Goal: Transaction & Acquisition: Purchase product/service

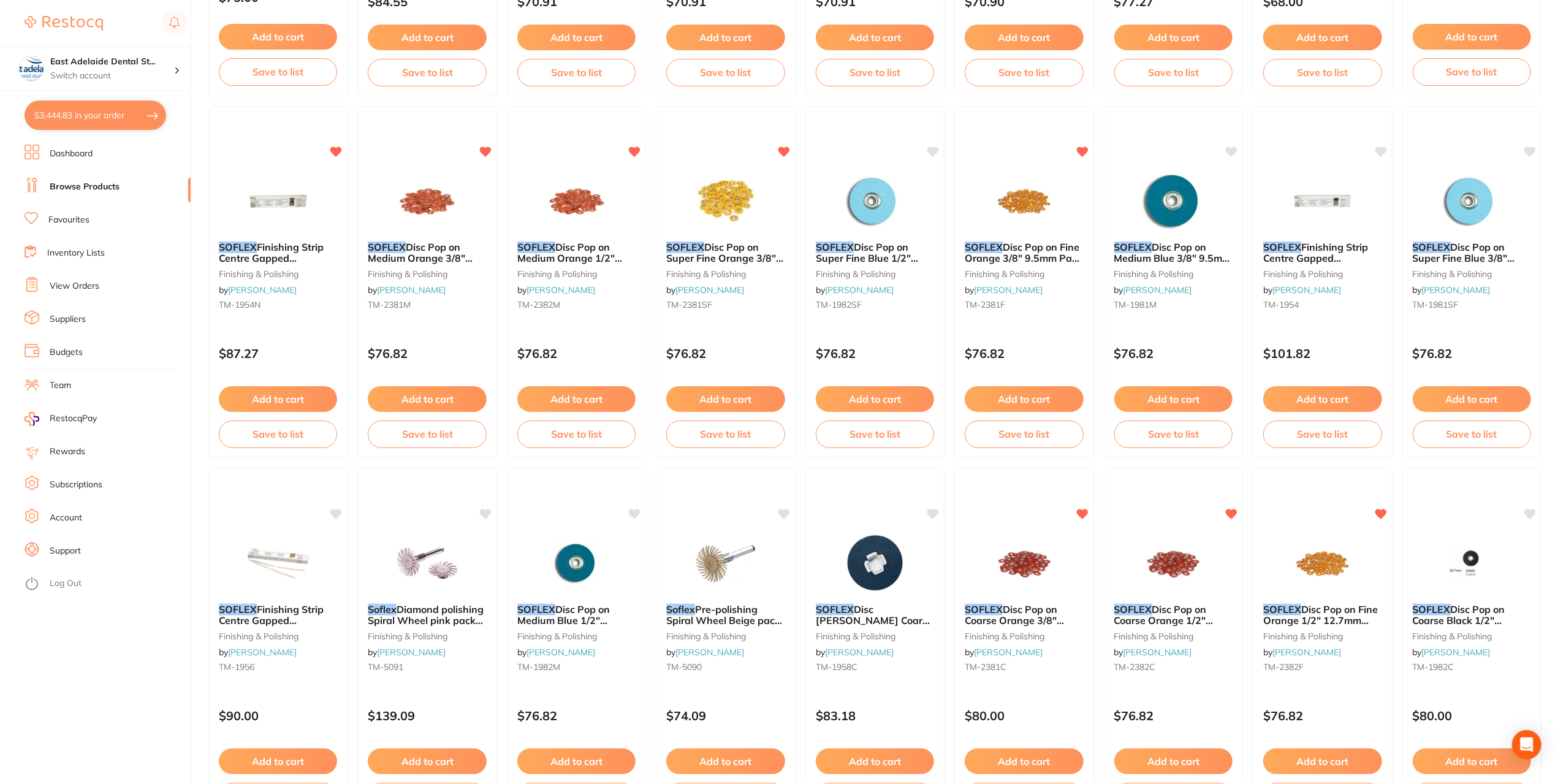
scroll to position [892, 0]
drag, startPoint x: 111, startPoint y: 125, endPoint x: 230, endPoint y: 134, distance: 119.3
click at [111, 124] on button "$3,444.83 in your order" at bounding box center [95, 115] width 142 height 30
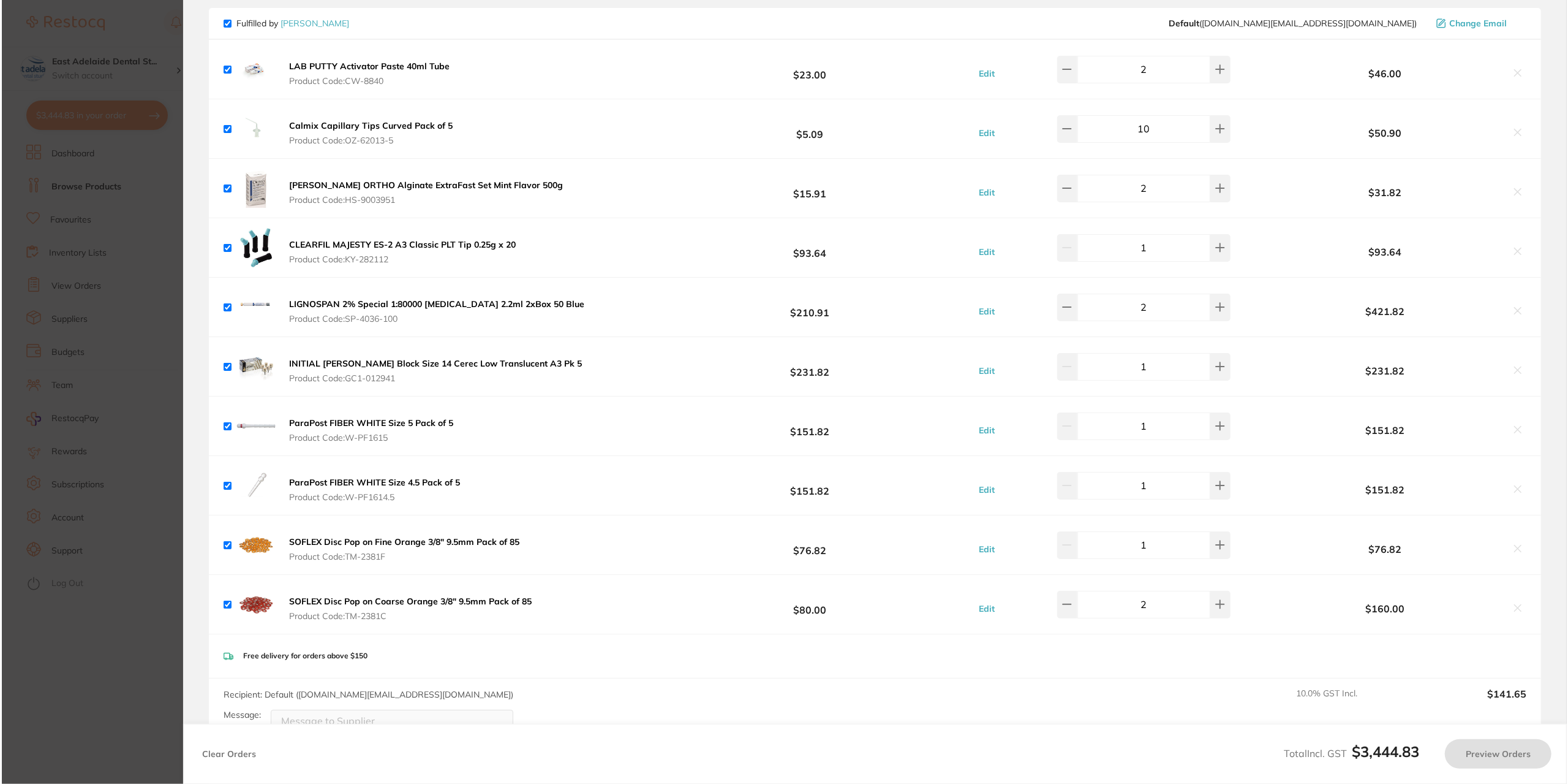
scroll to position [0, 0]
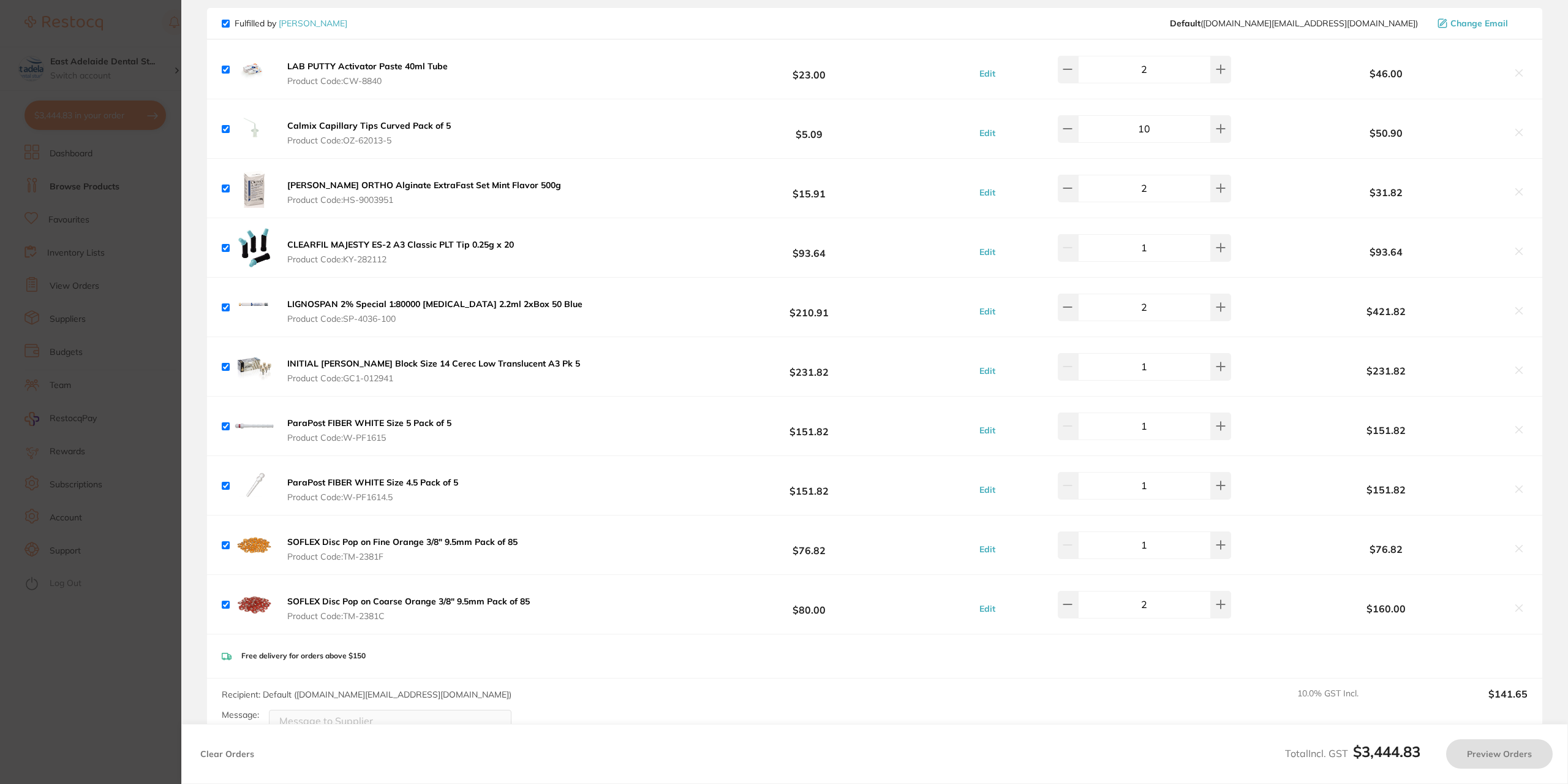
checkbox input "true"
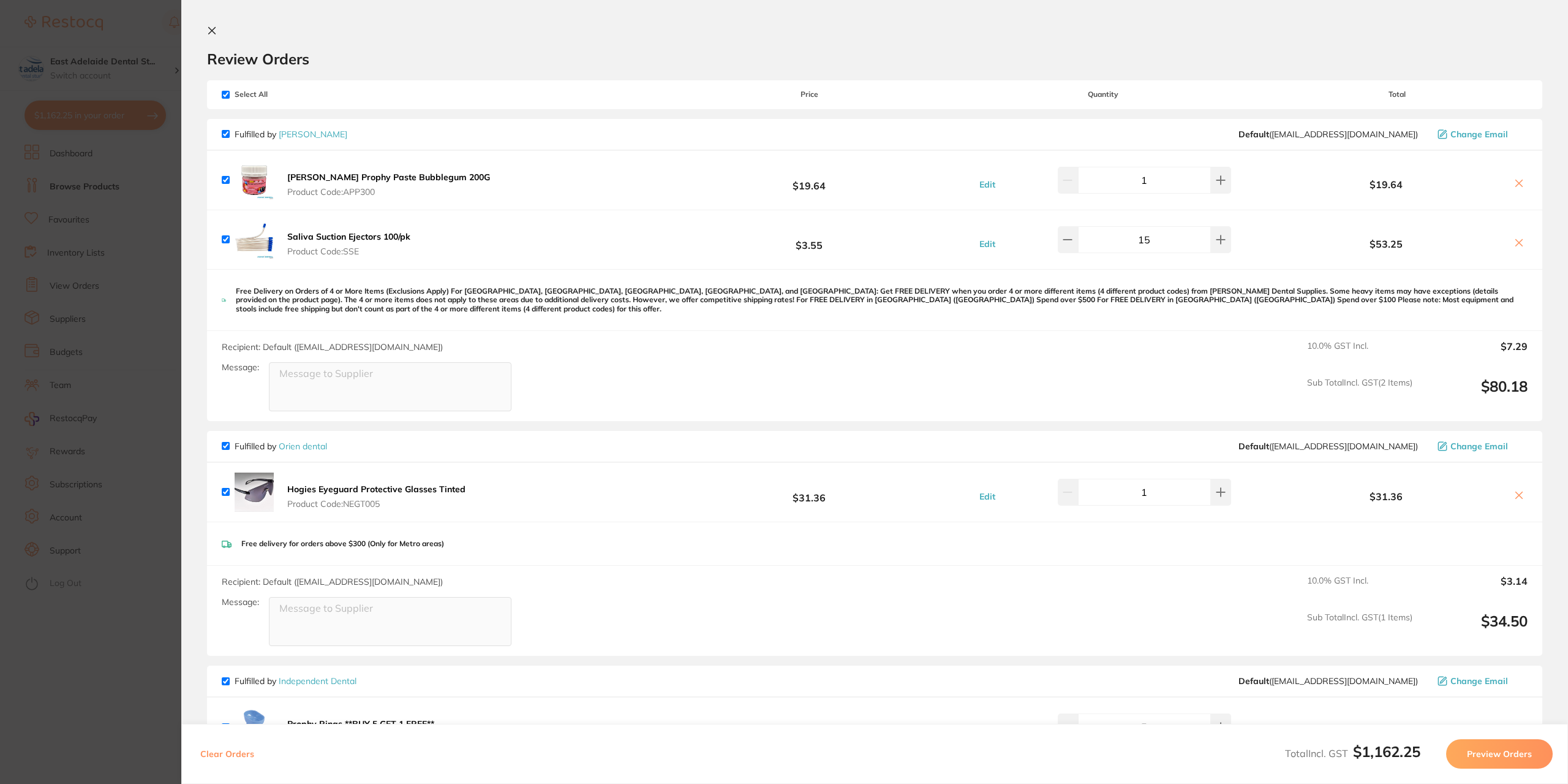
click at [92, 199] on section "Update RRP Set your pre negotiated price for this item. Item Agreed RRP (excl. …" at bounding box center [784, 392] width 1568 height 784
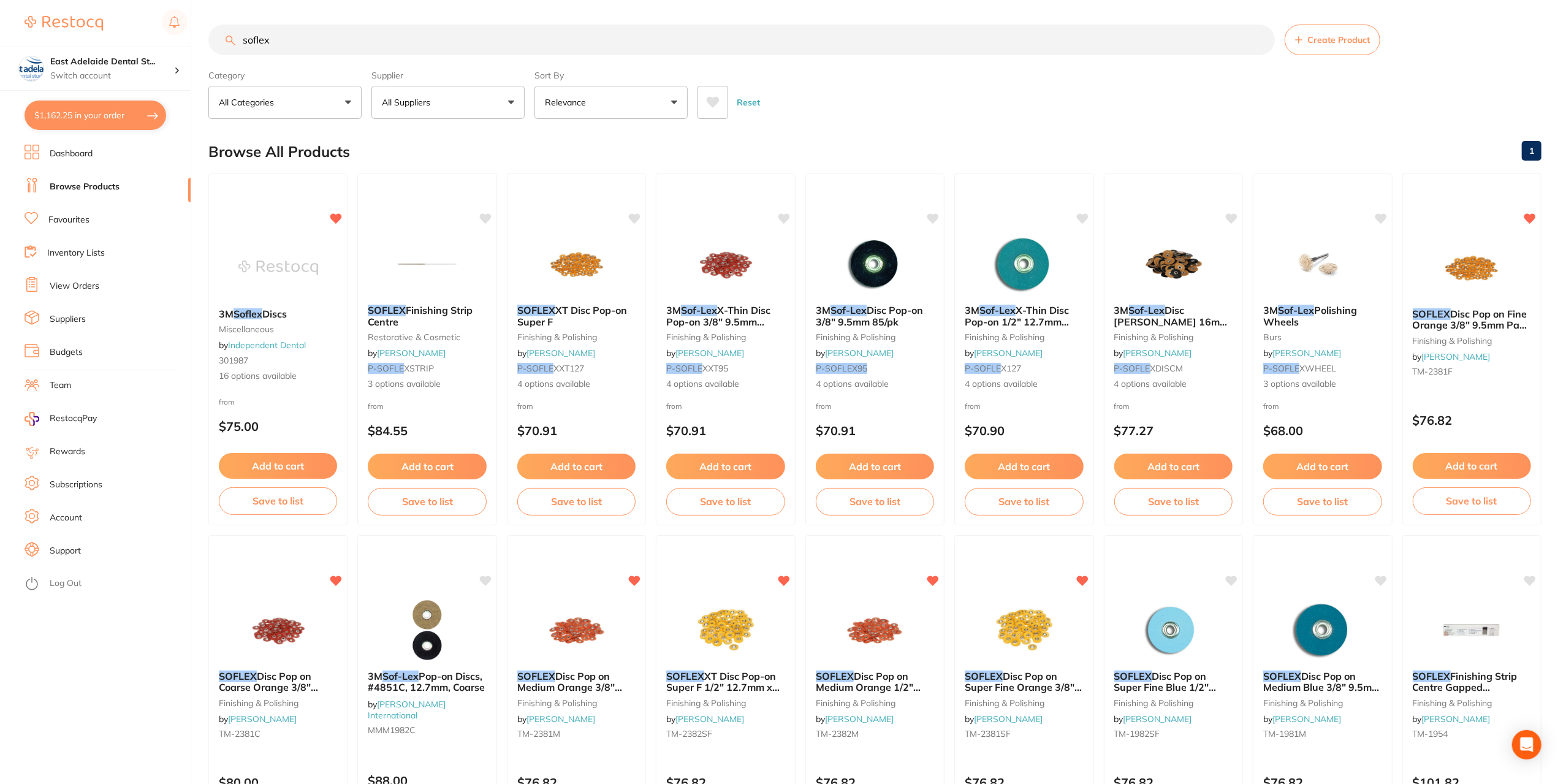
drag, startPoint x: 288, startPoint y: 32, endPoint x: 193, endPoint y: 19, distance: 95.9
click at [193, 19] on div "$1,162.25 East Adelaide Dental St... Switch account East Adelaide Dental Studio…" at bounding box center [783, 392] width 1566 height 784
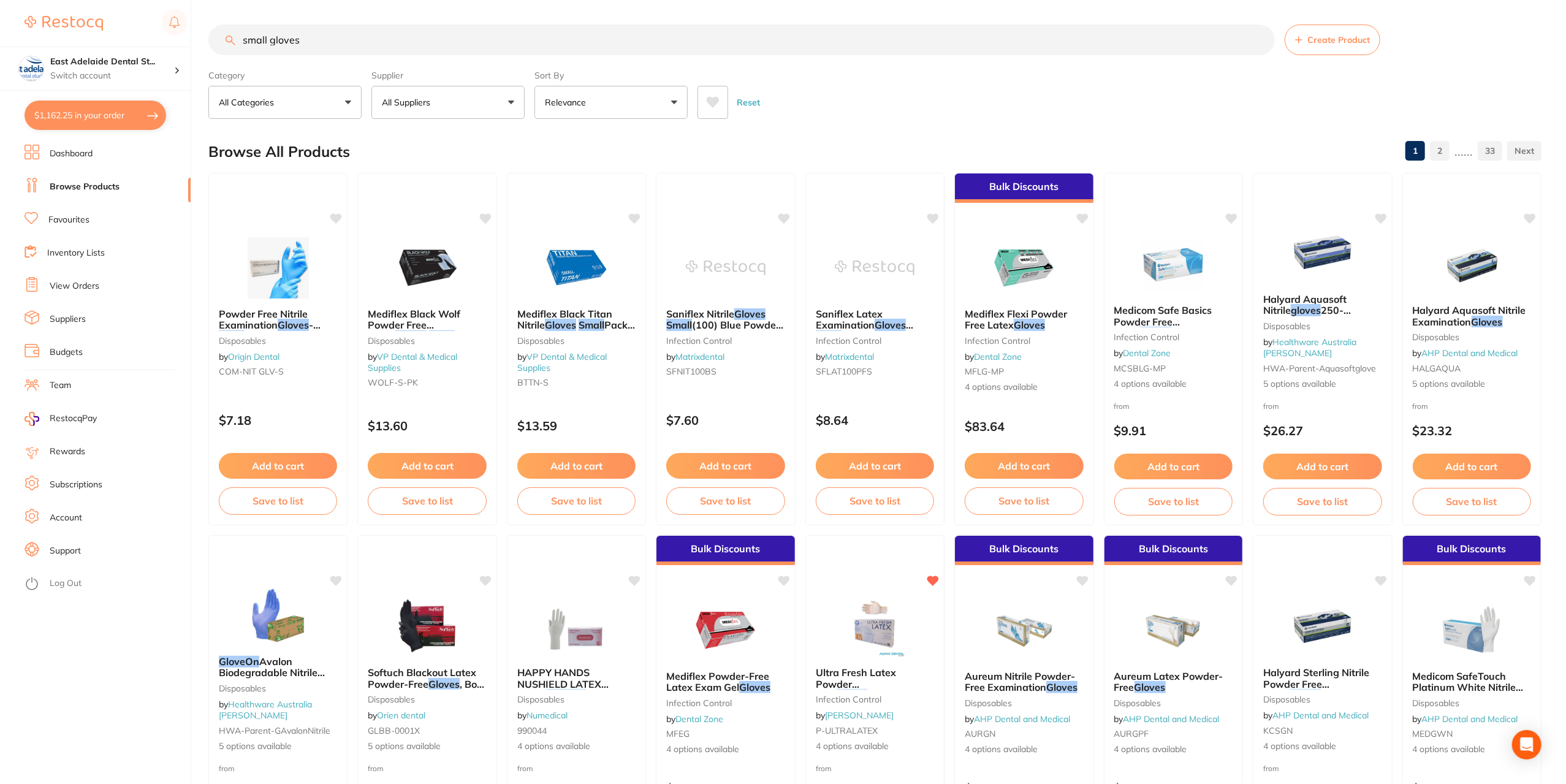
click at [95, 119] on button "$1,162.25 in your order" at bounding box center [95, 115] width 142 height 30
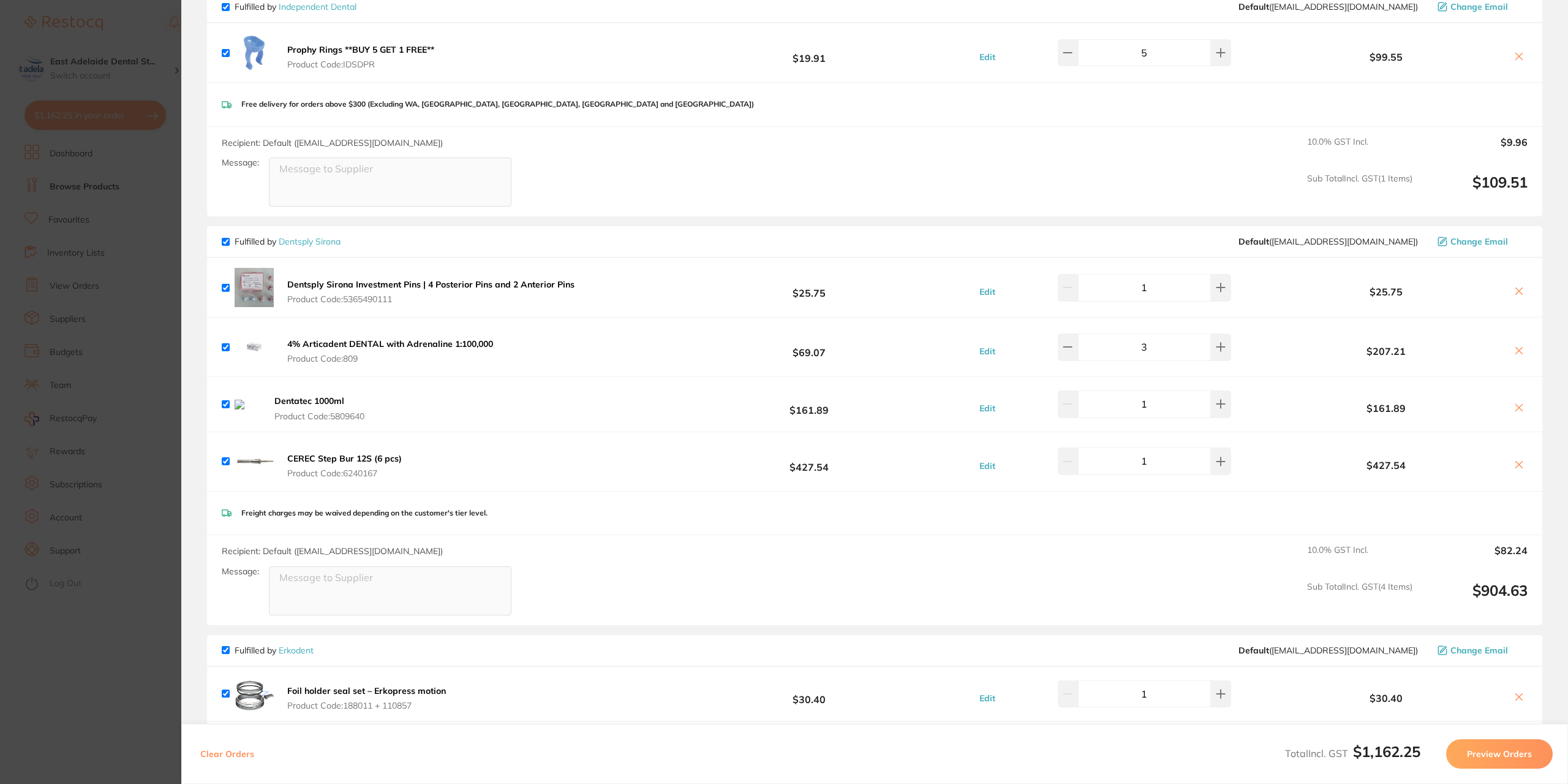
scroll to position [1002, 0]
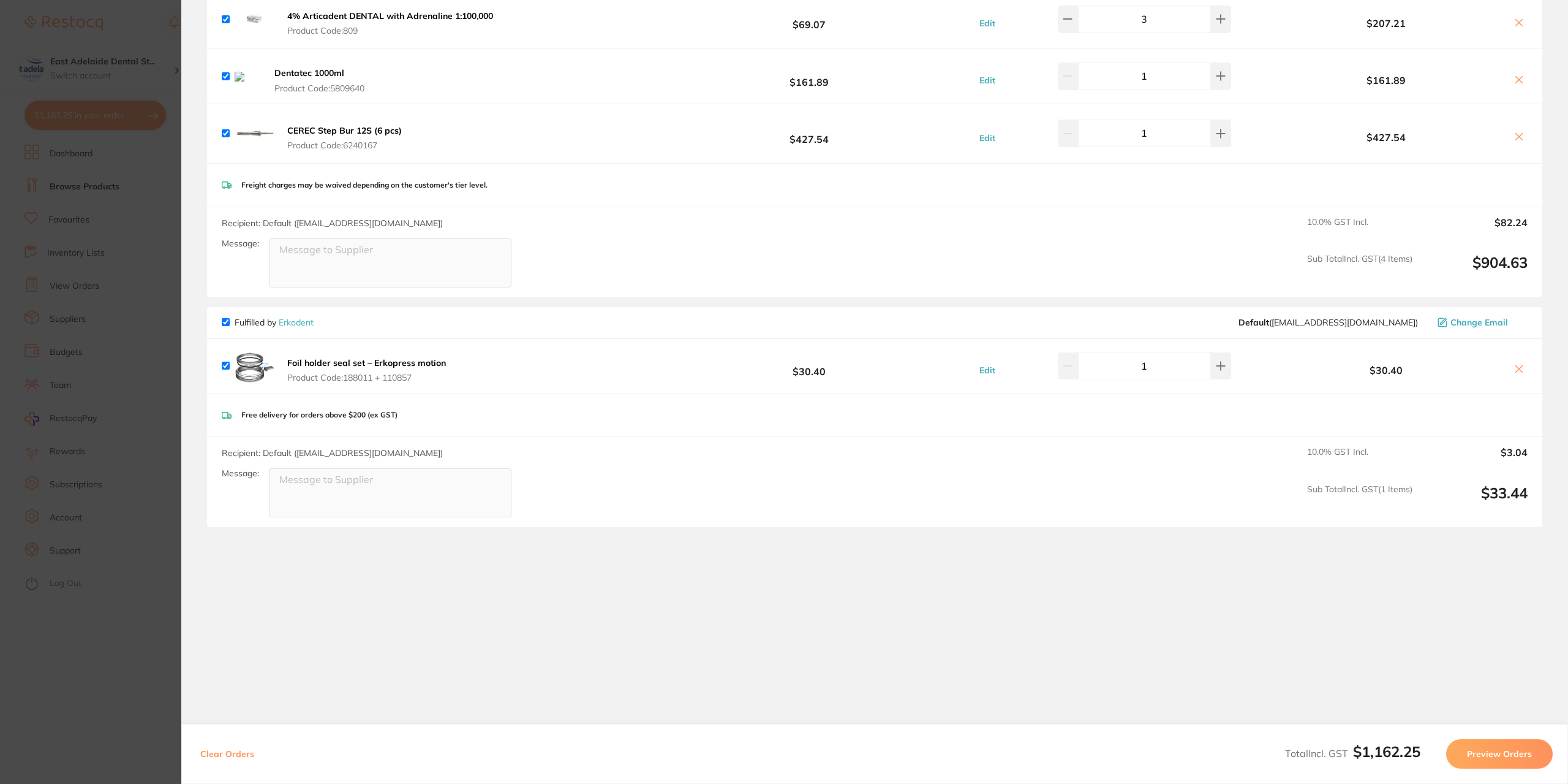
click at [108, 224] on section "Update RRP Set your pre negotiated price for this item. Item Agreed RRP (excl. …" at bounding box center [784, 392] width 1568 height 784
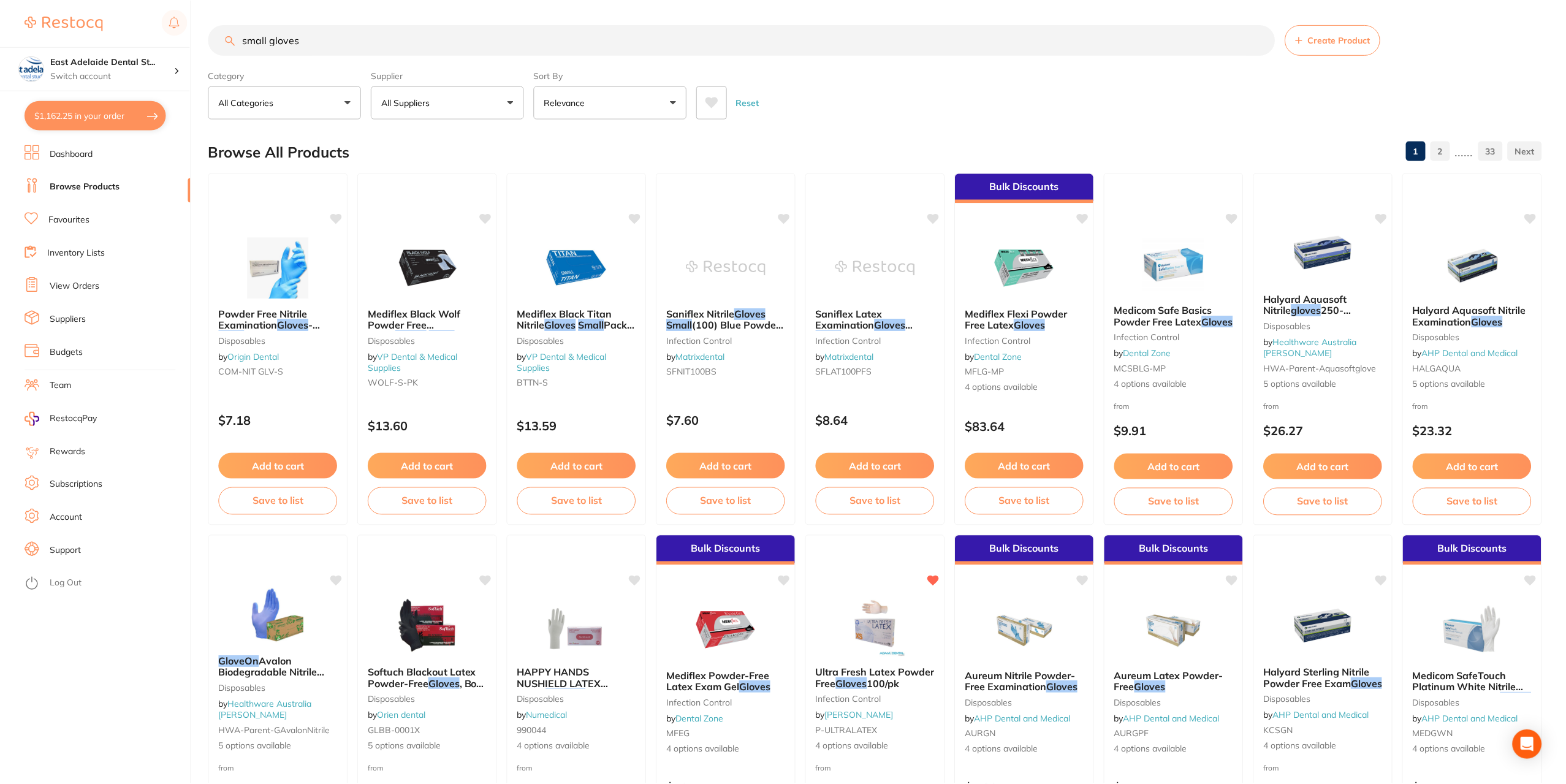
scroll to position [3, 0]
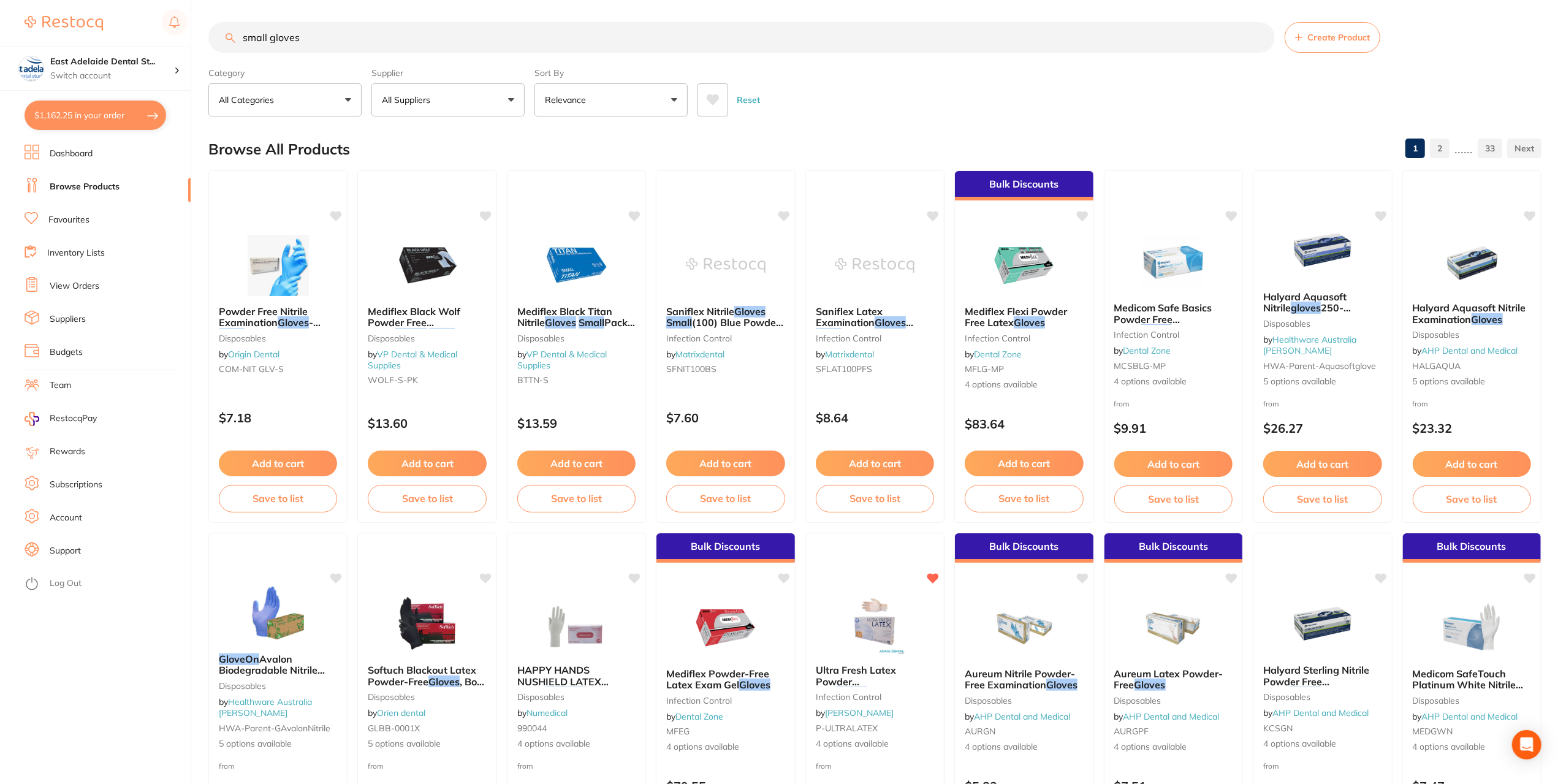
drag, startPoint x: 301, startPoint y: 17, endPoint x: 311, endPoint y: 34, distance: 19.7
drag, startPoint x: 321, startPoint y: 50, endPoint x: 241, endPoint y: 20, distance: 85.4
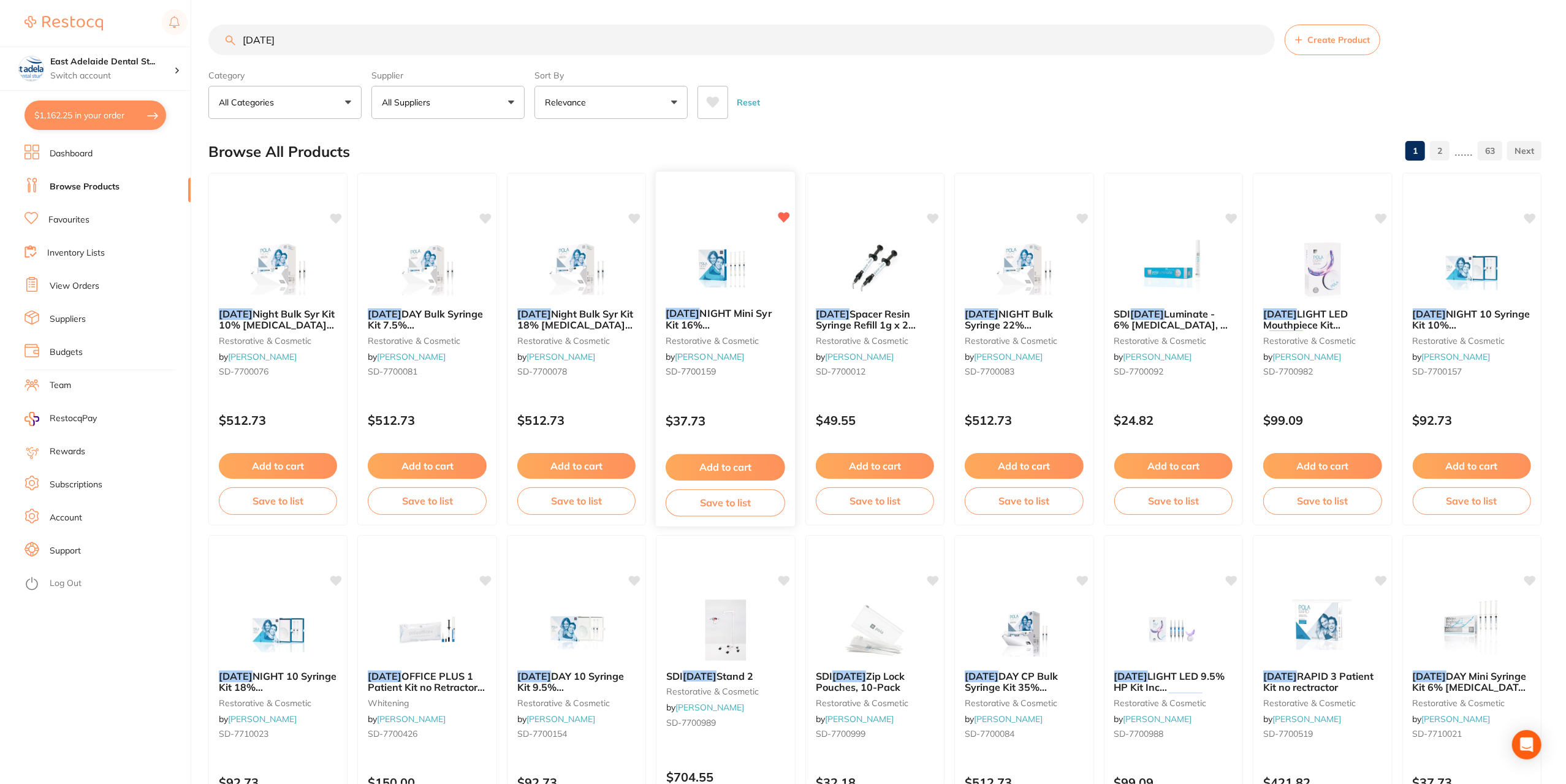
type input "pola"
click at [680, 259] on div at bounding box center [726, 267] width 140 height 62
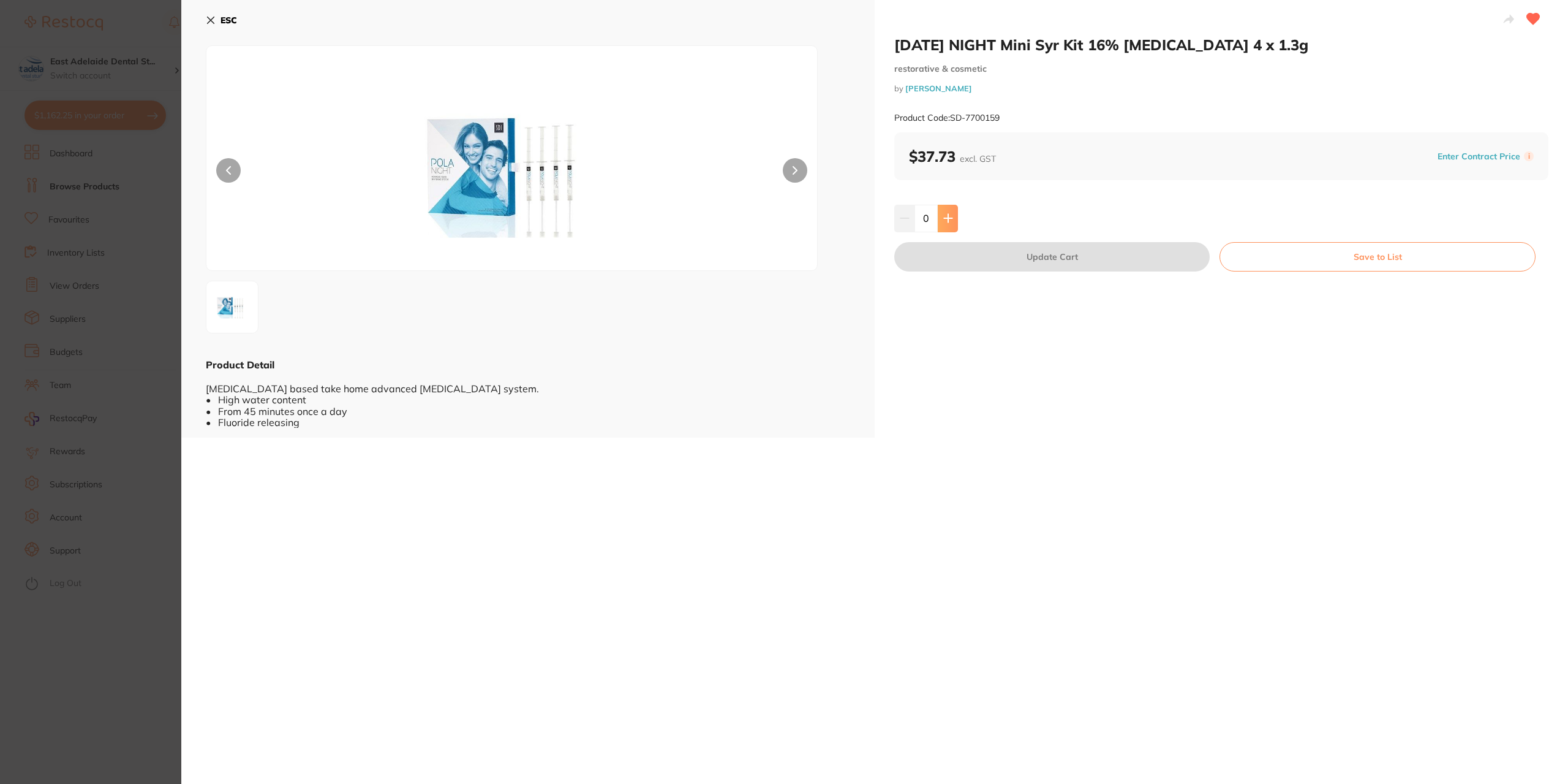
click at [954, 217] on button at bounding box center [947, 218] width 20 height 27
type input "3"
click at [979, 255] on button "Update Cart" at bounding box center [1052, 257] width 315 height 30
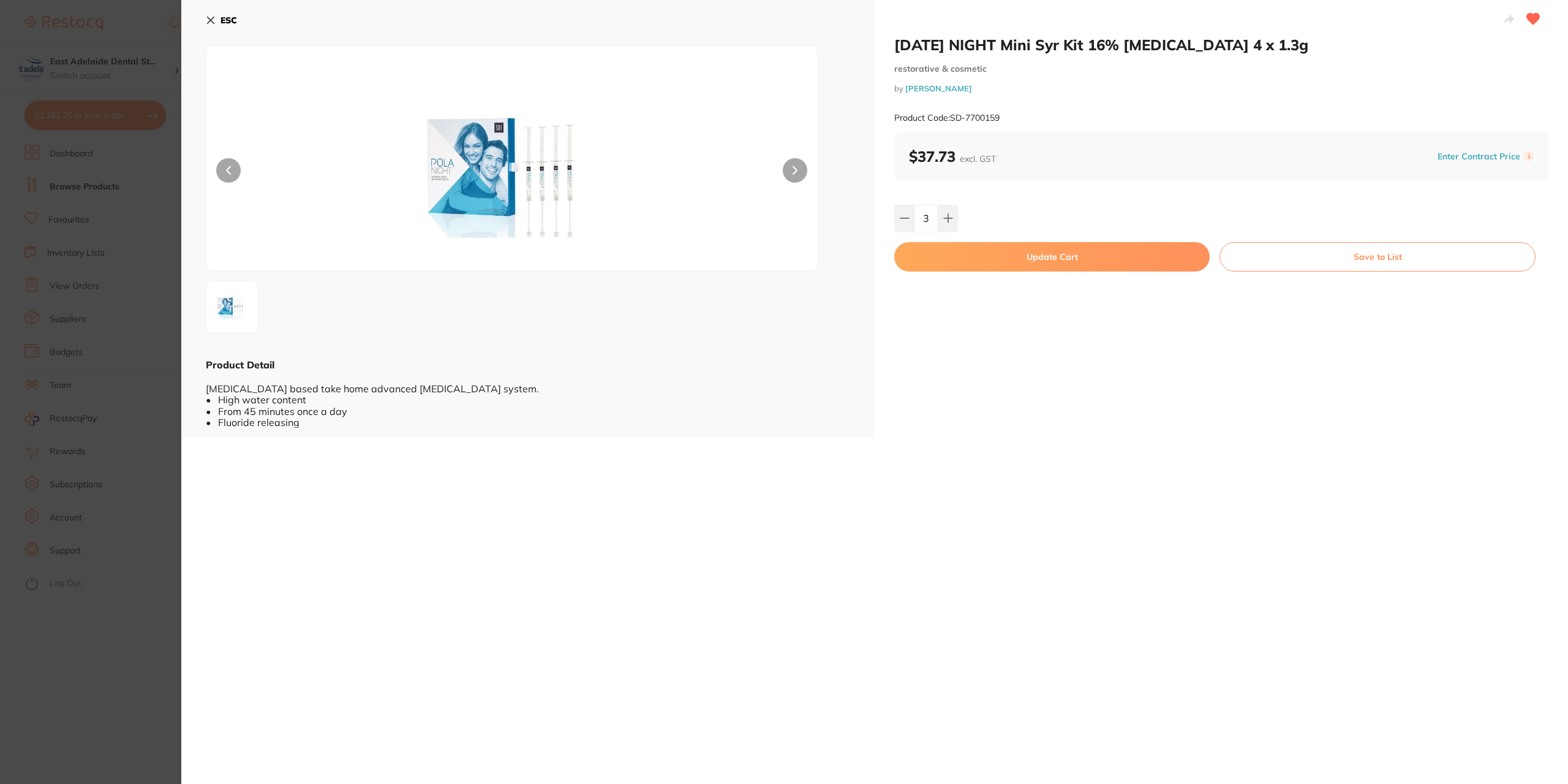
checkbox input "false"
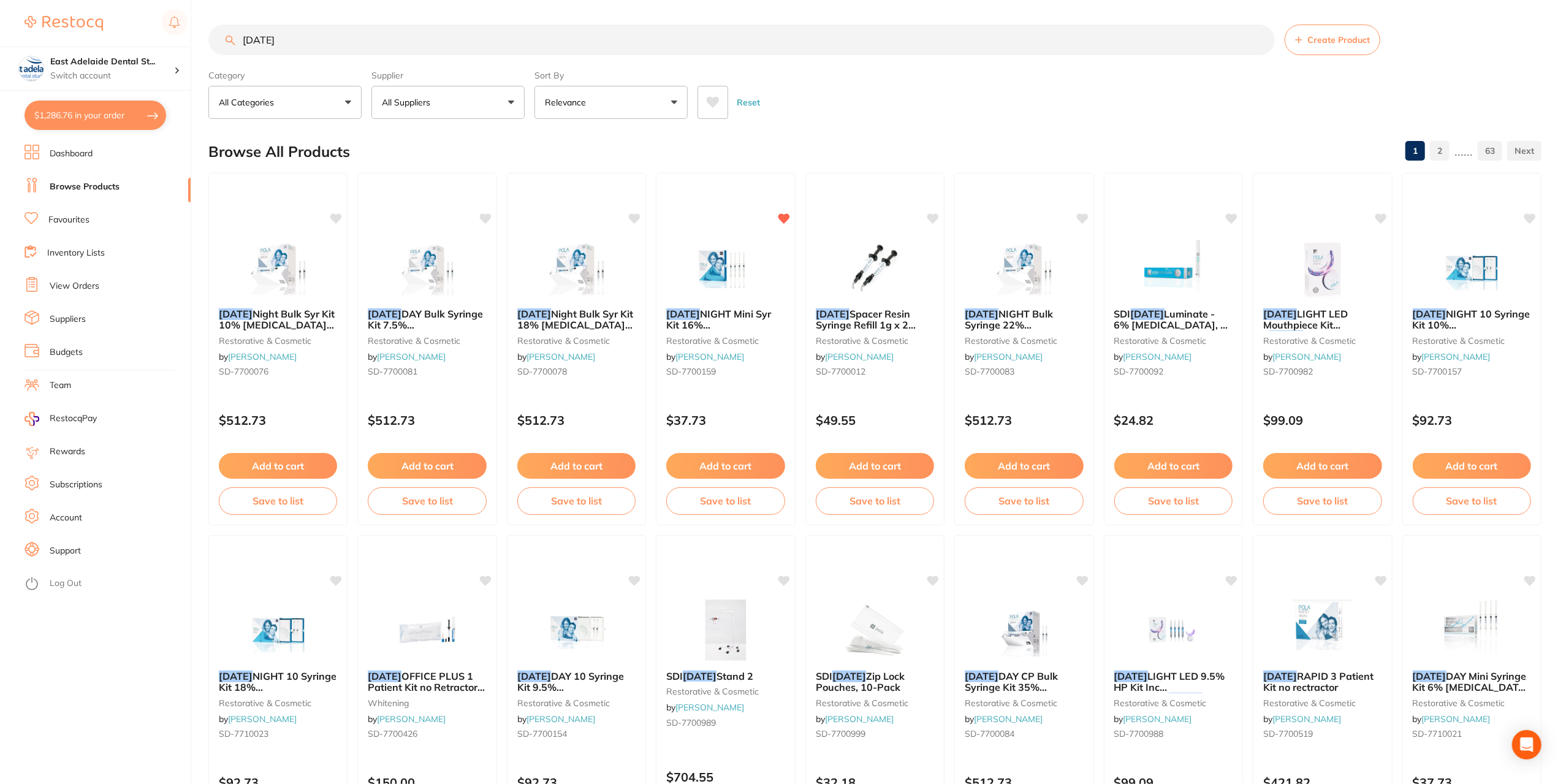
click at [420, 102] on p "All Suppliers" at bounding box center [408, 102] width 53 height 13
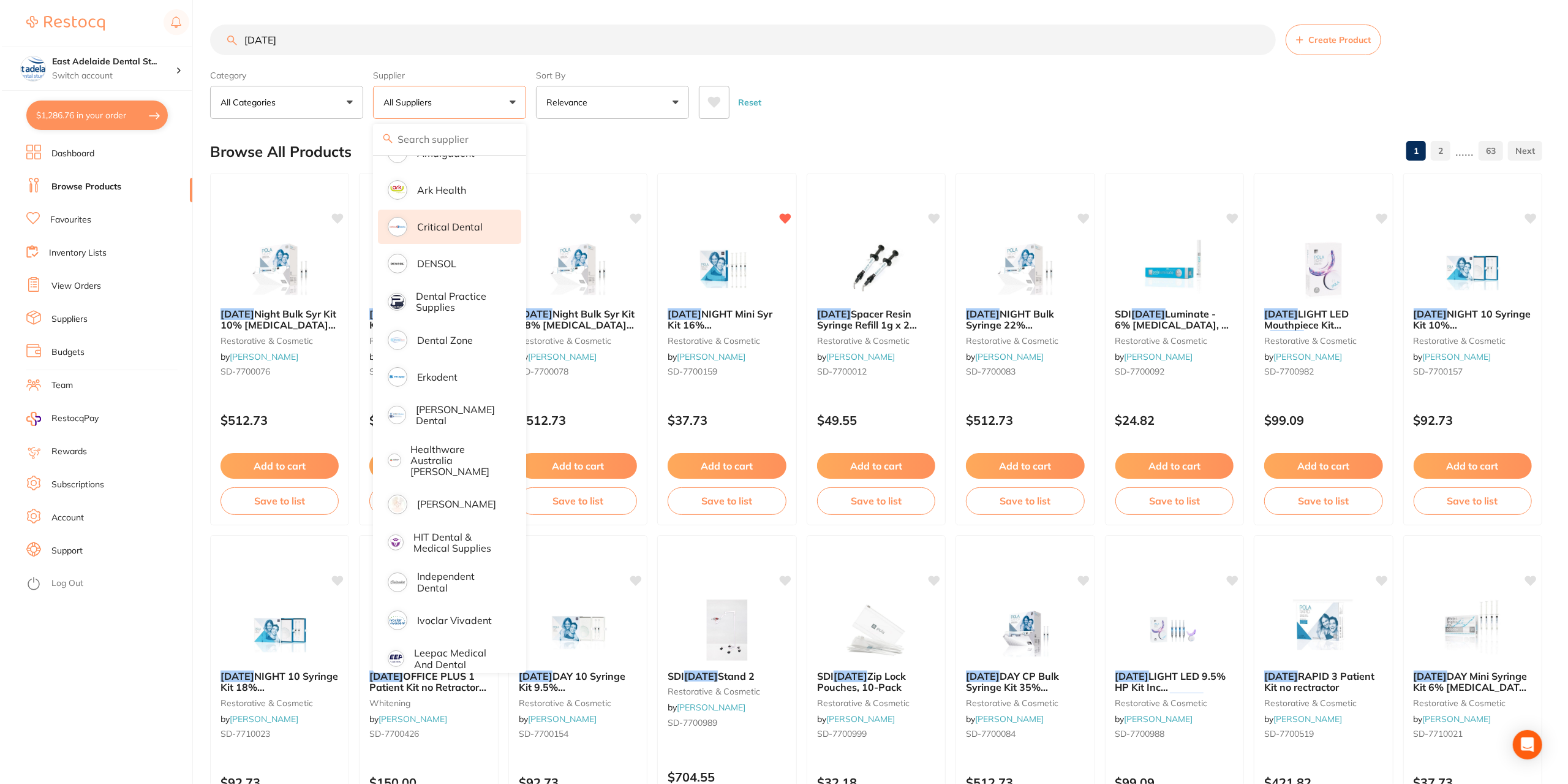
scroll to position [245, 0]
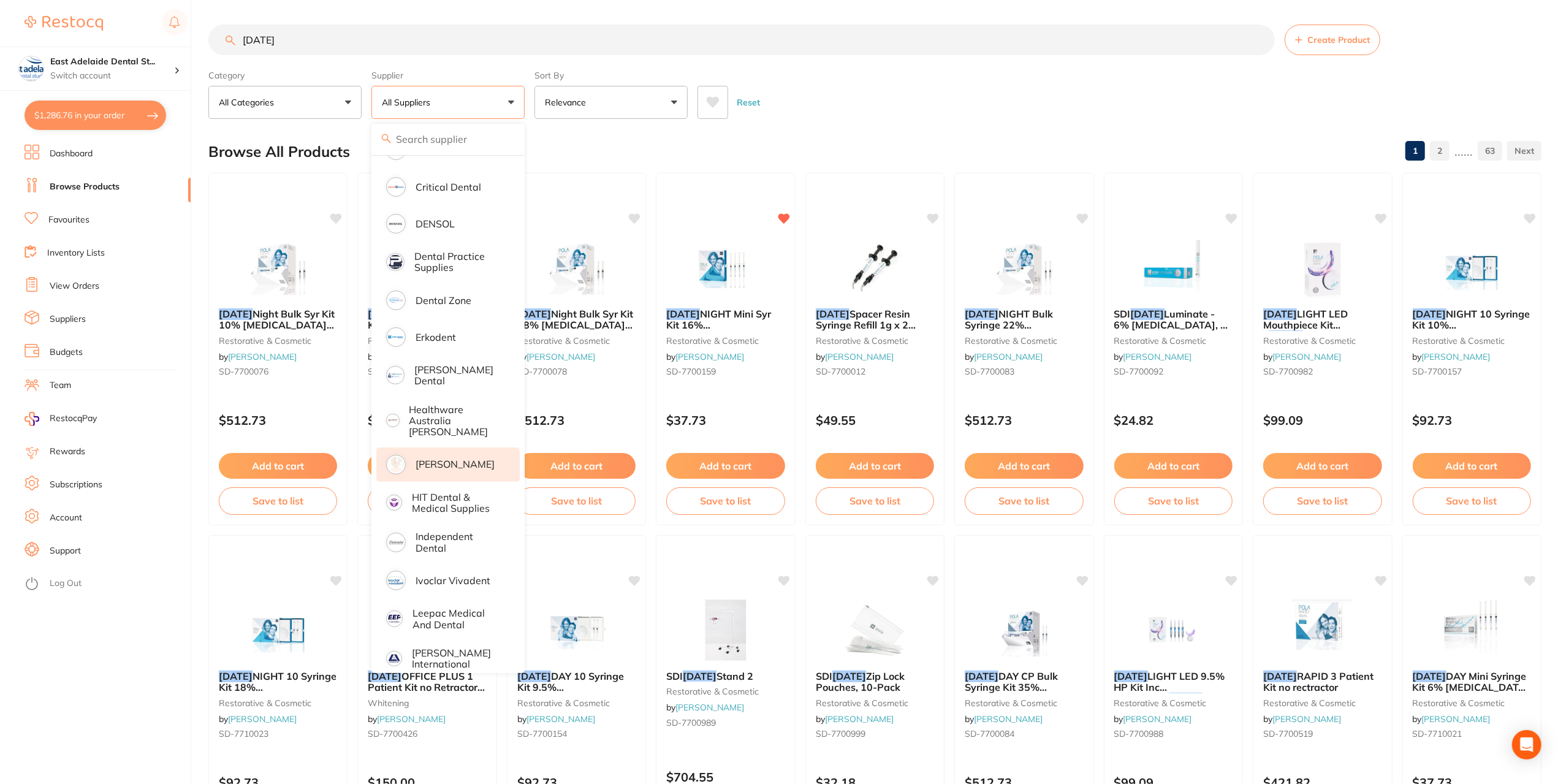
click at [464, 461] on p "[PERSON_NAME]" at bounding box center [455, 463] width 79 height 11
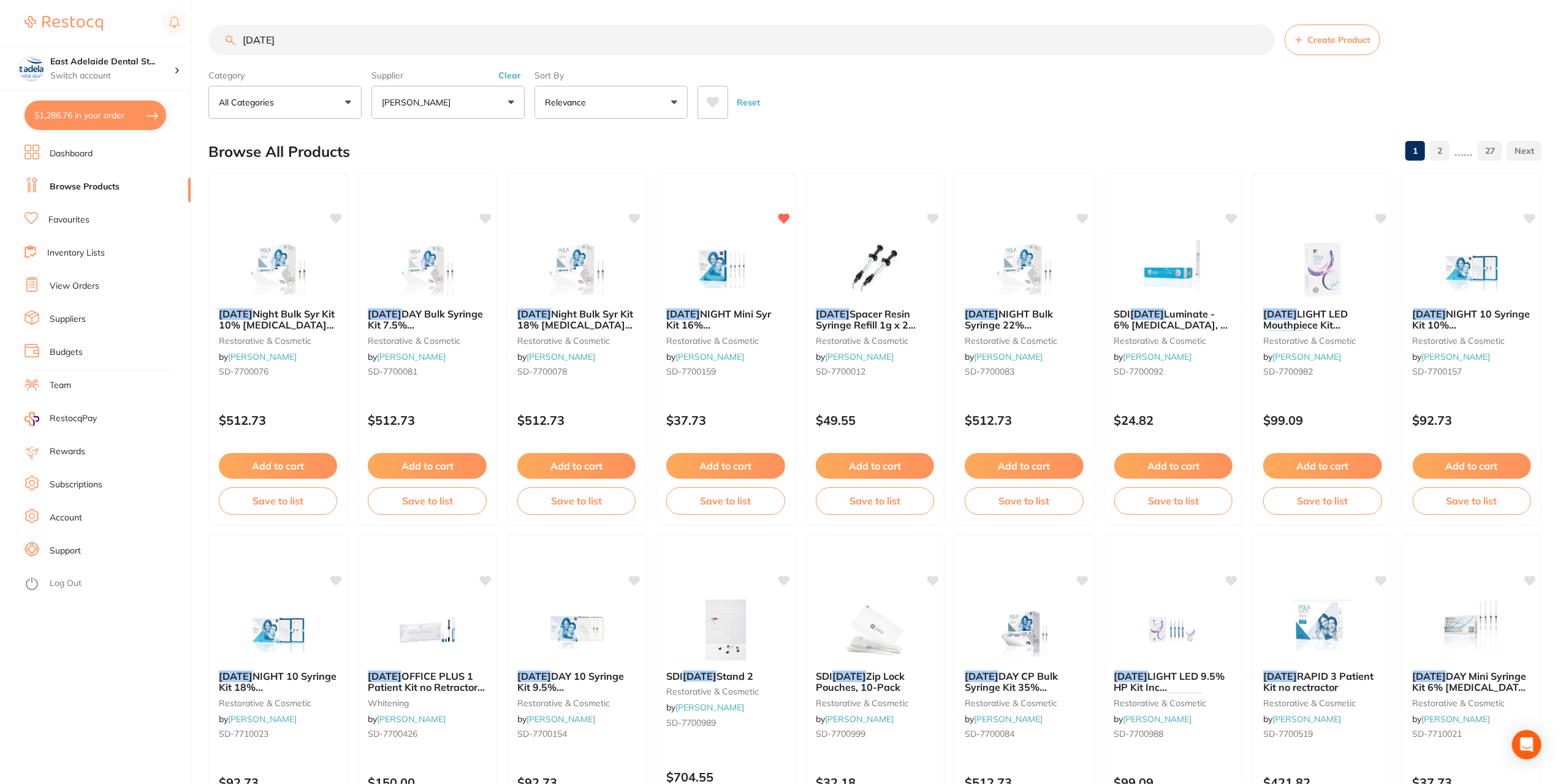
click at [442, 29] on input "pola" at bounding box center [741, 40] width 1066 height 30
type input "pola mini"
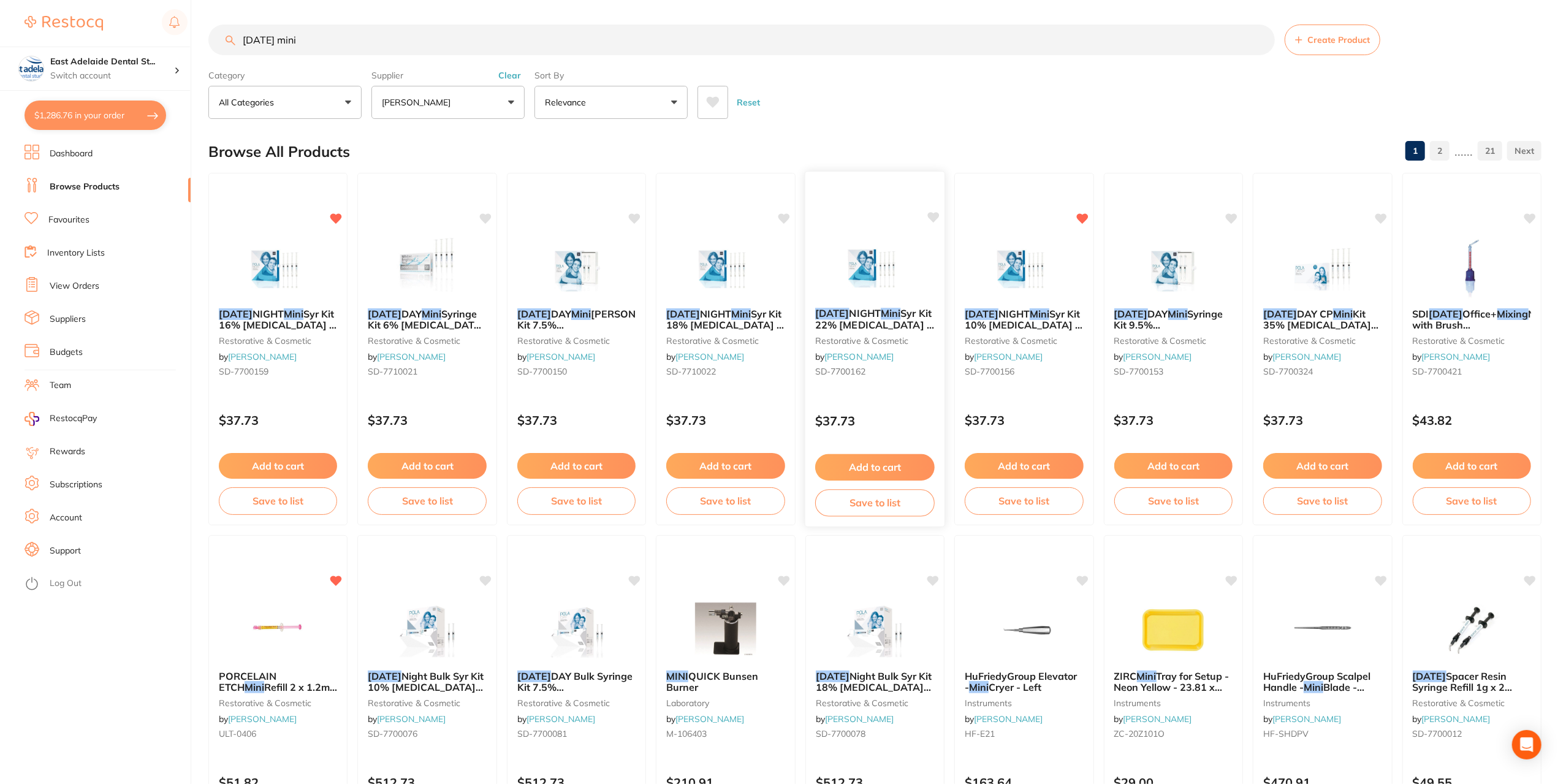
click at [858, 257] on img at bounding box center [875, 267] width 80 height 62
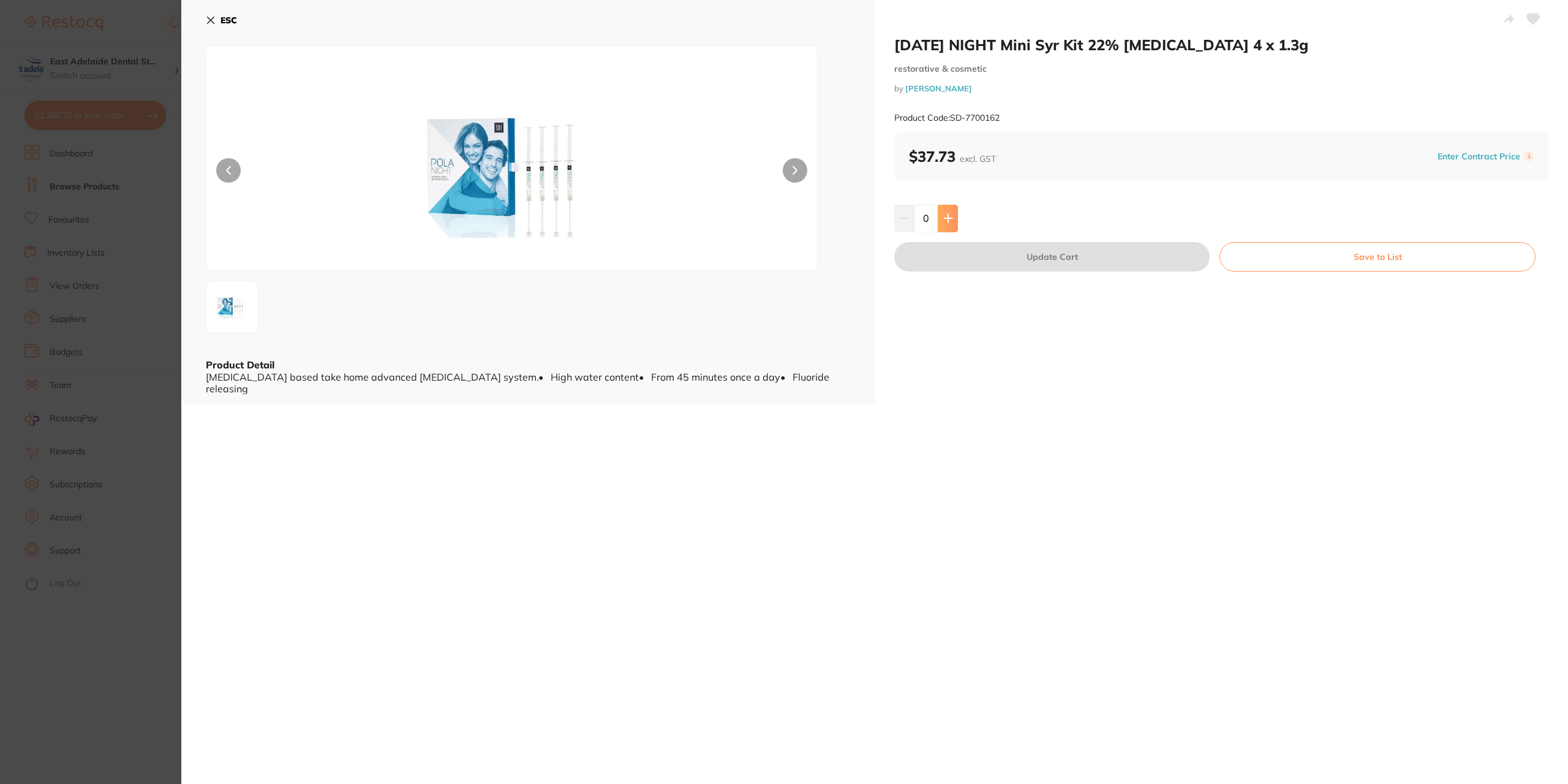
click at [953, 209] on button at bounding box center [947, 218] width 20 height 27
type input "2"
click at [967, 249] on button "Update Cart" at bounding box center [1052, 257] width 315 height 30
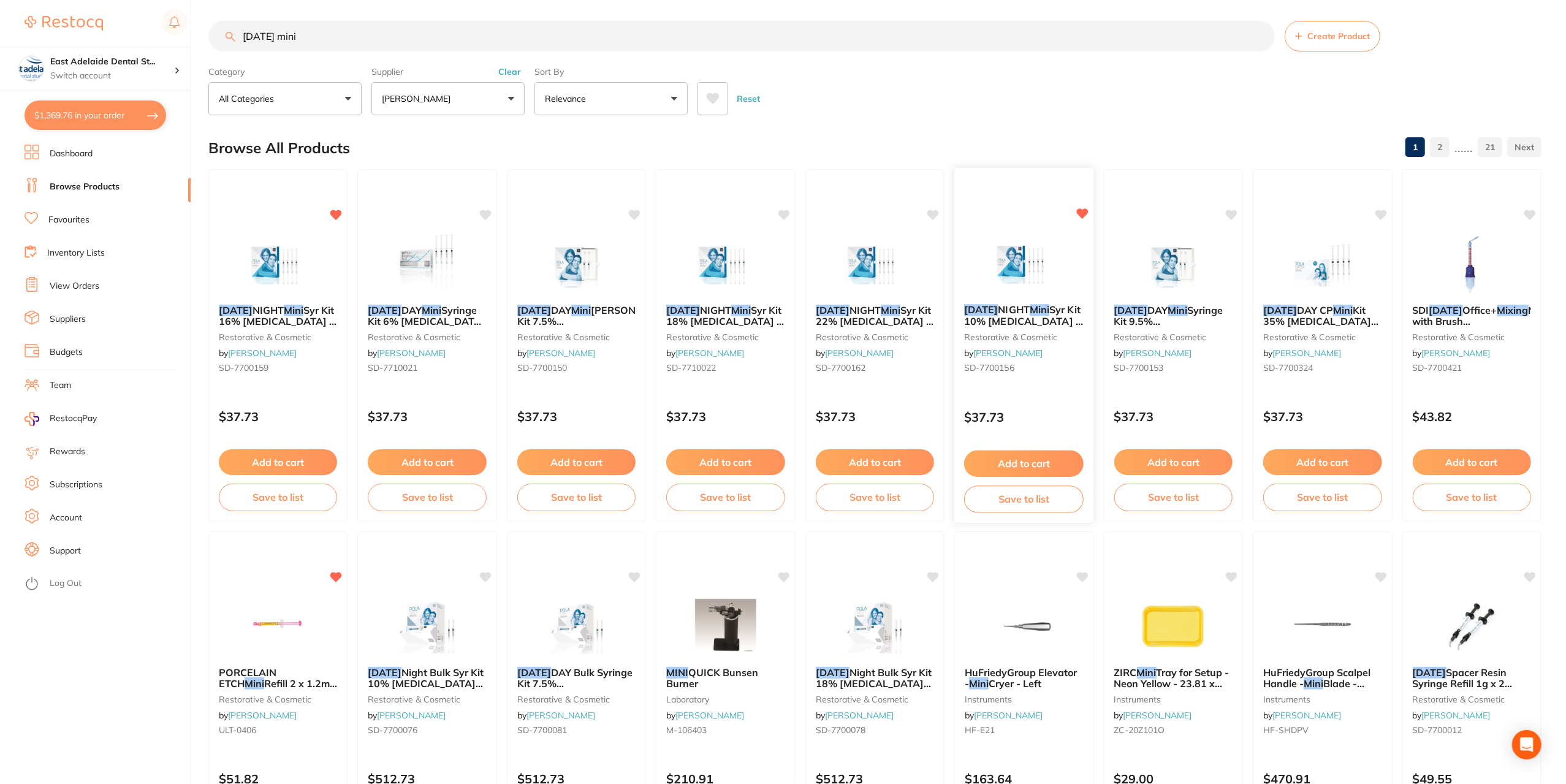
click at [1020, 264] on img at bounding box center [1023, 262] width 80 height 62
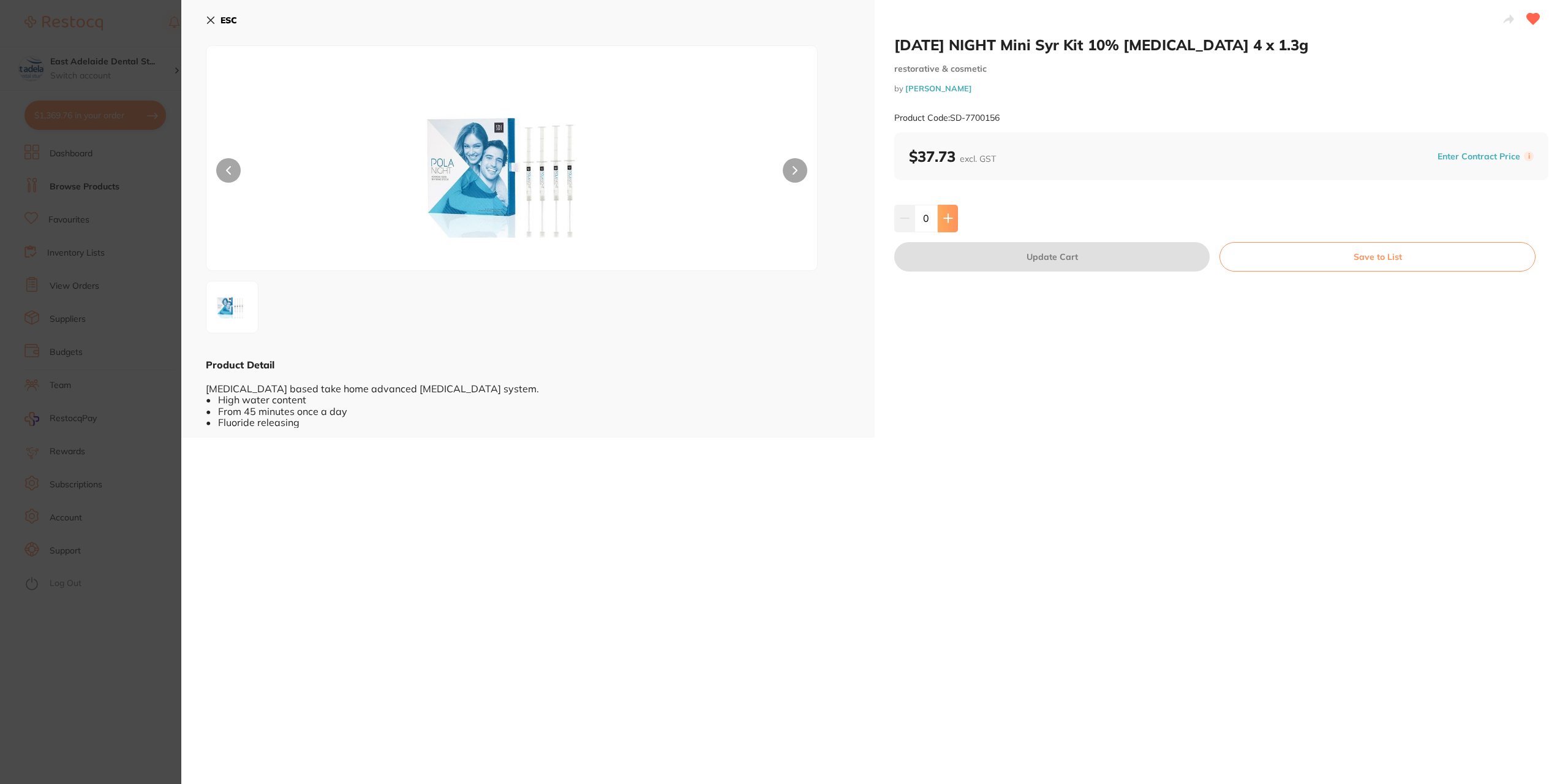
click at [951, 208] on button at bounding box center [947, 218] width 20 height 27
click at [950, 209] on button at bounding box center [947, 218] width 20 height 27
click at [951, 211] on button at bounding box center [947, 218] width 20 height 27
type input "4"
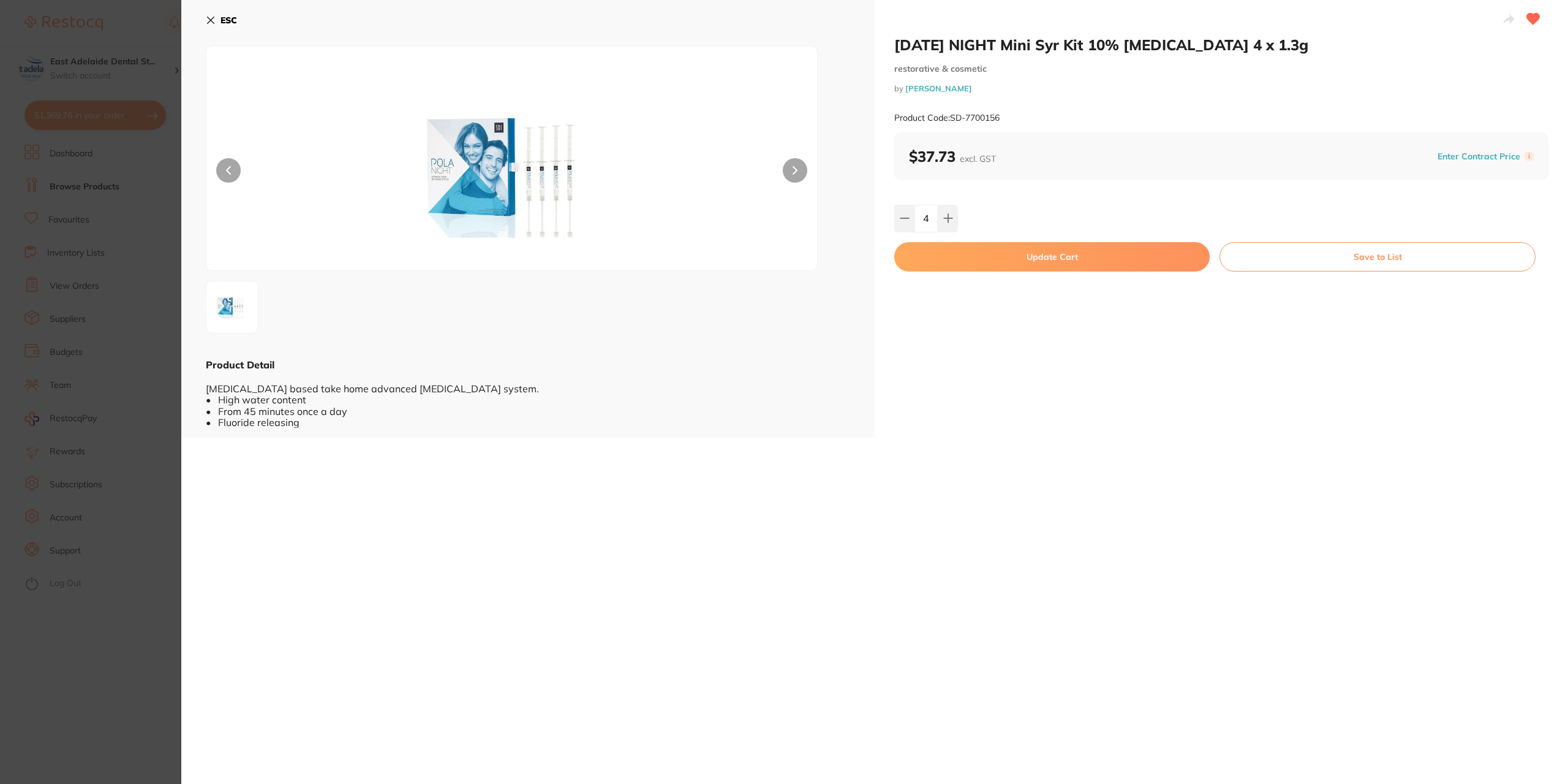
drag, startPoint x: 980, startPoint y: 258, endPoint x: 1016, endPoint y: 217, distance: 54.6
click at [980, 258] on button "Update Cart" at bounding box center [1052, 257] width 315 height 30
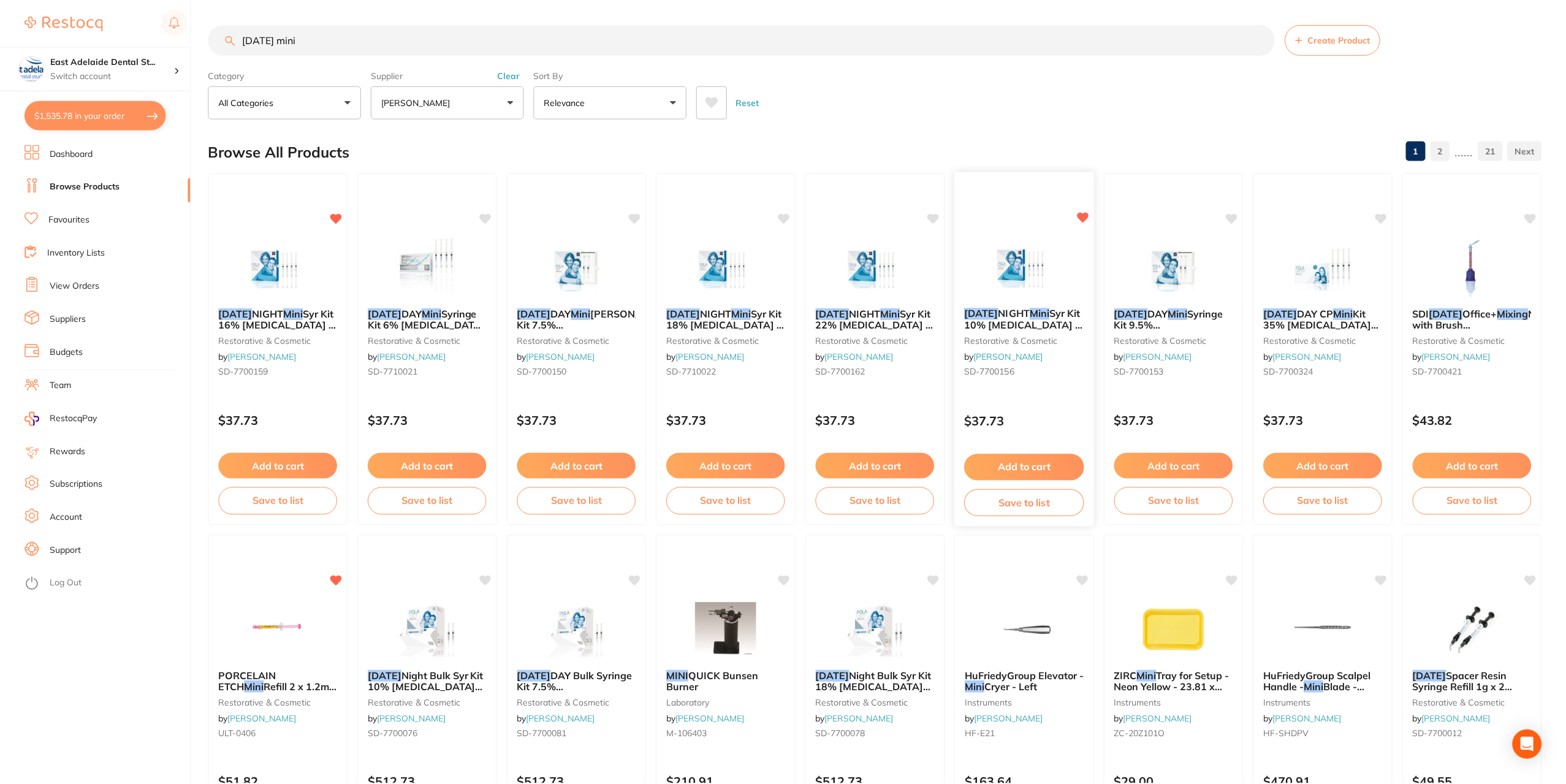
scroll to position [3, 0]
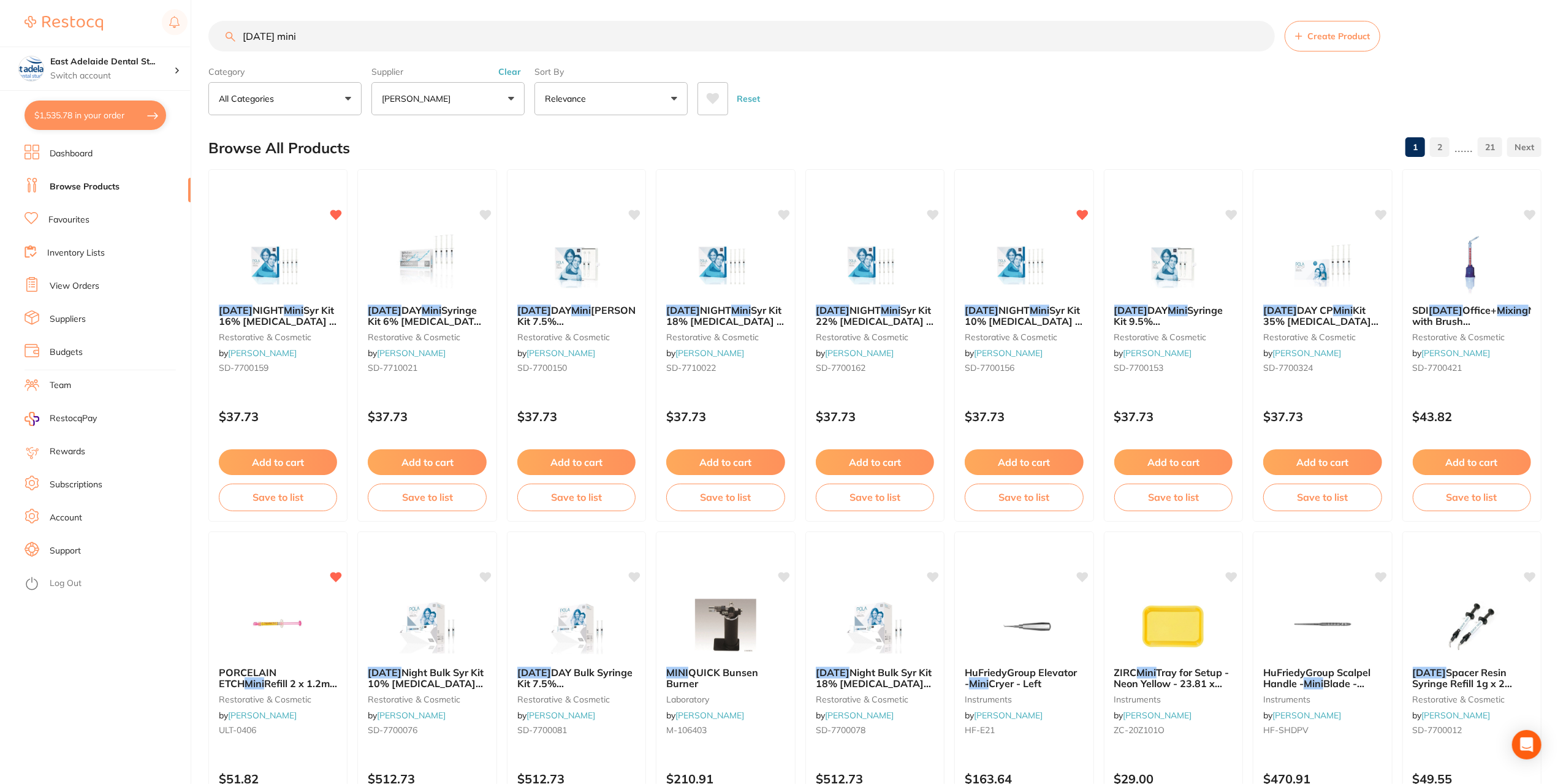
click at [303, 38] on input "pola mini" at bounding box center [741, 36] width 1066 height 30
type input "pola day"
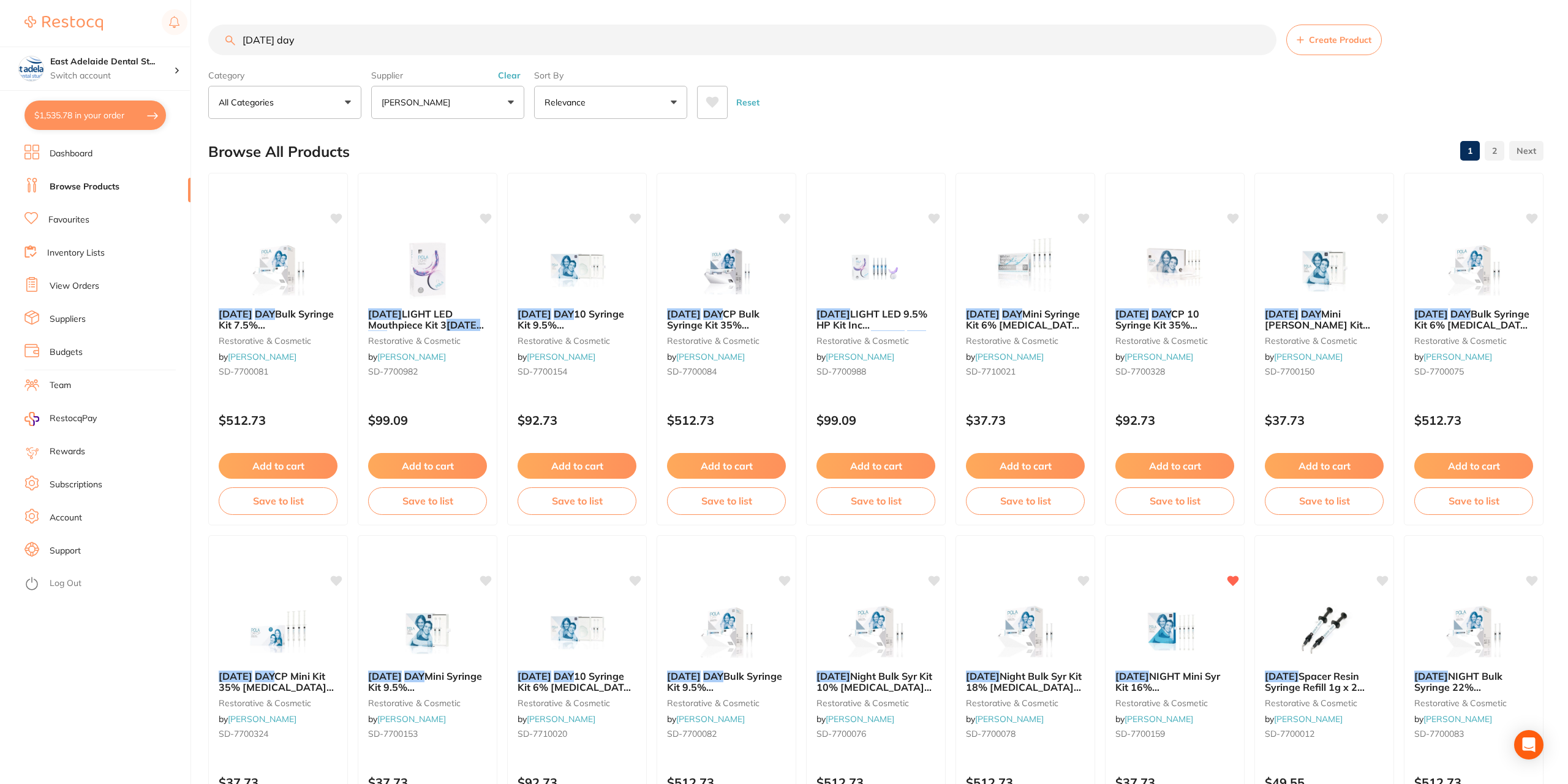
scroll to position [95, 0]
click at [430, 609] on img at bounding box center [427, 629] width 80 height 62
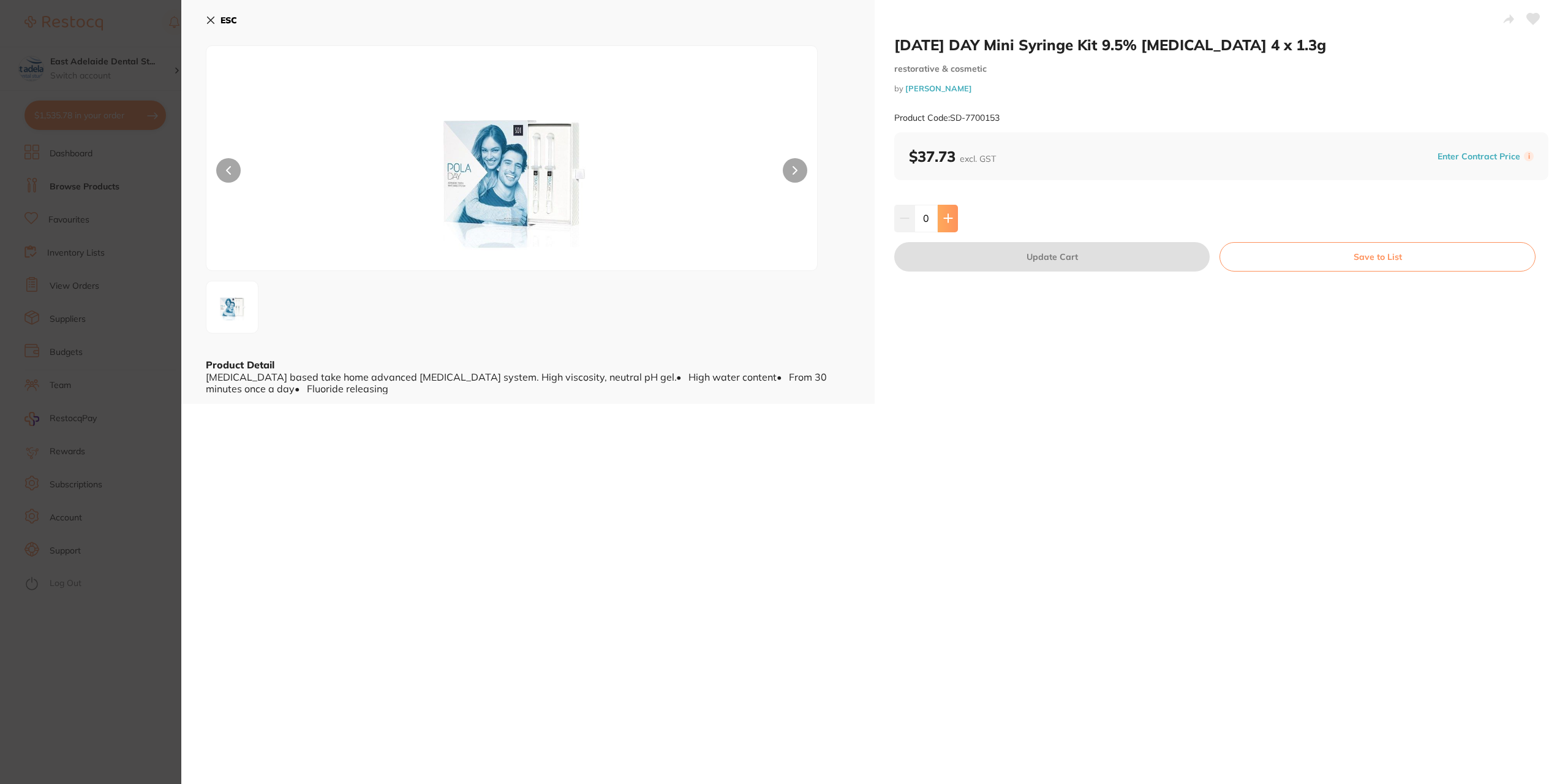
click at [951, 227] on button at bounding box center [947, 218] width 20 height 27
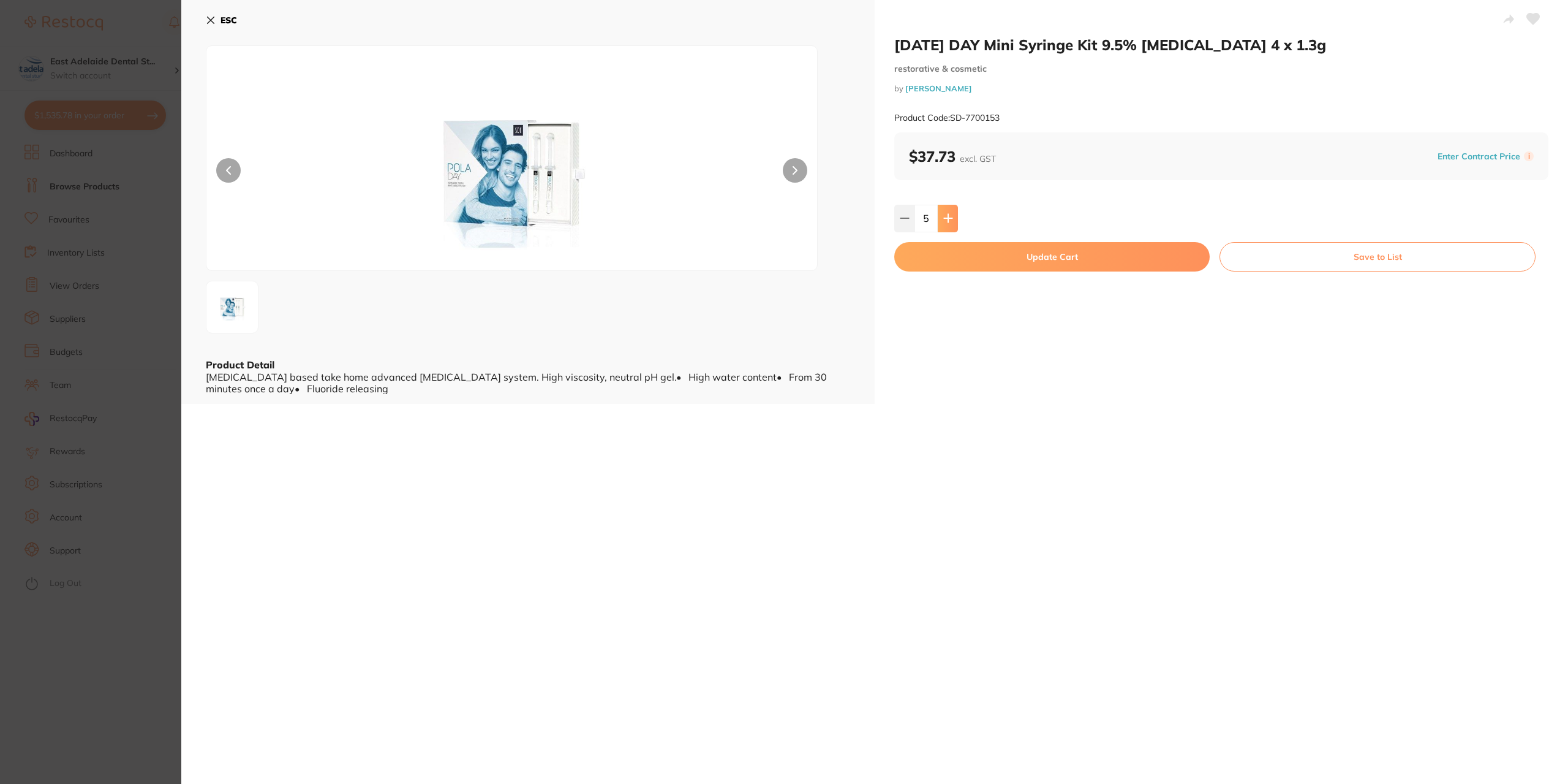
click at [951, 227] on button at bounding box center [947, 218] width 20 height 27
type input "6"
click at [962, 251] on button "Update Cart" at bounding box center [1052, 257] width 315 height 30
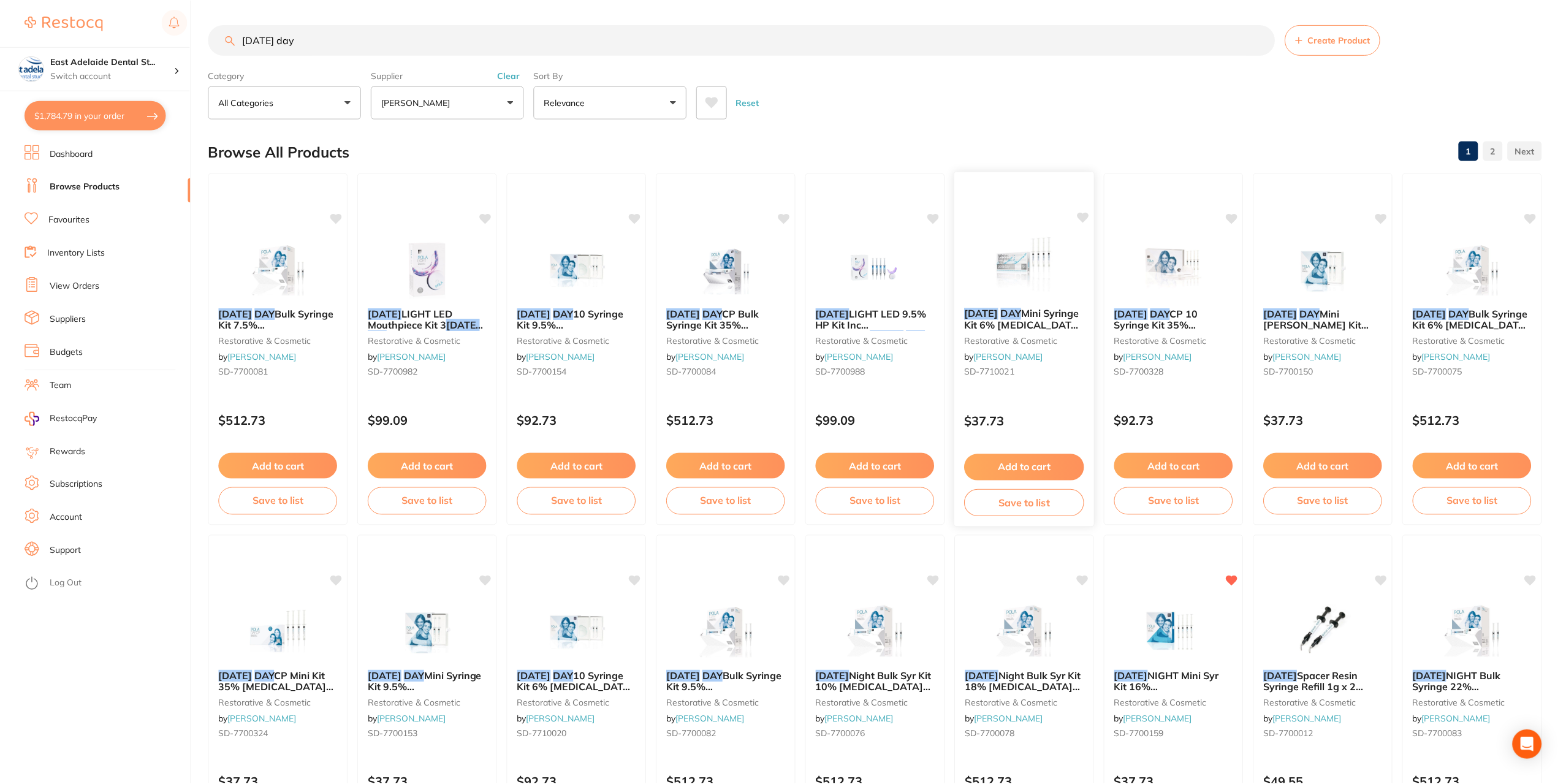
scroll to position [3, 0]
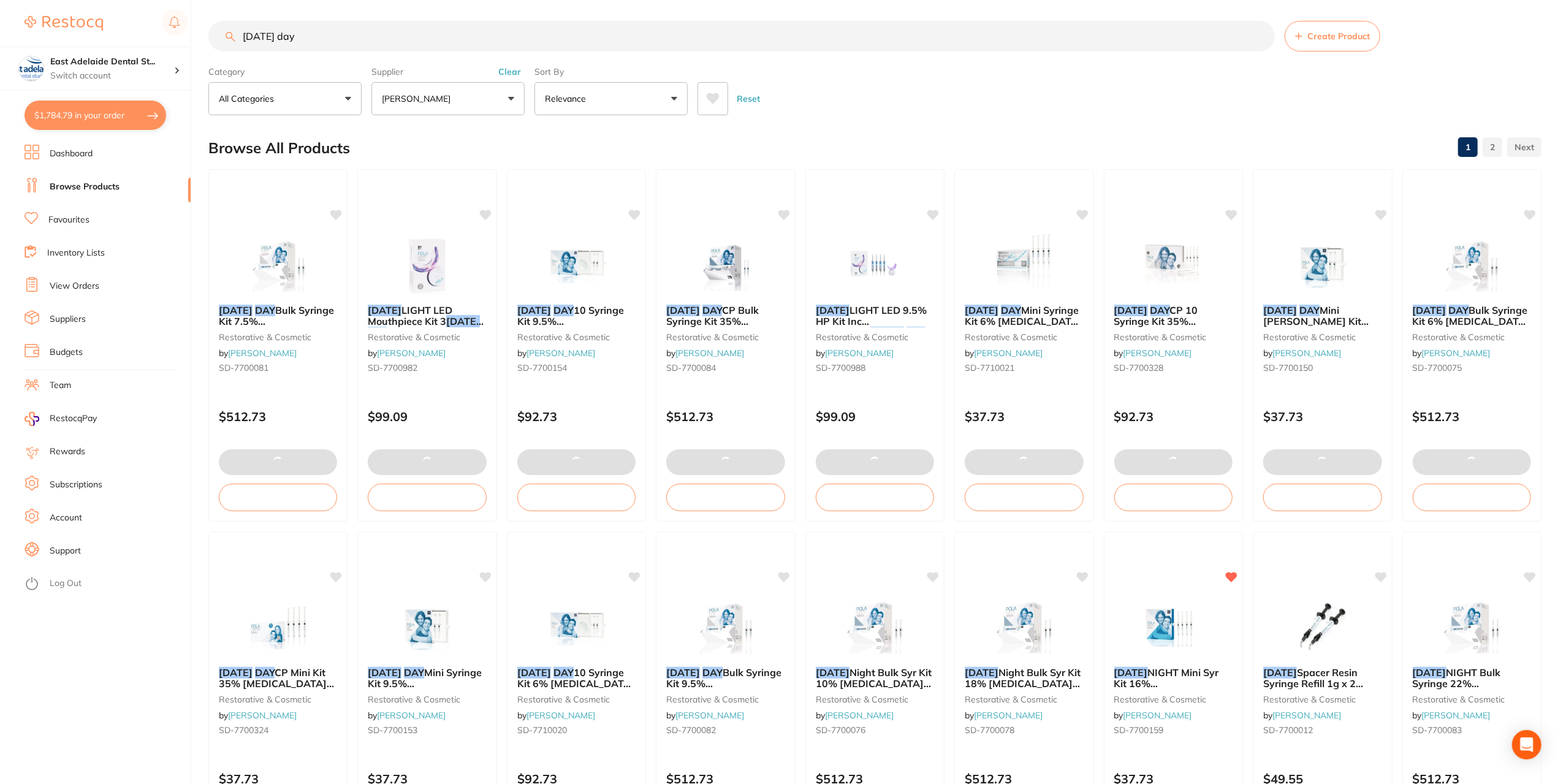
click at [93, 111] on button "$1,784.79 in your order" at bounding box center [95, 115] width 142 height 30
checkbox input "true"
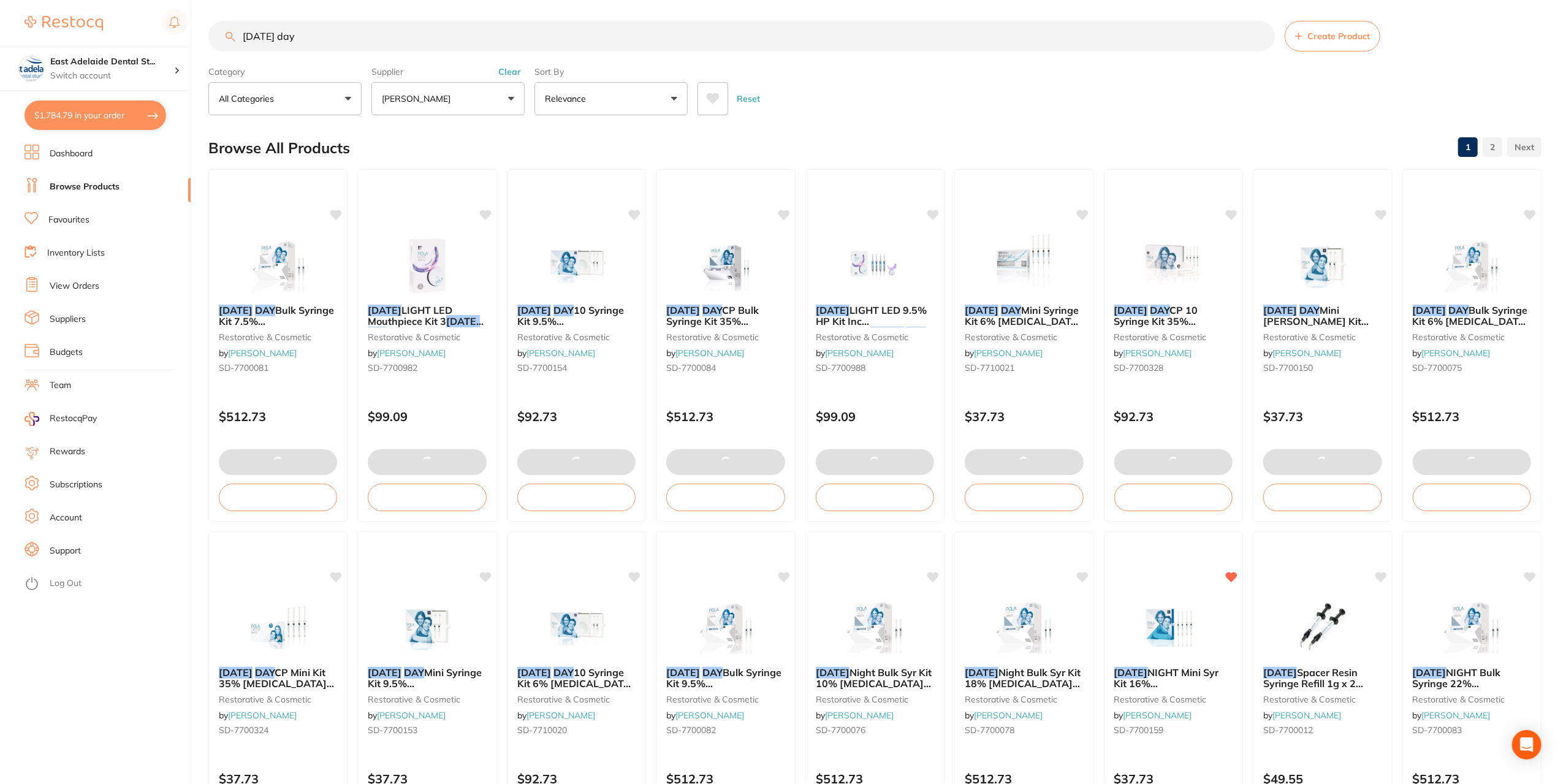
checkbox input "true"
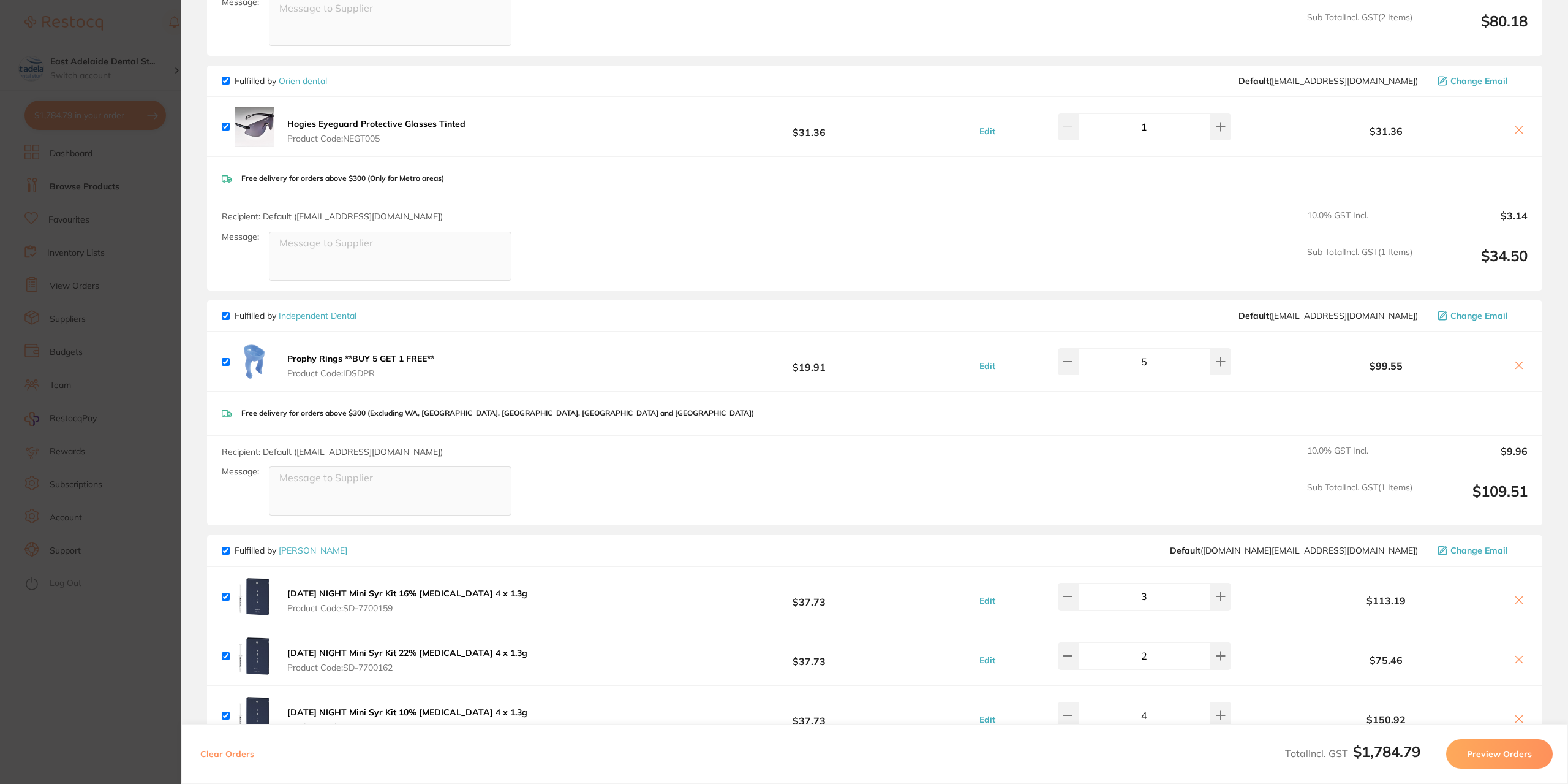
scroll to position [672, 0]
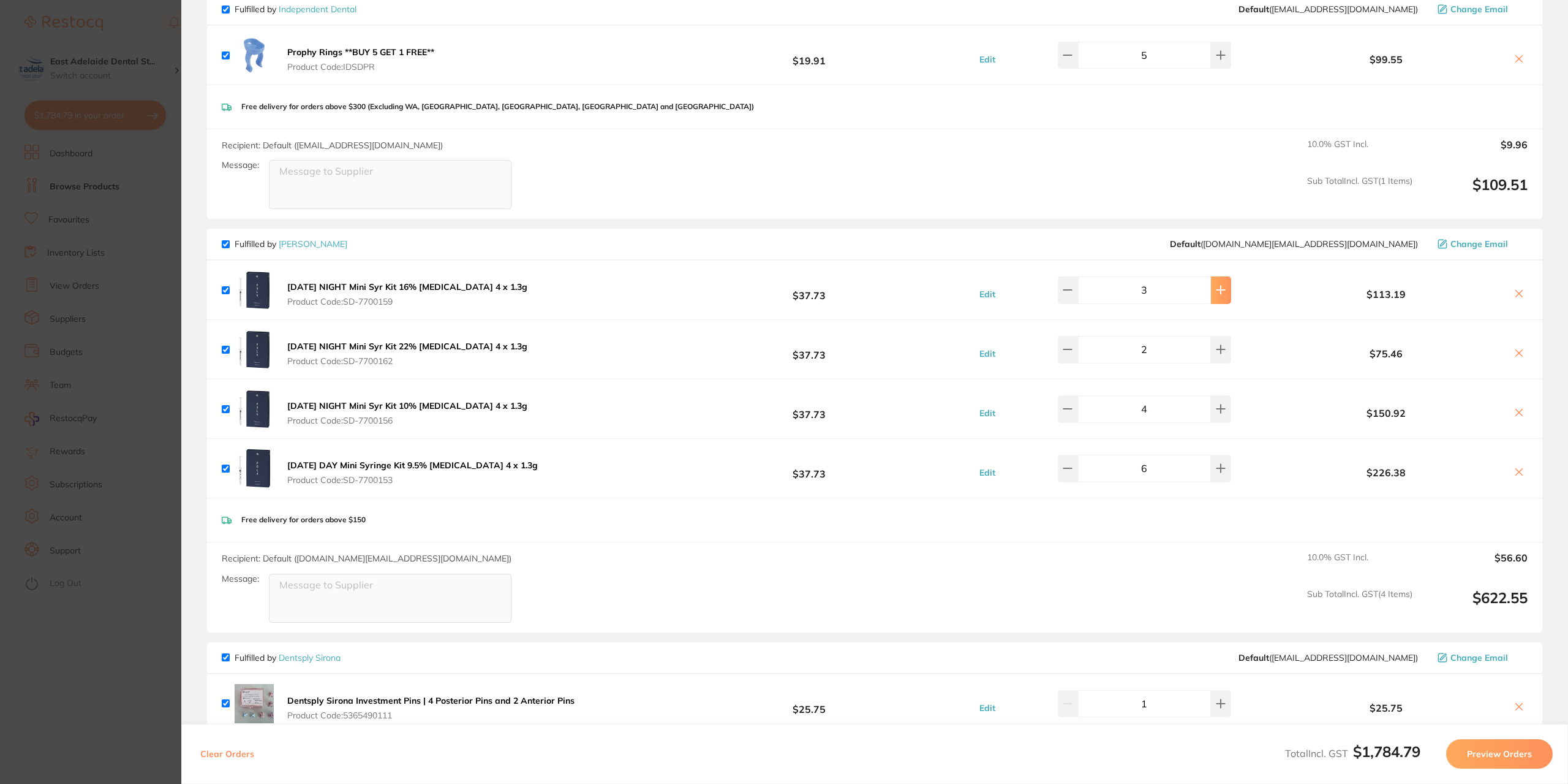
click at [1211, 299] on button at bounding box center [1220, 289] width 20 height 27
type input "4"
click at [1048, 406] on div "4" at bounding box center [1132, 408] width 197 height 27
click at [1064, 406] on button at bounding box center [1068, 408] width 20 height 27
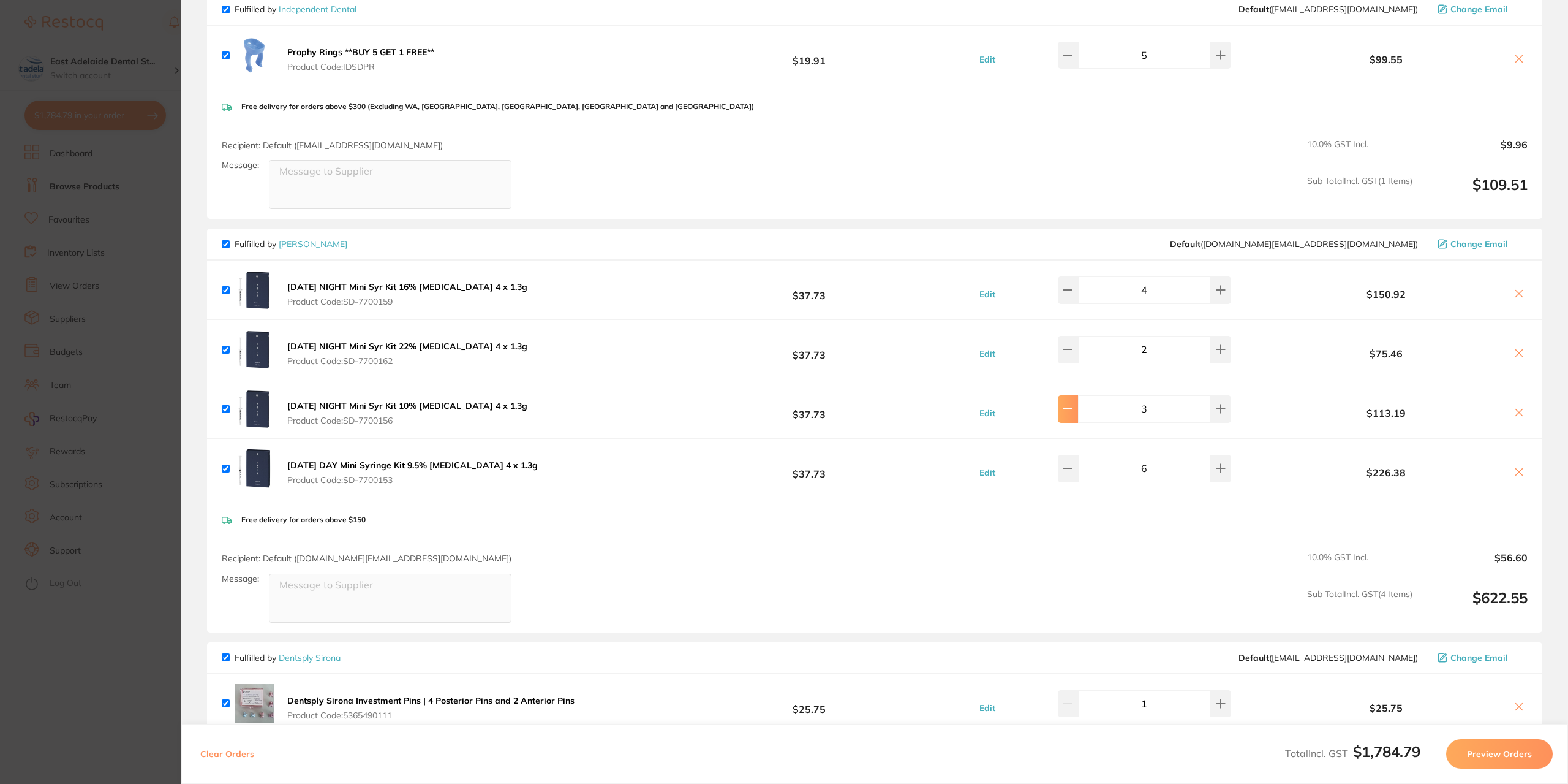
type input "2"
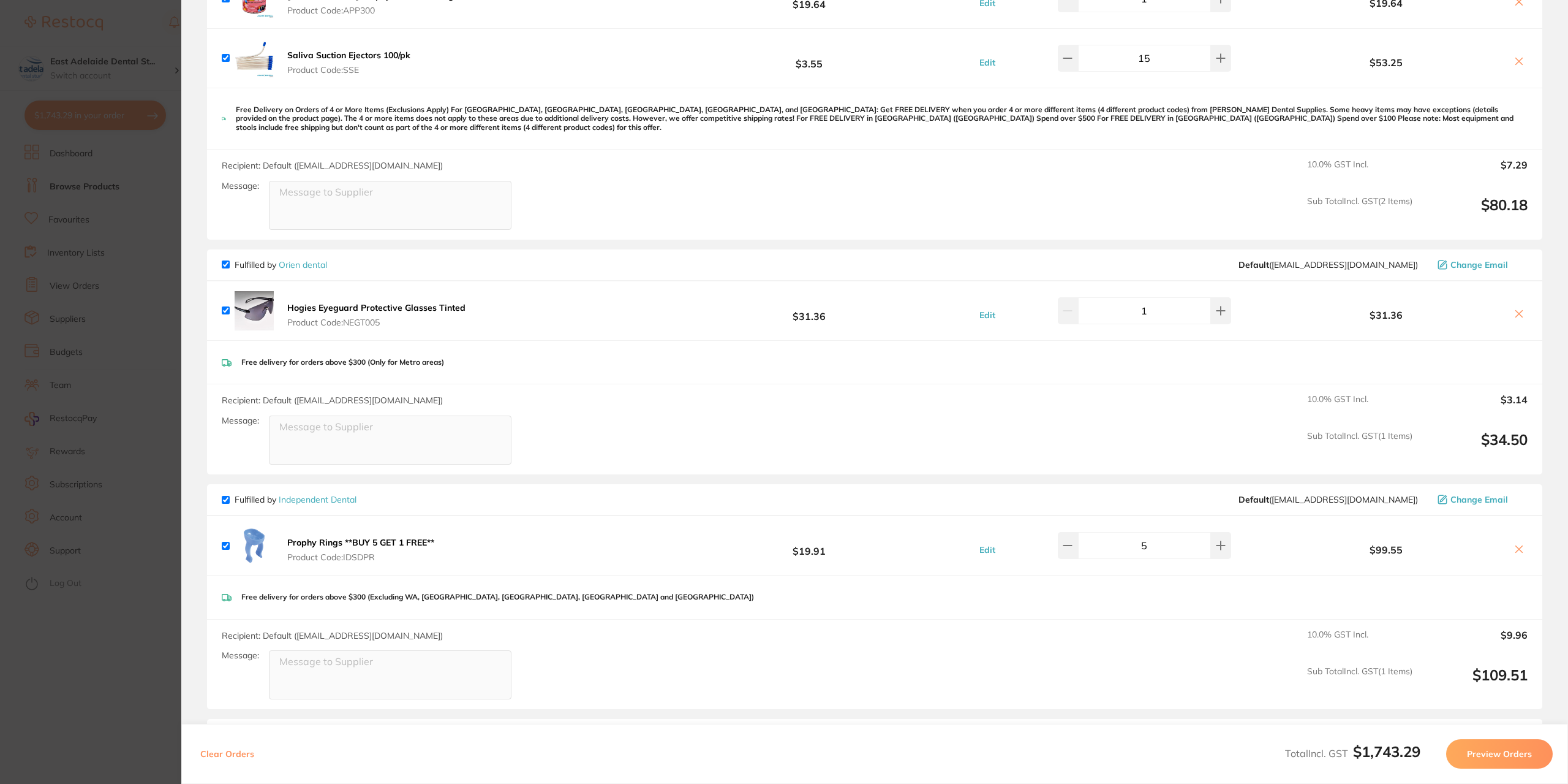
scroll to position [0, 0]
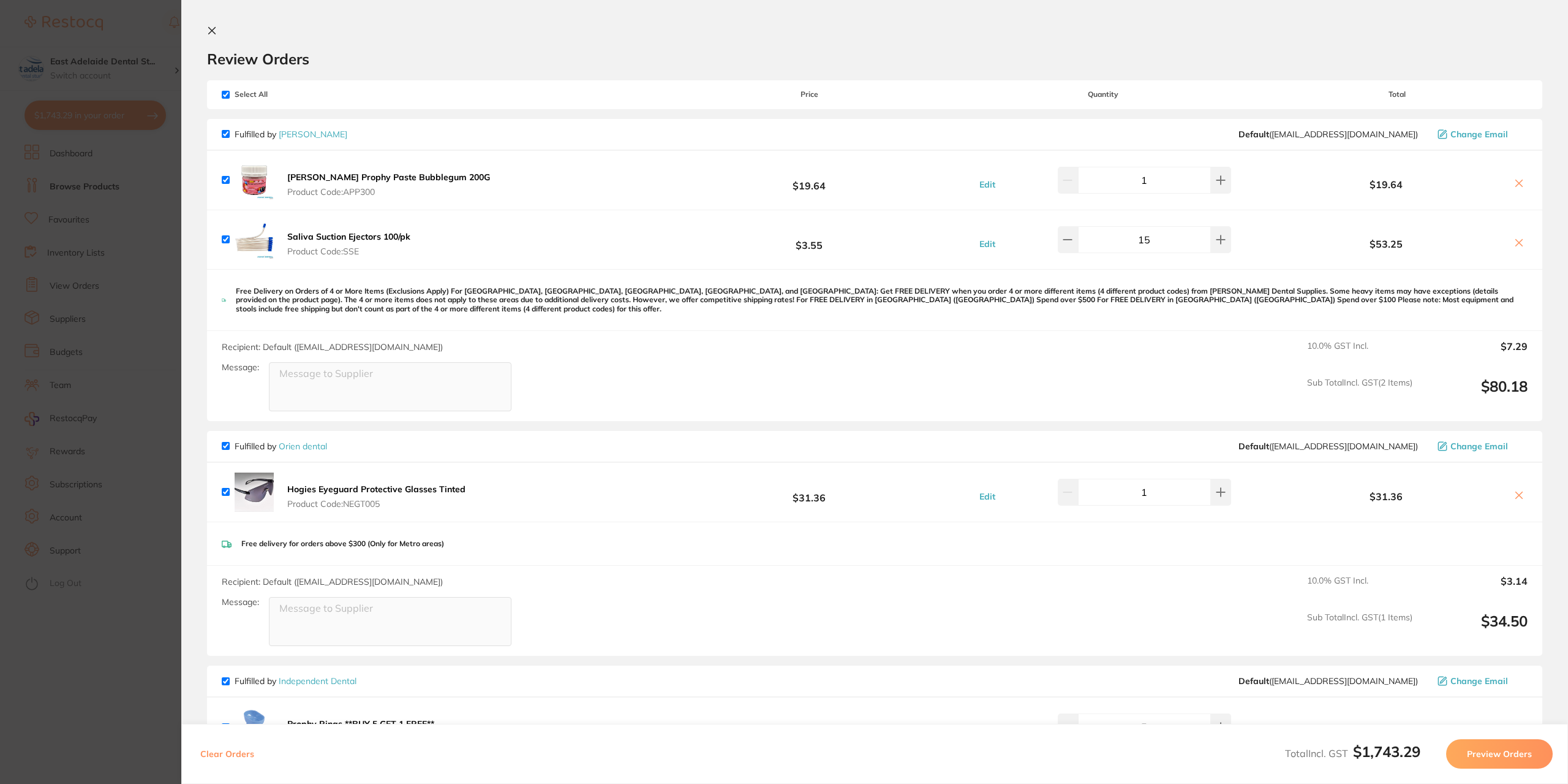
click at [93, 289] on section "Update RRP Set your pre negotiated price for this item. Item Agreed RRP (excl. …" at bounding box center [784, 392] width 1568 height 784
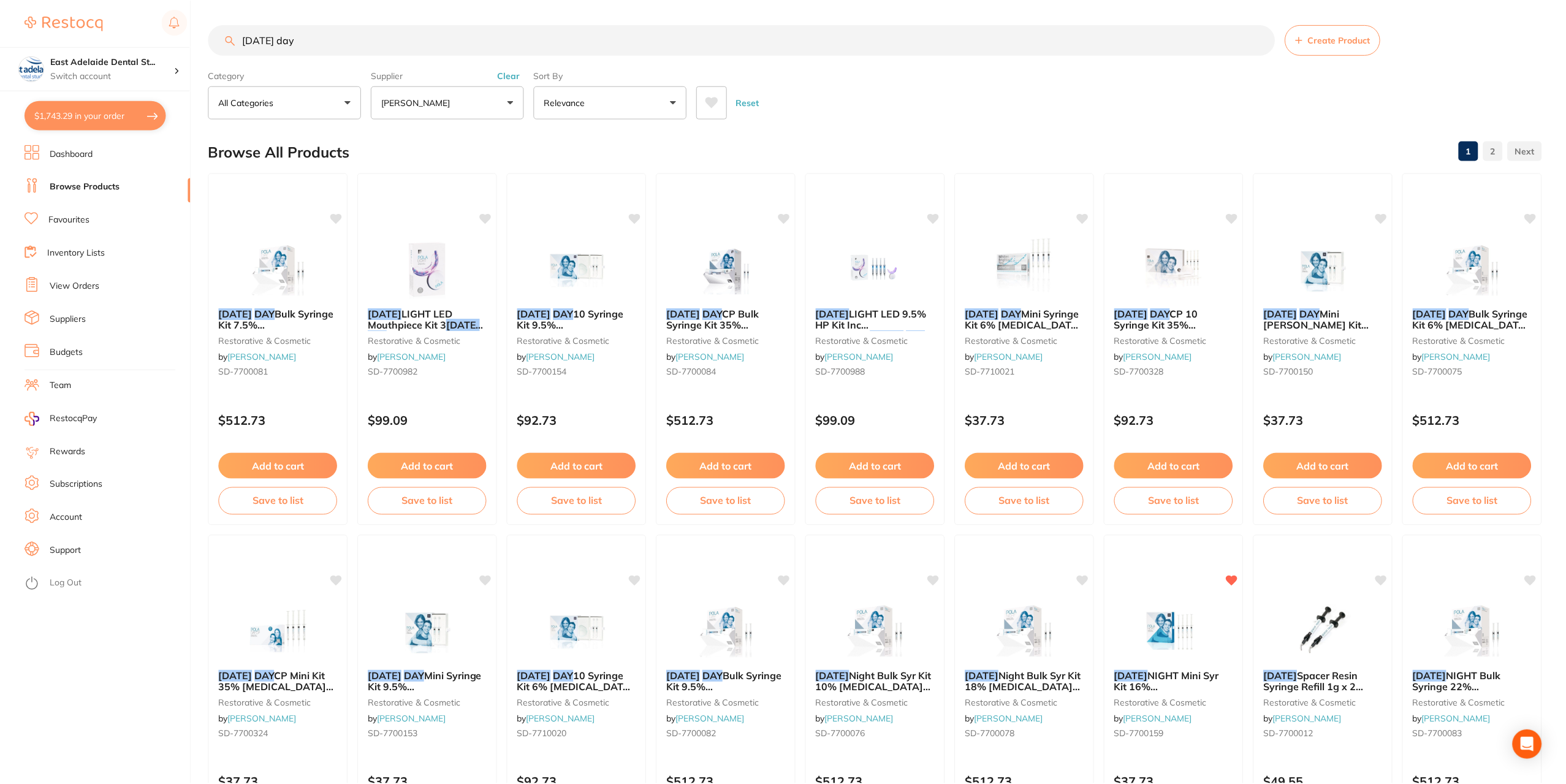
scroll to position [3, 0]
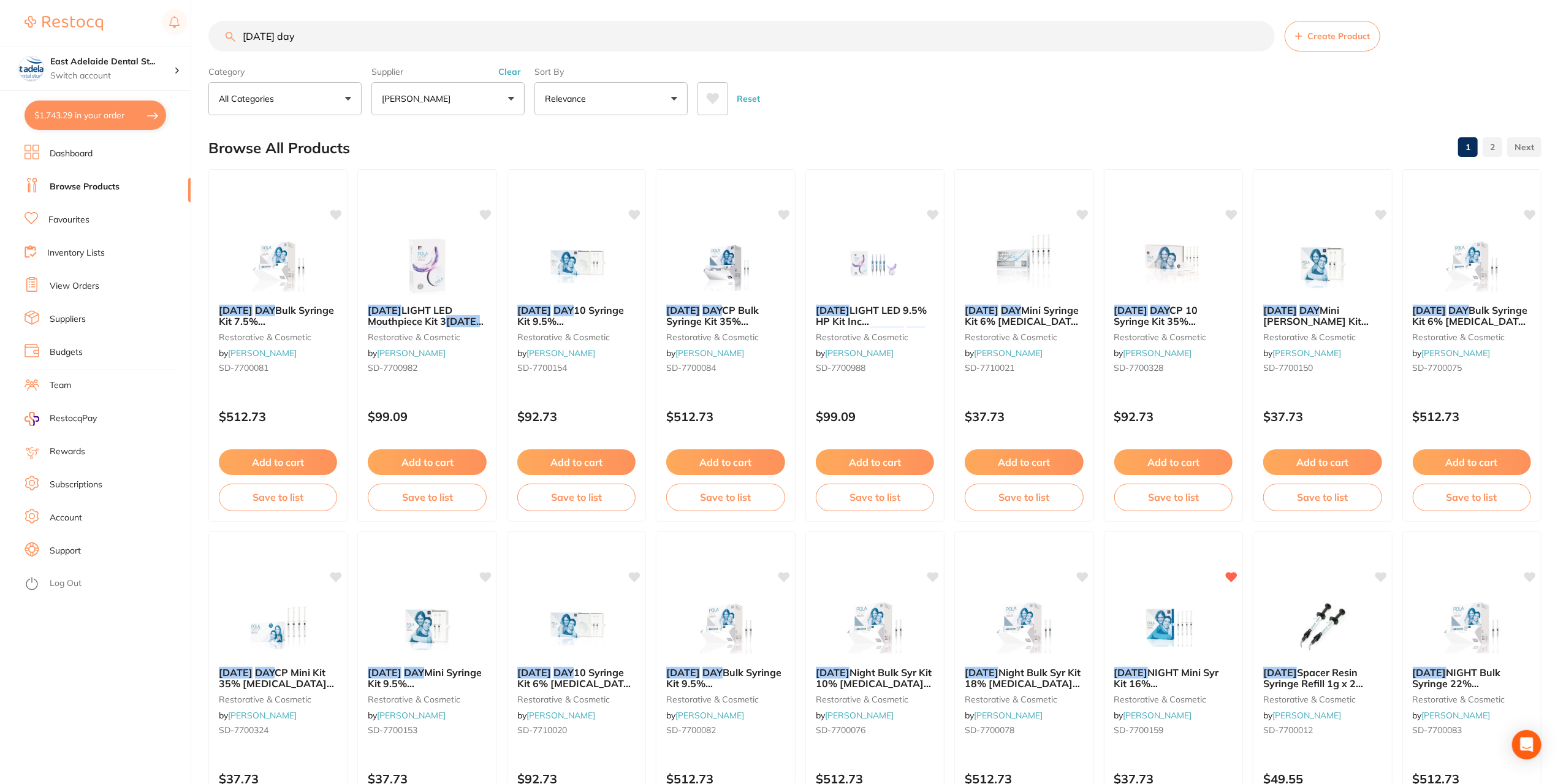
click at [90, 289] on link "View Orders" at bounding box center [74, 286] width 50 height 13
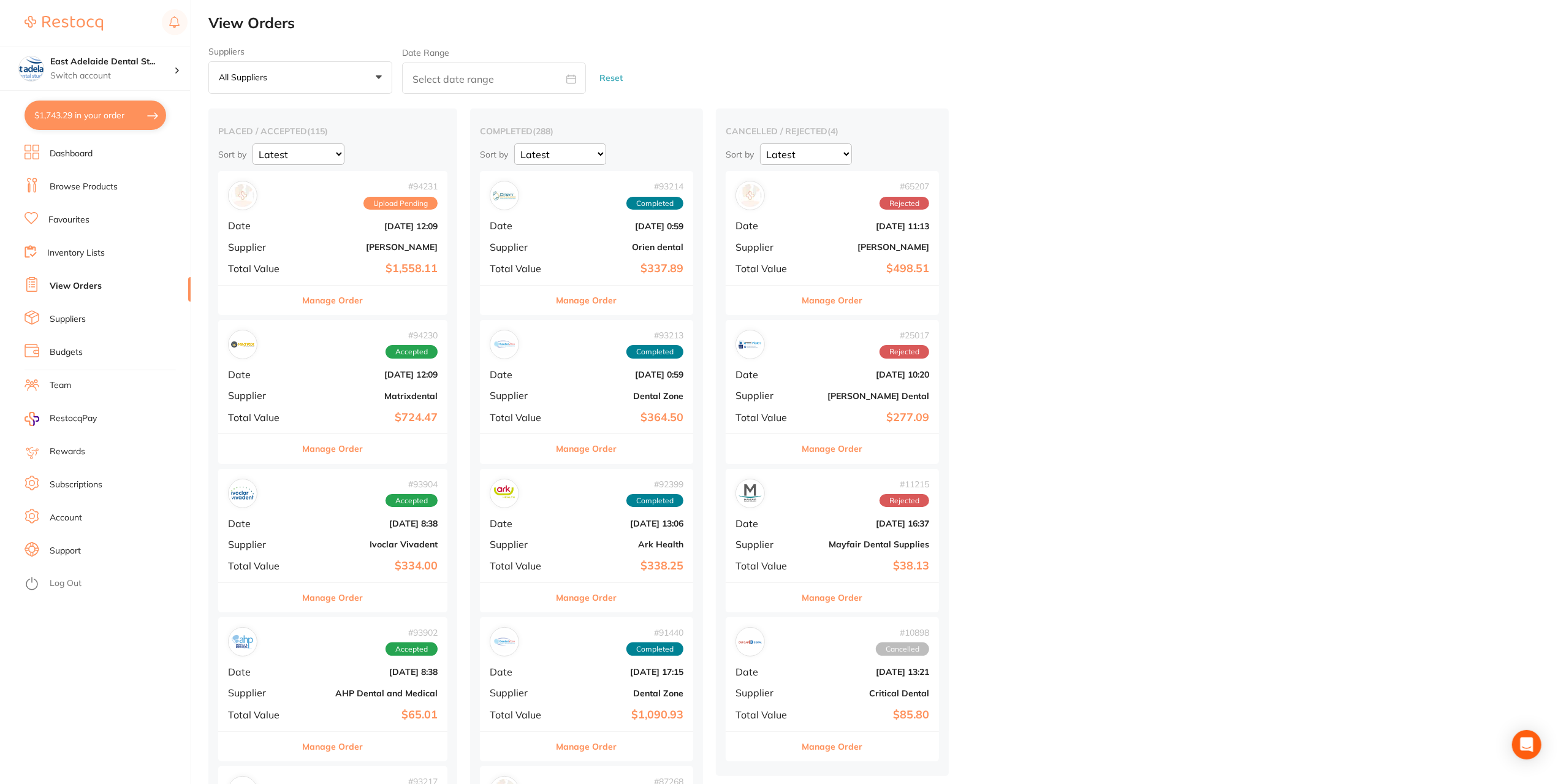
click at [348, 446] on button "Manage Order" at bounding box center [333, 448] width 61 height 30
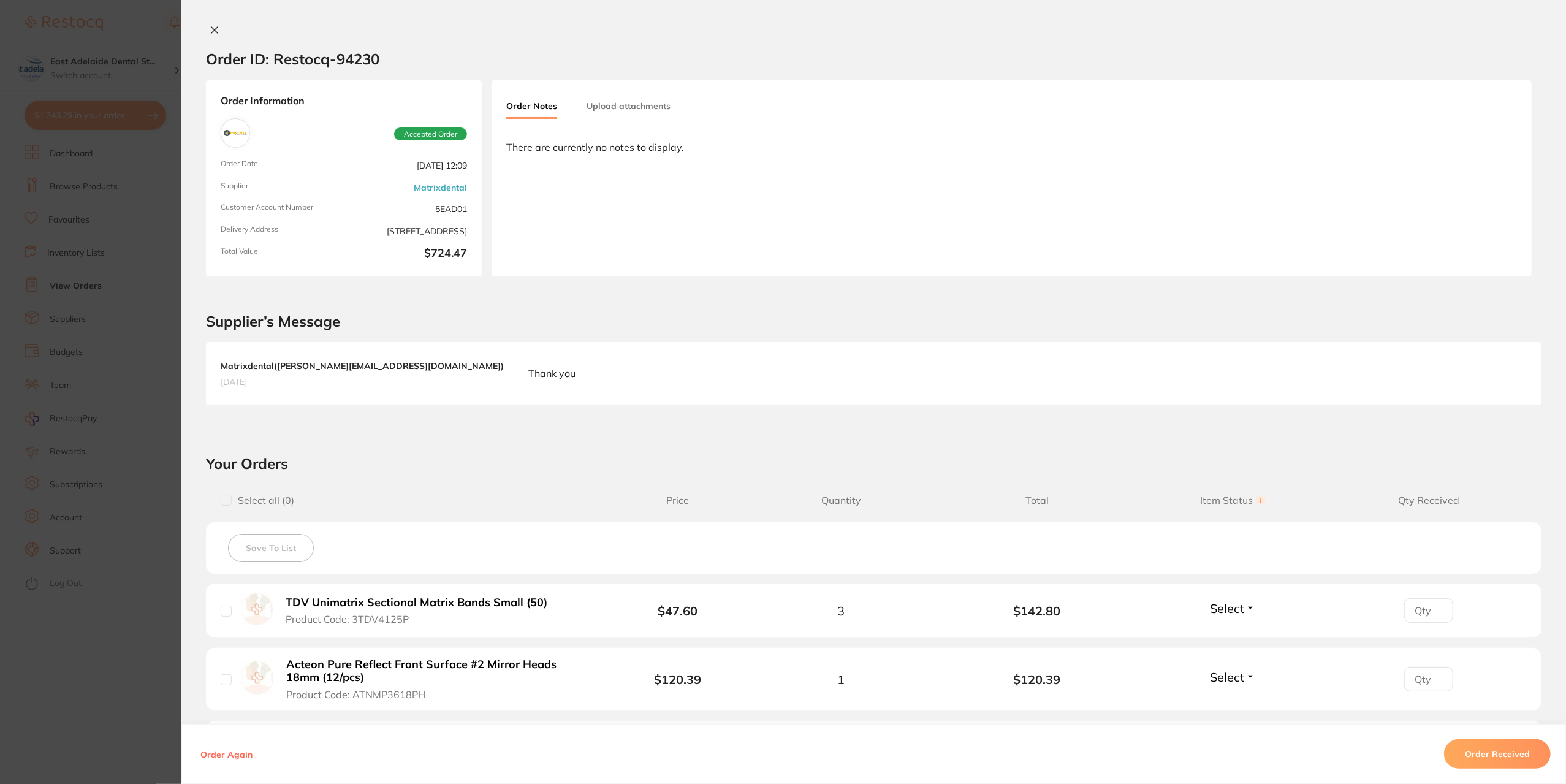
click at [215, 33] on icon at bounding box center [214, 30] width 7 height 7
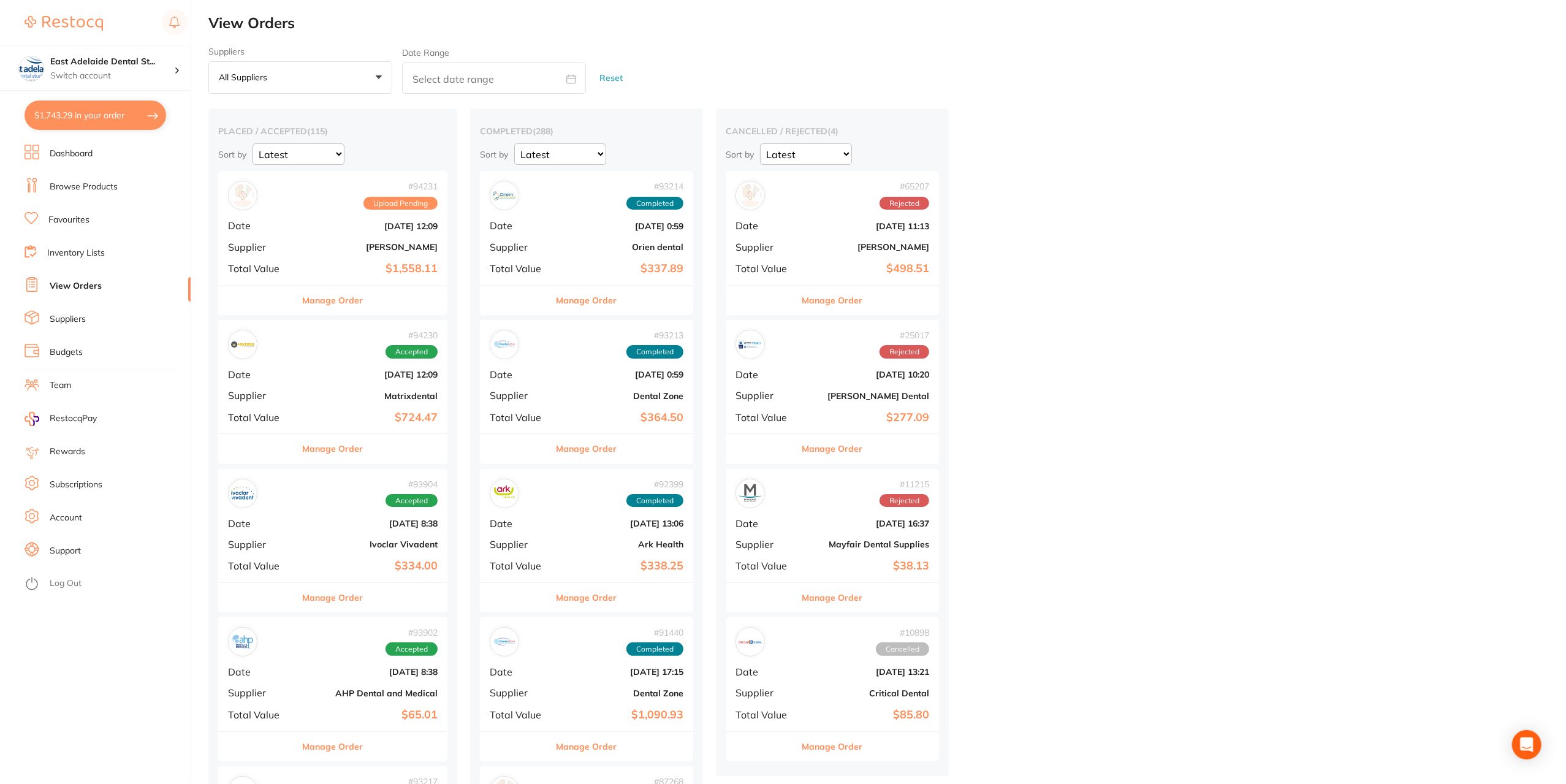
click at [356, 296] on button "Manage Order" at bounding box center [333, 300] width 61 height 30
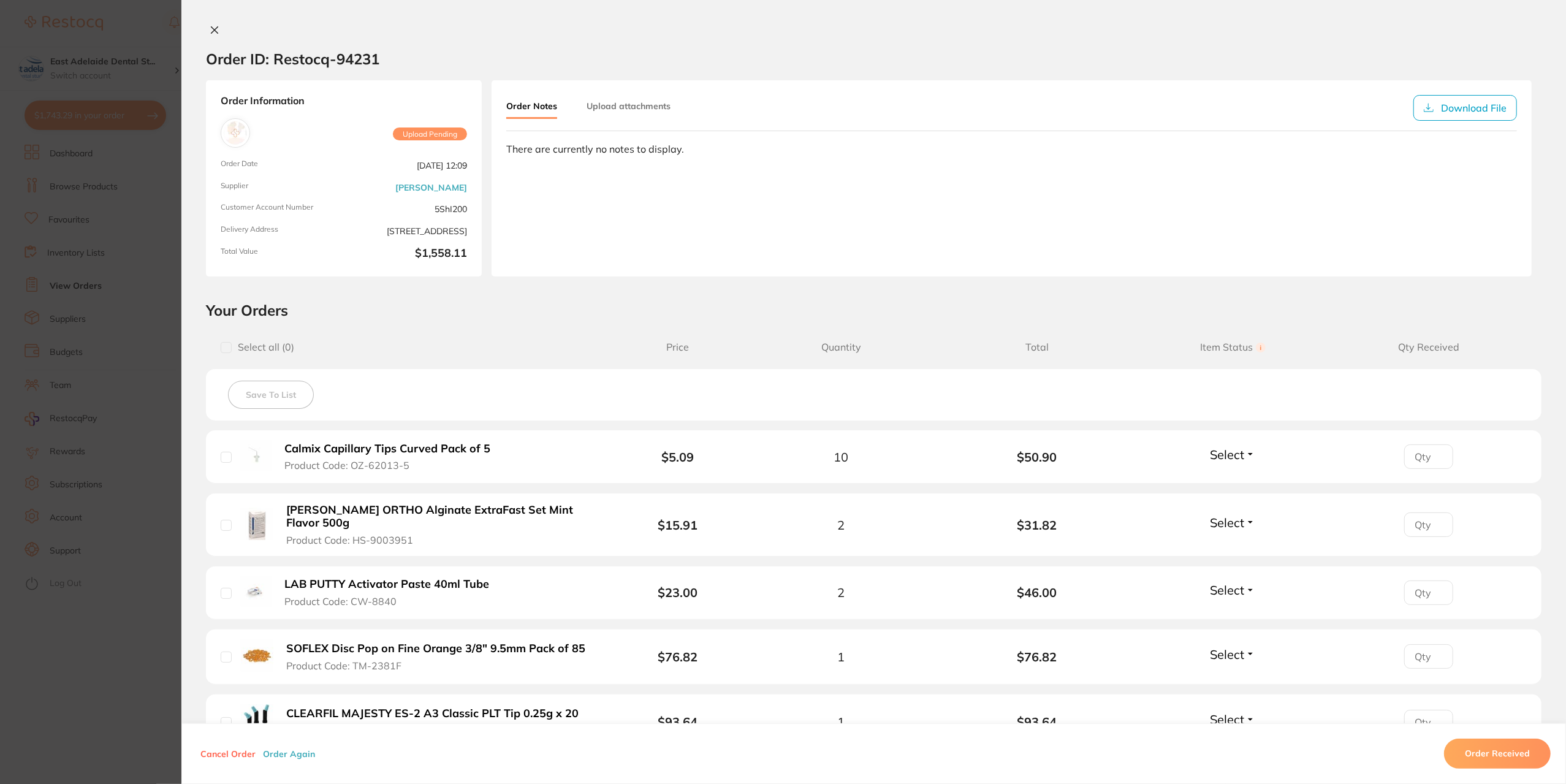
drag, startPoint x: 218, startPoint y: 29, endPoint x: 396, endPoint y: 158, distance: 219.8
click at [218, 30] on button at bounding box center [214, 30] width 17 height 13
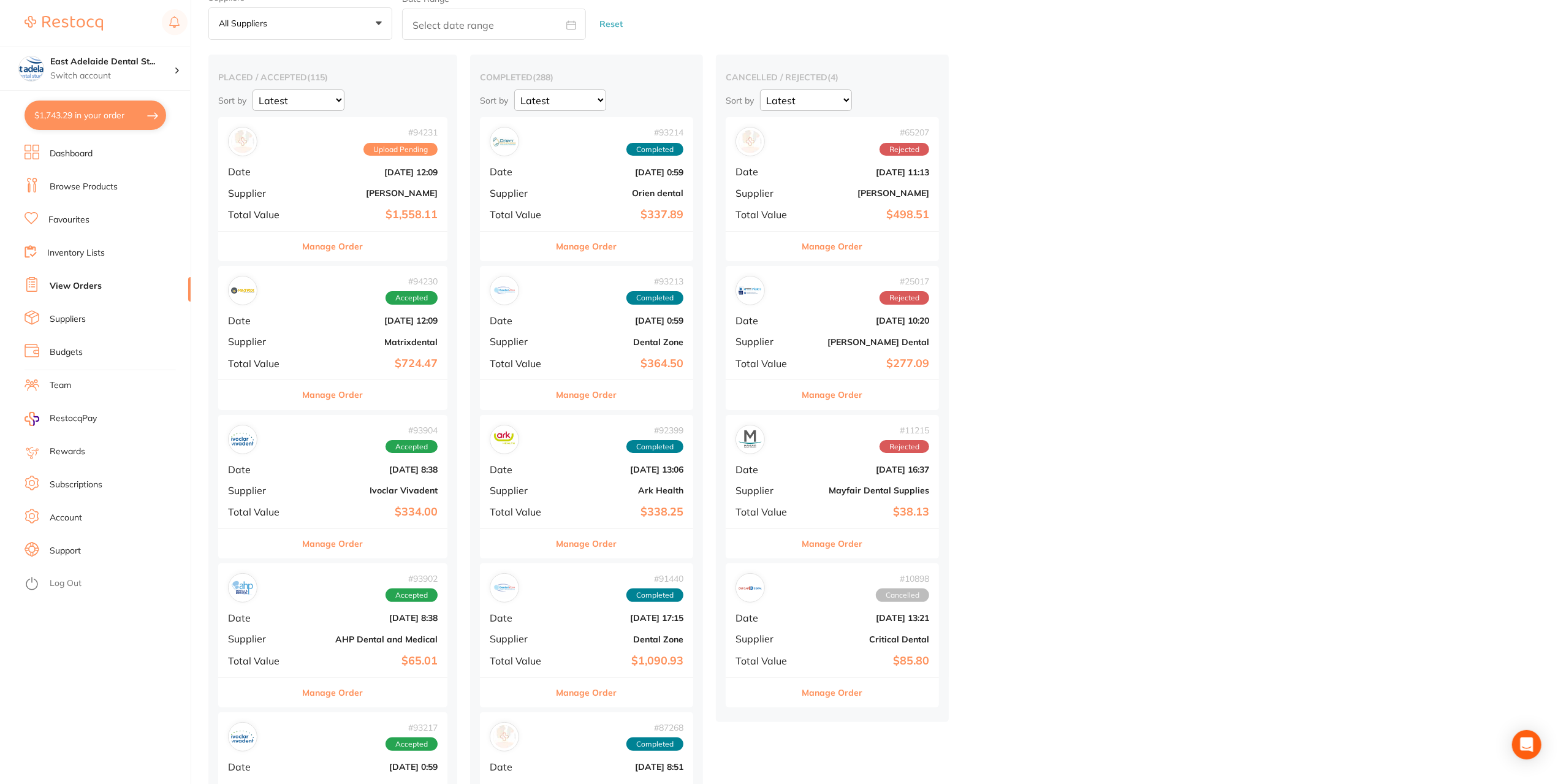
scroll to position [184, 0]
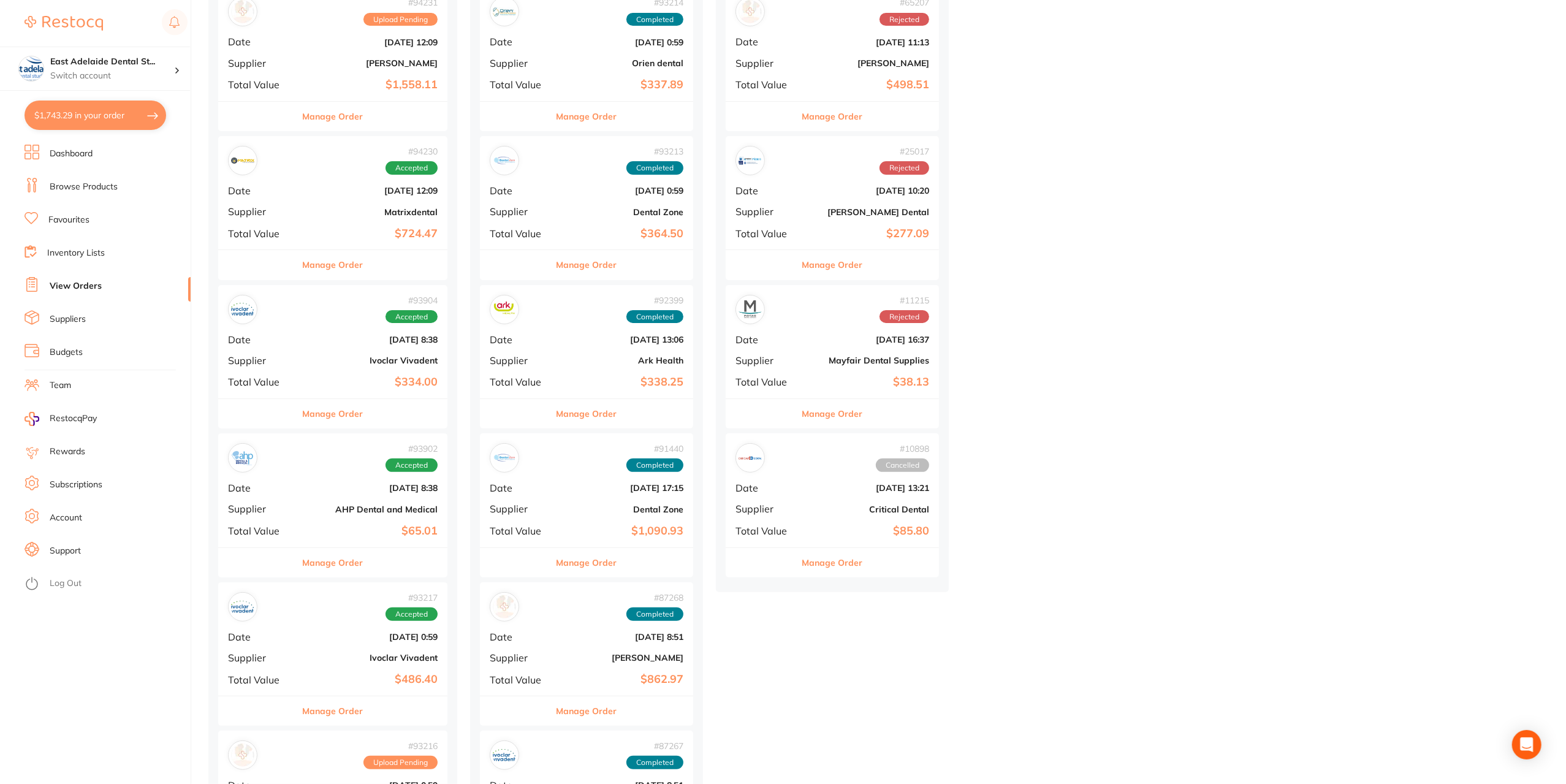
click at [355, 416] on button "Manage Order" at bounding box center [333, 414] width 61 height 30
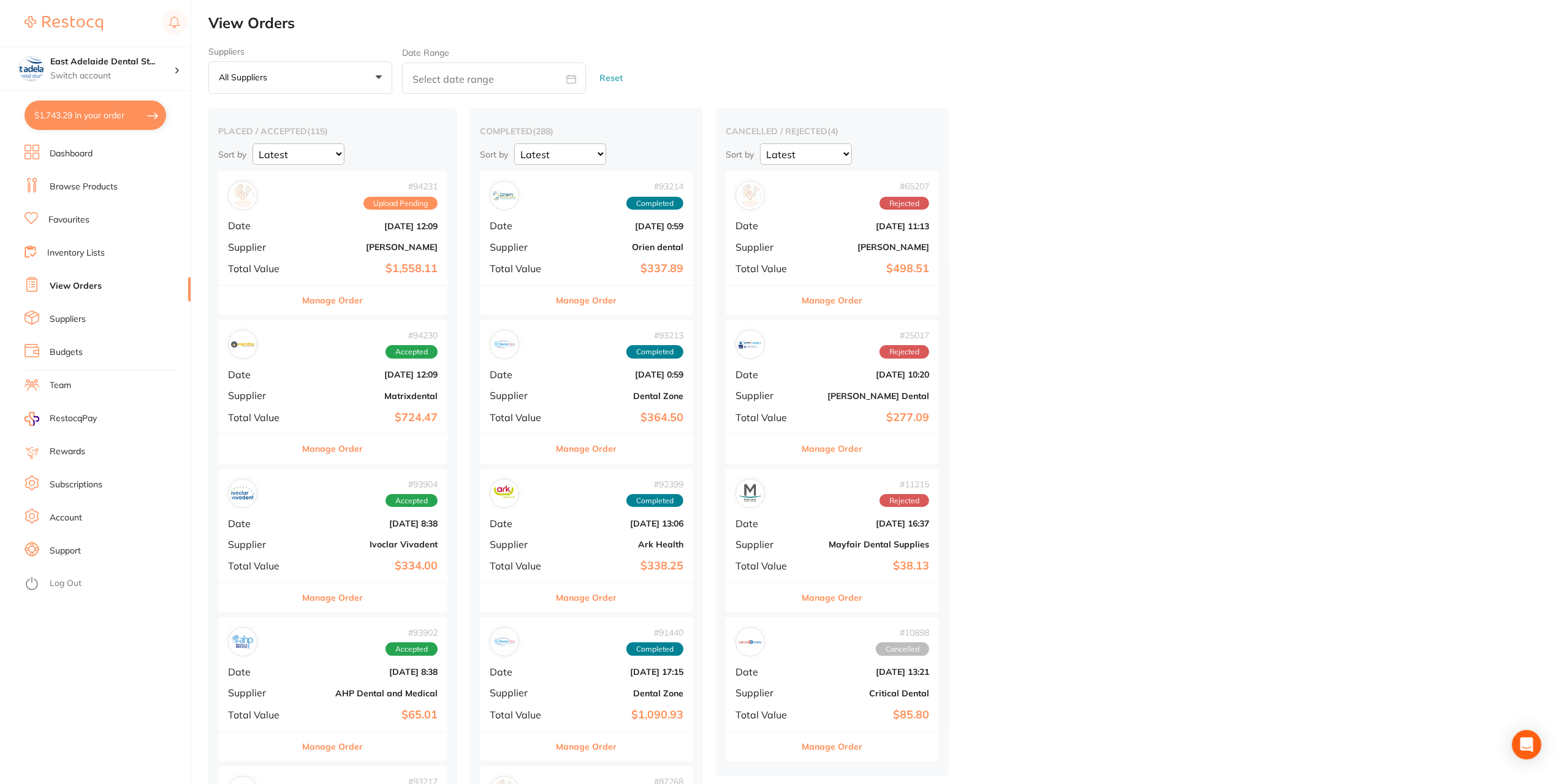
click at [93, 187] on link "Browse Products" at bounding box center [84, 187] width 68 height 13
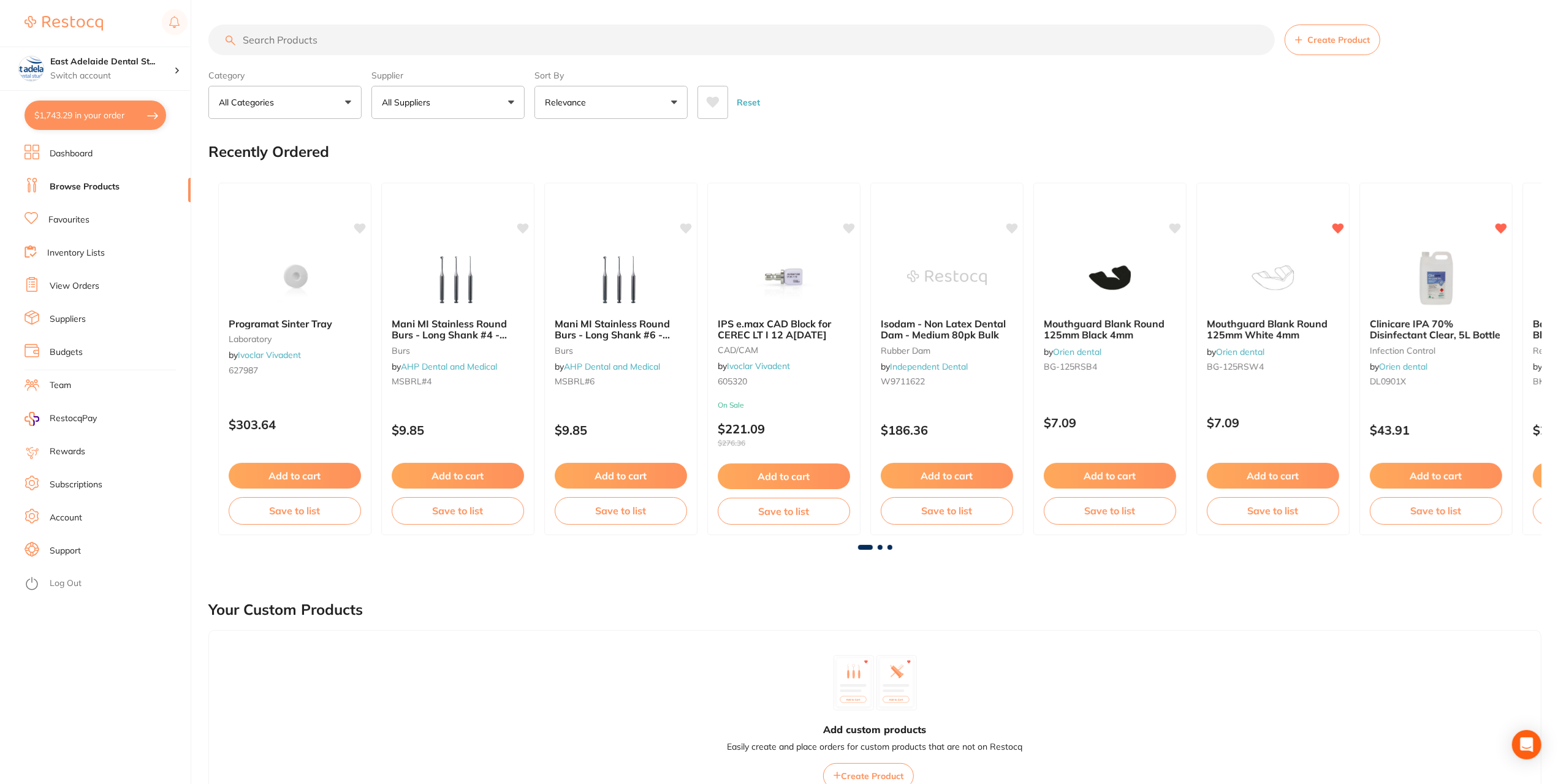
click at [116, 123] on button "$1,743.29 in your order" at bounding box center [95, 115] width 142 height 30
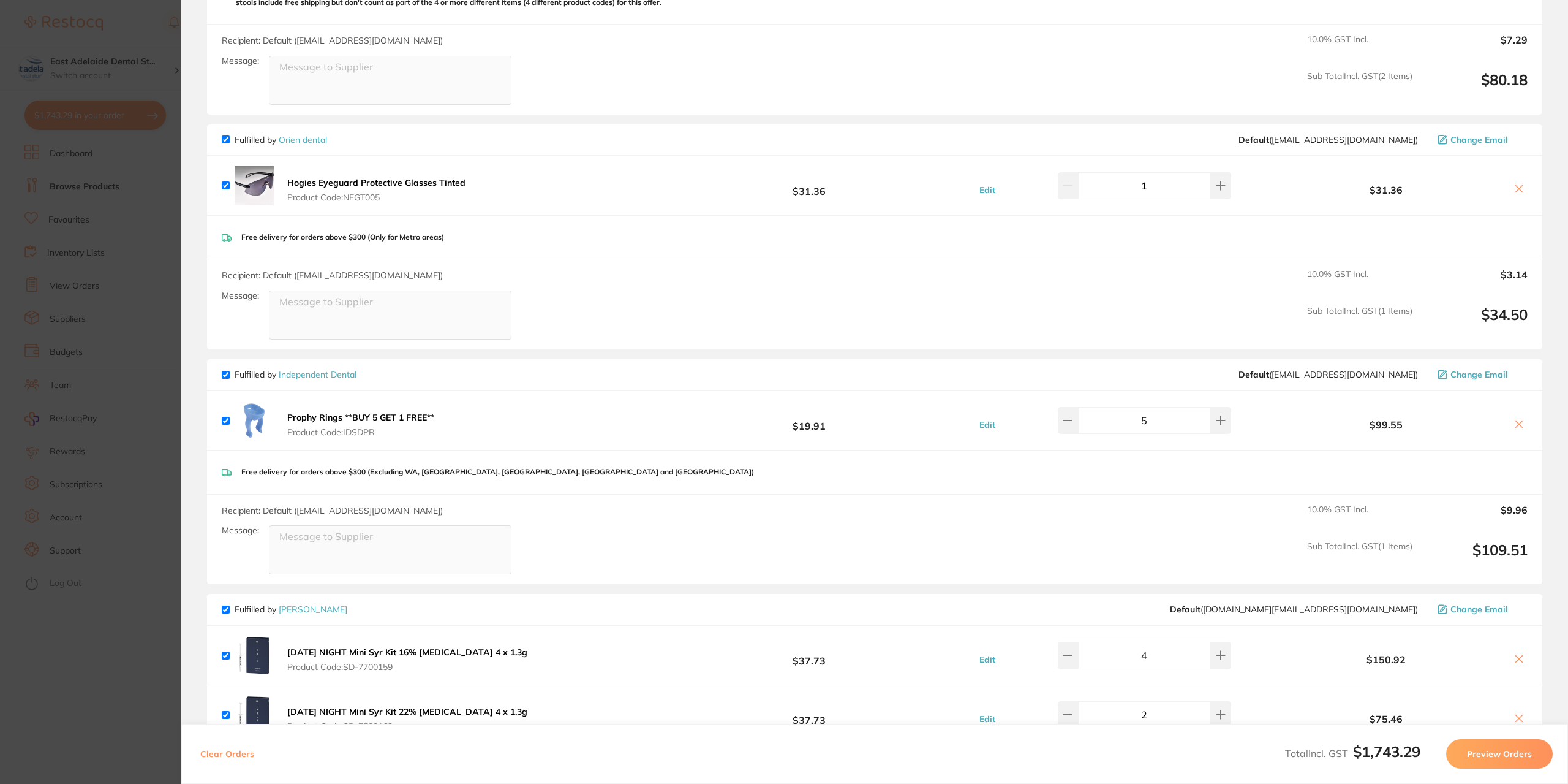
scroll to position [551, 0]
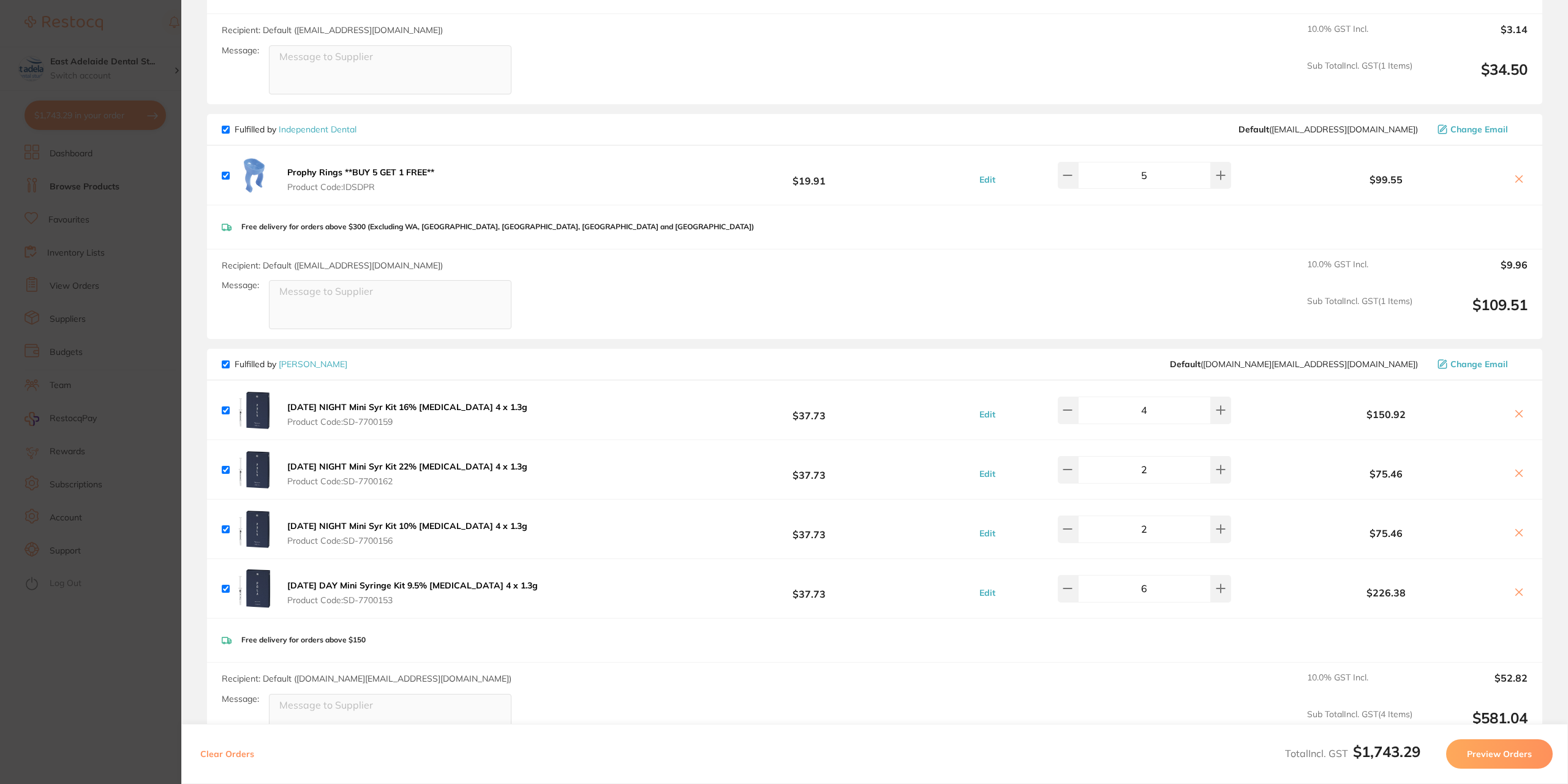
click at [87, 278] on section "Update RRP Set your pre negotiated price for this item. Item Agreed RRP (excl. …" at bounding box center [784, 392] width 1568 height 784
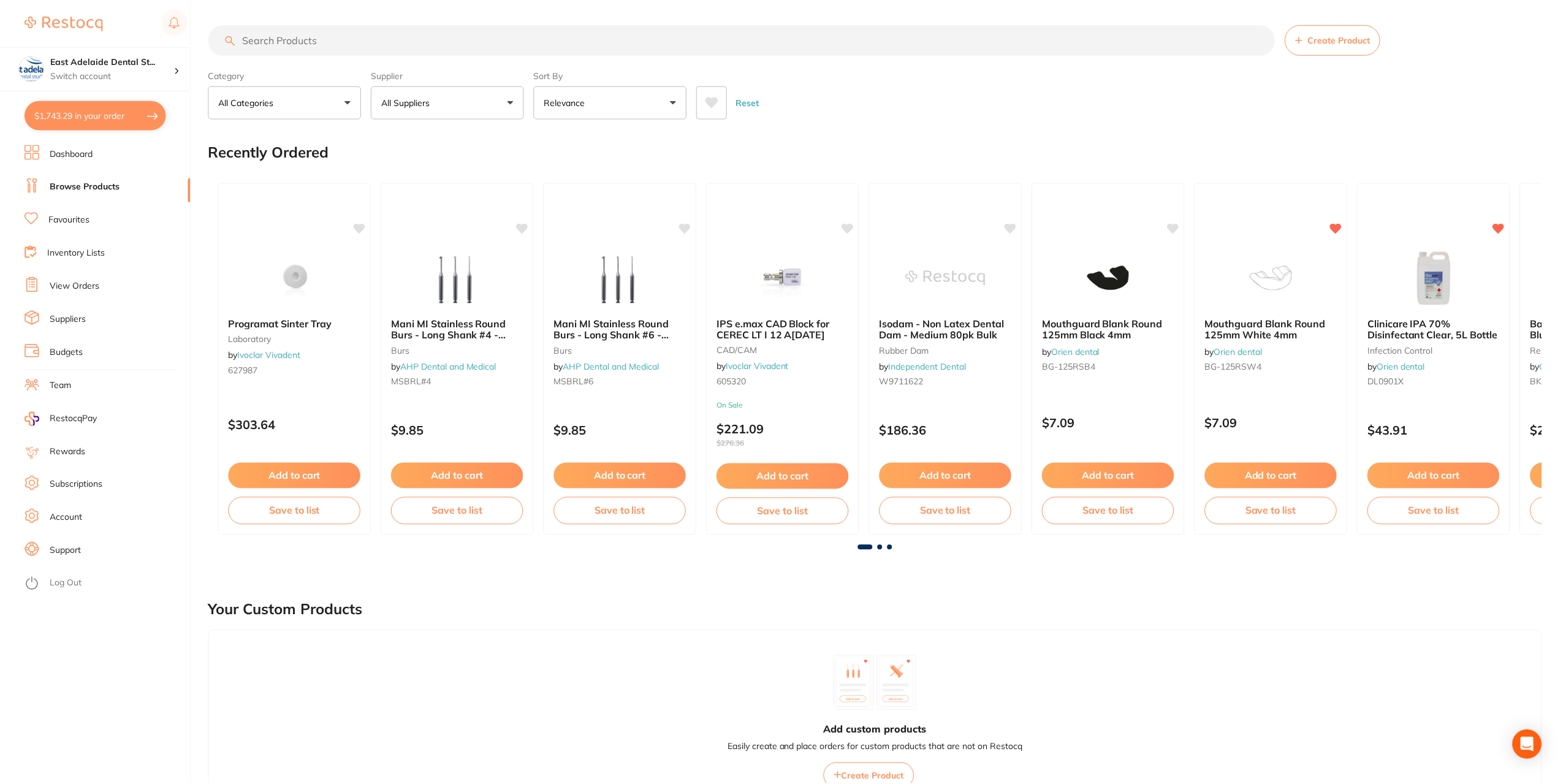
scroll to position [1, 0]
click at [89, 289] on link "View Orders" at bounding box center [74, 286] width 50 height 13
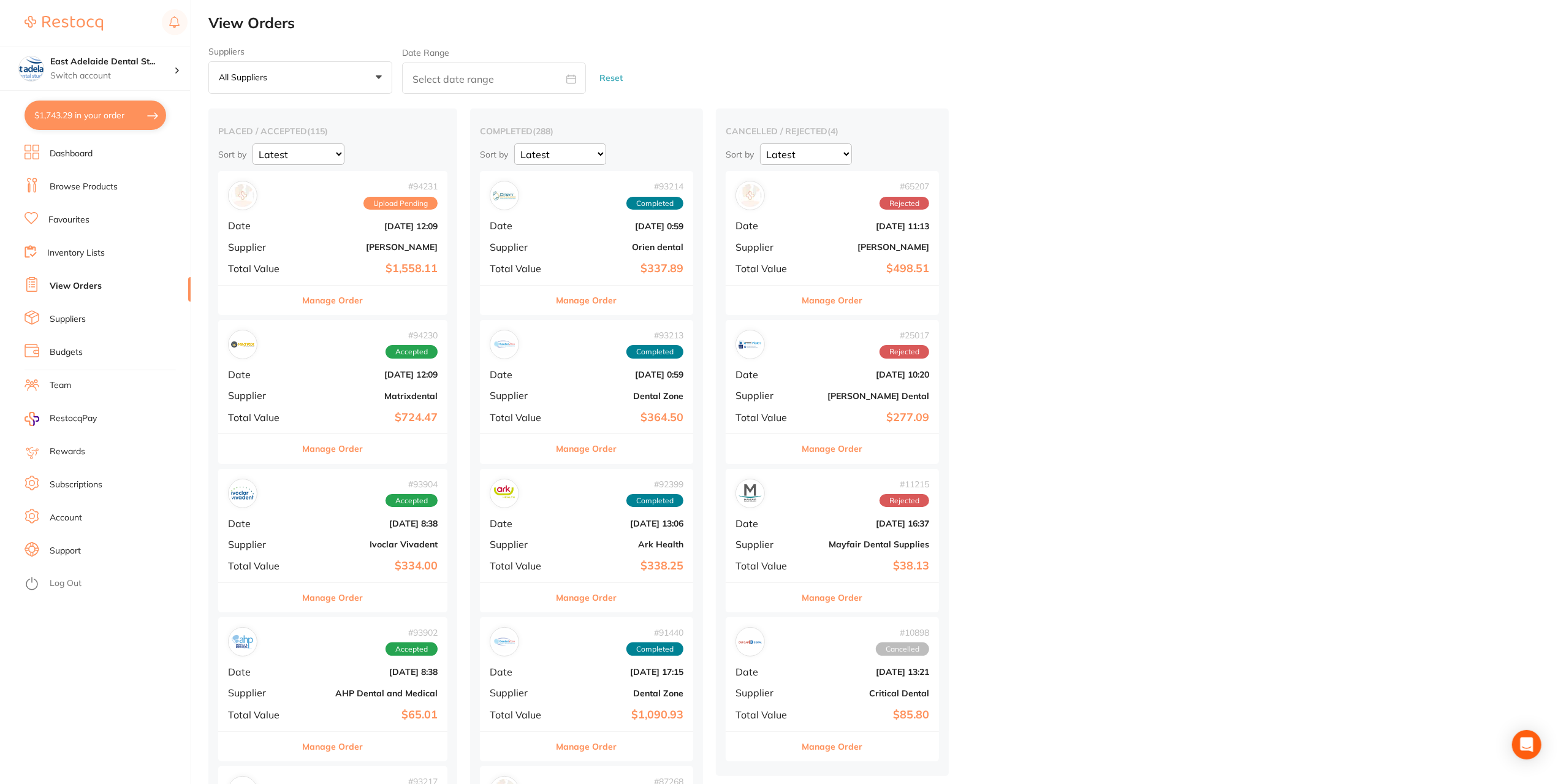
click at [361, 454] on button "Manage Order" at bounding box center [333, 448] width 61 height 30
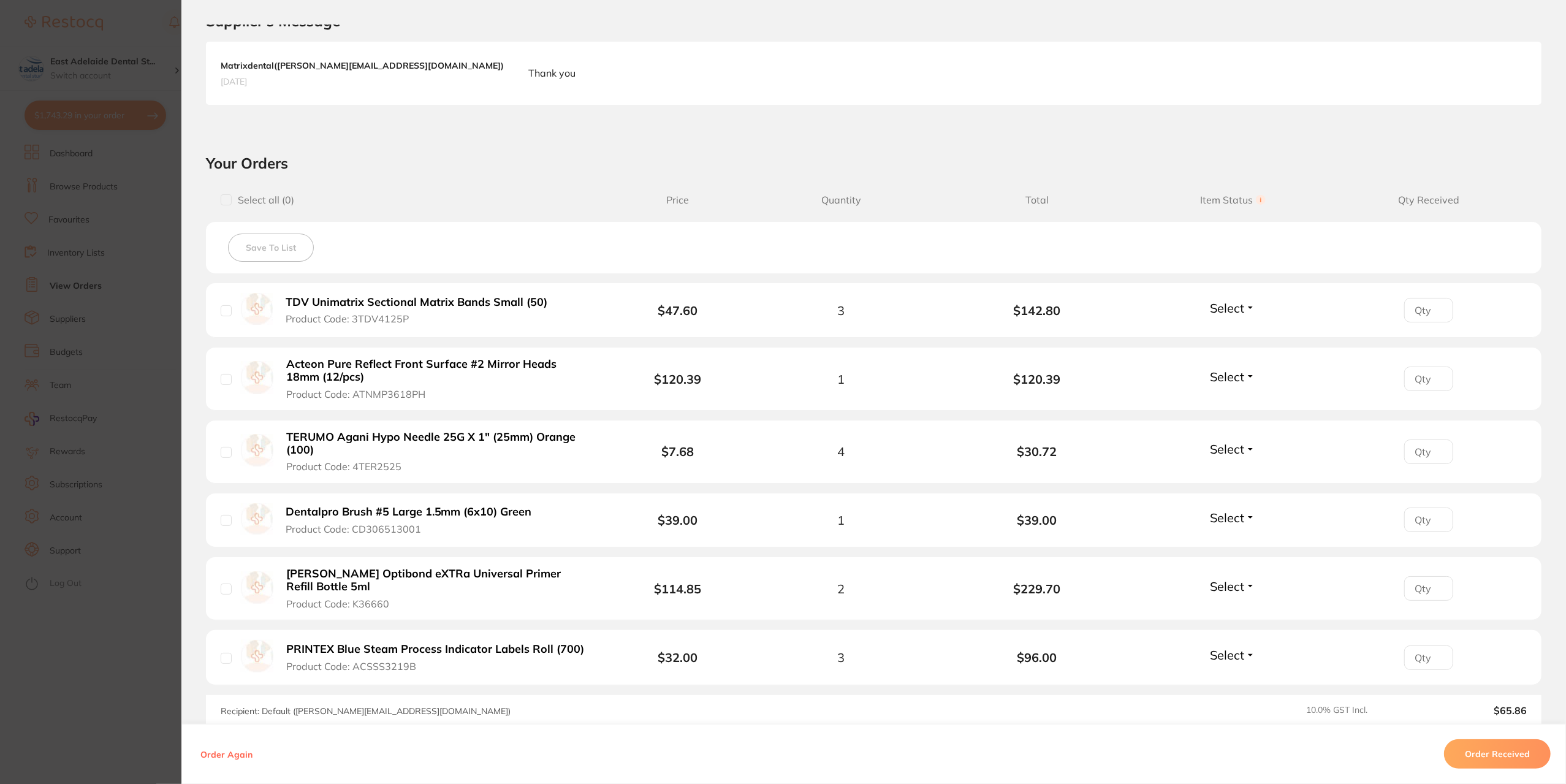
scroll to position [368, 0]
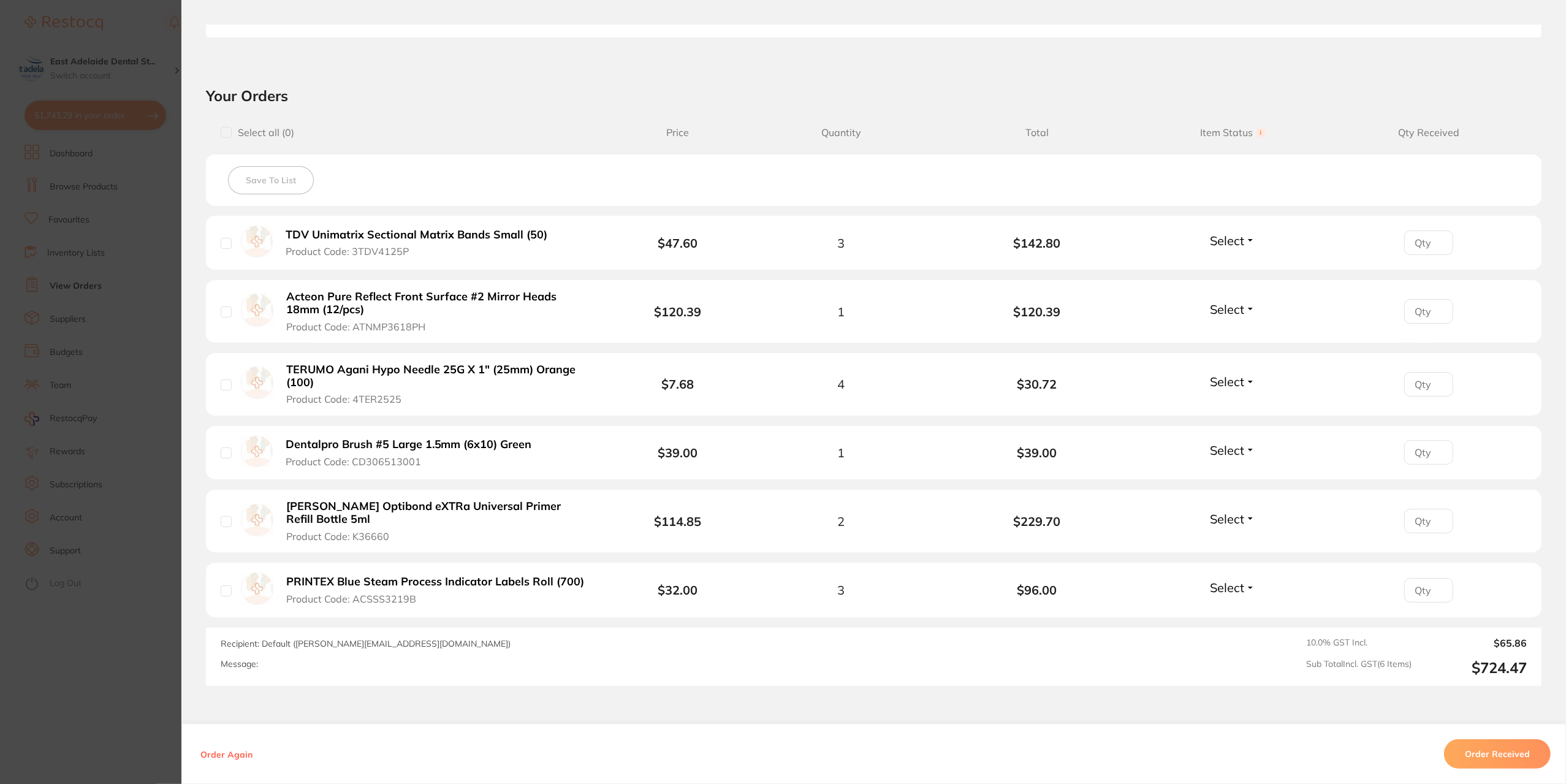
click at [129, 616] on section "Order ID: Restocq- 94230 Order Information Accepted Order Order Date Sept 21 20…" at bounding box center [783, 392] width 1566 height 784
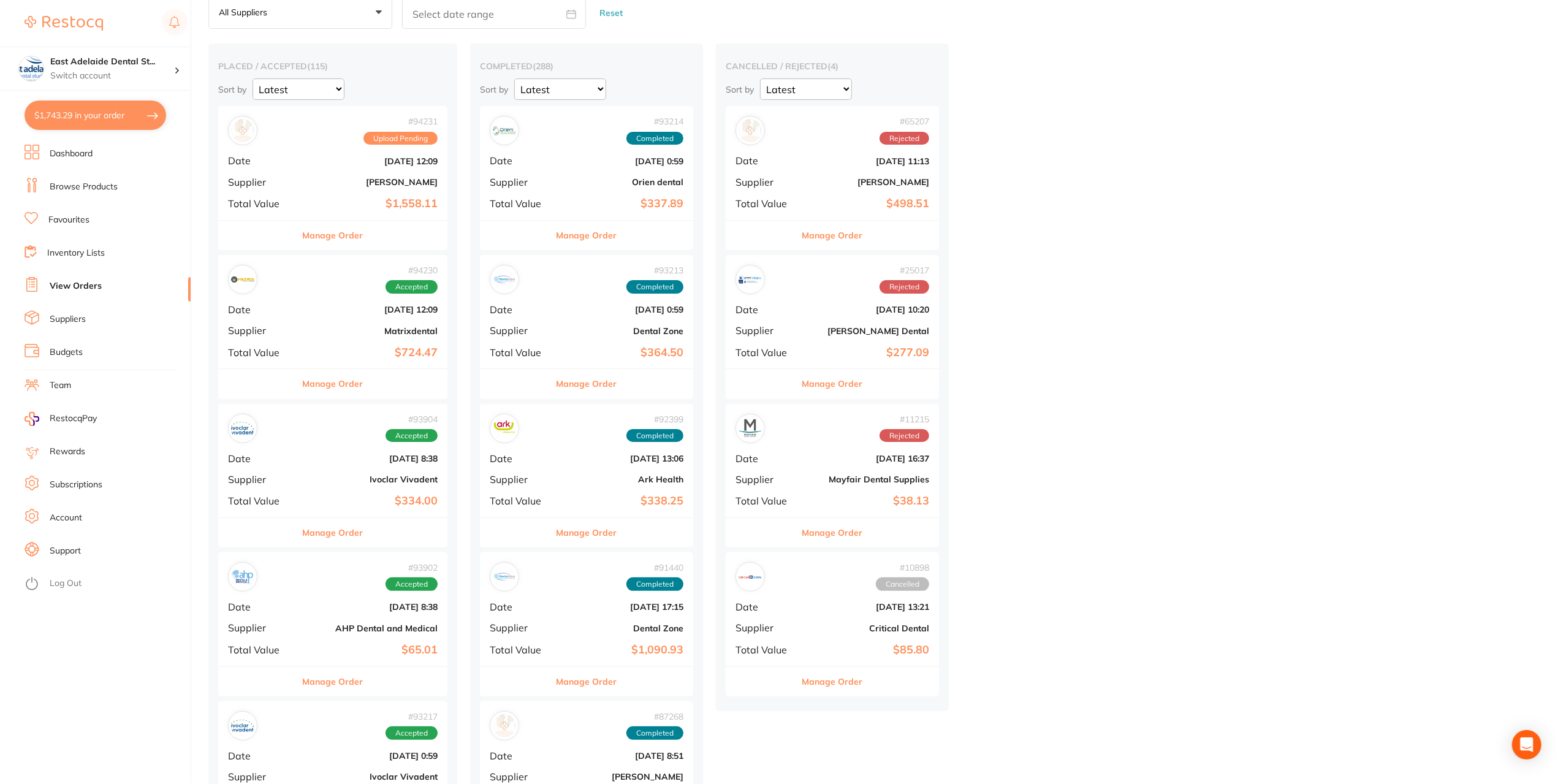
scroll to position [184, 0]
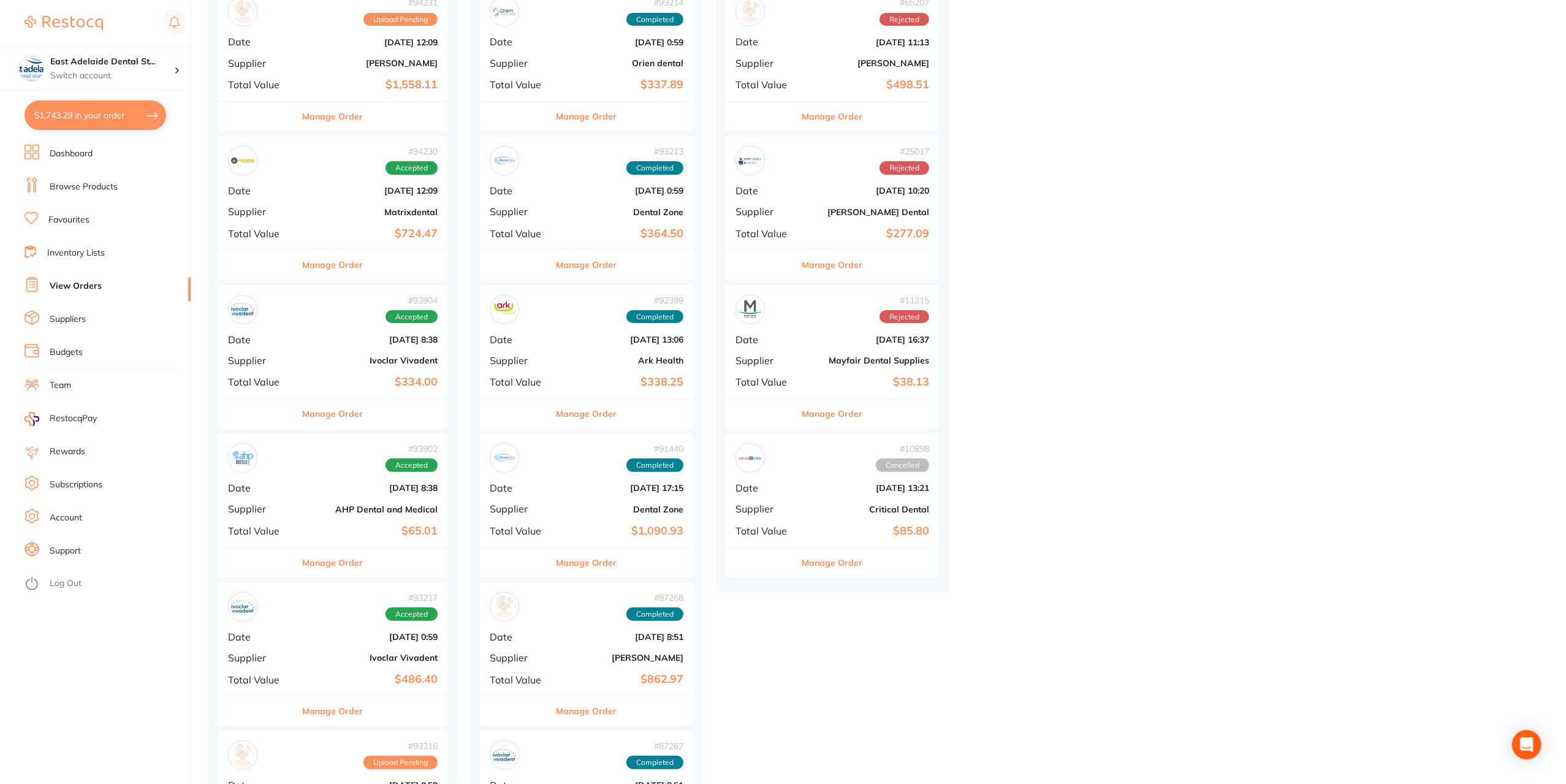
drag, startPoint x: 323, startPoint y: 554, endPoint x: 570, endPoint y: 469, distance: 261.2
click at [325, 554] on button "Manage Order" at bounding box center [333, 562] width 61 height 30
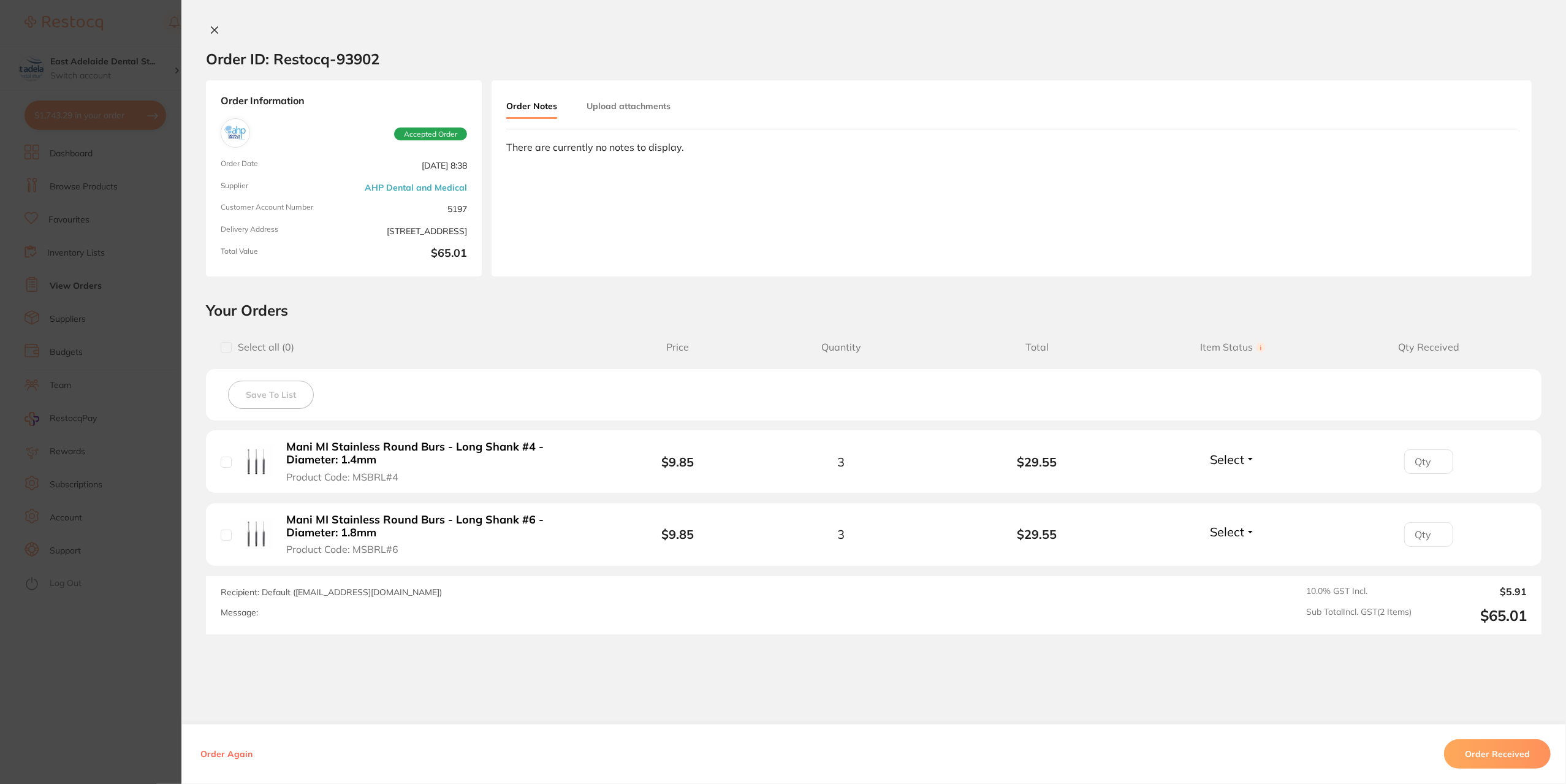
click at [125, 643] on section "Order ID: Restocq- 93902 Order Information Accepted Order Order Date Sept 17 20…" at bounding box center [783, 392] width 1566 height 784
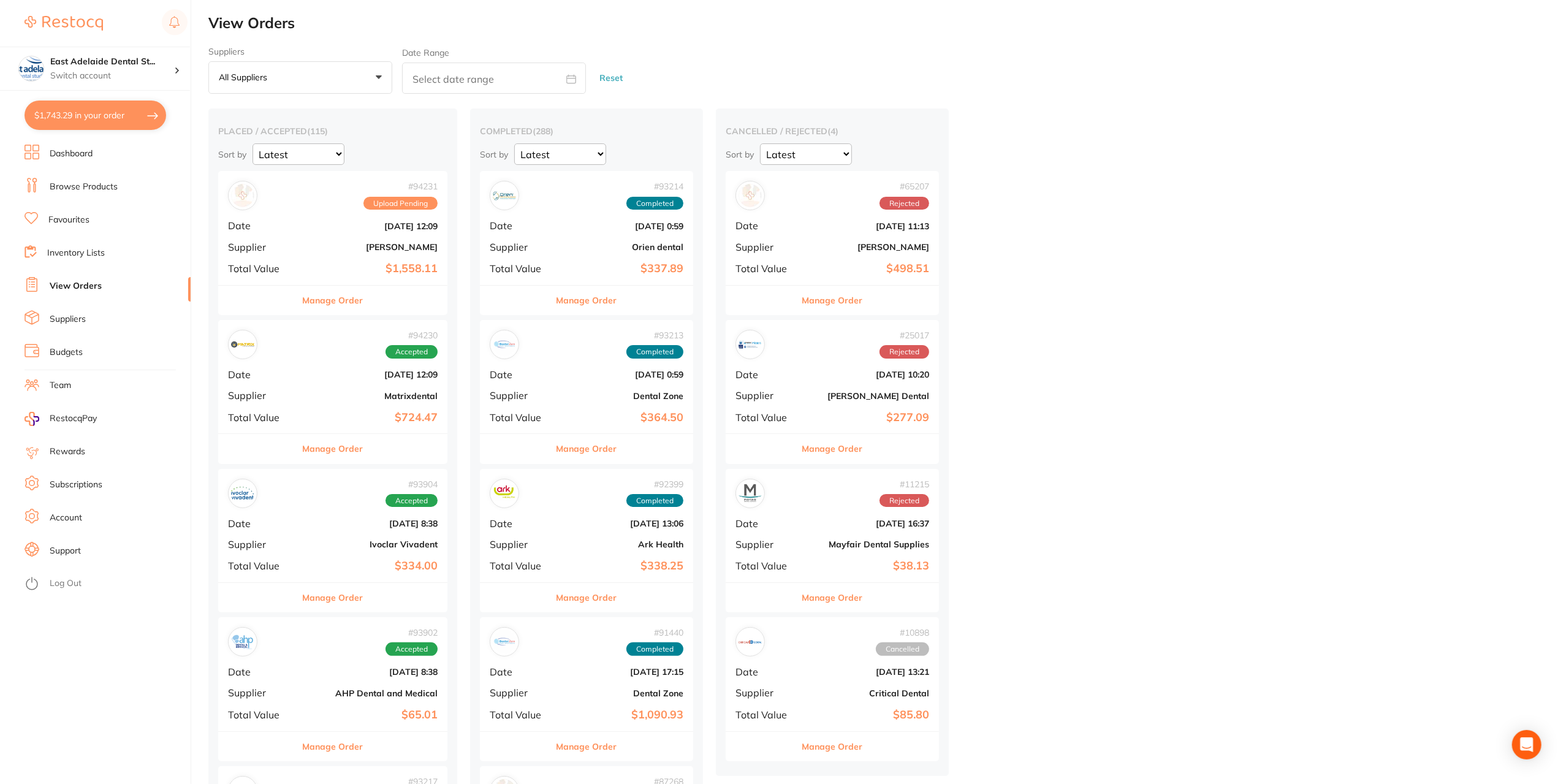
click at [99, 187] on link "Browse Products" at bounding box center [84, 187] width 68 height 13
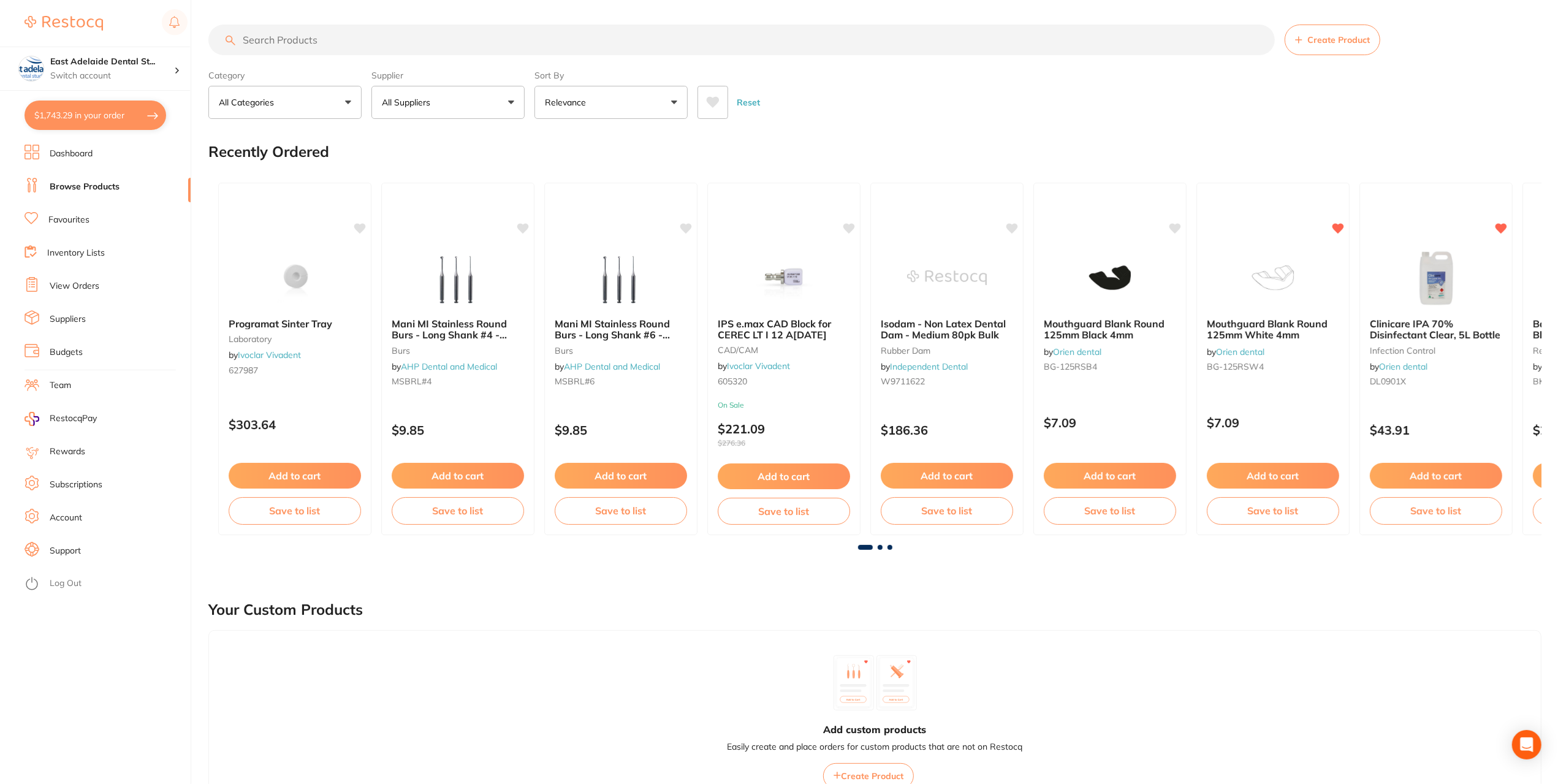
click at [319, 38] on input "search" at bounding box center [741, 40] width 1066 height 30
click at [77, 284] on link "View Orders" at bounding box center [74, 286] width 50 height 13
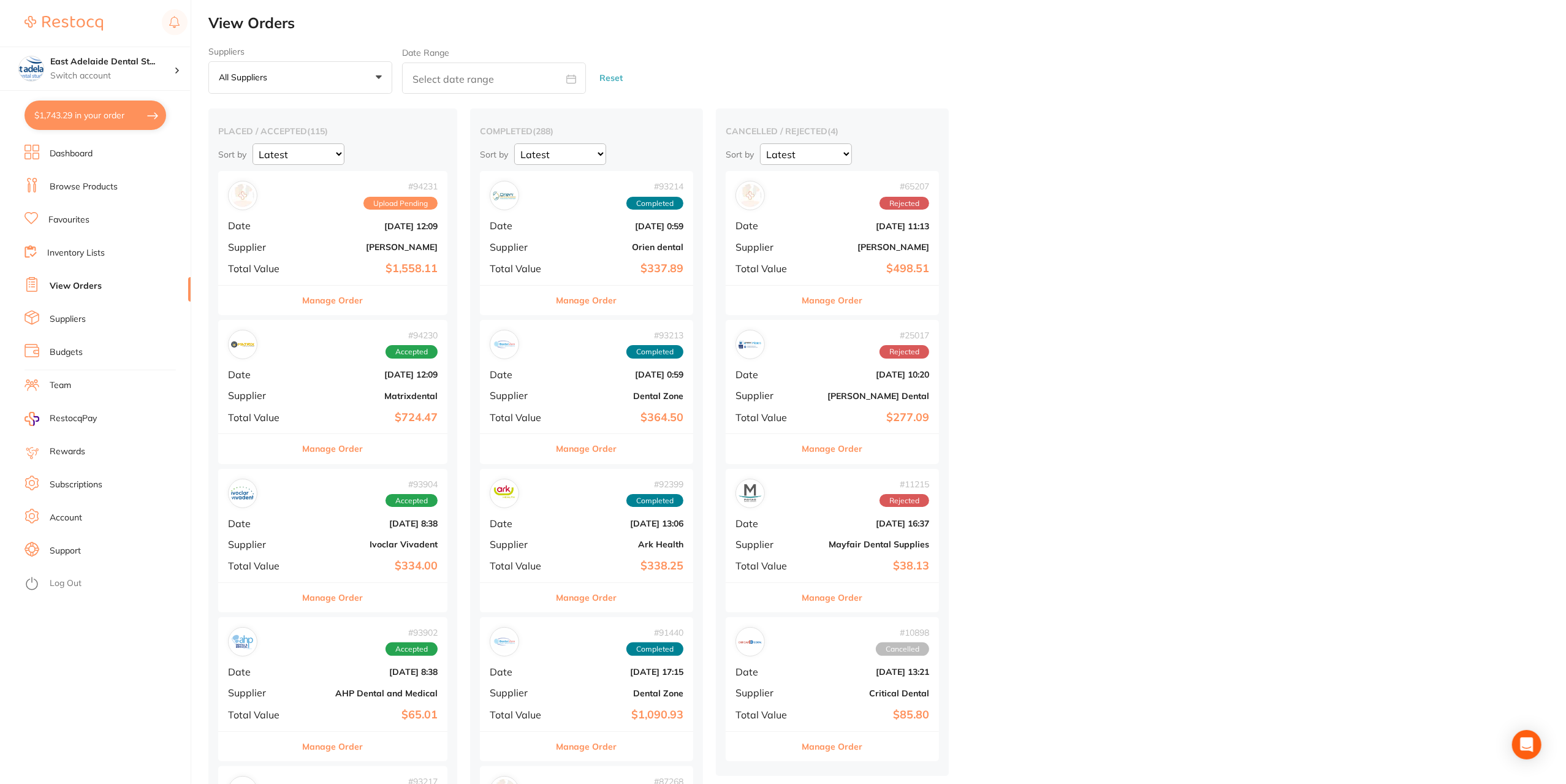
scroll to position [62, 0]
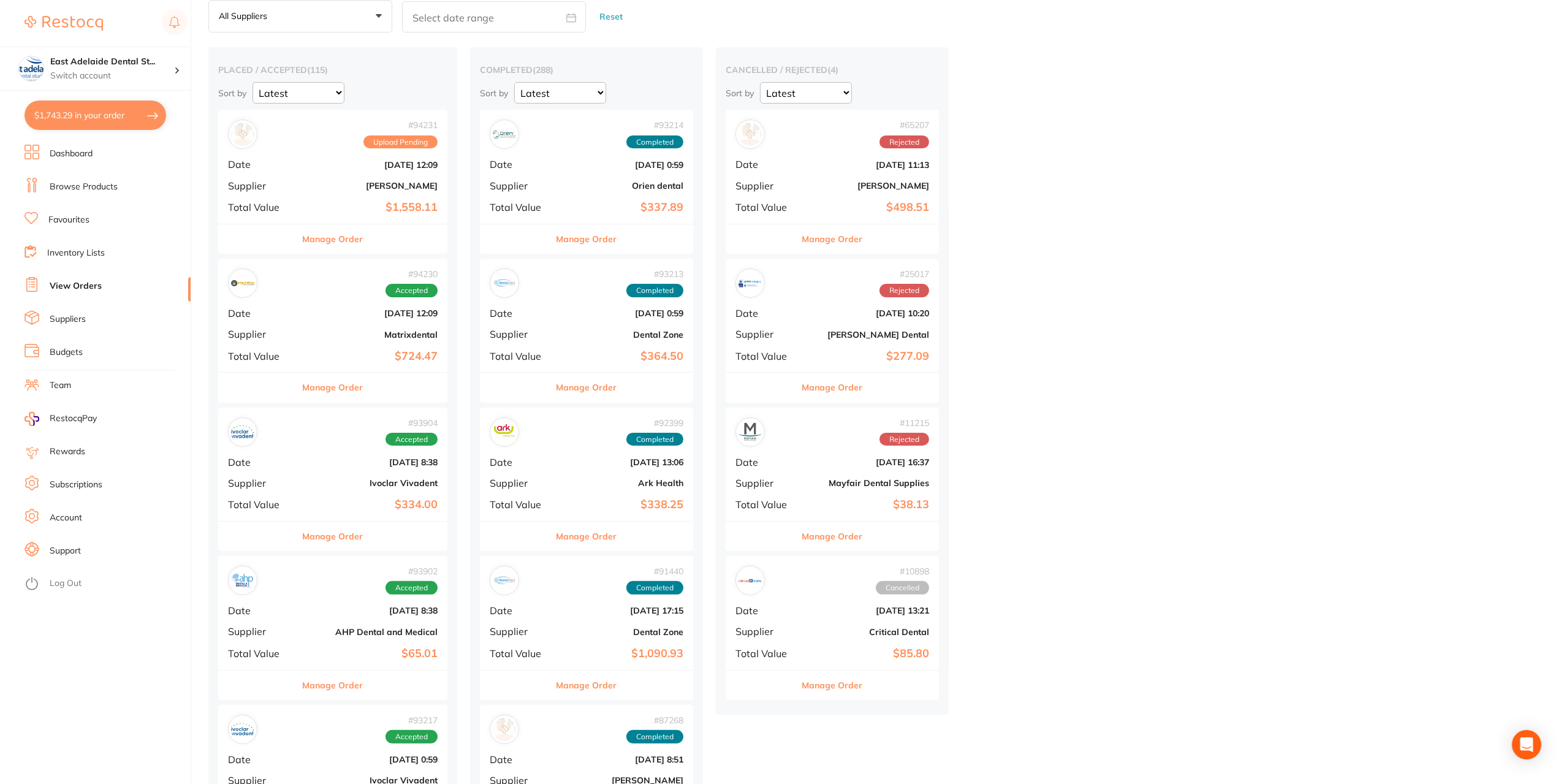
click at [350, 245] on button "Manage Order" at bounding box center [333, 239] width 61 height 30
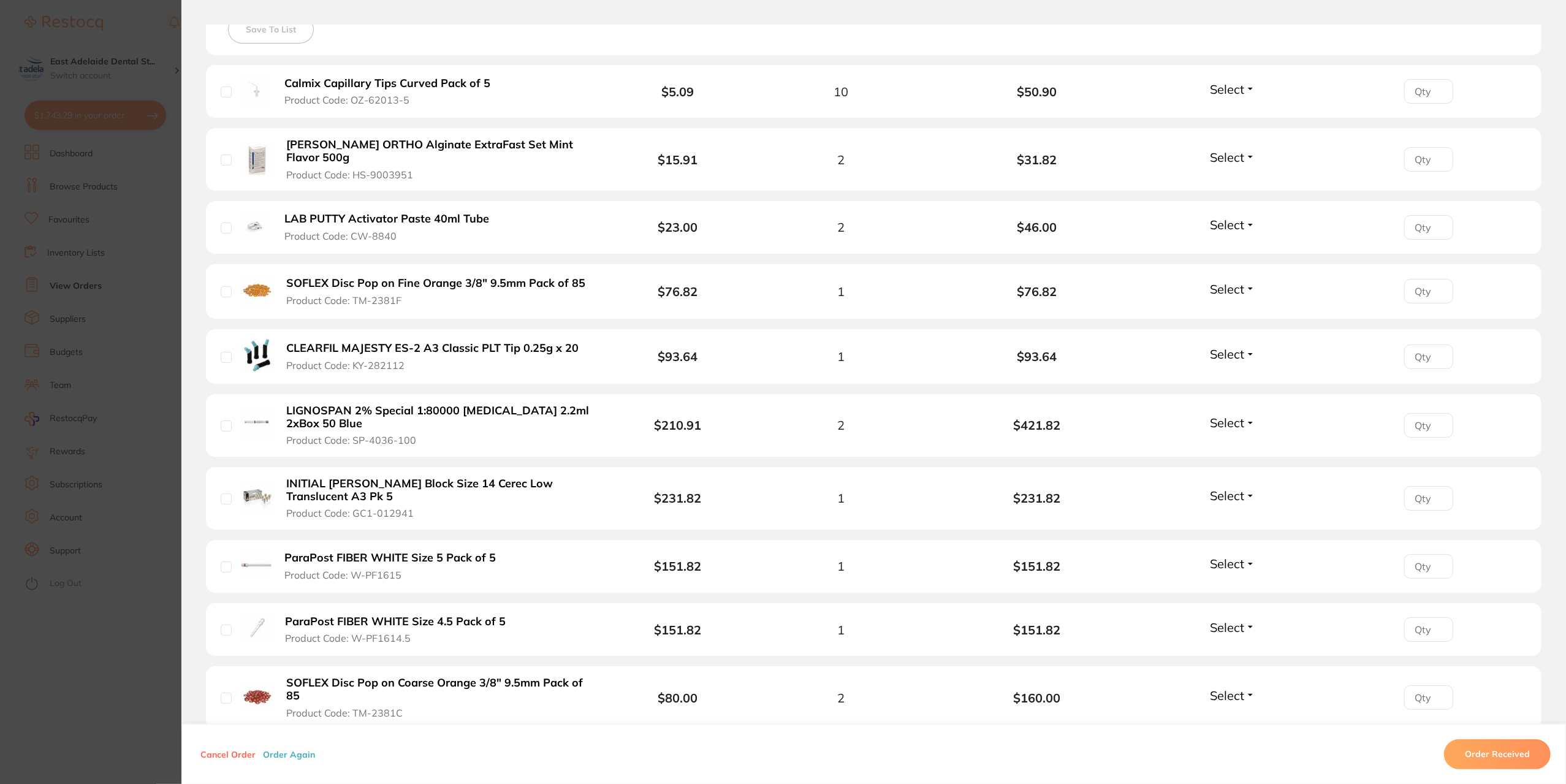
scroll to position [368, 0]
drag, startPoint x: 313, startPoint y: 403, endPoint x: 360, endPoint y: 424, distance: 51.5
click at [360, 424] on div "LIGNOSPAN 2% Special 1:80000 adrenalin 2.2ml 2xBox 50 Blue Product Code: SP-403…" at bounding box center [416, 423] width 392 height 43
drag, startPoint x: 154, startPoint y: 593, endPoint x: 279, endPoint y: 542, distance: 135.0
click at [154, 594] on section "Order ID: Restocq- 94231 Order Information Upload Pending Order Date [DATE] 12:…" at bounding box center [783, 392] width 1566 height 784
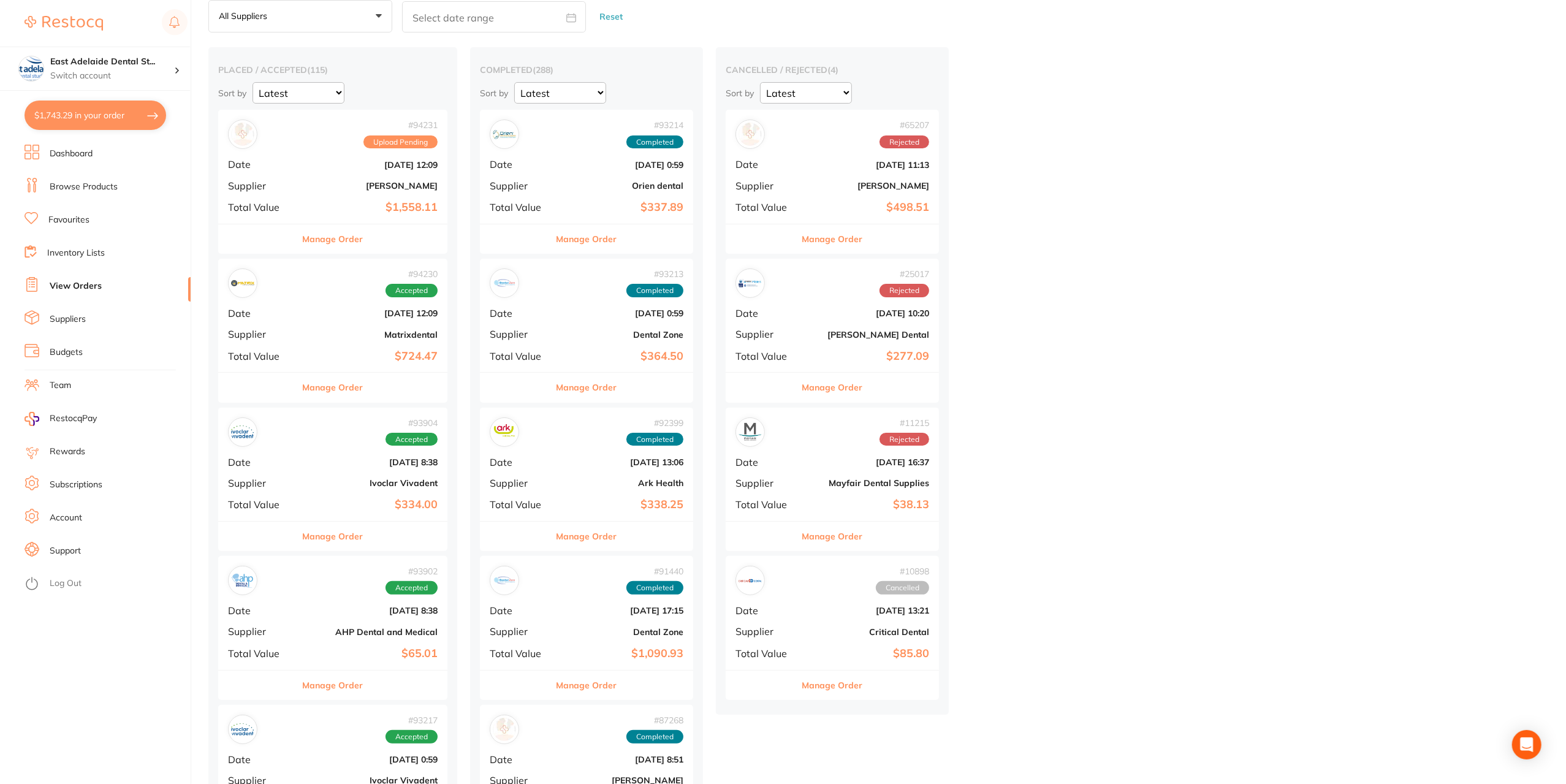
click at [320, 391] on button "Manage Order" at bounding box center [333, 387] width 61 height 30
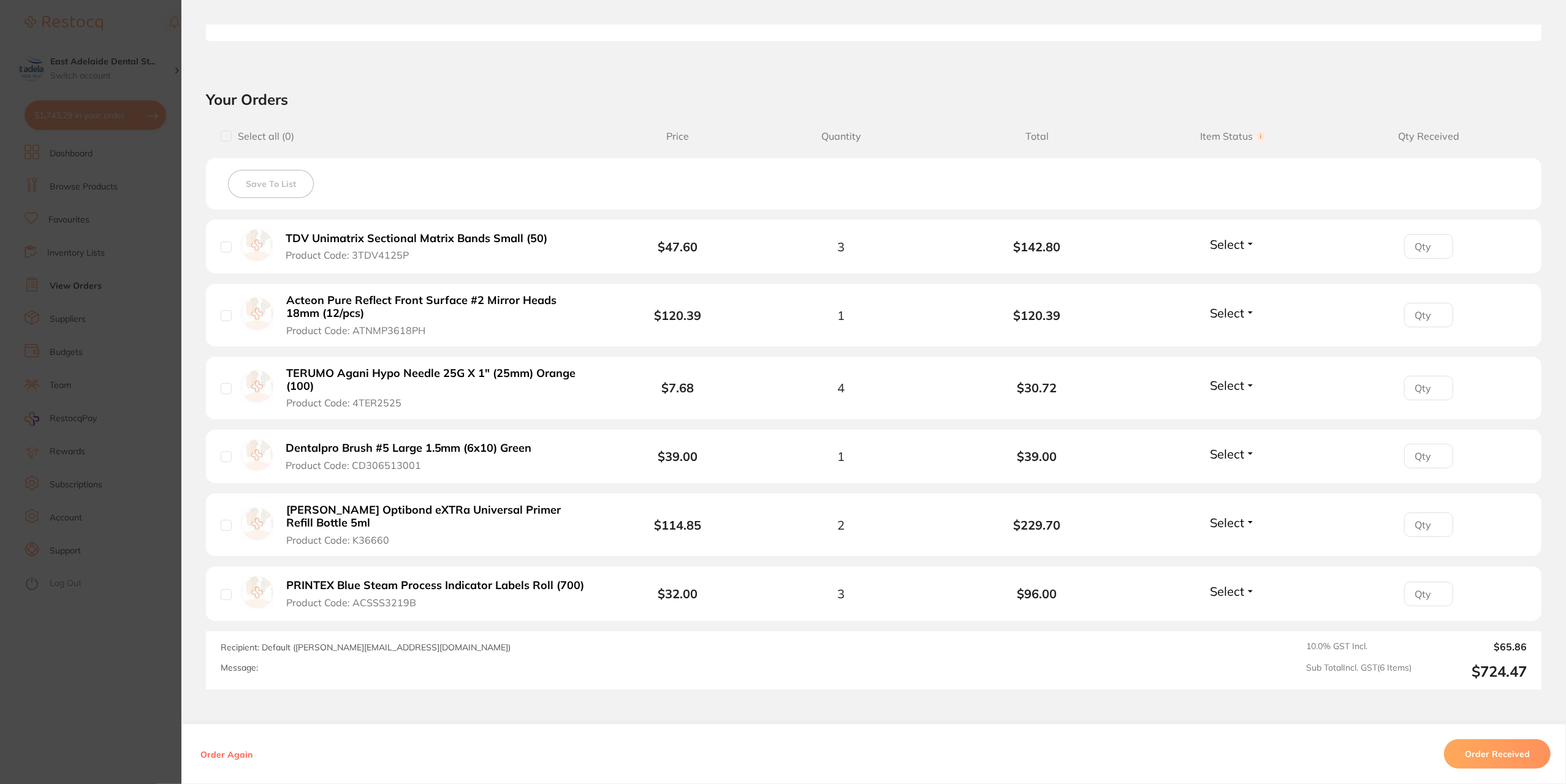
scroll to position [368, 0]
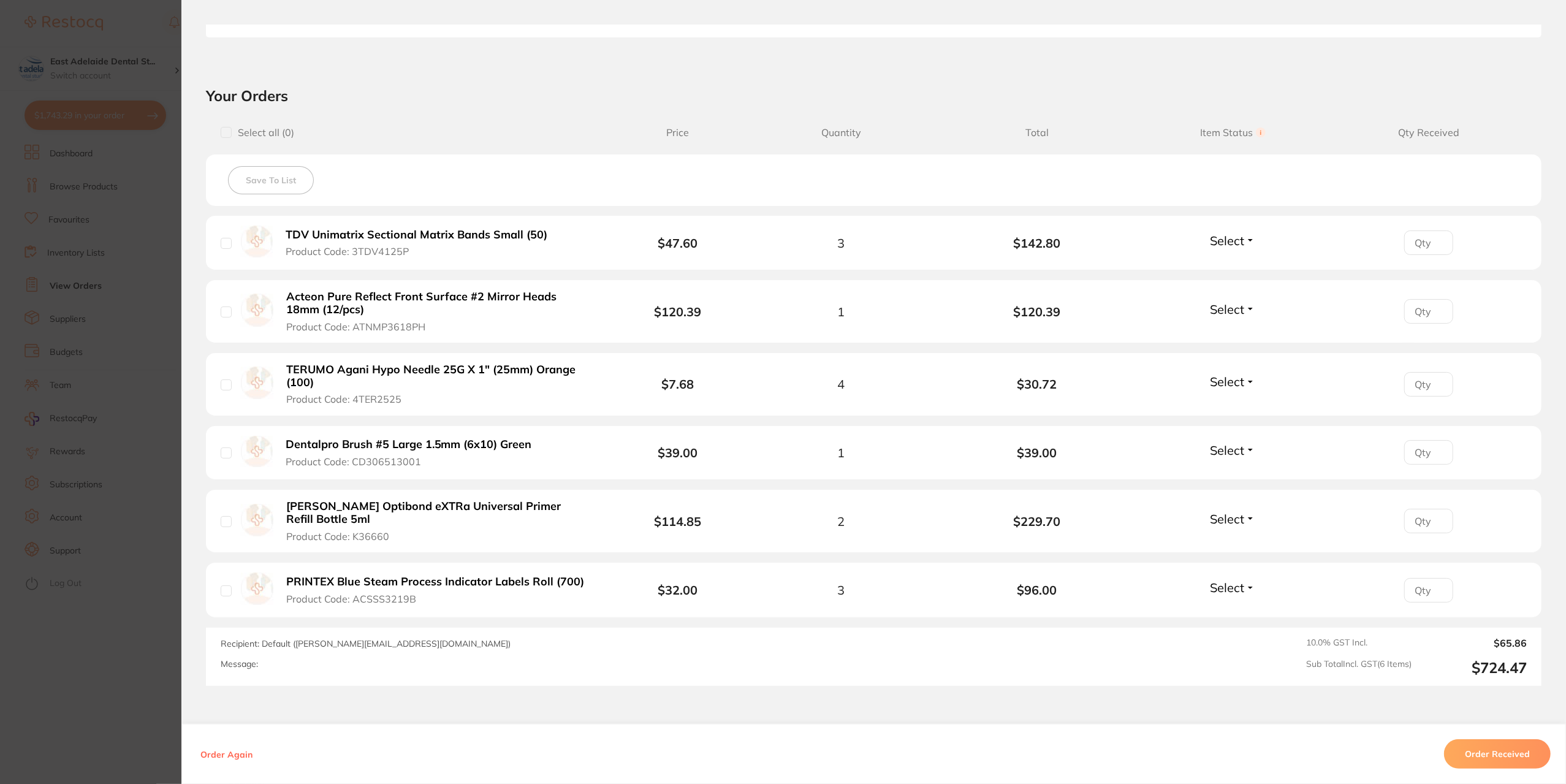
drag, startPoint x: 143, startPoint y: 703, endPoint x: 261, endPoint y: 557, distance: 187.7
click at [143, 703] on section "Order ID: Restocq- 94230 Order Information Accepted Order Order Date Sept 21 20…" at bounding box center [783, 392] width 1566 height 784
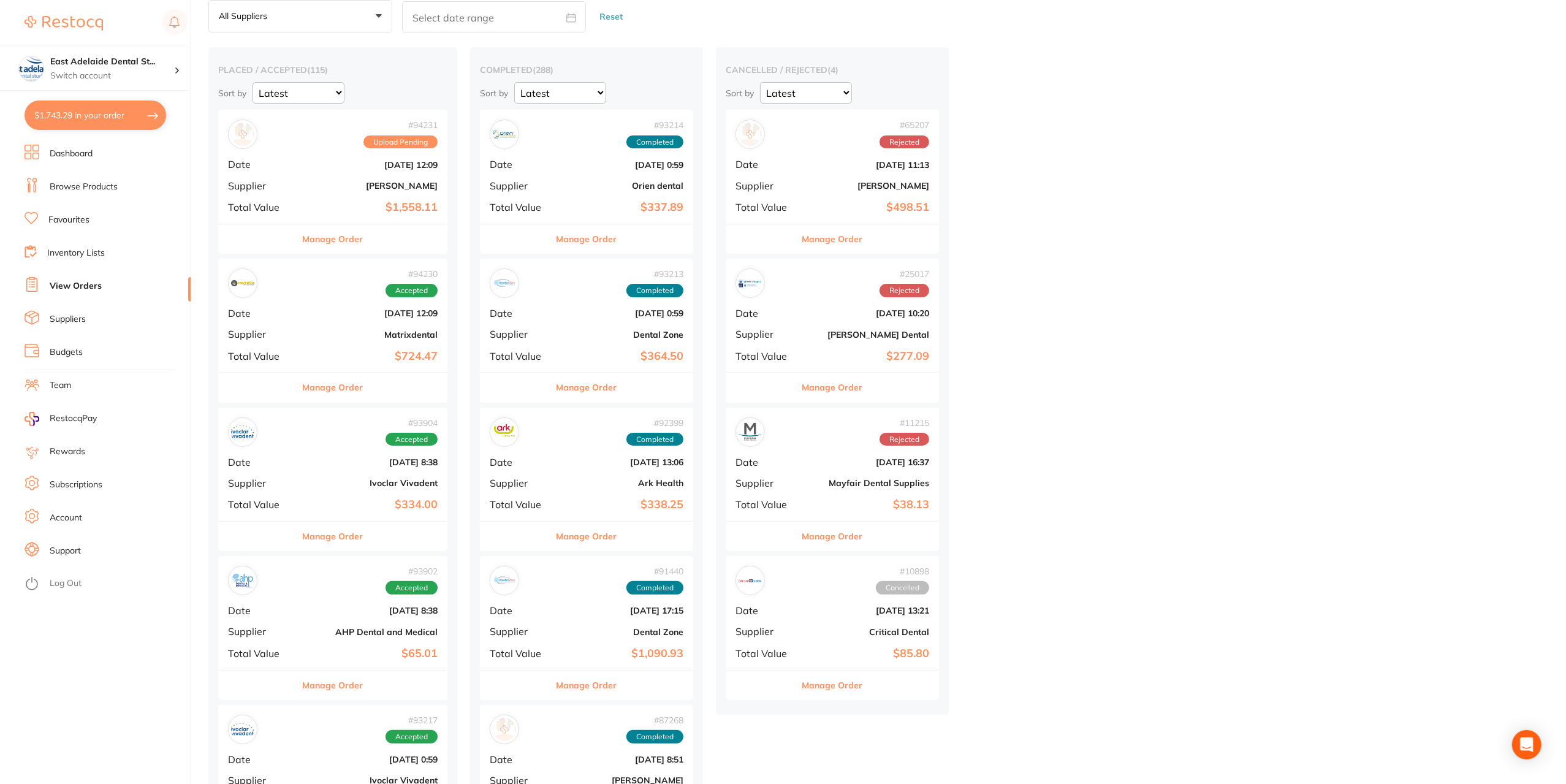
click at [343, 538] on button "Manage Order" at bounding box center [333, 536] width 61 height 30
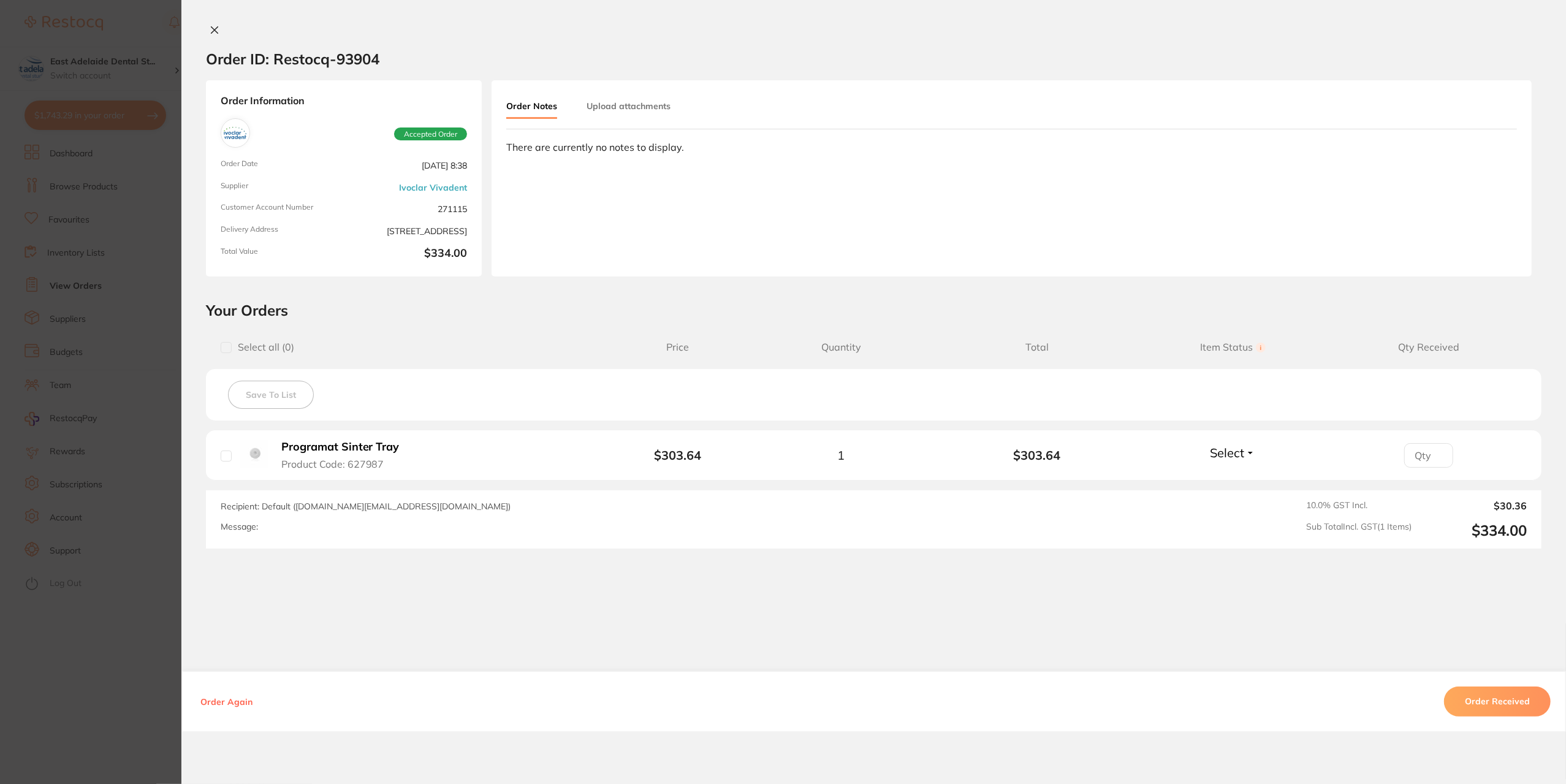
click at [134, 641] on section "Order ID: Restocq- 93904 Order Information Accepted Order Order Date Sept 17 20…" at bounding box center [783, 392] width 1566 height 784
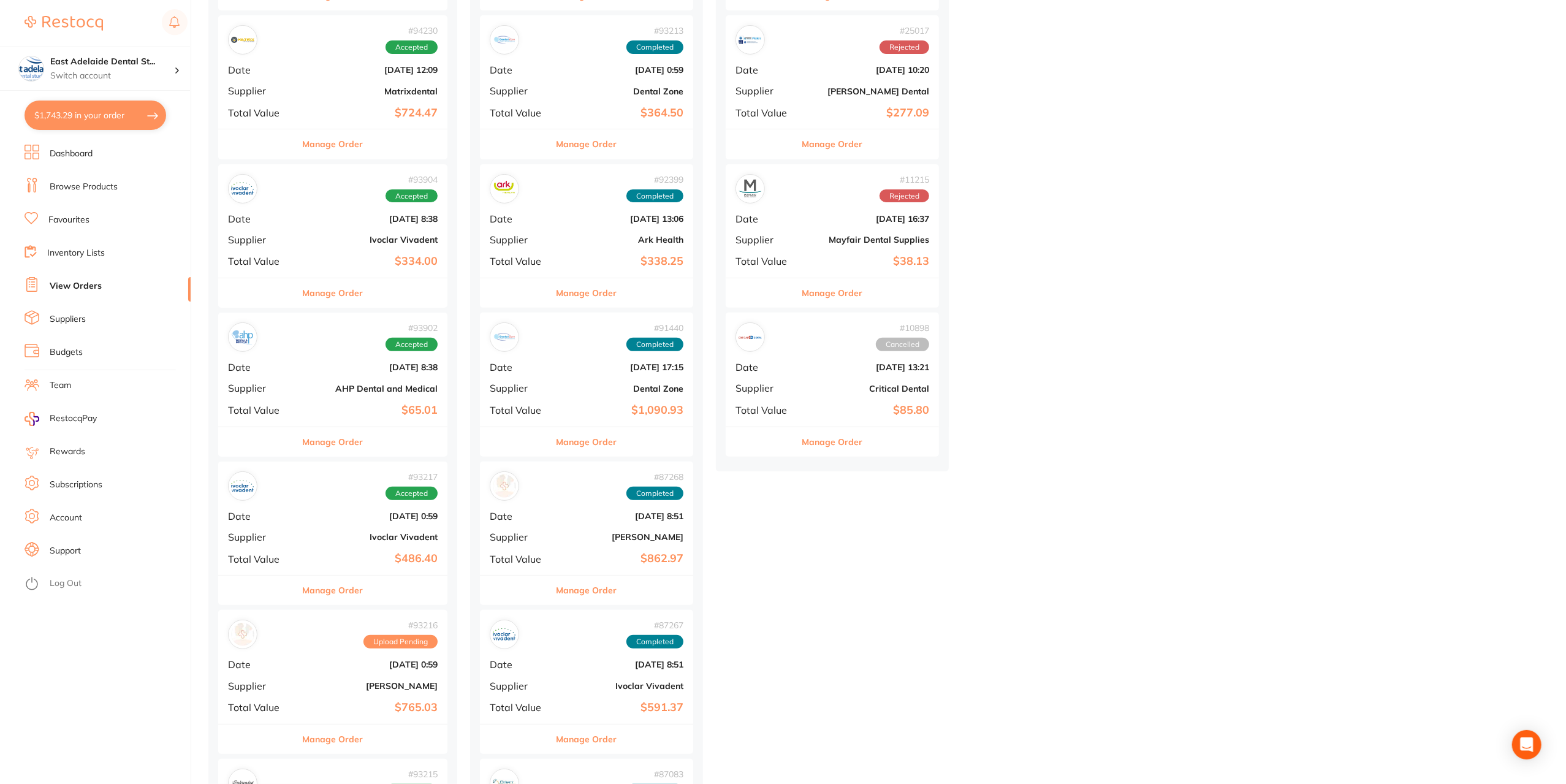
scroll to position [306, 0]
click at [350, 444] on button "Manage Order" at bounding box center [333, 440] width 61 height 30
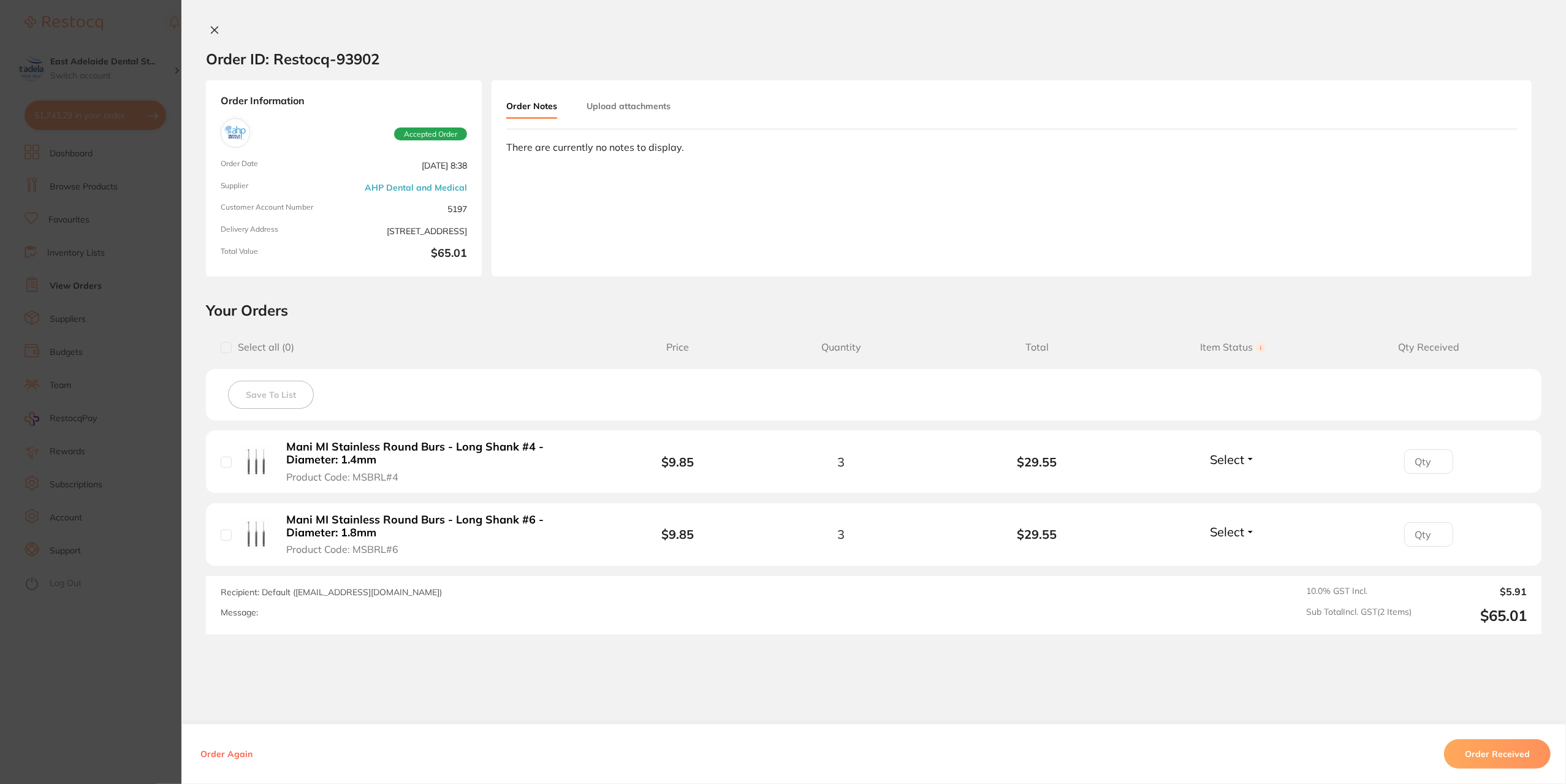
drag, startPoint x: 1468, startPoint y: 753, endPoint x: 1457, endPoint y: 742, distance: 15.6
click at [1468, 752] on button "Order Received" at bounding box center [1497, 754] width 106 height 30
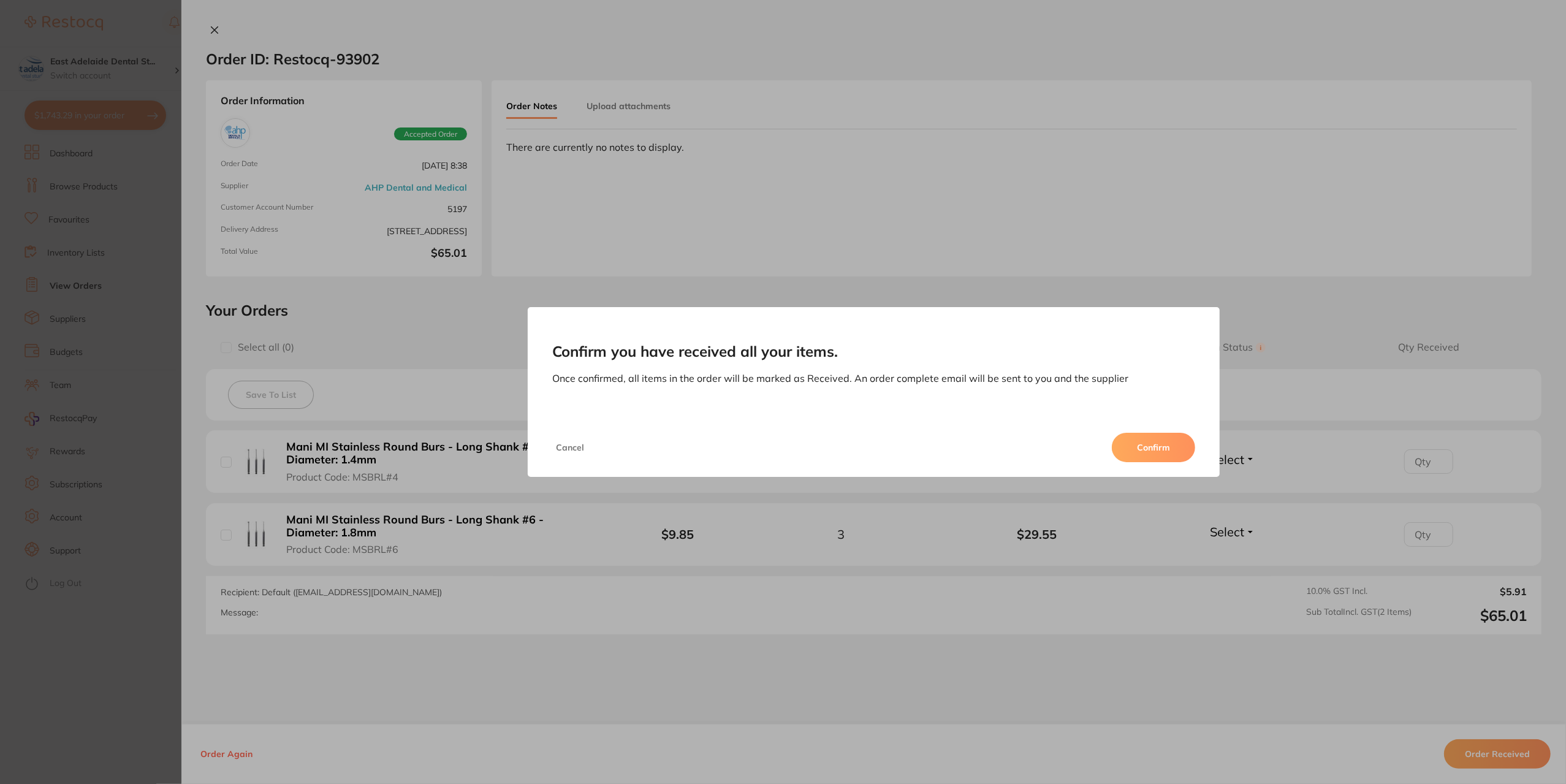
click at [1142, 437] on button "Confirm" at bounding box center [1153, 447] width 84 height 30
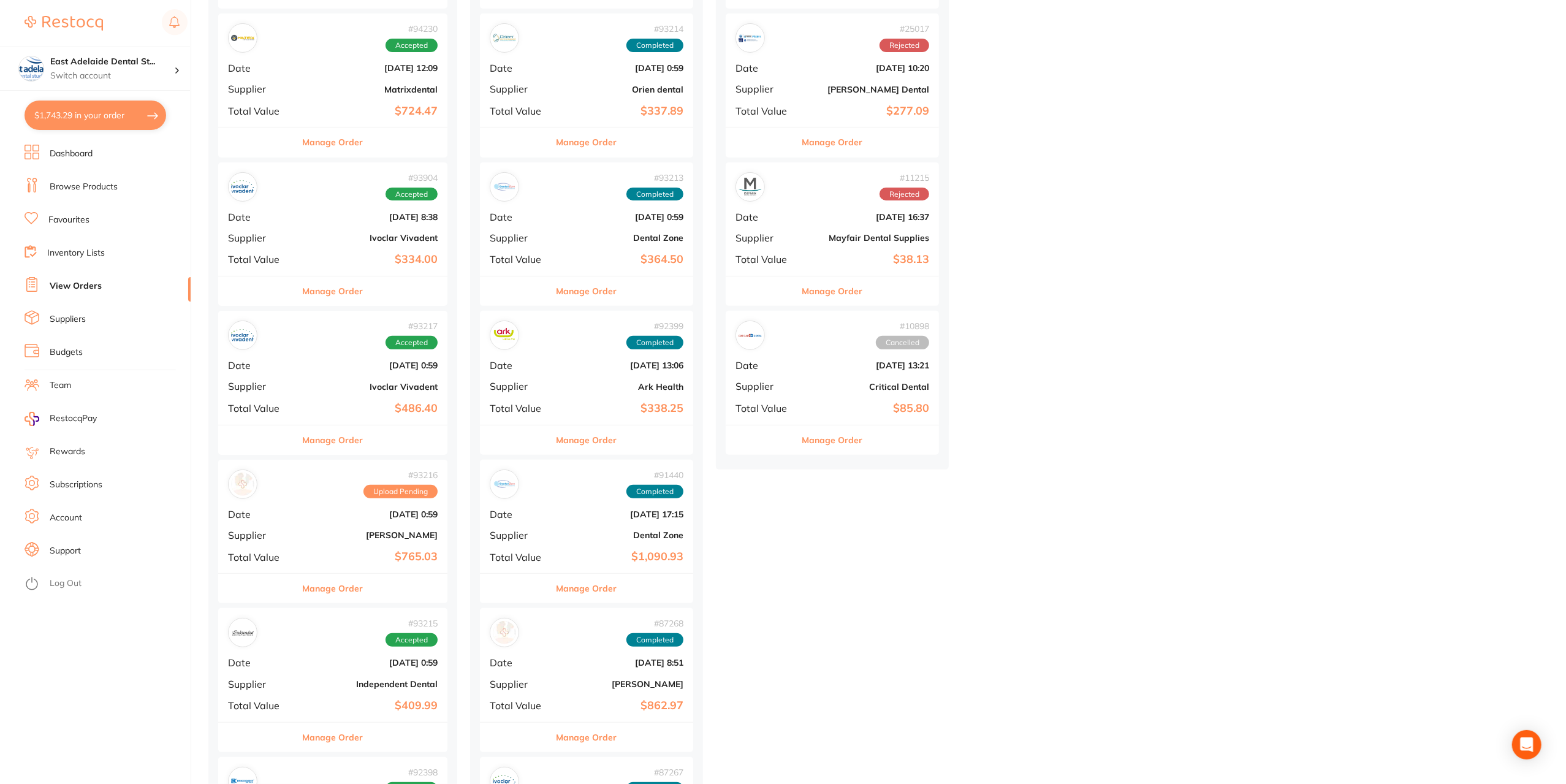
scroll to position [368, 0]
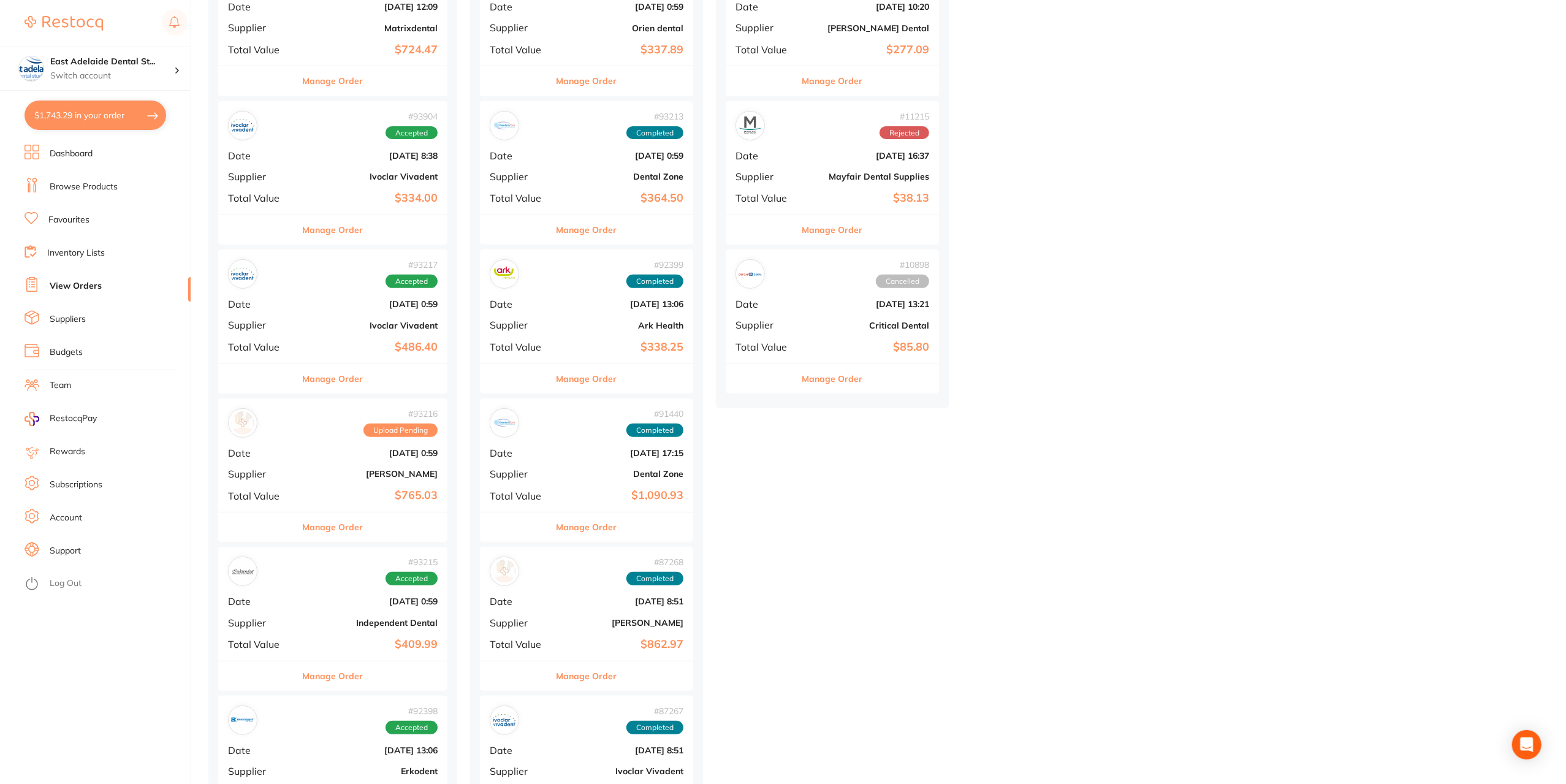
click at [344, 380] on button "Manage Order" at bounding box center [333, 378] width 61 height 30
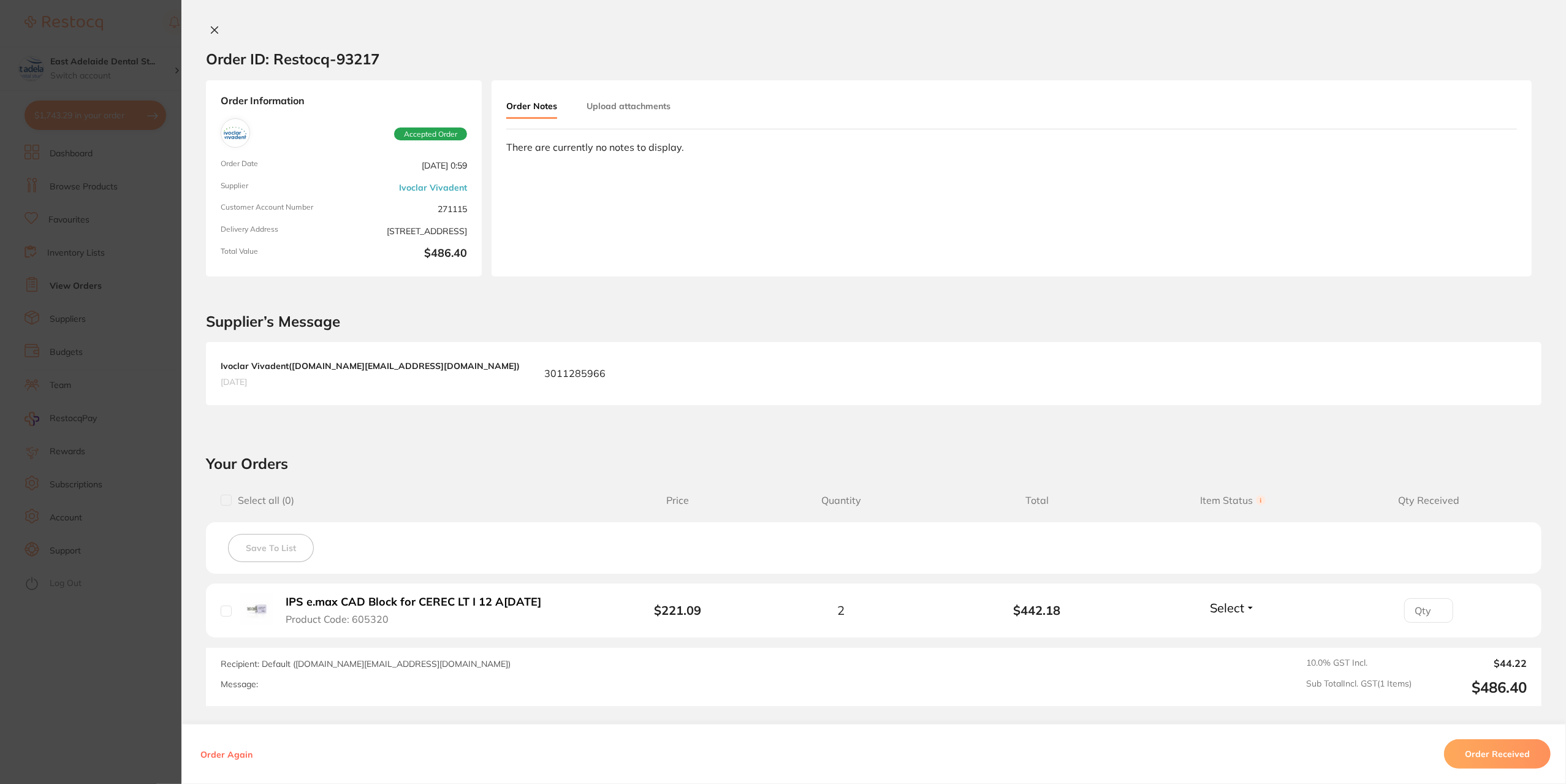
click at [212, 35] on button at bounding box center [214, 30] width 17 height 13
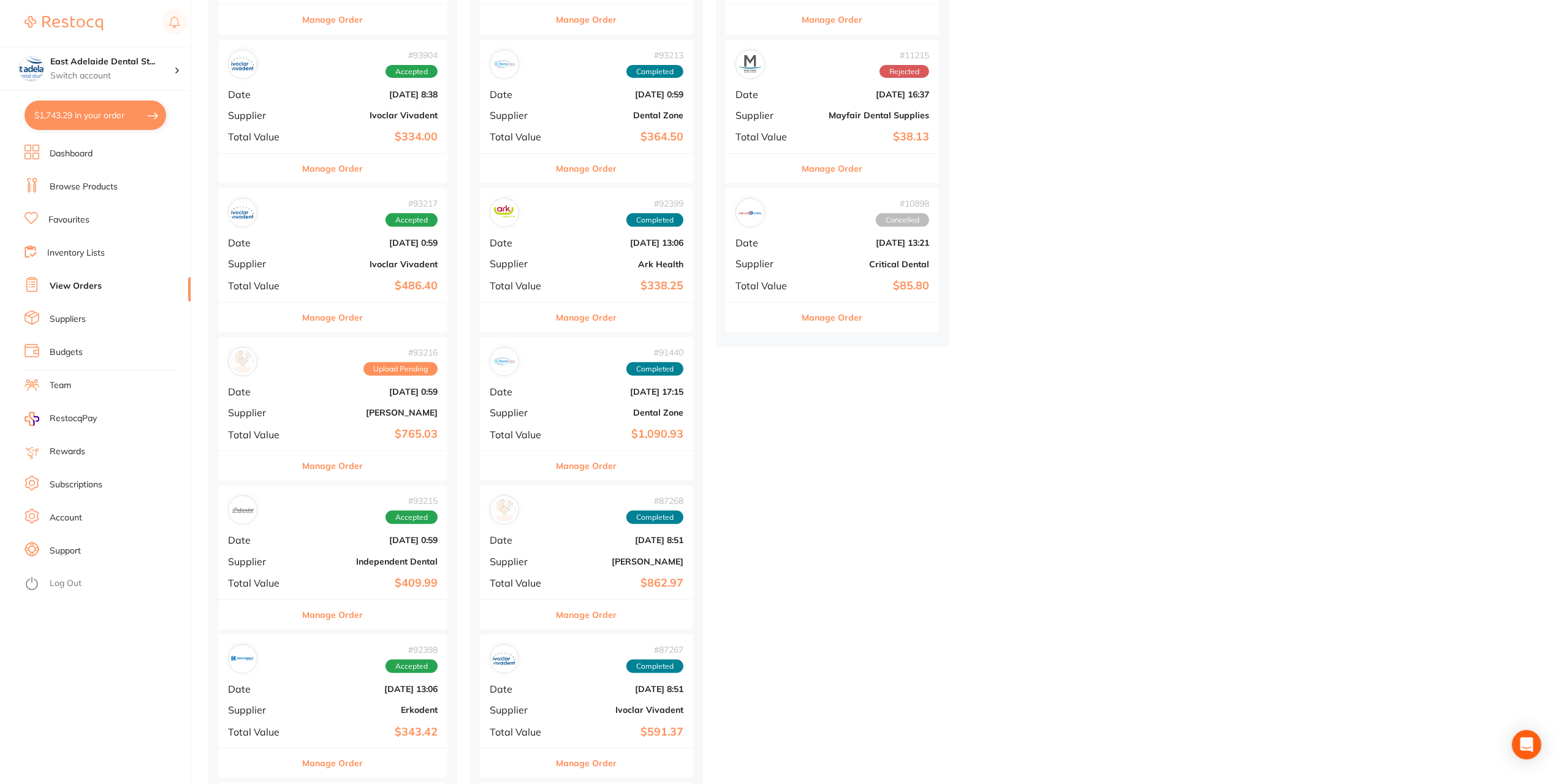
scroll to position [490, 0]
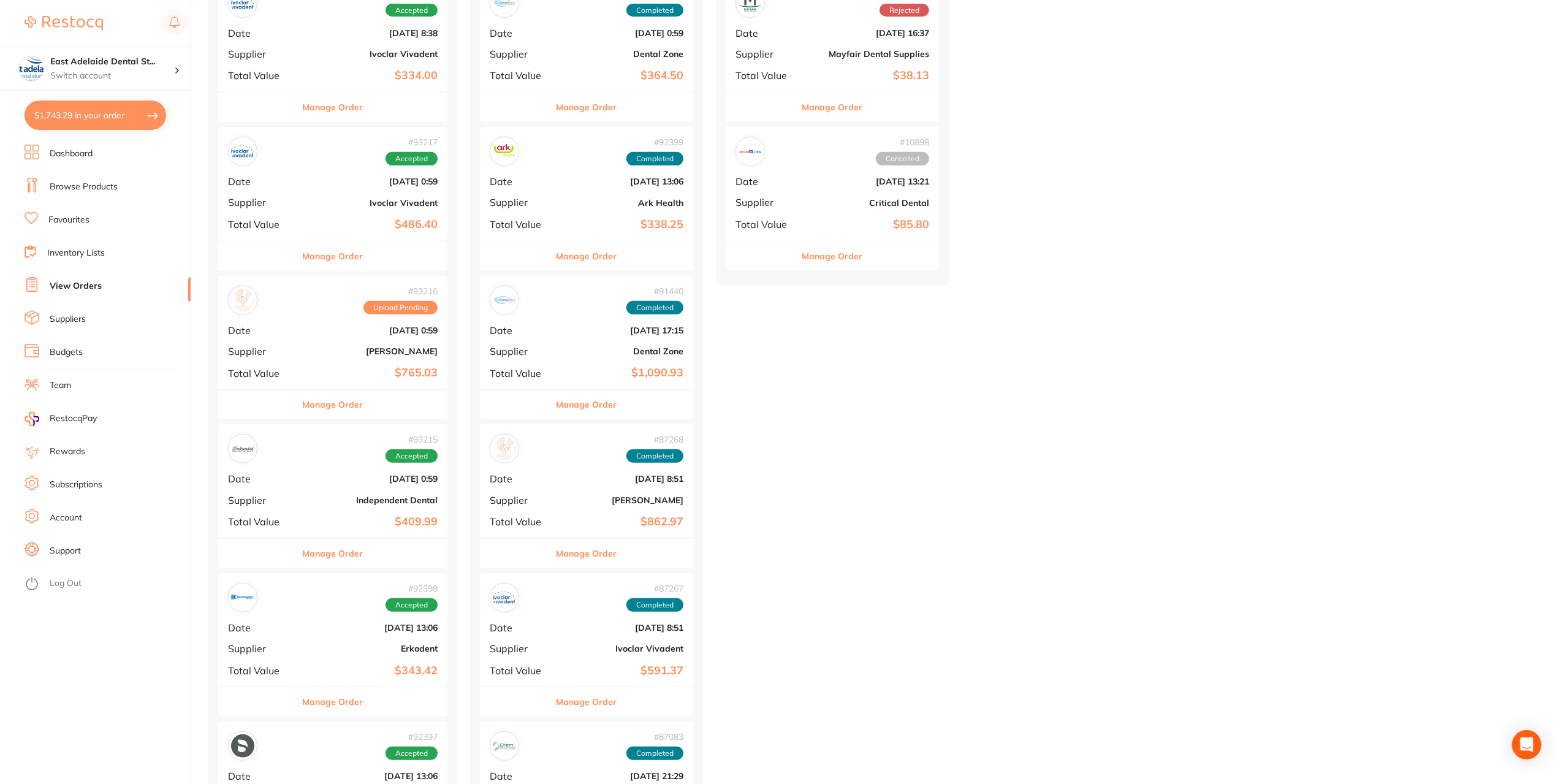
click at [355, 548] on button "Manage Order" at bounding box center [333, 553] width 61 height 30
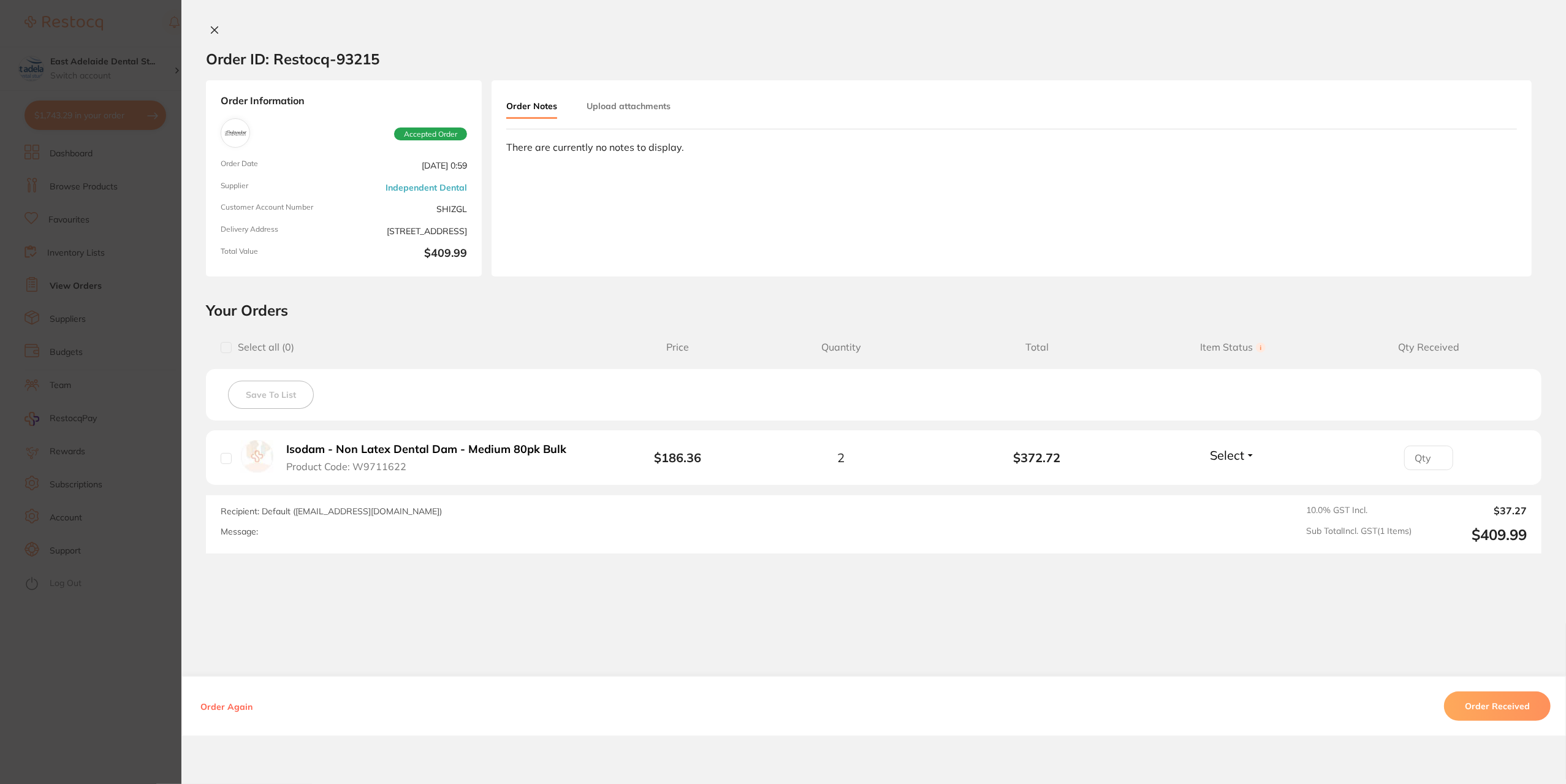
click at [214, 31] on icon at bounding box center [214, 30] width 7 height 7
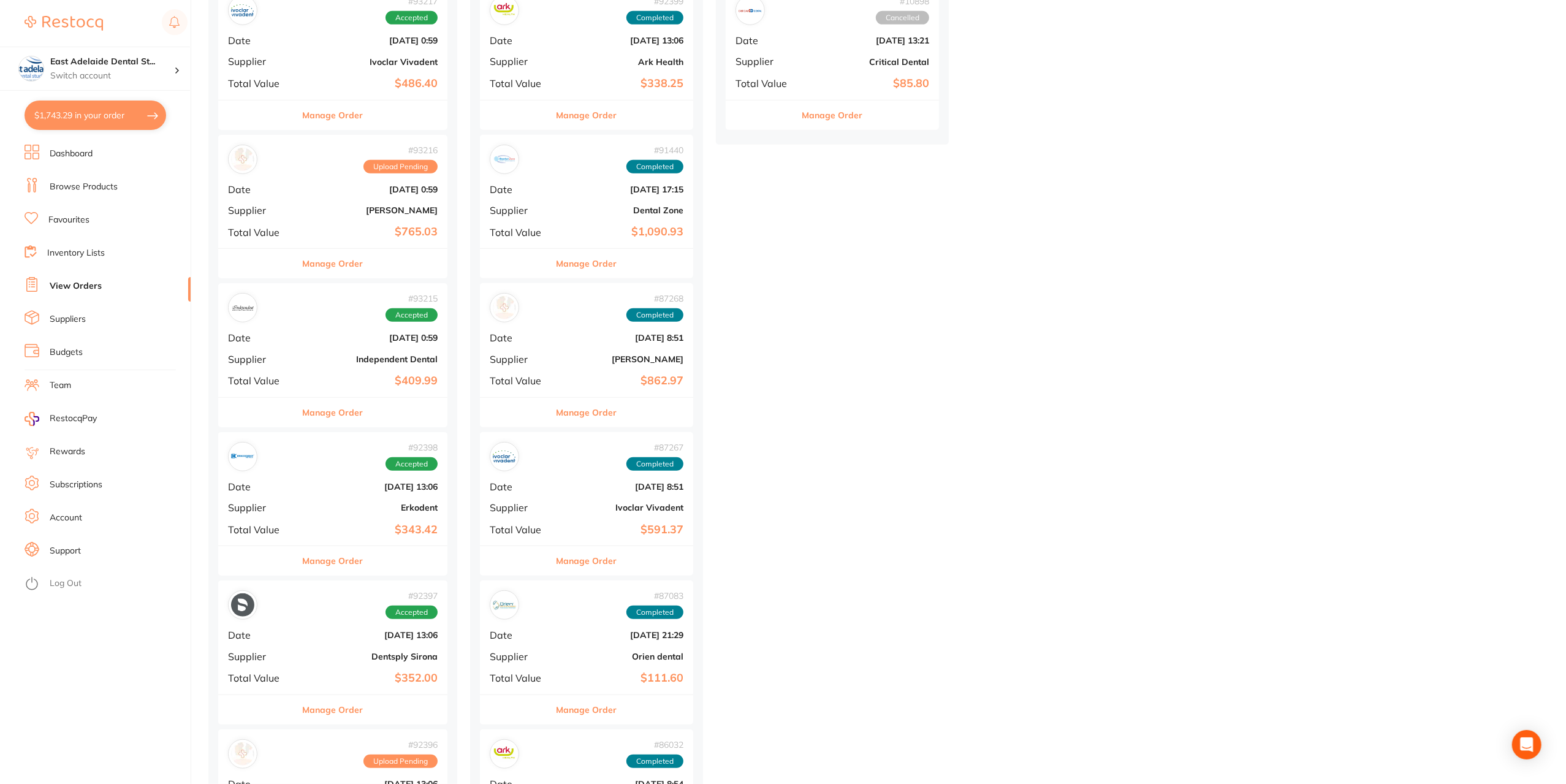
scroll to position [674, 0]
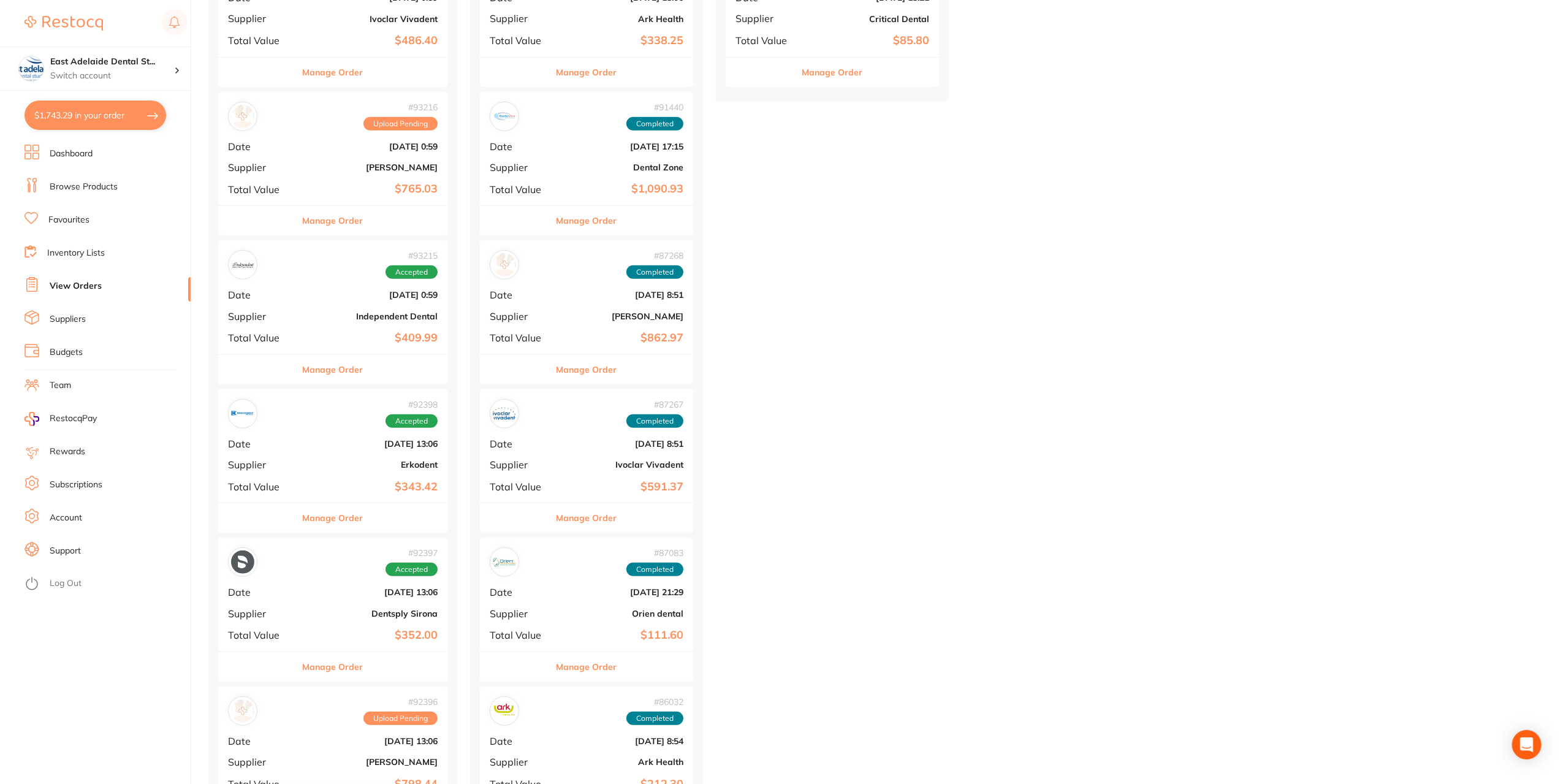
drag, startPoint x: 344, startPoint y: 519, endPoint x: 505, endPoint y: 379, distance: 213.4
click at [343, 519] on button "Manage Order" at bounding box center [333, 517] width 61 height 30
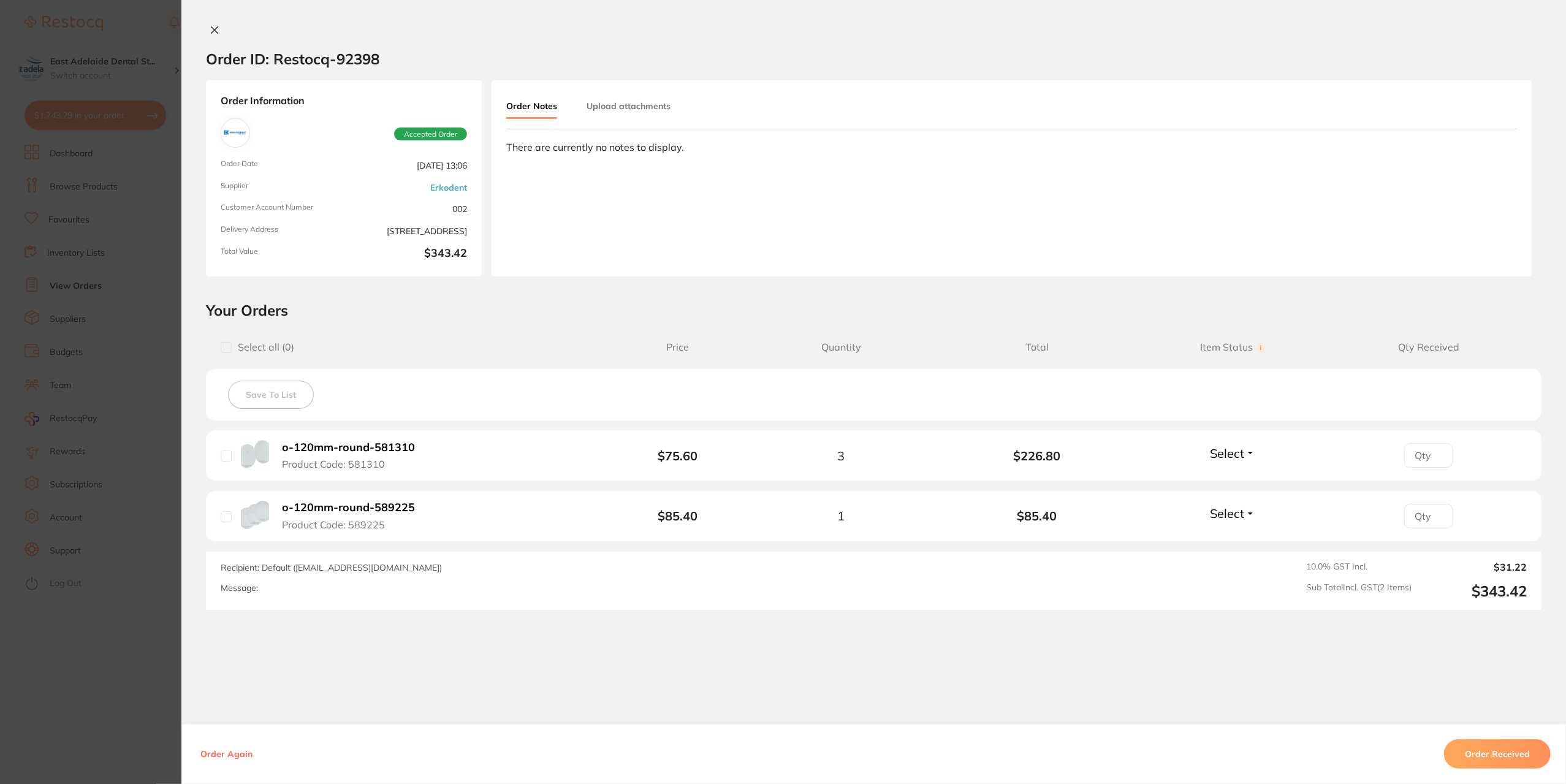
click at [209, 37] on div "Order ID: Restocq- 92398" at bounding box center [292, 58] width 173 height 43
click at [206, 30] on button at bounding box center [214, 30] width 17 height 13
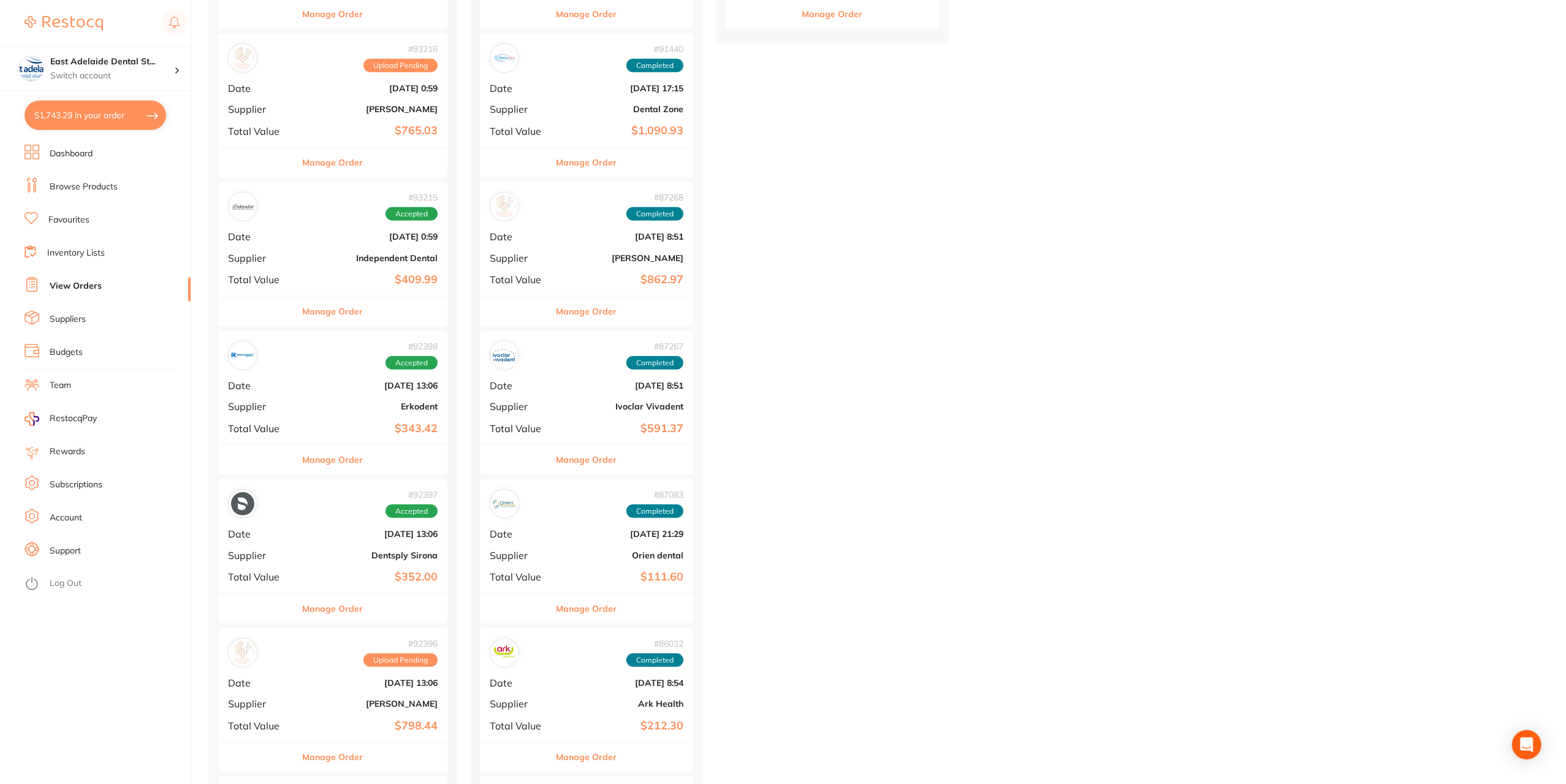
scroll to position [857, 0]
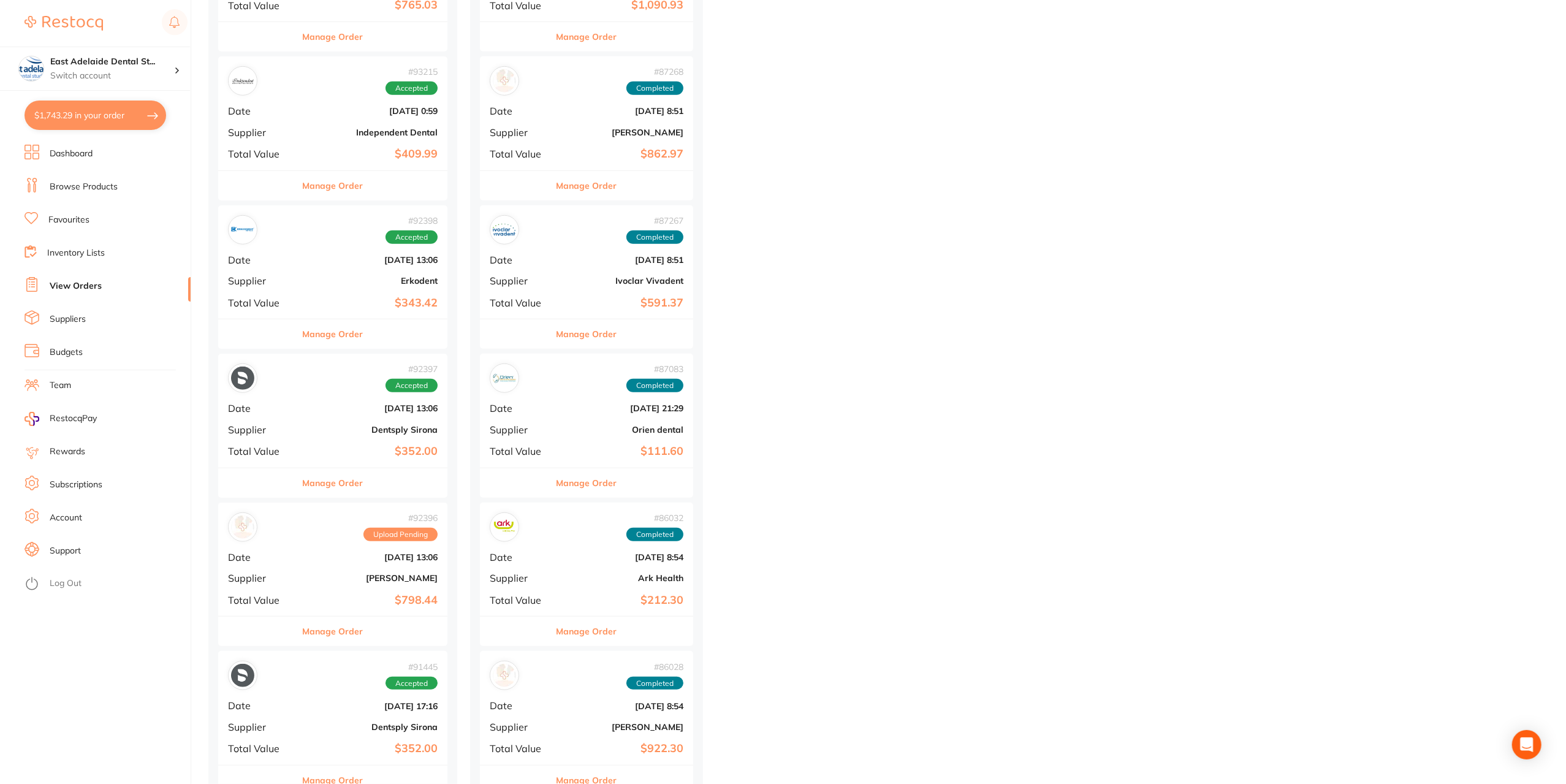
click at [333, 489] on button "Manage Order" at bounding box center [333, 483] width 61 height 30
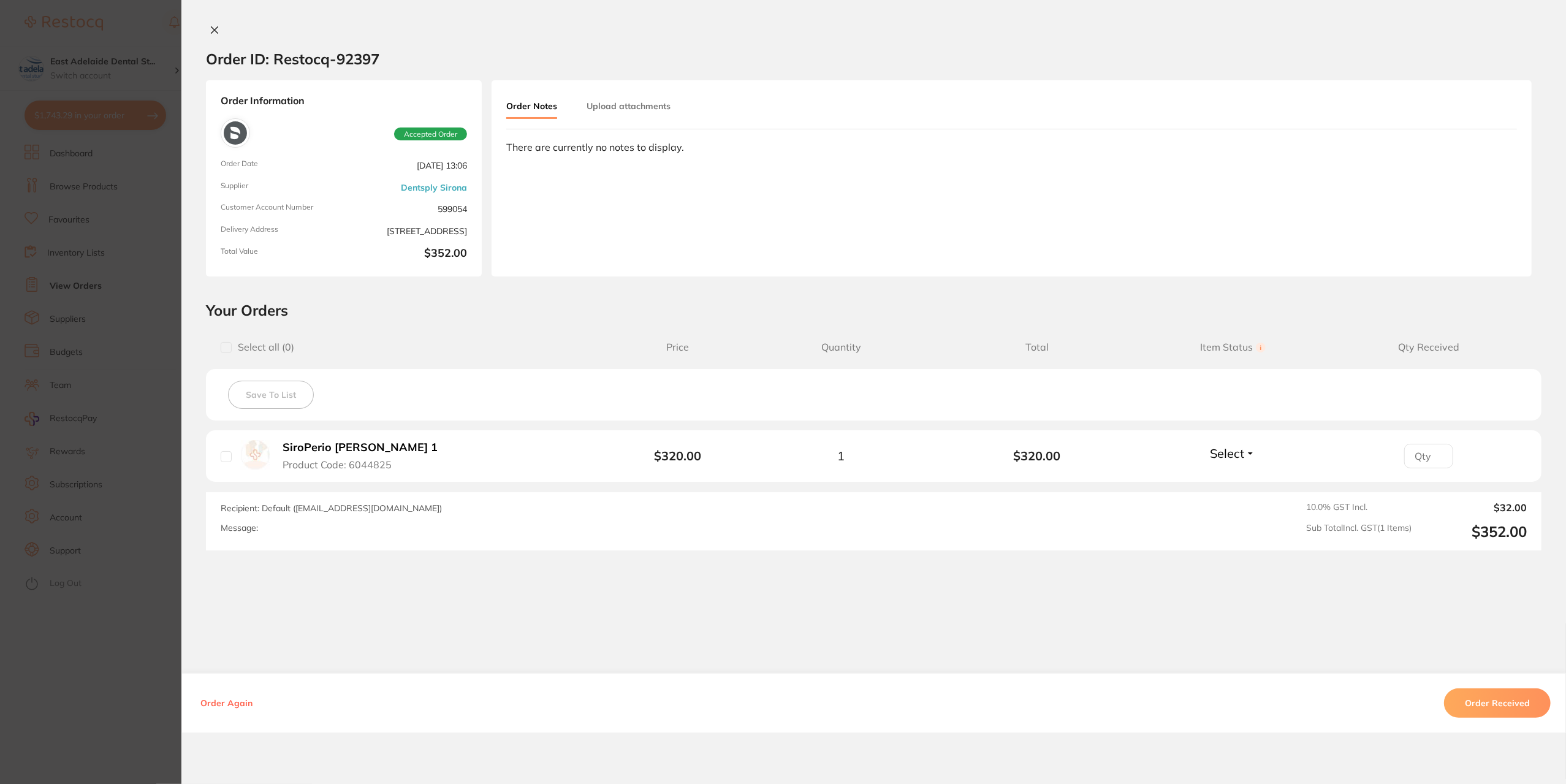
click at [206, 29] on button at bounding box center [214, 30] width 17 height 13
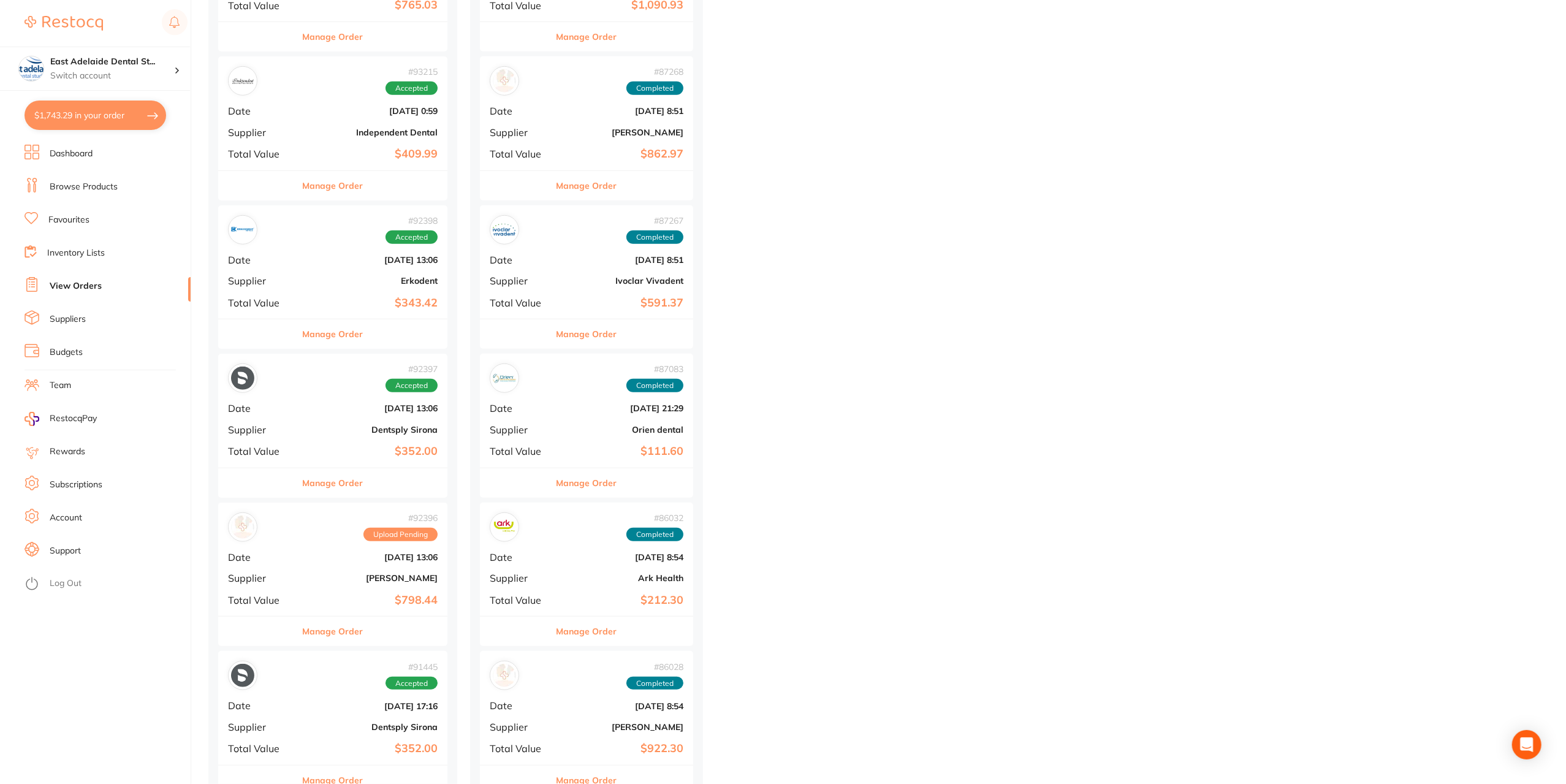
scroll to position [1103, 0]
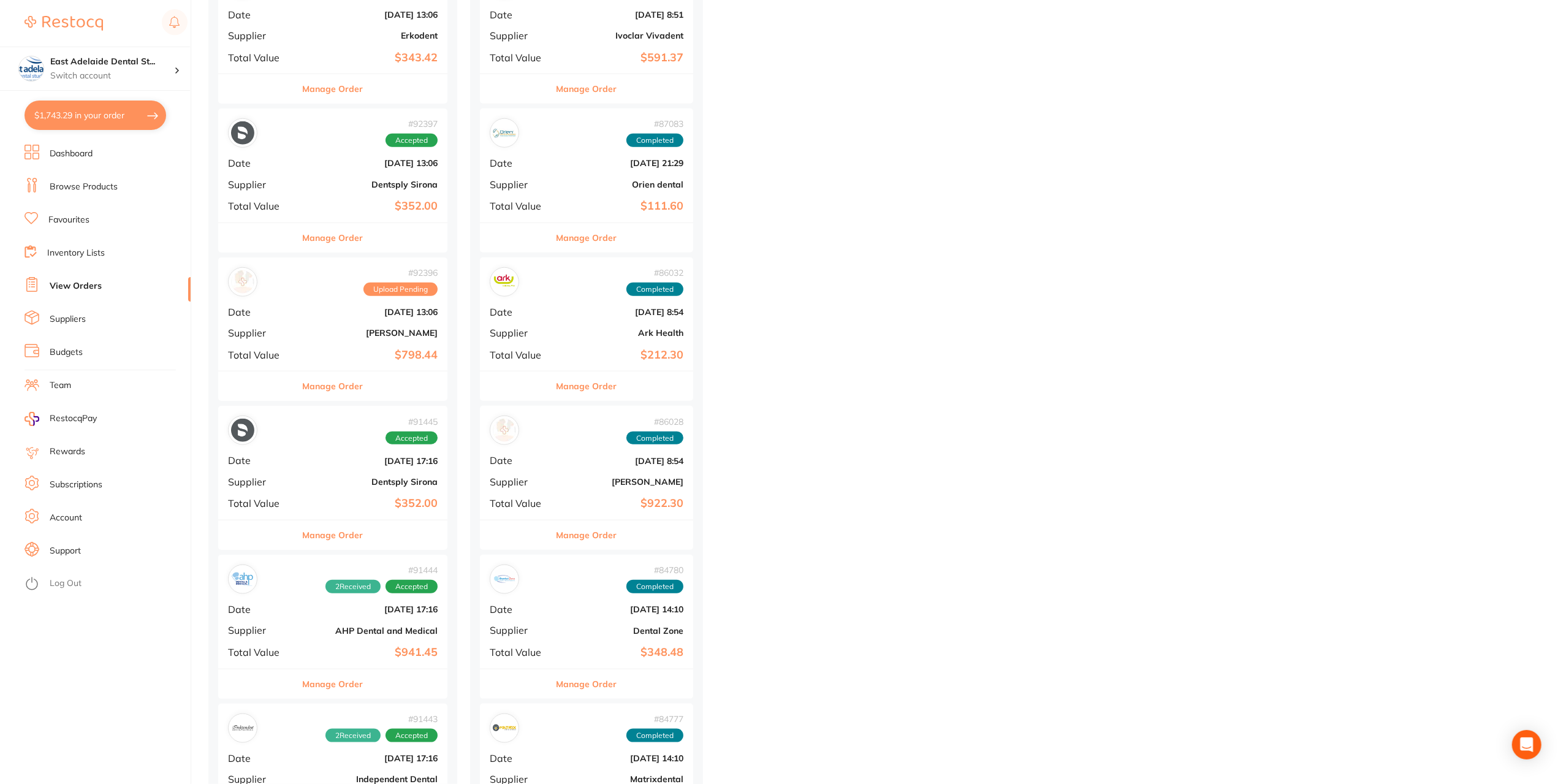
click at [341, 388] on button "Manage Order" at bounding box center [333, 386] width 61 height 30
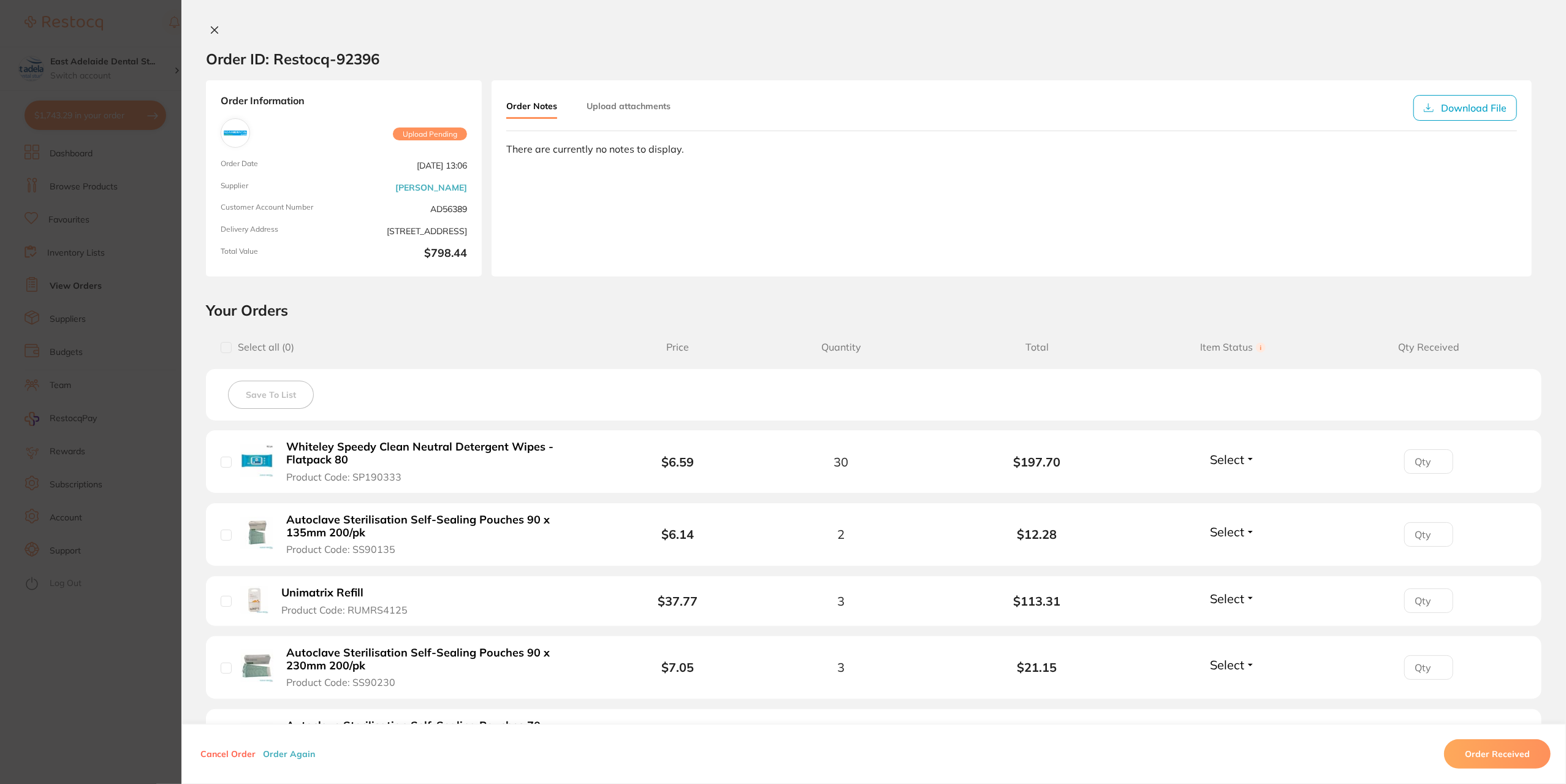
scroll to position [551, 0]
click at [70, 226] on section "Order ID: Restocq- 92396 Order Information Upload Pending Order Date Sept 2 202…" at bounding box center [783, 392] width 1566 height 784
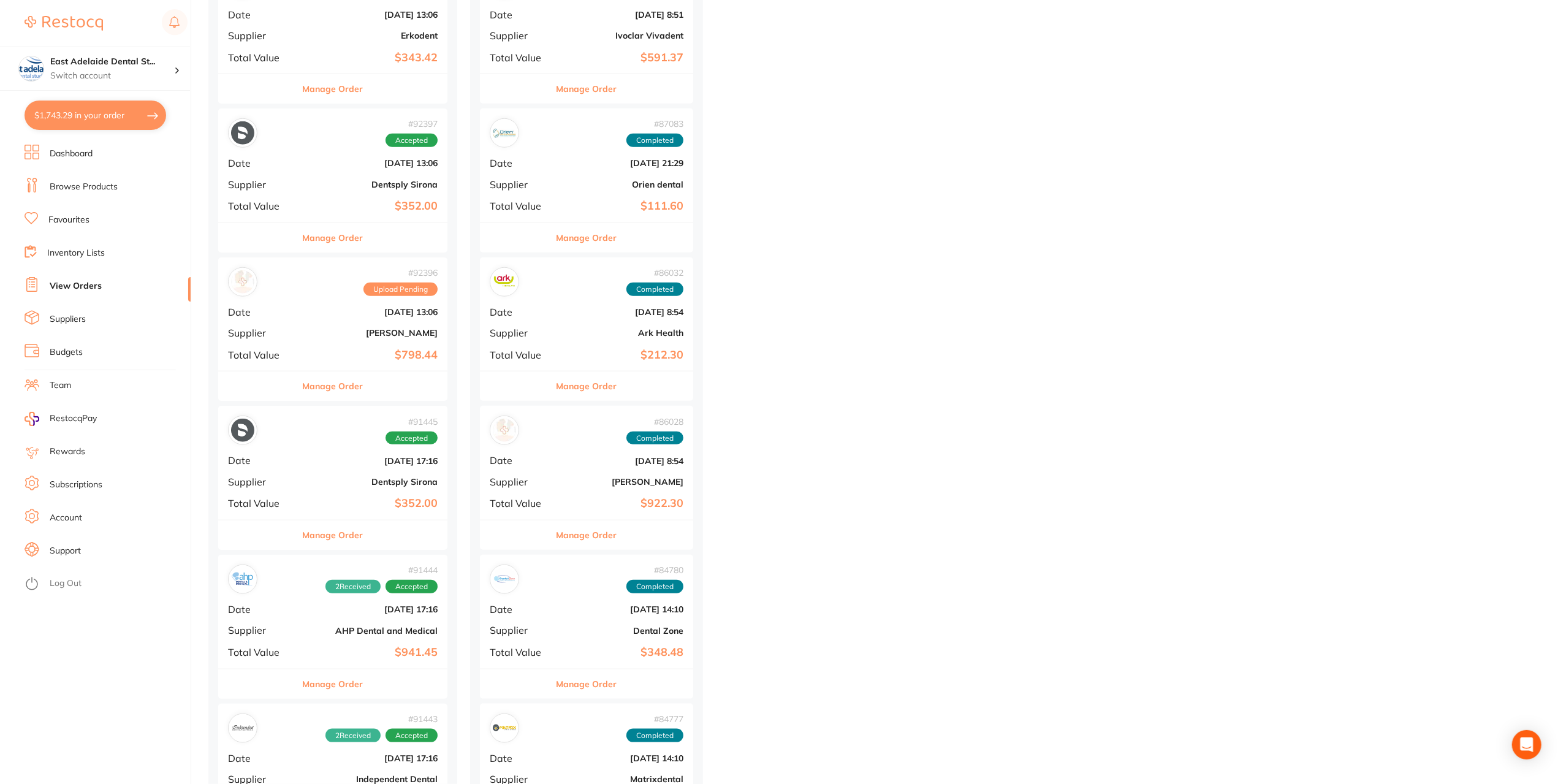
click at [80, 186] on link "Browse Products" at bounding box center [84, 187] width 68 height 13
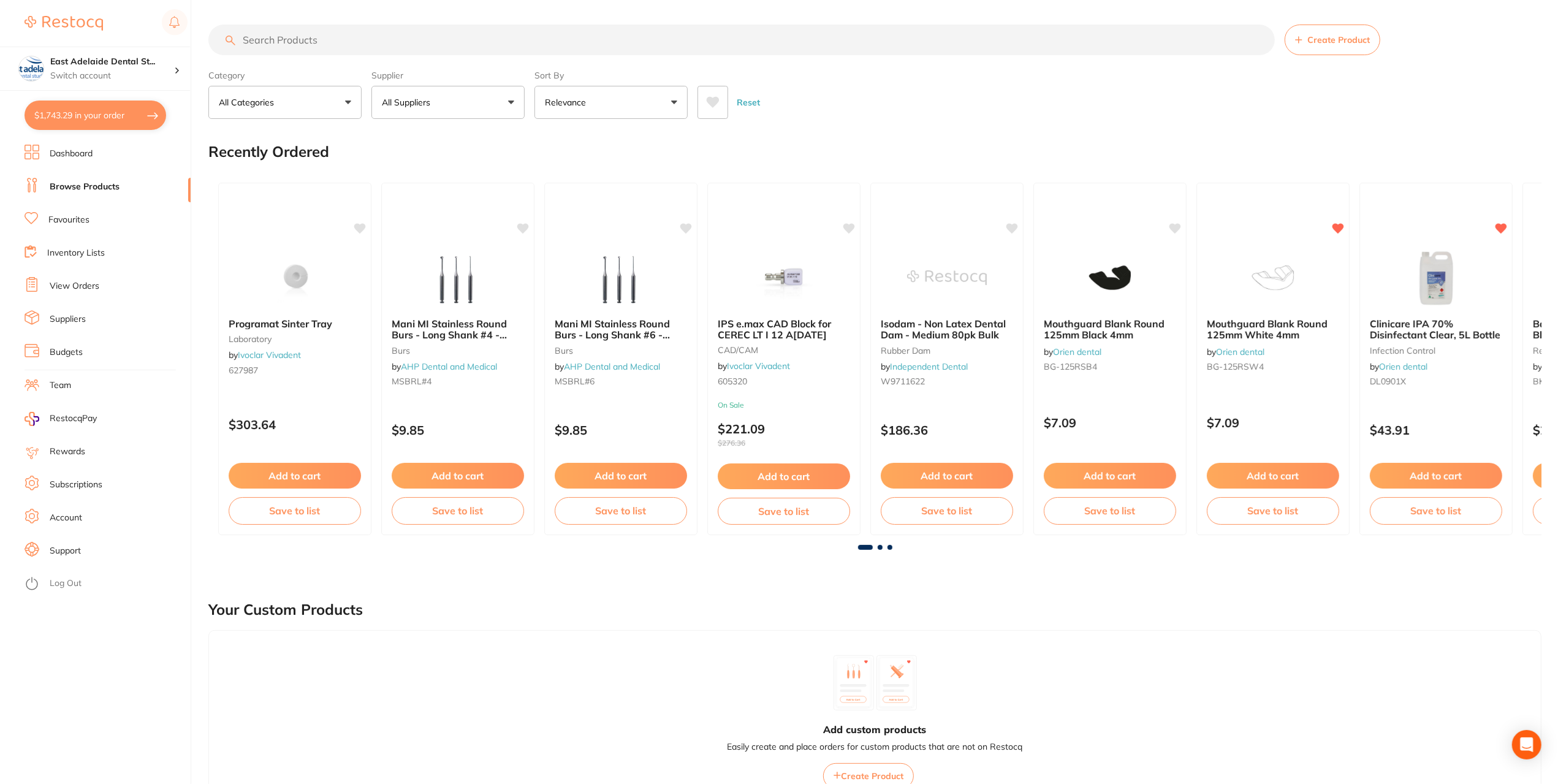
click at [467, 50] on input "search" at bounding box center [741, 40] width 1066 height 30
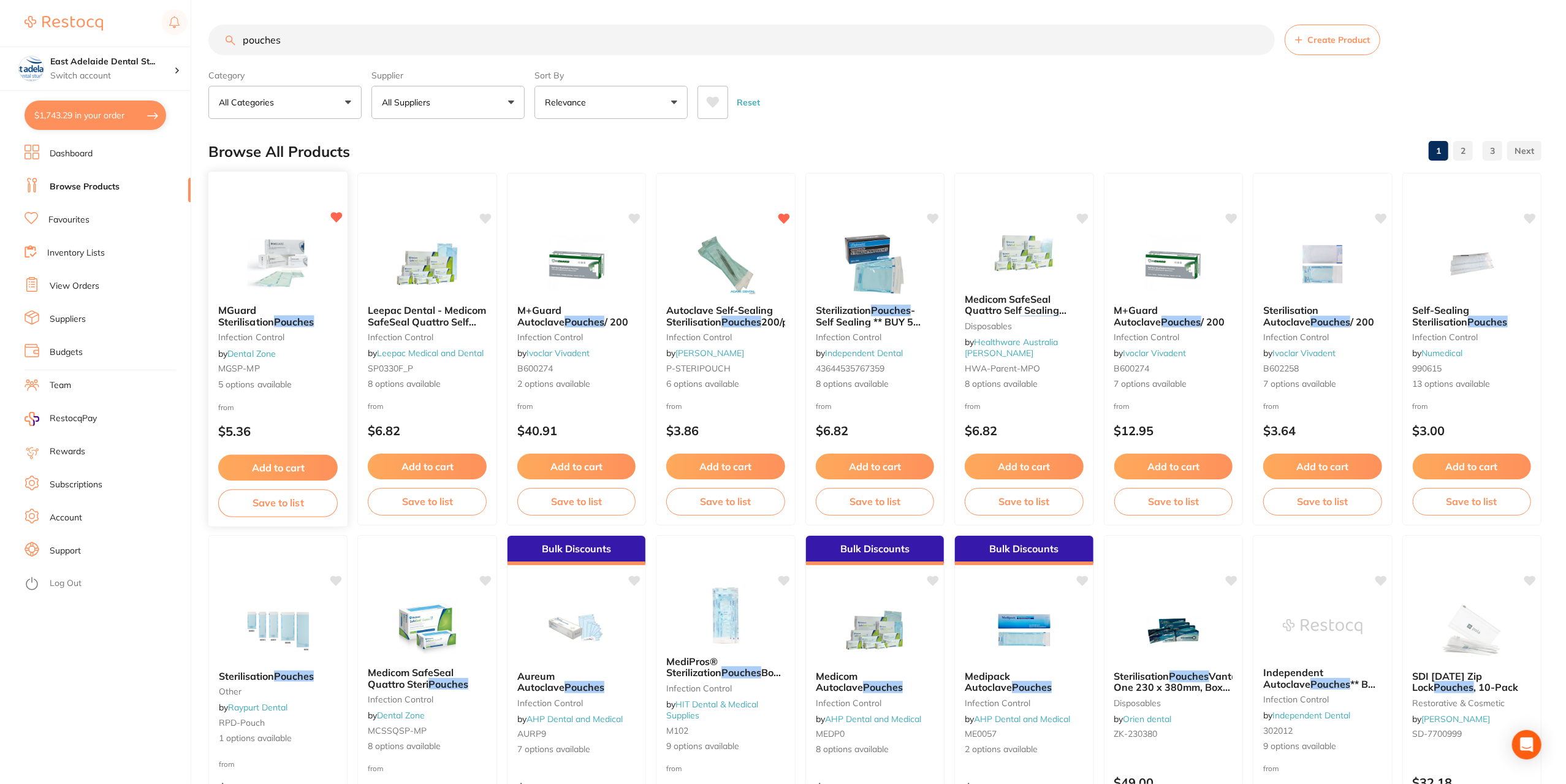
type input "pouches"
click at [276, 254] on img at bounding box center [278, 263] width 80 height 62
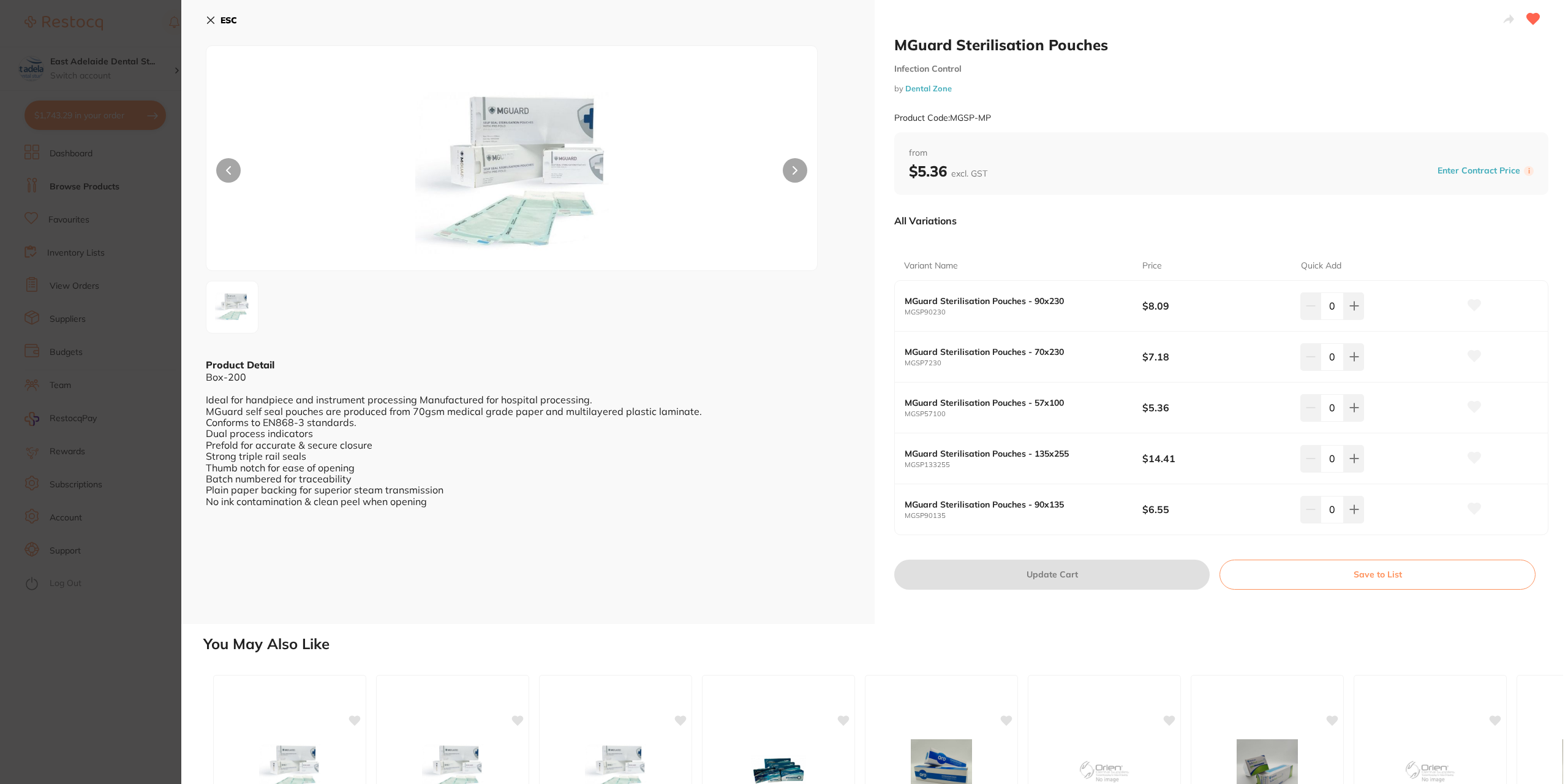
click at [1468, 354] on icon at bounding box center [1474, 355] width 13 height 11
click at [1361, 357] on button at bounding box center [1354, 357] width 20 height 27
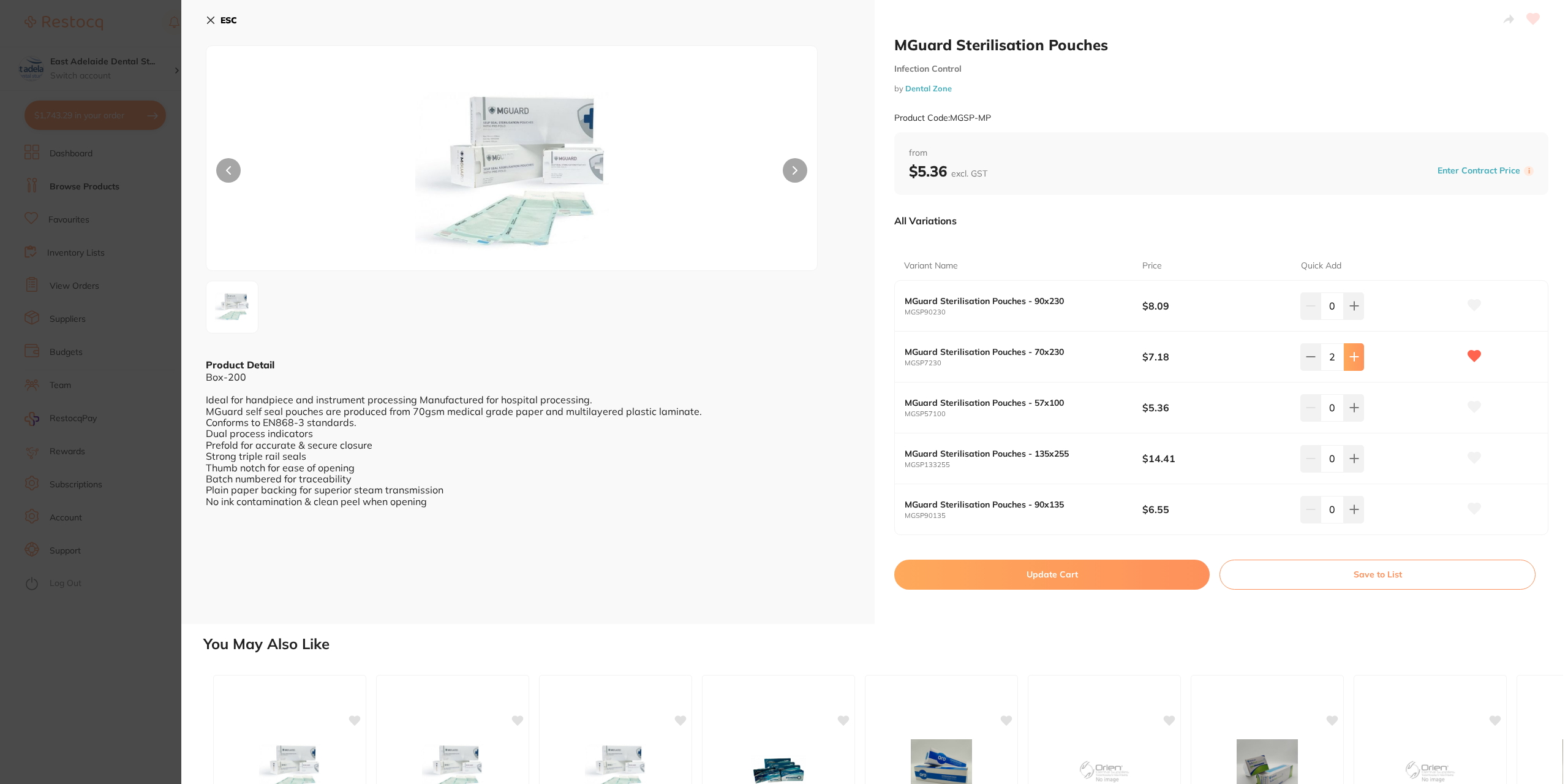
click at [1357, 357] on button at bounding box center [1354, 357] width 20 height 27
type input "5"
click at [1113, 567] on button "Update Cart" at bounding box center [1052, 574] width 315 height 30
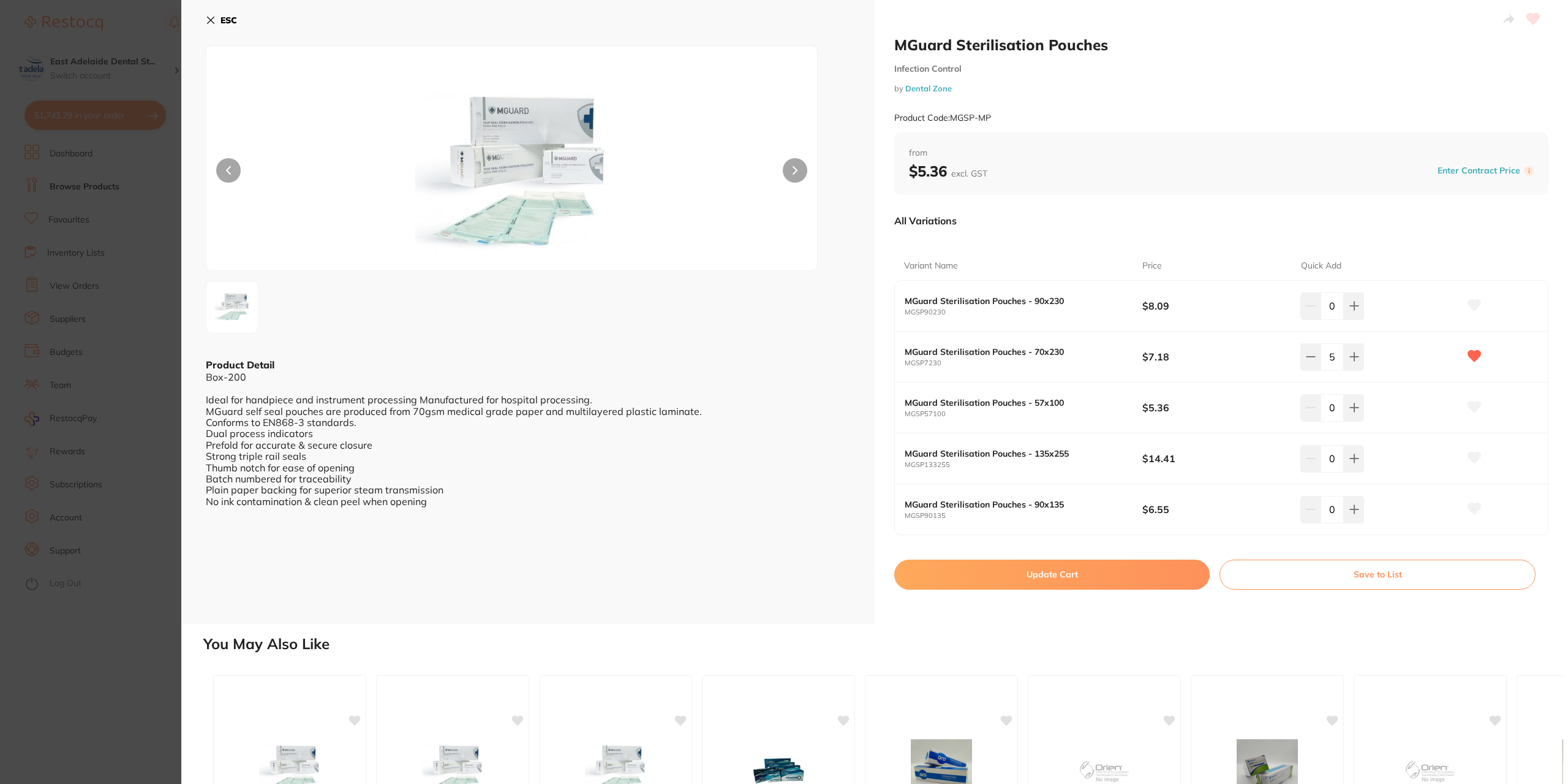
checkbox input "false"
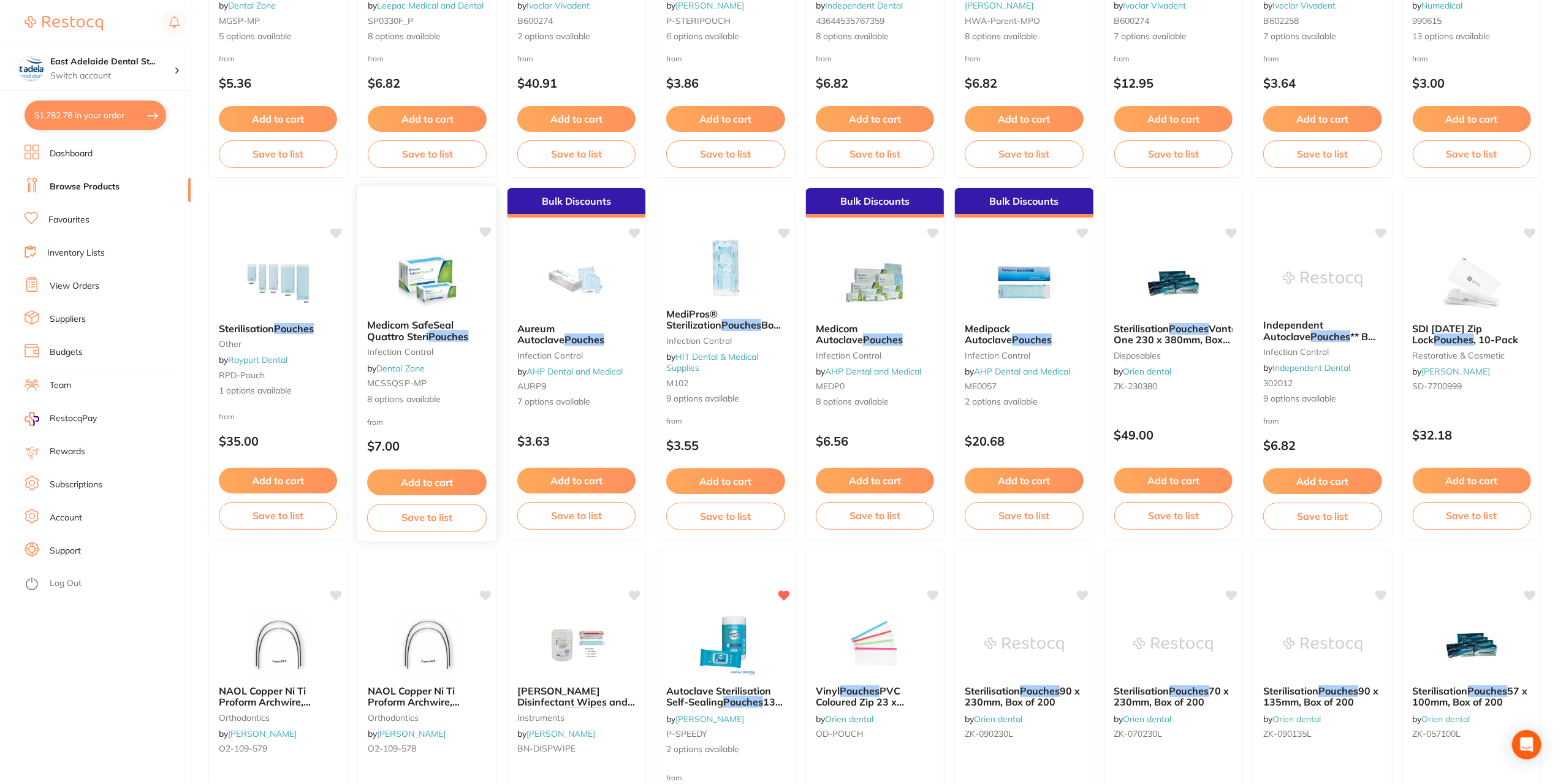
scroll to position [122, 0]
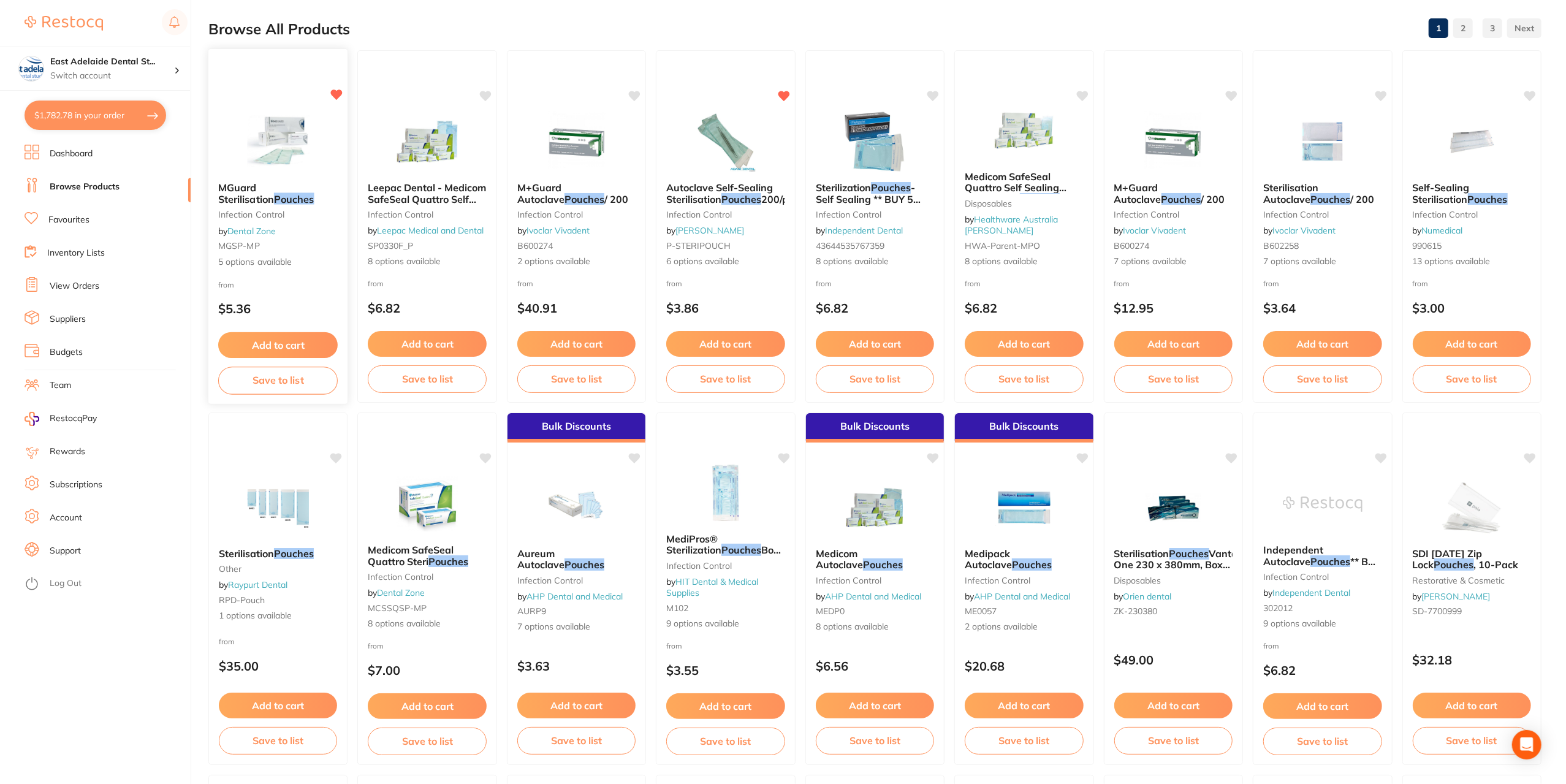
click at [290, 162] on img at bounding box center [278, 141] width 80 height 62
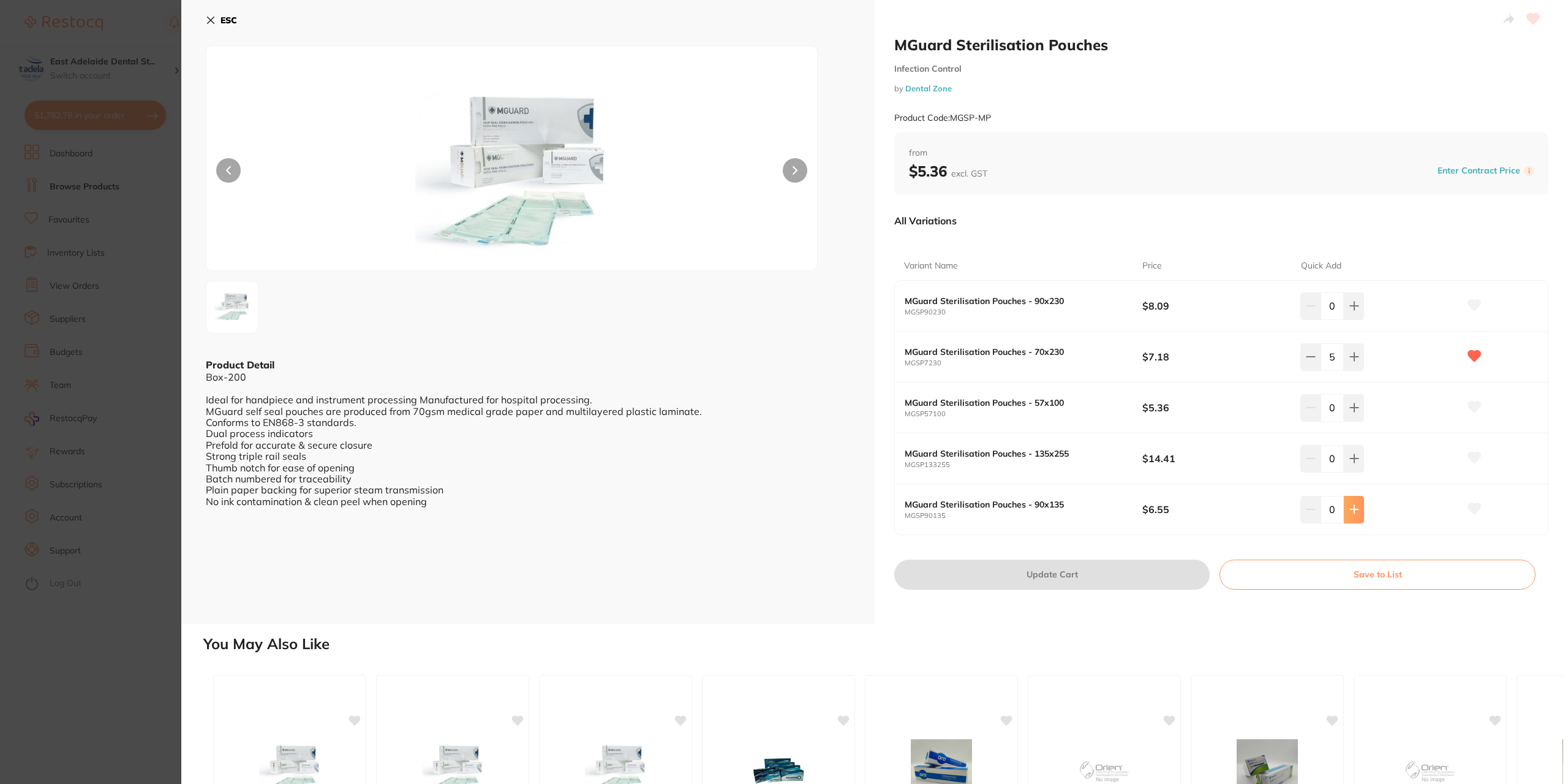
click at [1349, 509] on icon at bounding box center [1354, 509] width 10 height 10
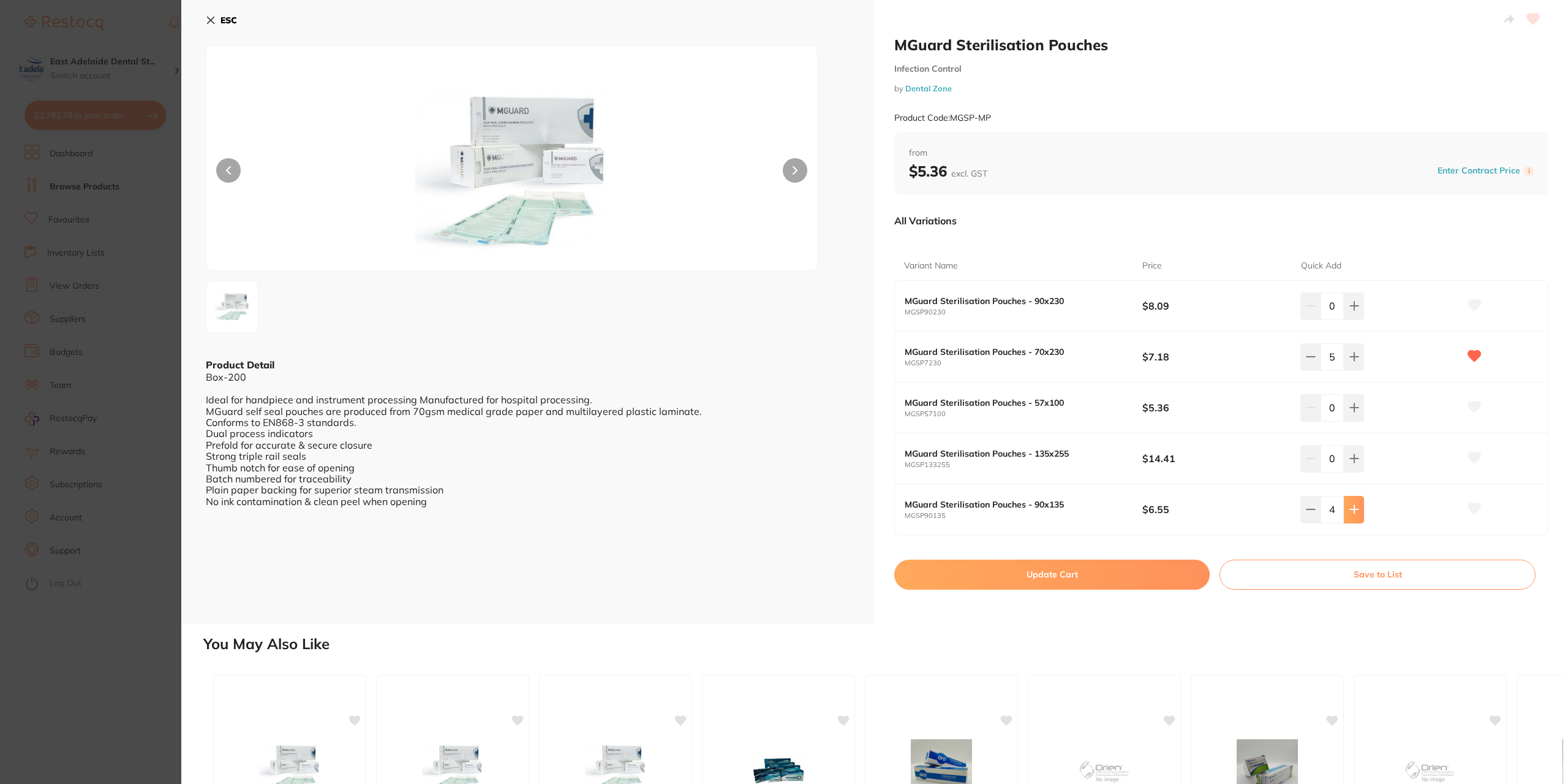
type input "5"
click at [1118, 578] on button "Update Cart" at bounding box center [1052, 574] width 315 height 30
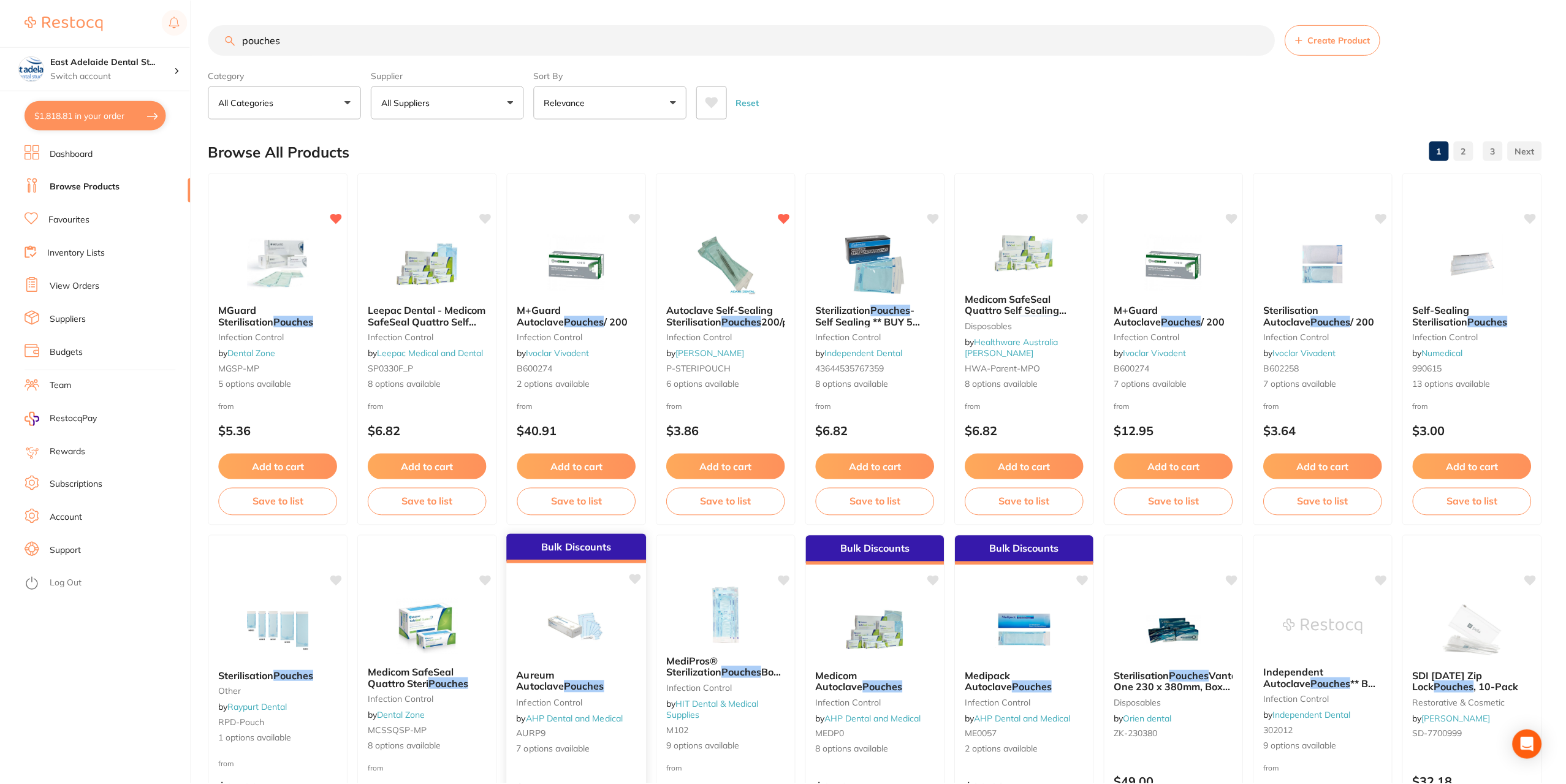
scroll to position [122, 0]
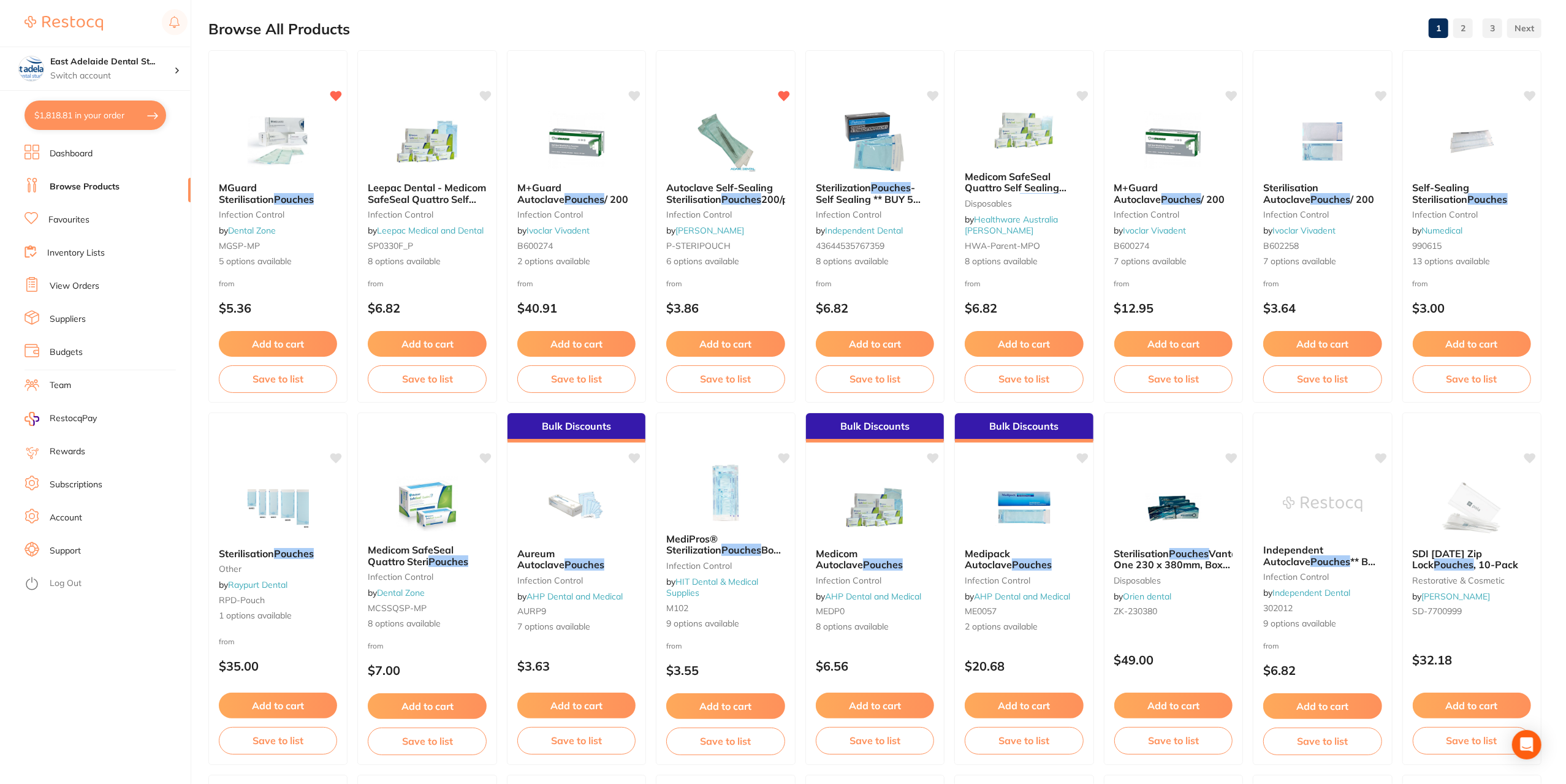
click at [98, 111] on button "$1,818.81 in your order" at bounding box center [95, 115] width 142 height 30
checkbox input "true"
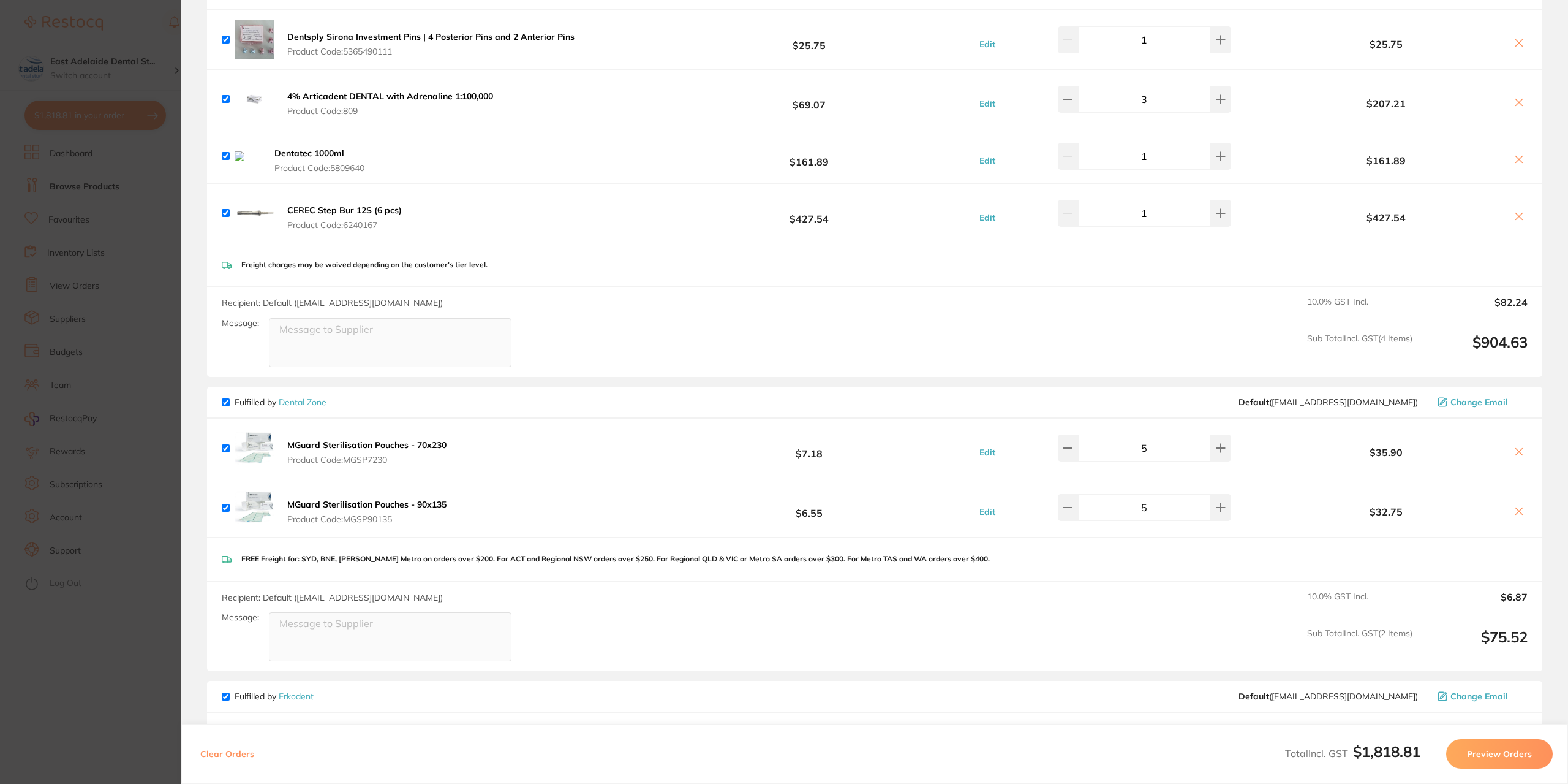
scroll to position [1409, 0]
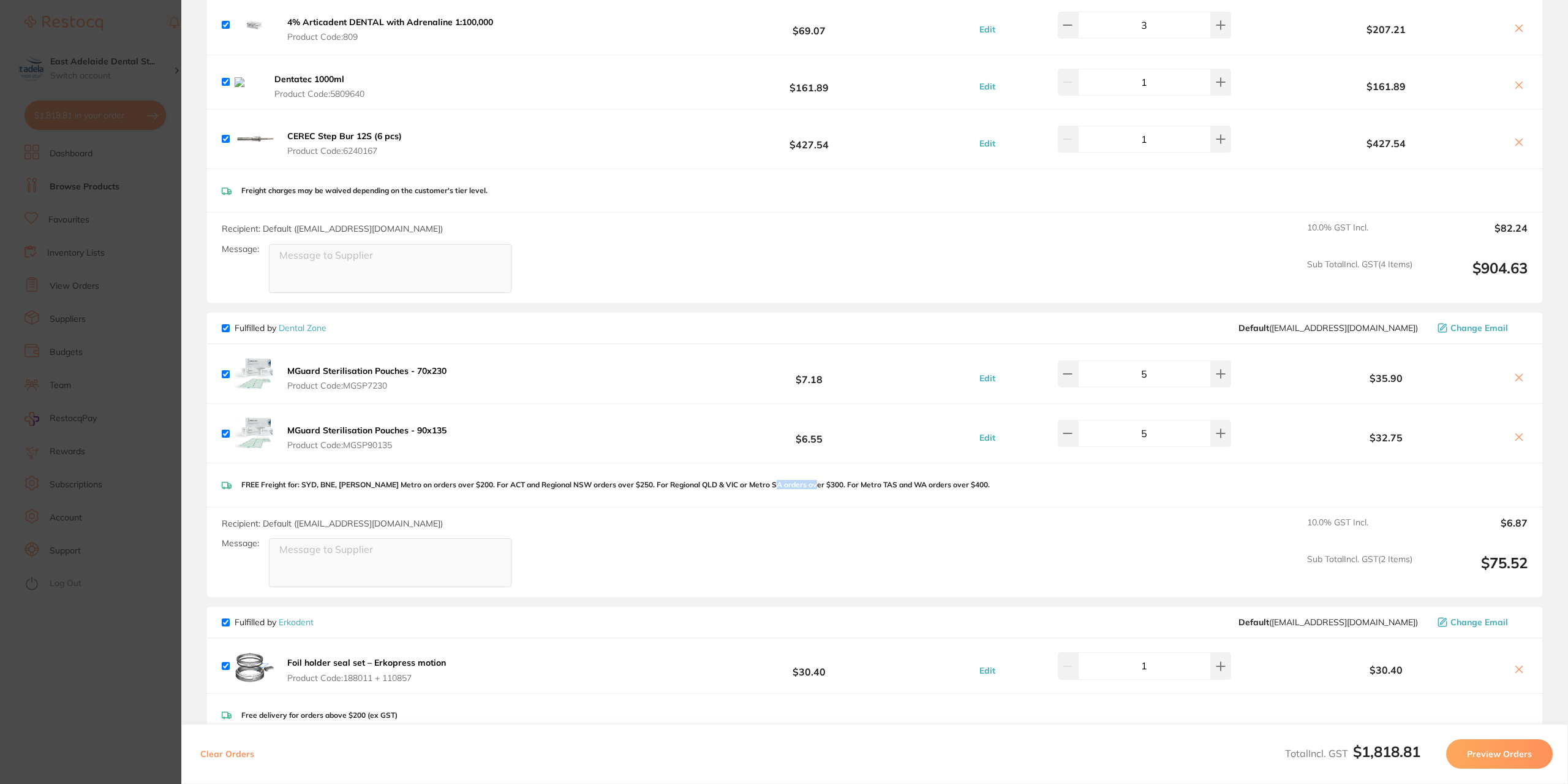
drag, startPoint x: 810, startPoint y: 471, endPoint x: 773, endPoint y: 486, distance: 39.9
click at [773, 486] on div "FREE Freight for: SYD, BNE, [PERSON_NAME] Metro on orders over $200. For ACT an…" at bounding box center [874, 485] width 1335 height 44
drag, startPoint x: 88, startPoint y: 692, endPoint x: 144, endPoint y: 634, distance: 80.6
click at [89, 692] on section "Update RRP Set your pre negotiated price for this item. Item Agreed RRP (excl. …" at bounding box center [784, 392] width 1568 height 784
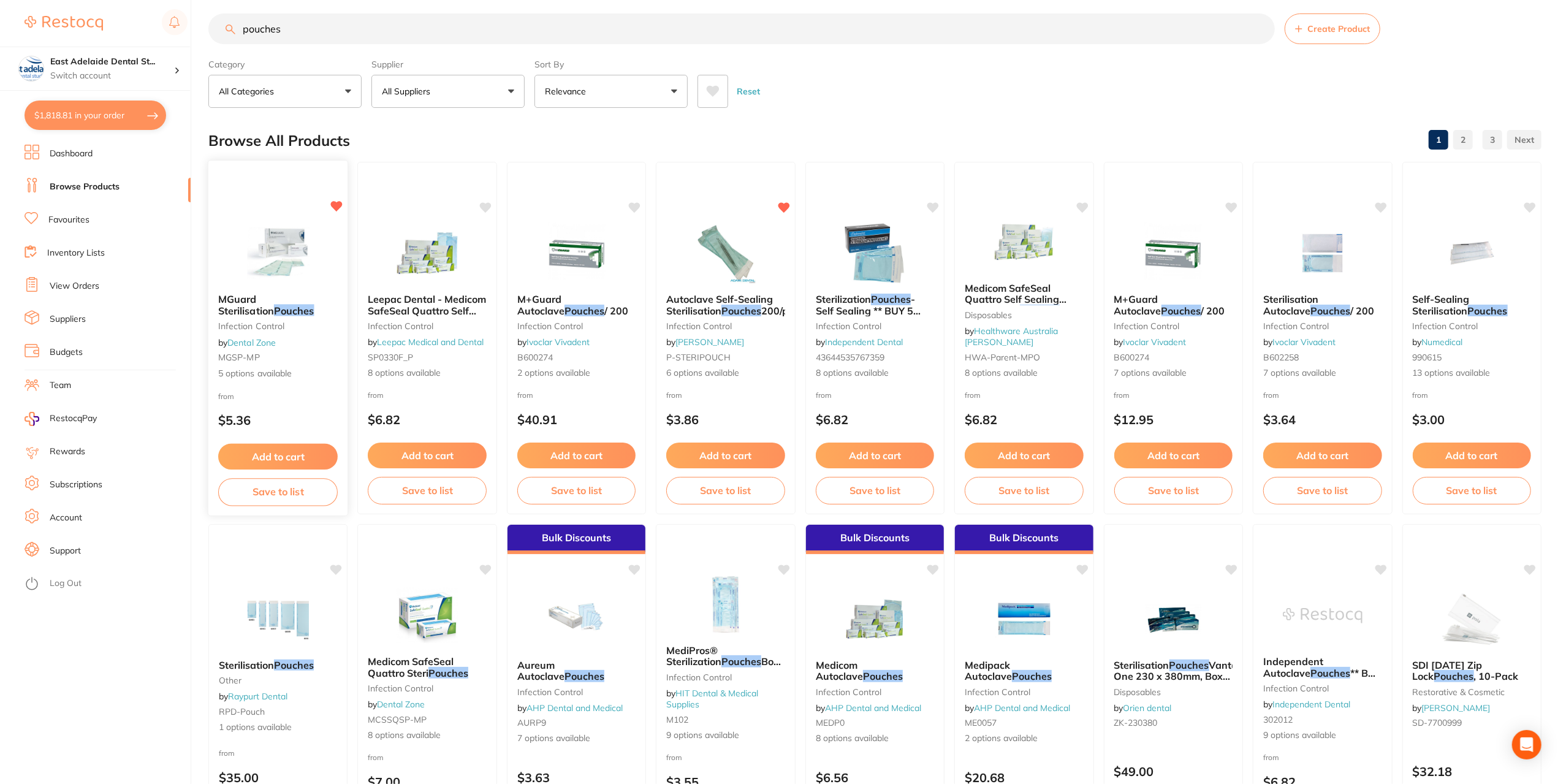
scroll to position [0, 0]
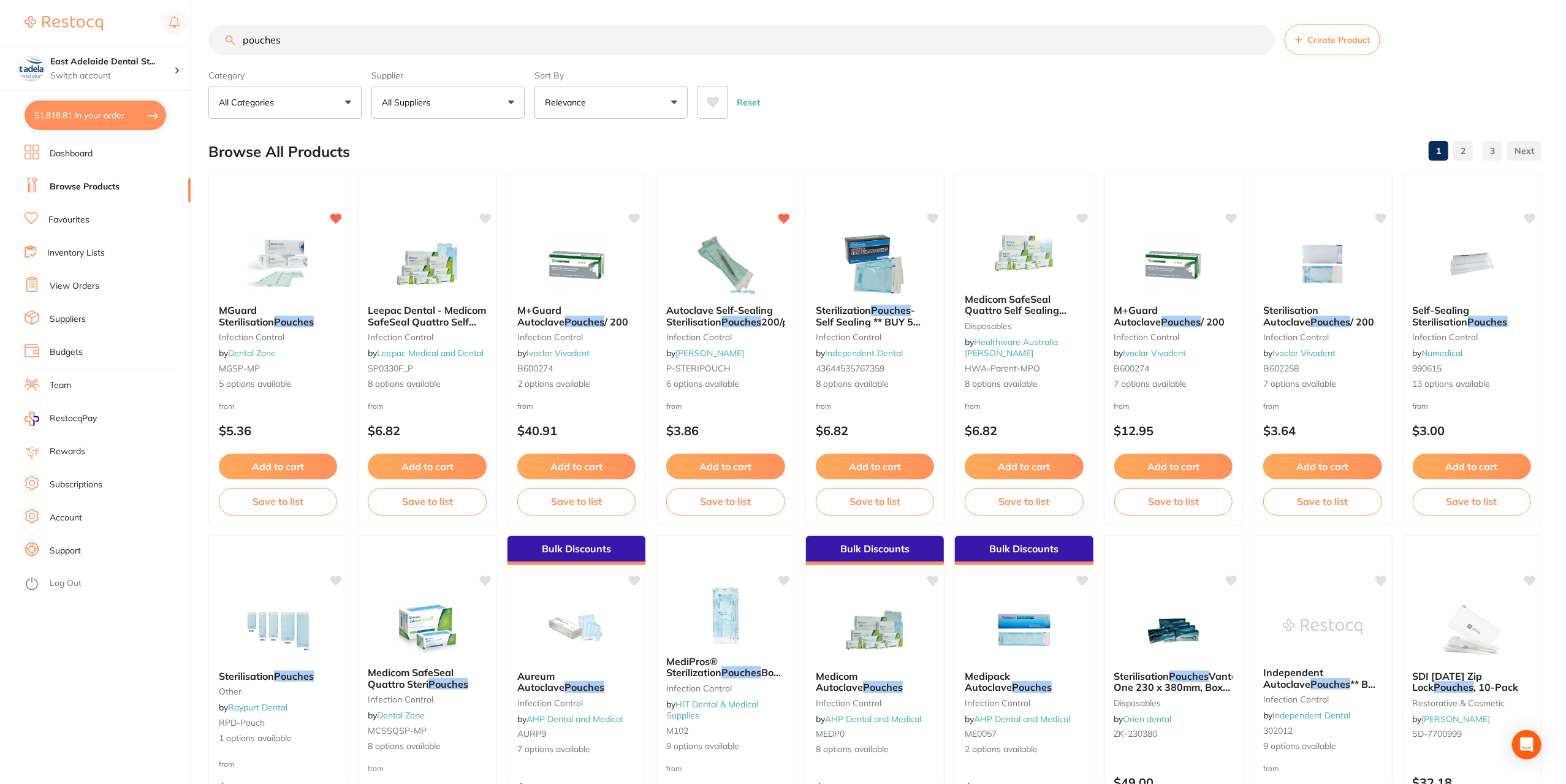
drag, startPoint x: 325, startPoint y: 44, endPoint x: 222, endPoint y: 21, distance: 105.5
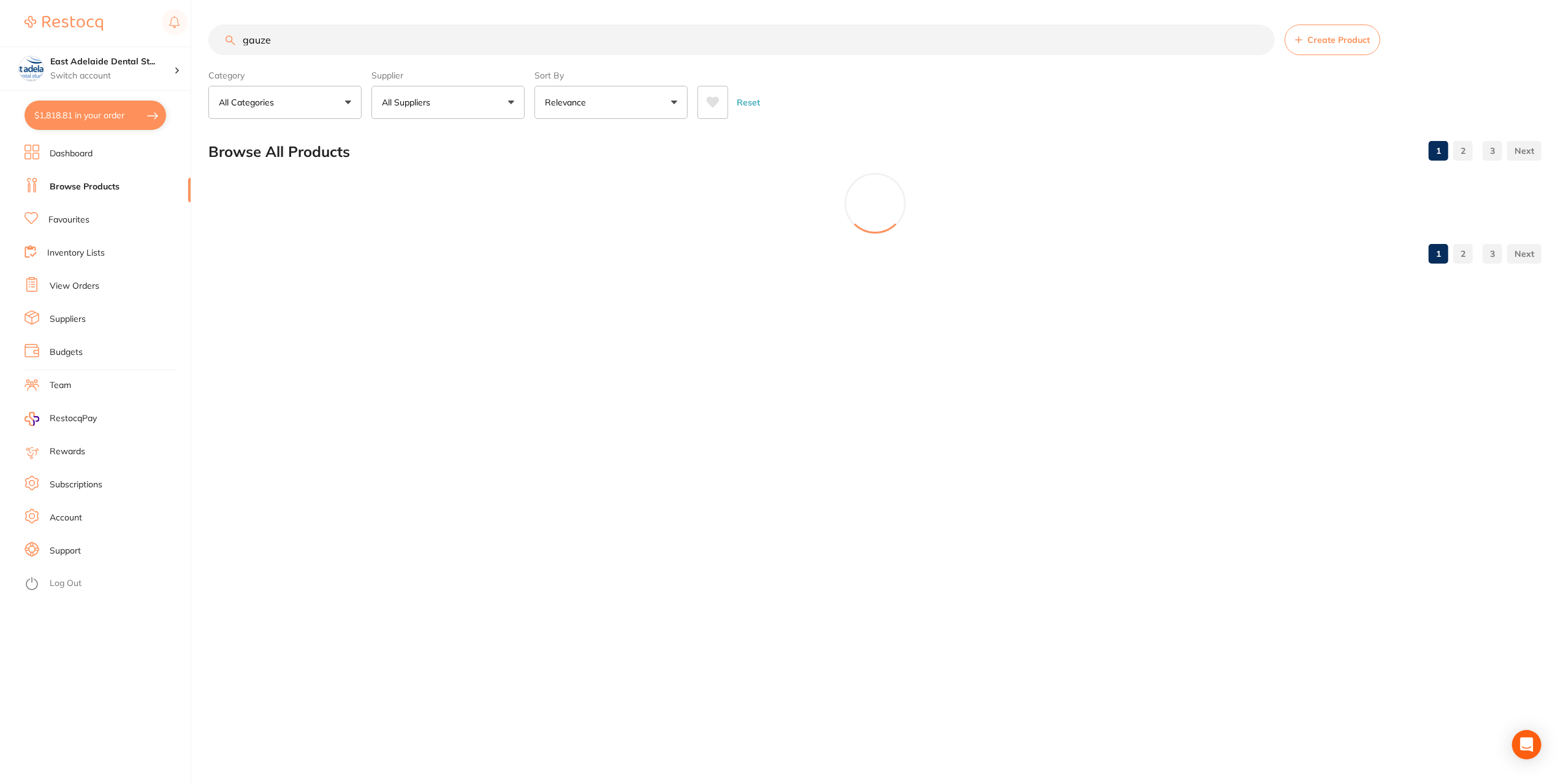
type input "gauze"
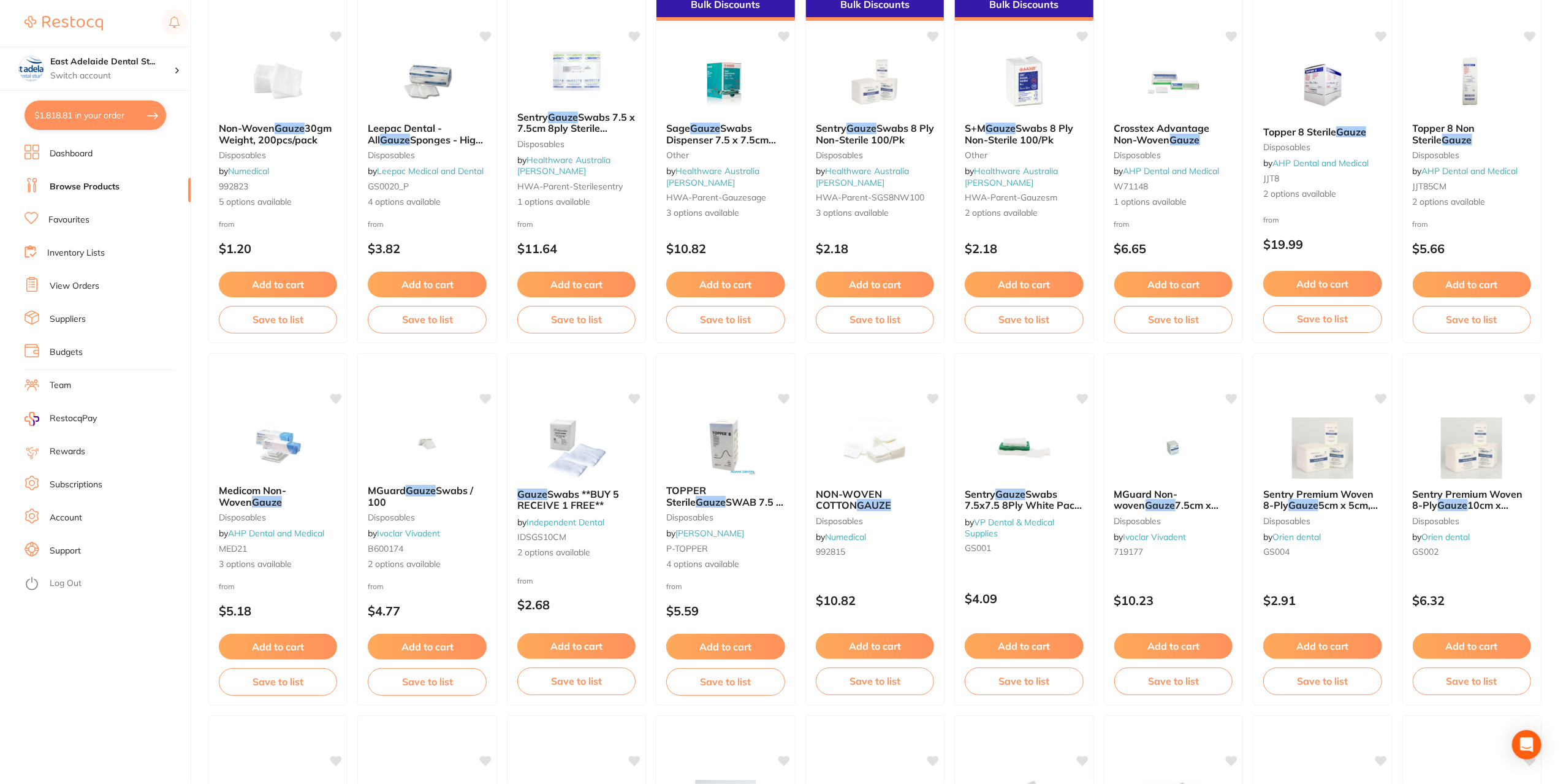
scroll to position [184, 0]
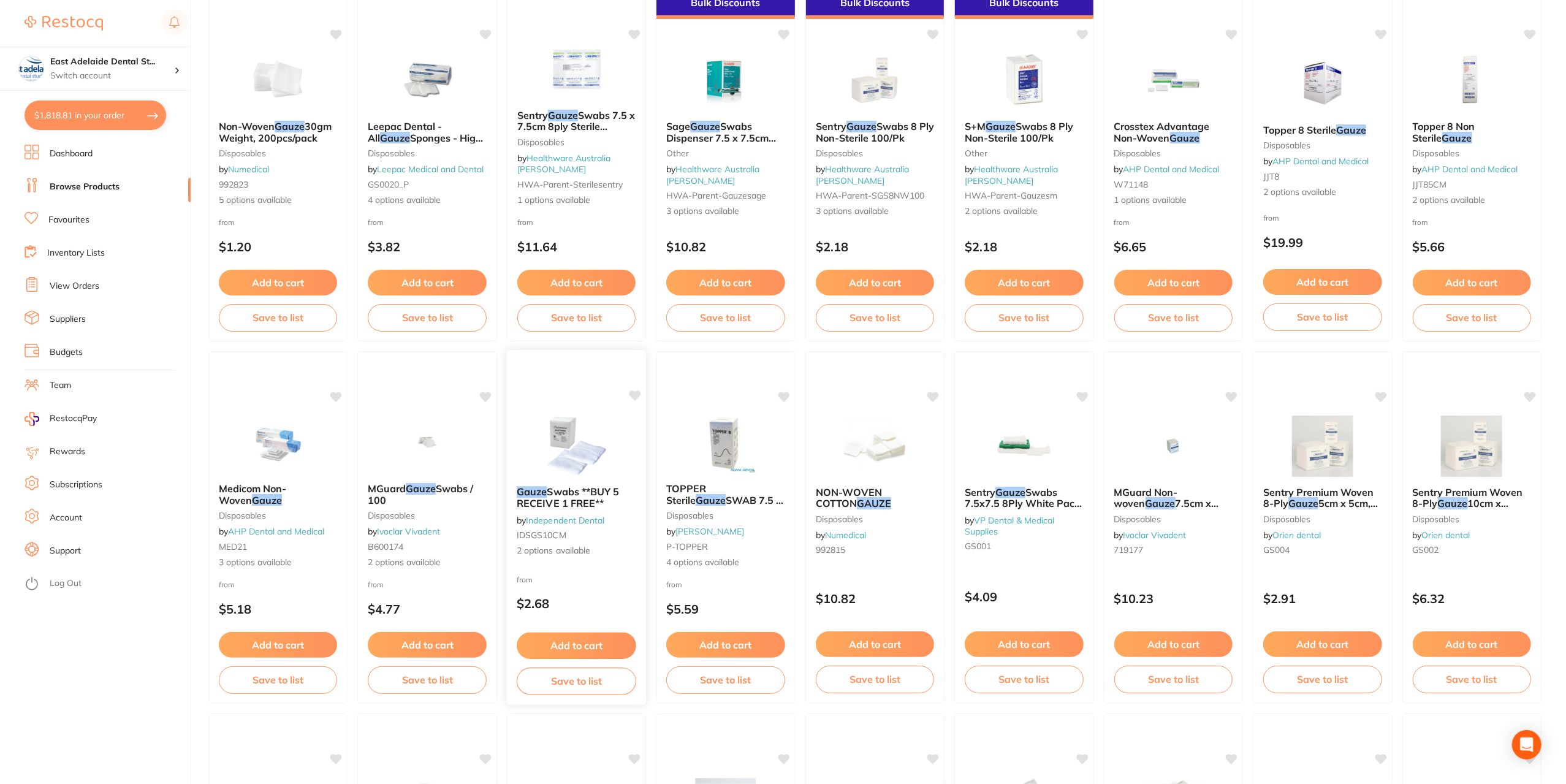
click at [612, 438] on img at bounding box center [576, 445] width 80 height 62
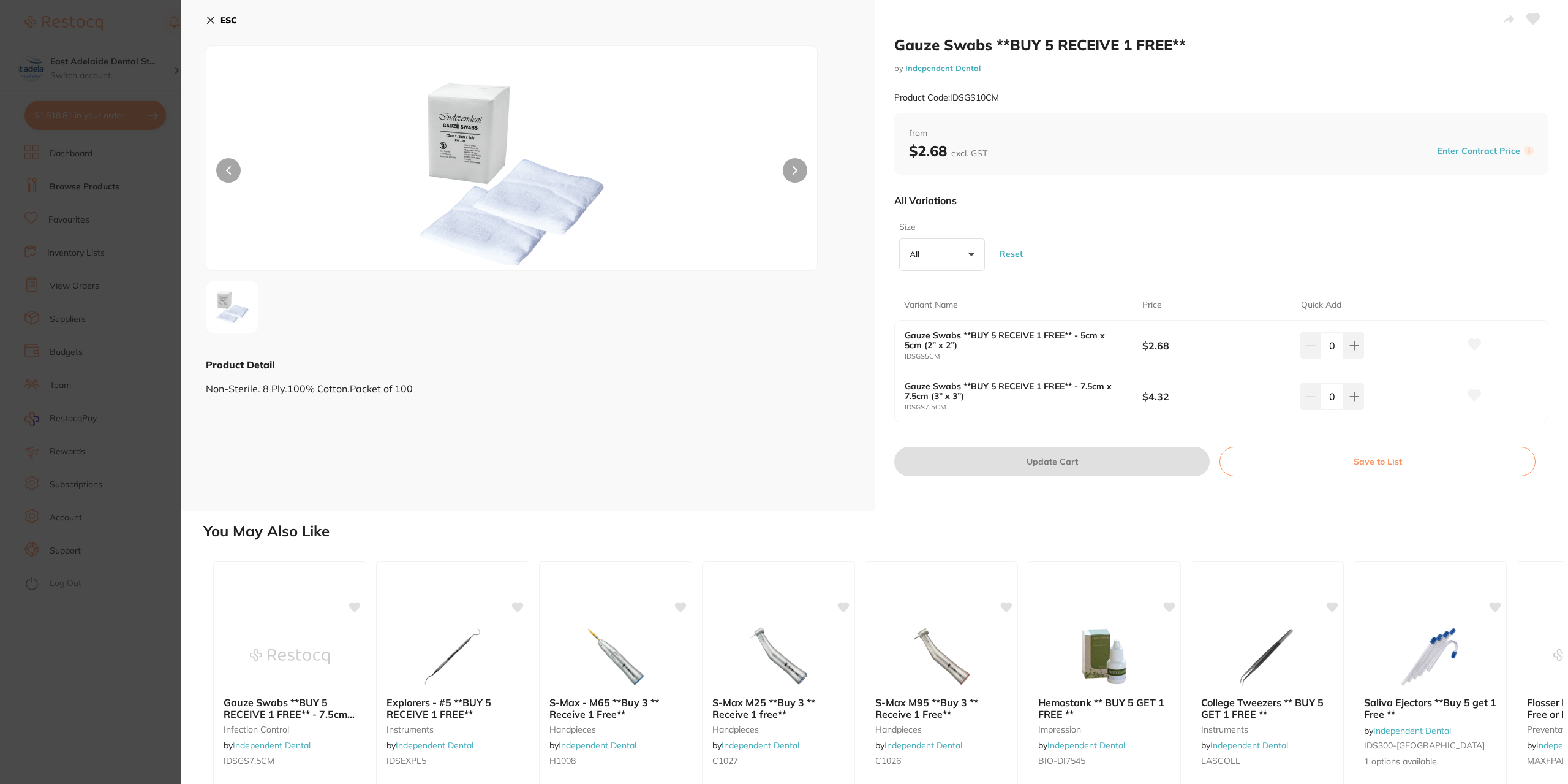
click at [207, 19] on icon at bounding box center [211, 20] width 10 height 10
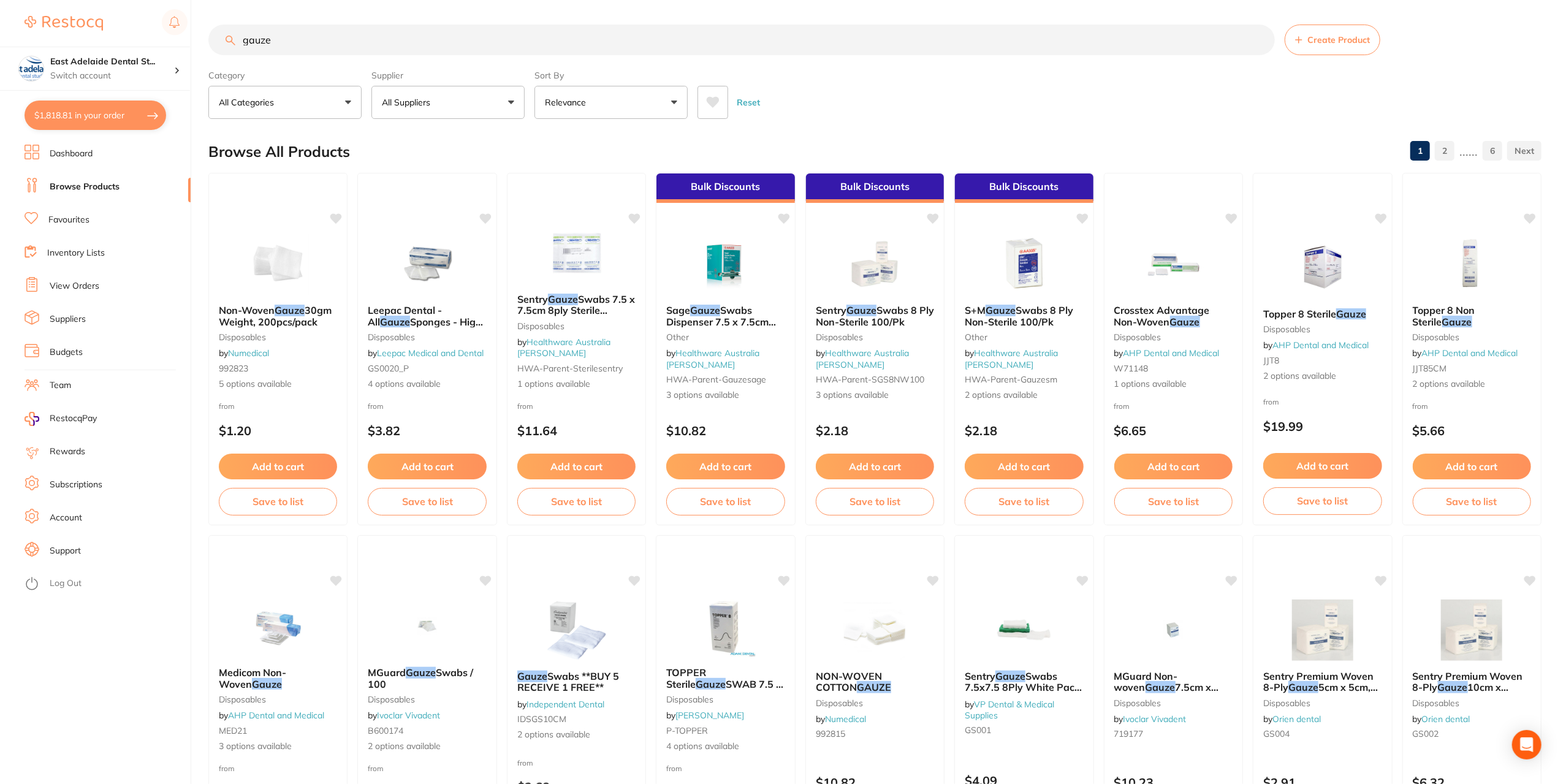
click at [453, 100] on button "All Suppliers" at bounding box center [447, 102] width 153 height 33
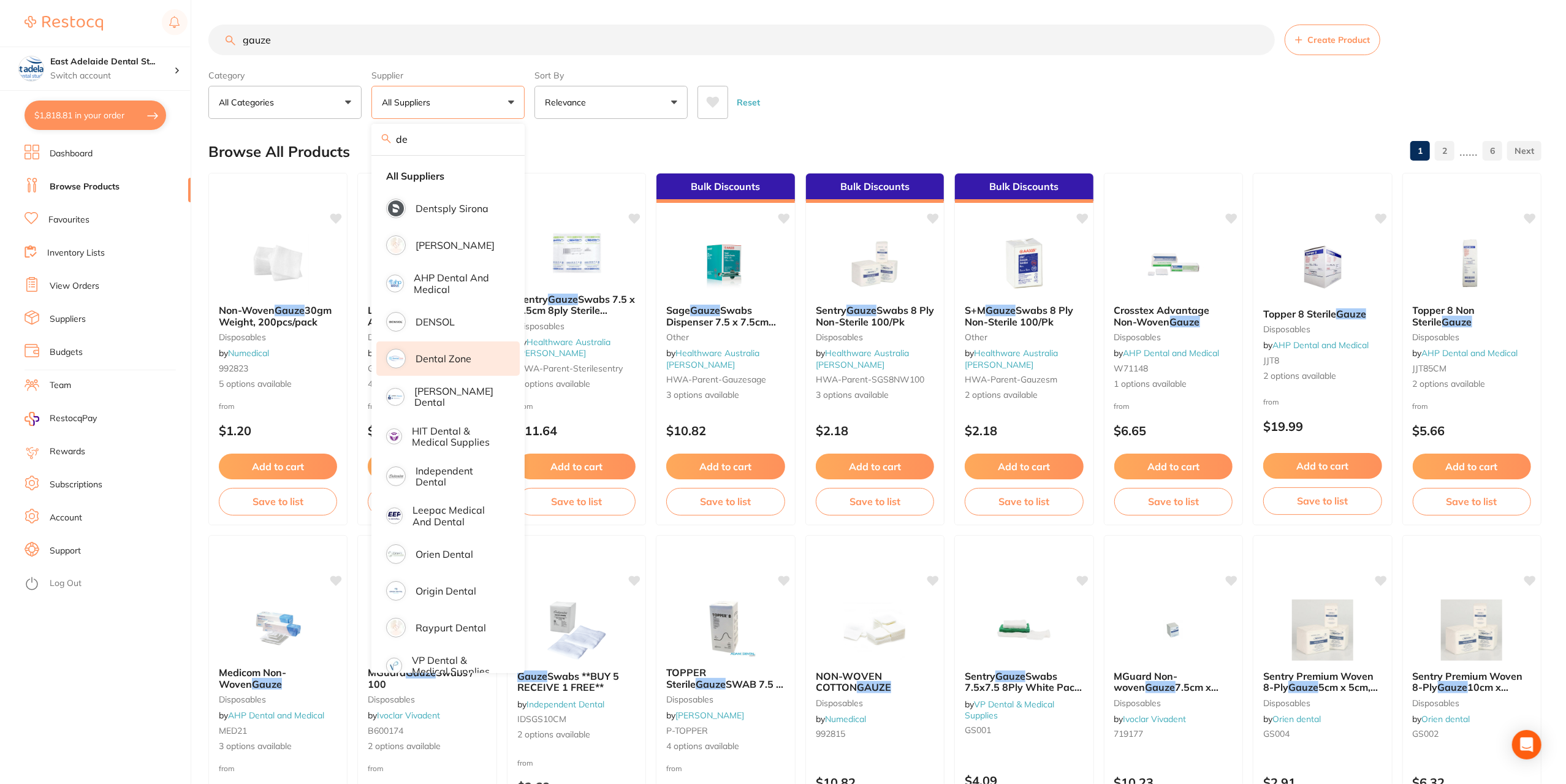
type input "de"
click at [479, 354] on li "Dental Zone" at bounding box center [448, 358] width 144 height 35
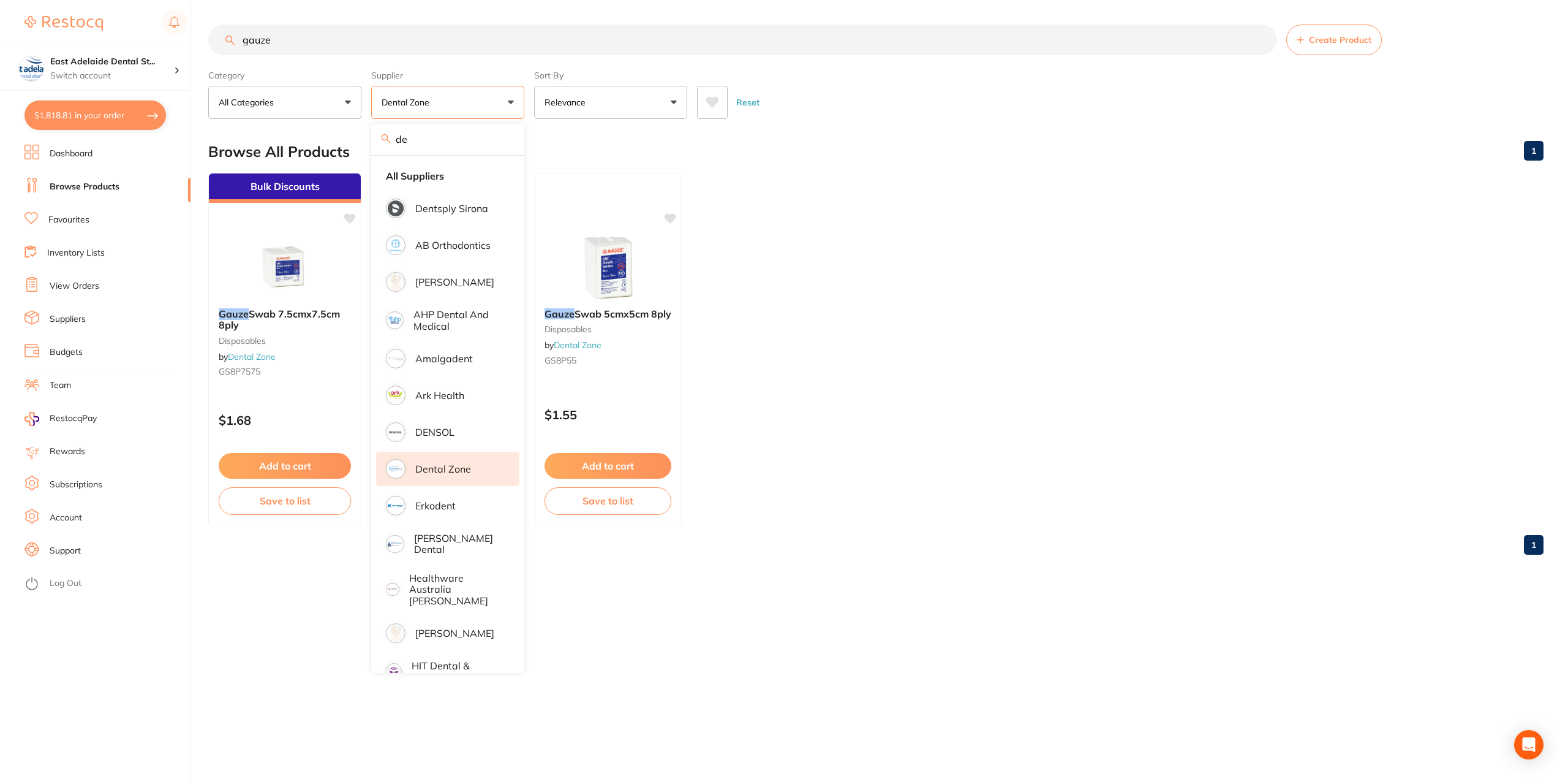
click at [568, 131] on main "gauze Create Product Category All Categories All Categories Disposables Clear C…" at bounding box center [888, 295] width 1360 height 589
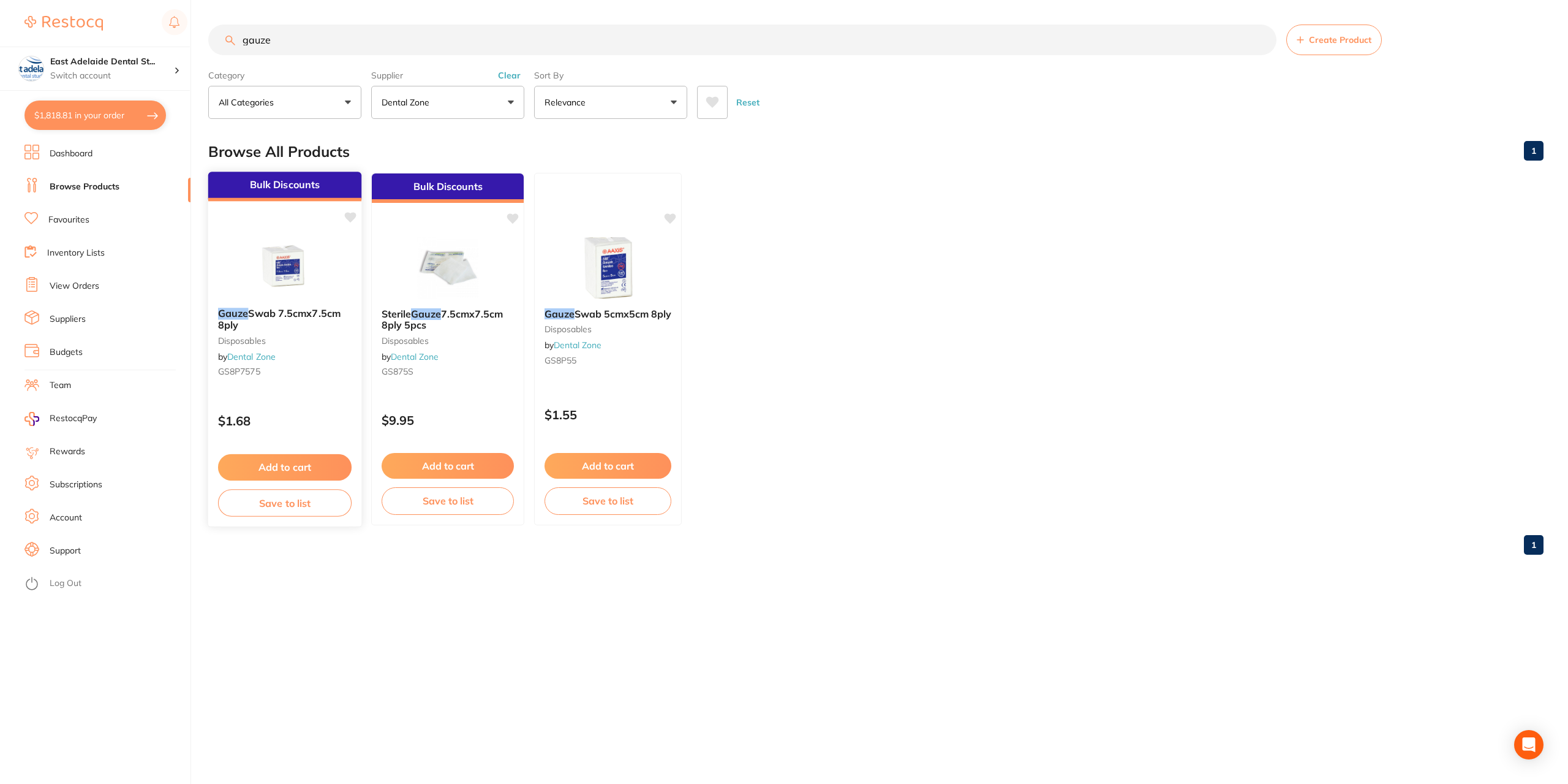
click at [306, 260] on img at bounding box center [284, 267] width 80 height 62
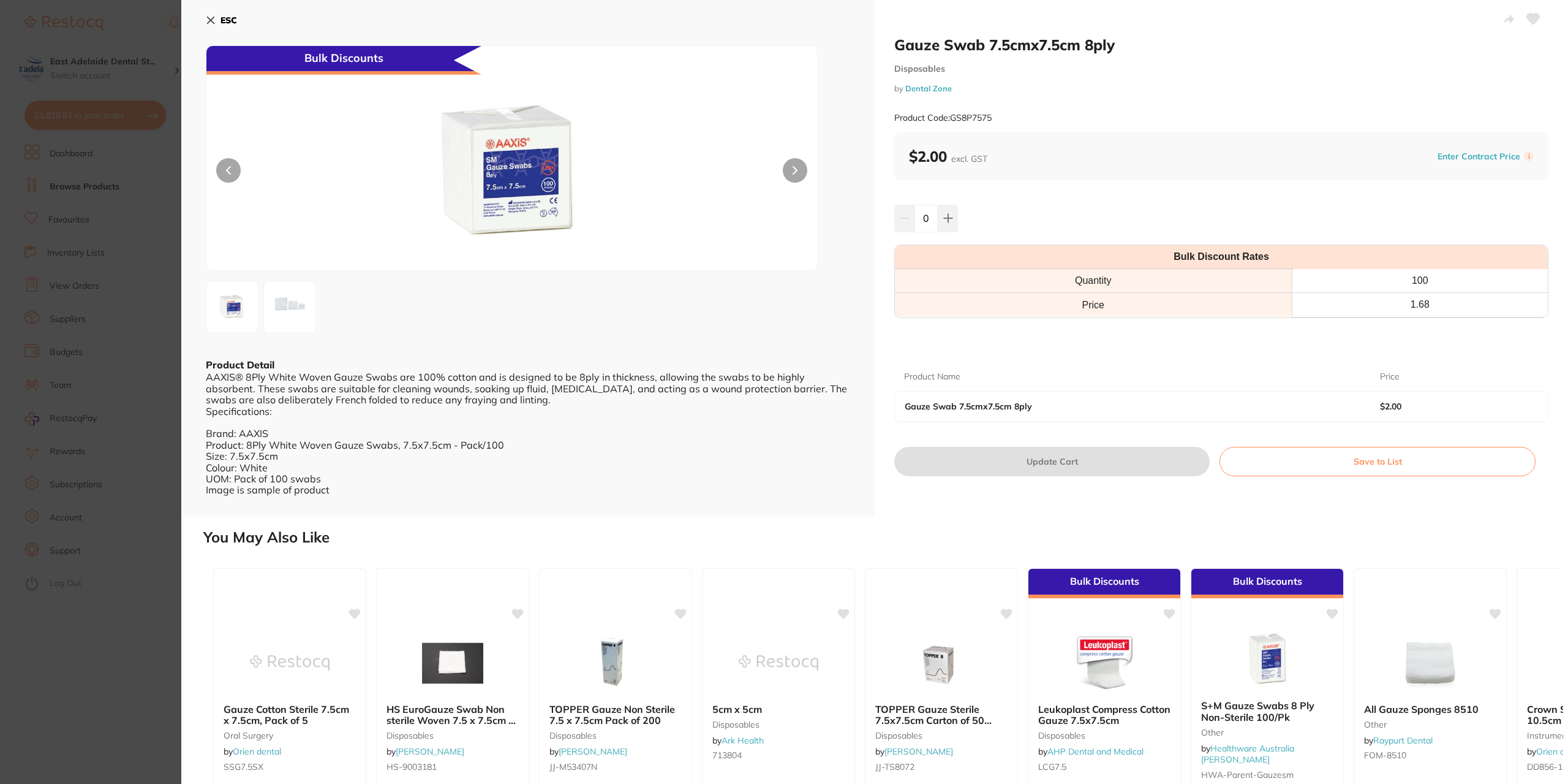
click at [277, 311] on img at bounding box center [289, 307] width 44 height 44
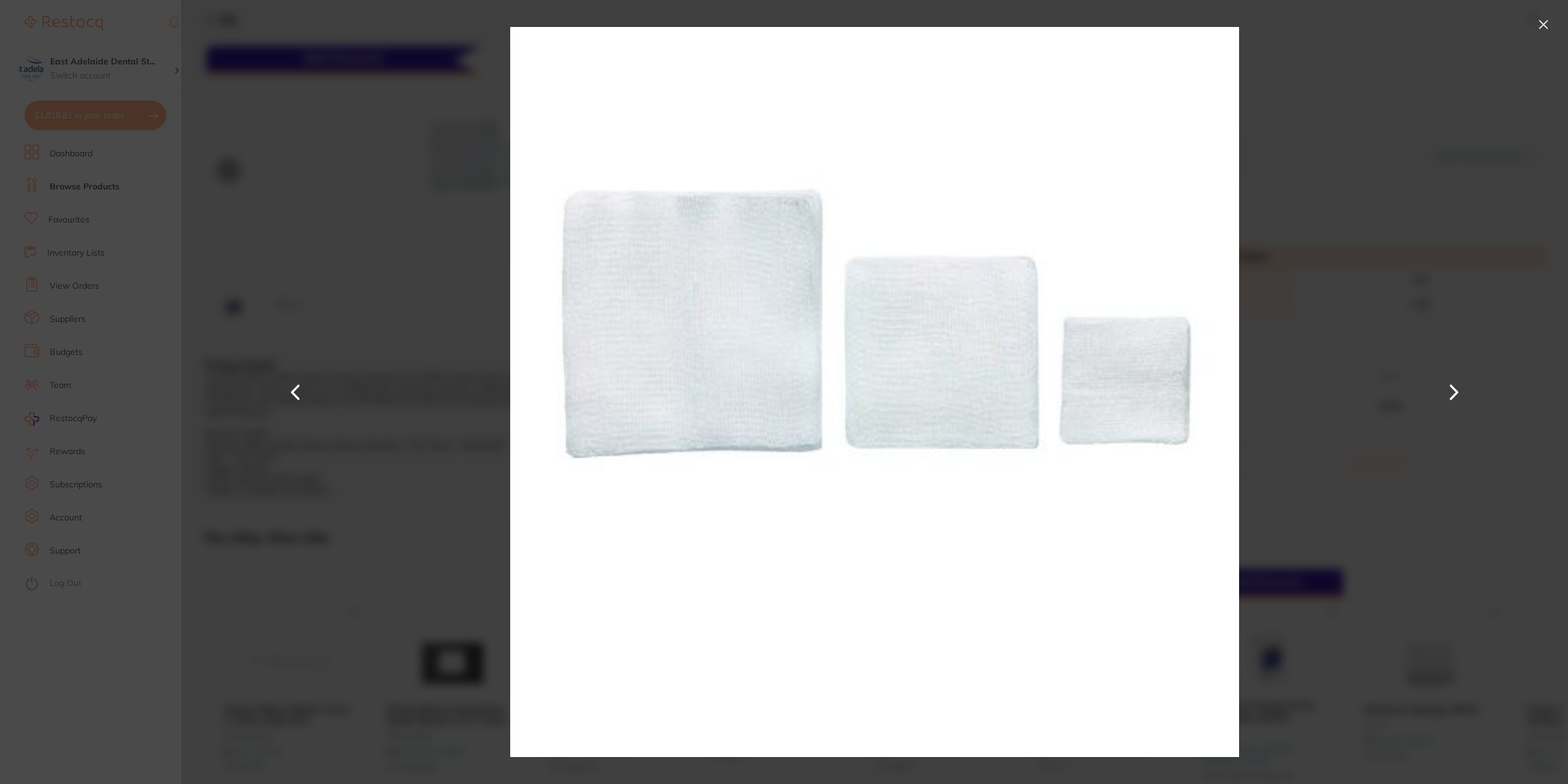
click at [410, 335] on div at bounding box center [875, 392] width 1387 height 784
click at [1541, 27] on button at bounding box center [1543, 24] width 19 height 19
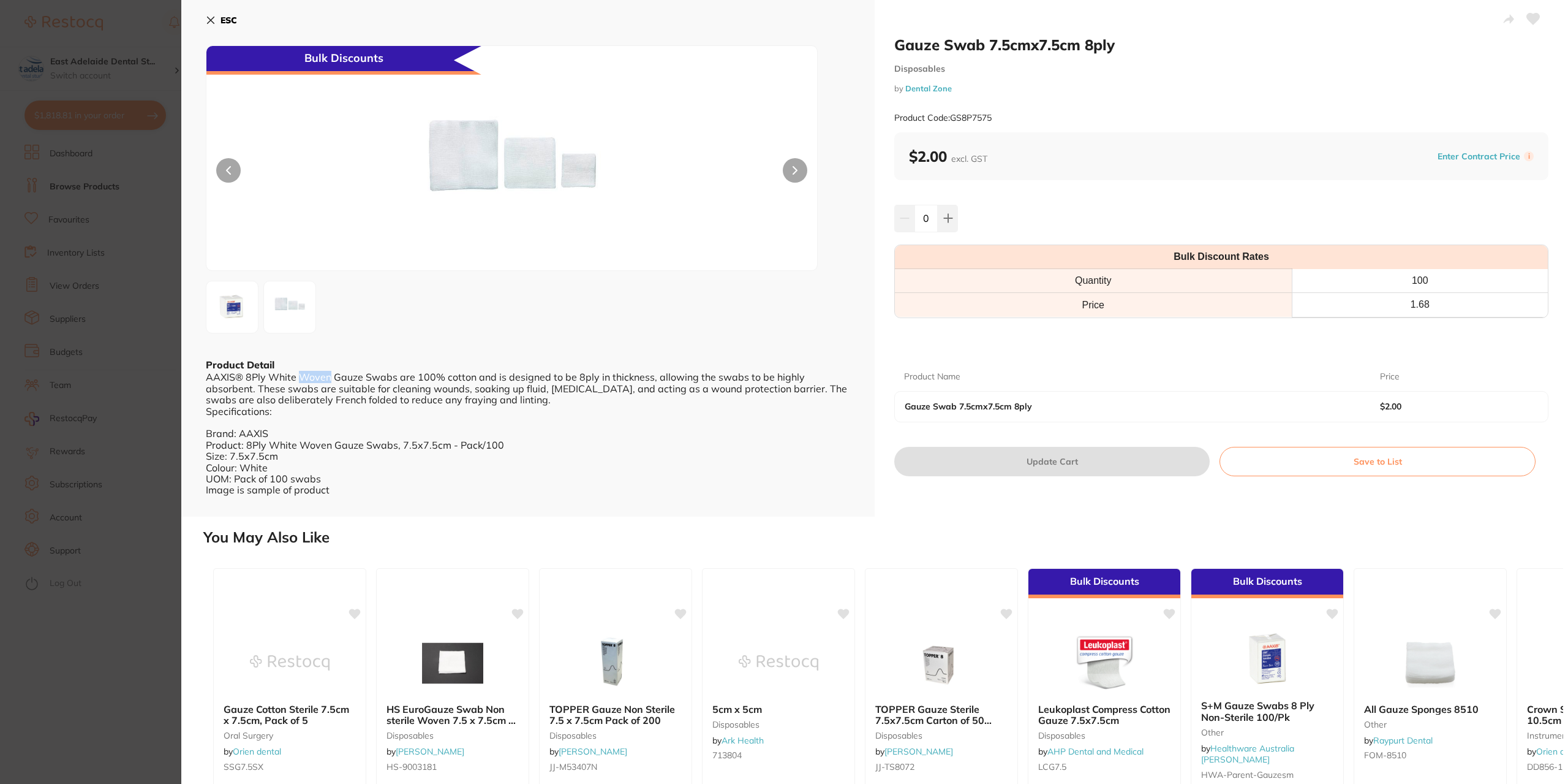
drag, startPoint x: 330, startPoint y: 376, endPoint x: 298, endPoint y: 378, distance: 32.1
click at [298, 378] on div "AAXIS® 8Ply White Woven Gauze Swabs are 100% cotton and is designed to be 8ply …" at bounding box center [528, 439] width 644 height 135
copy div "Woven"
click at [213, 14] on button "ESC" at bounding box center [221, 20] width 31 height 21
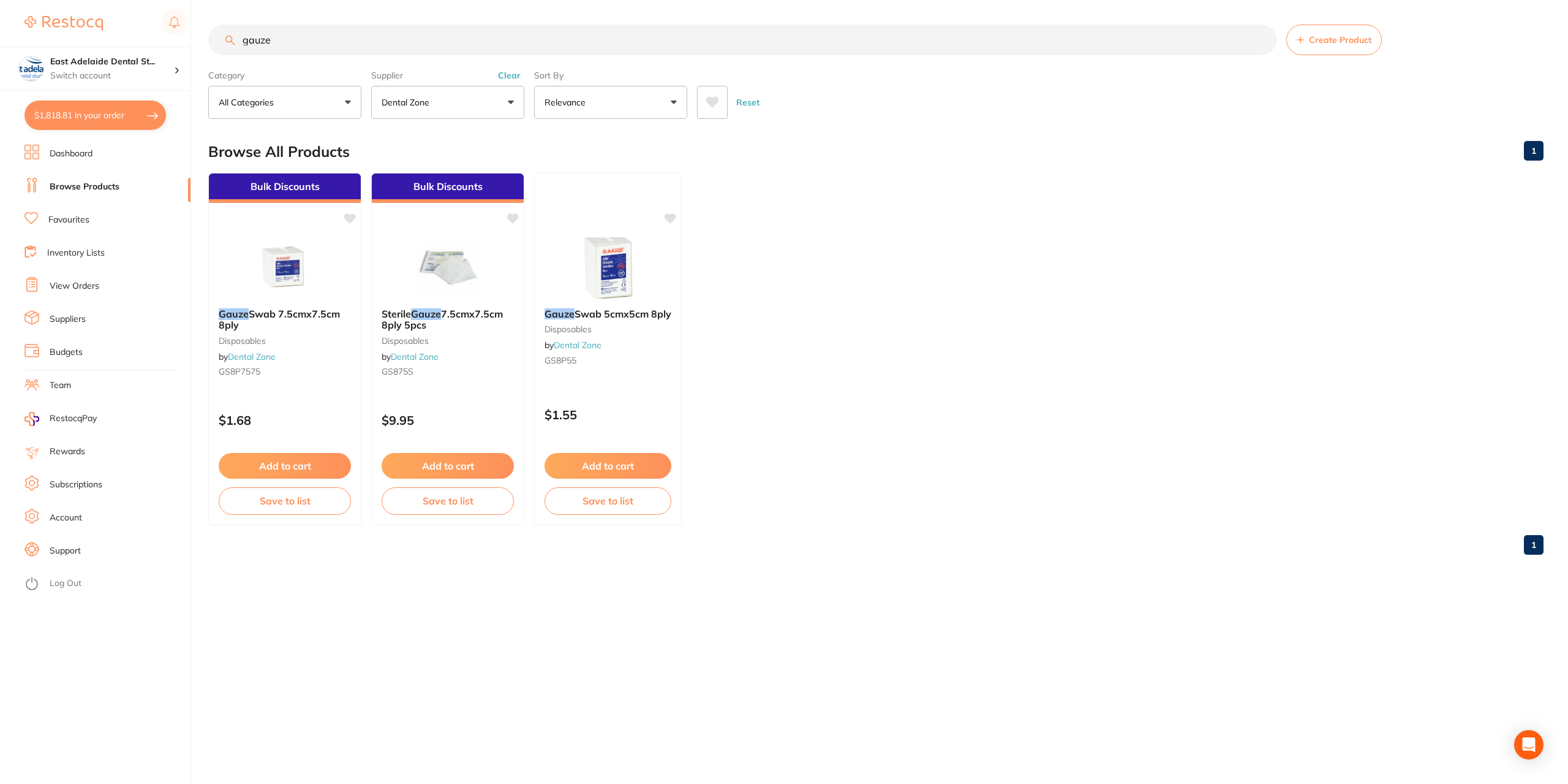
drag, startPoint x: 281, startPoint y: 55, endPoint x: 224, endPoint y: 35, distance: 60.4
click at [224, 35] on input "gauze" at bounding box center [742, 40] width 1068 height 30
paste input "non woven"
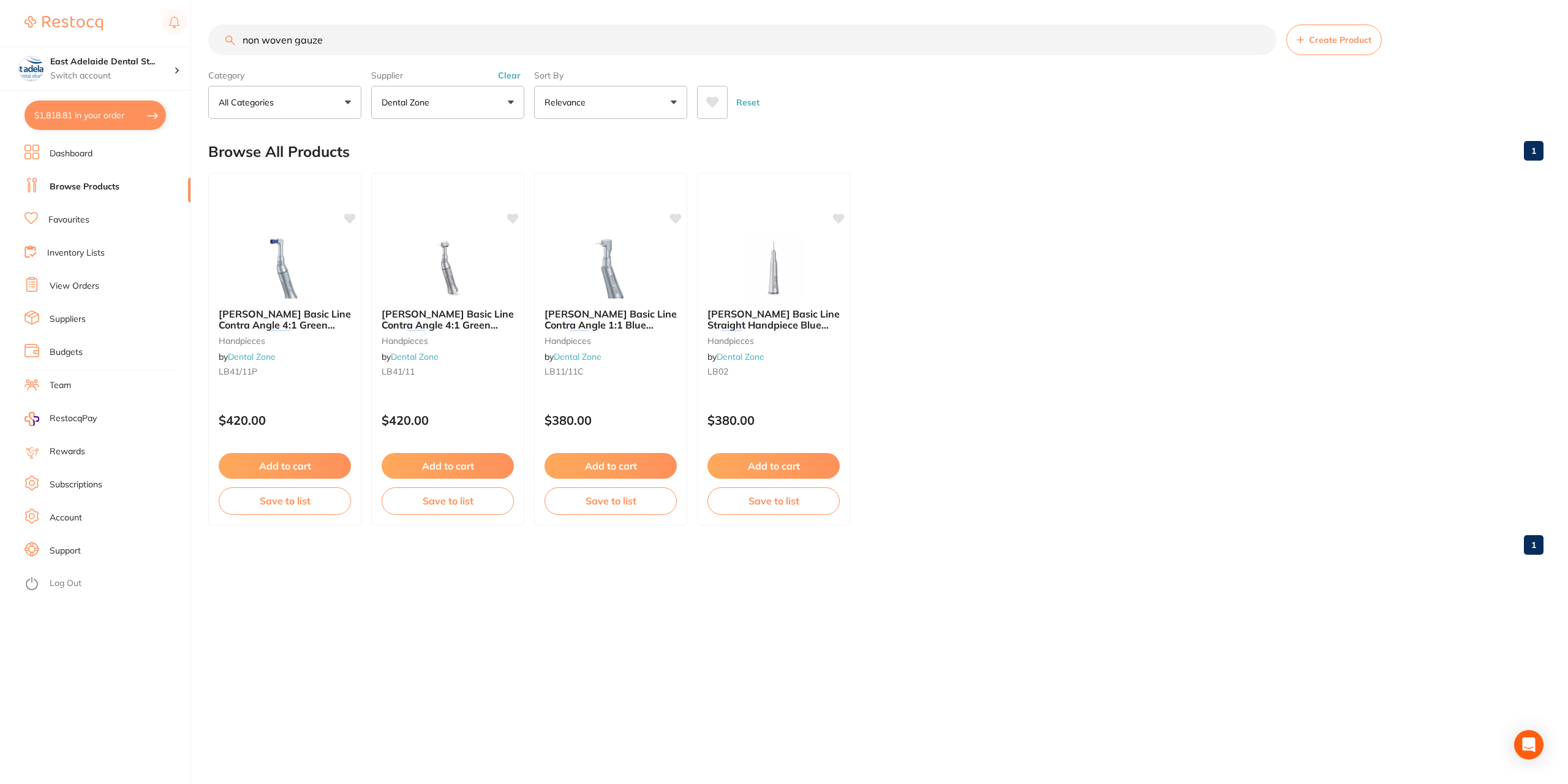
type input "non woven gauze"
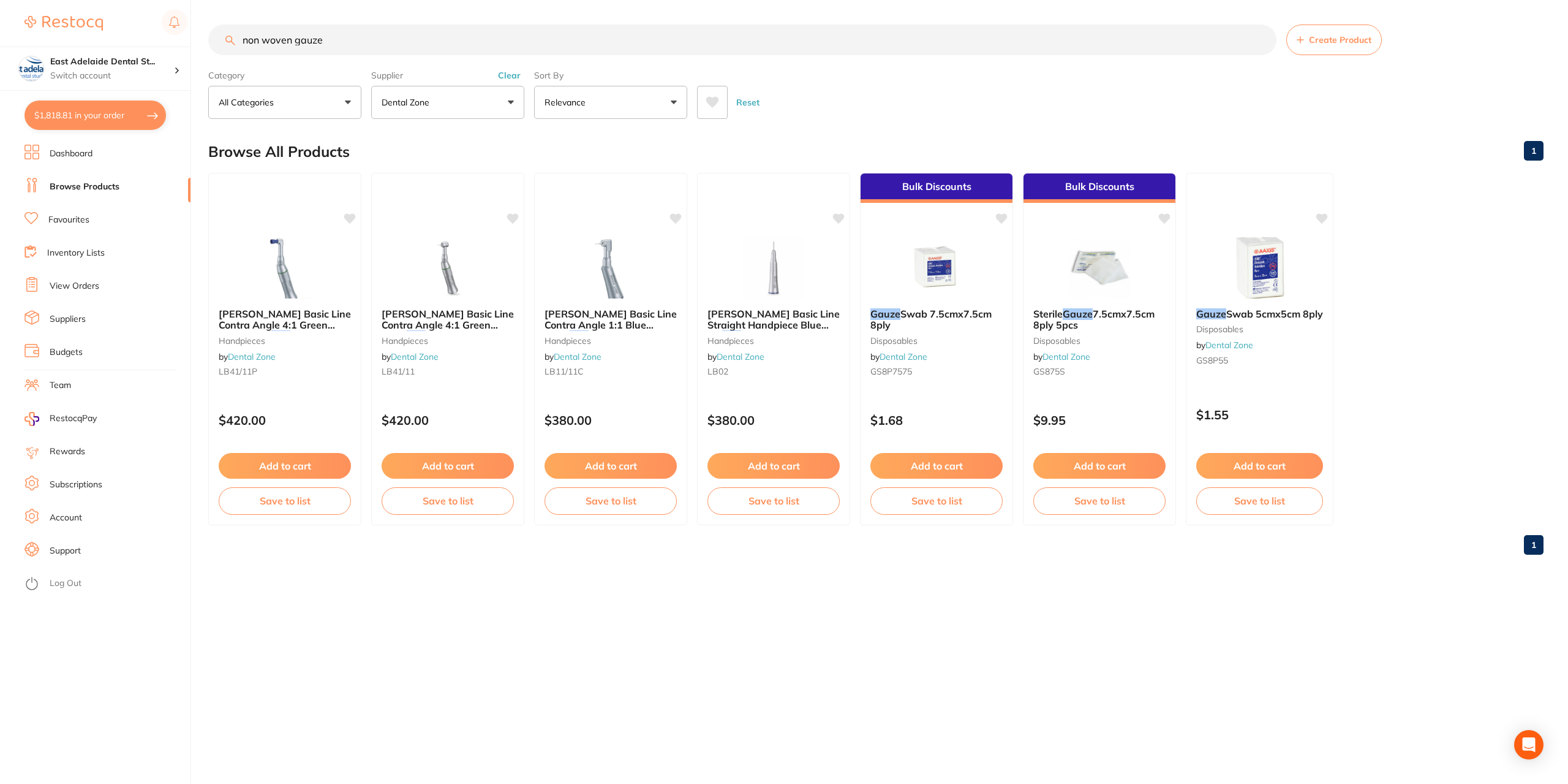
click at [422, 112] on button "Dental Zone" at bounding box center [447, 102] width 153 height 33
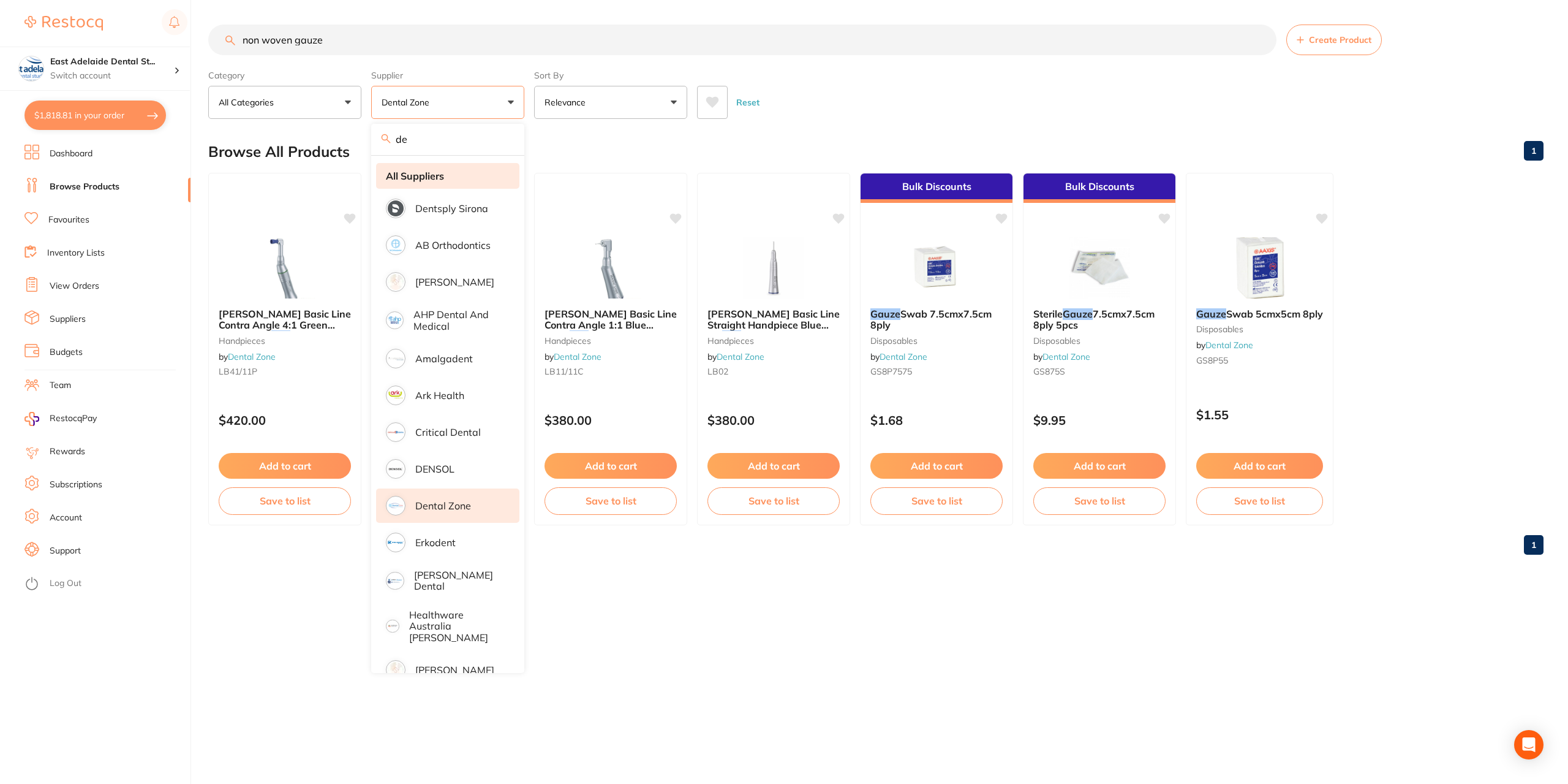
click at [434, 173] on strong "All Suppliers" at bounding box center [414, 176] width 58 height 11
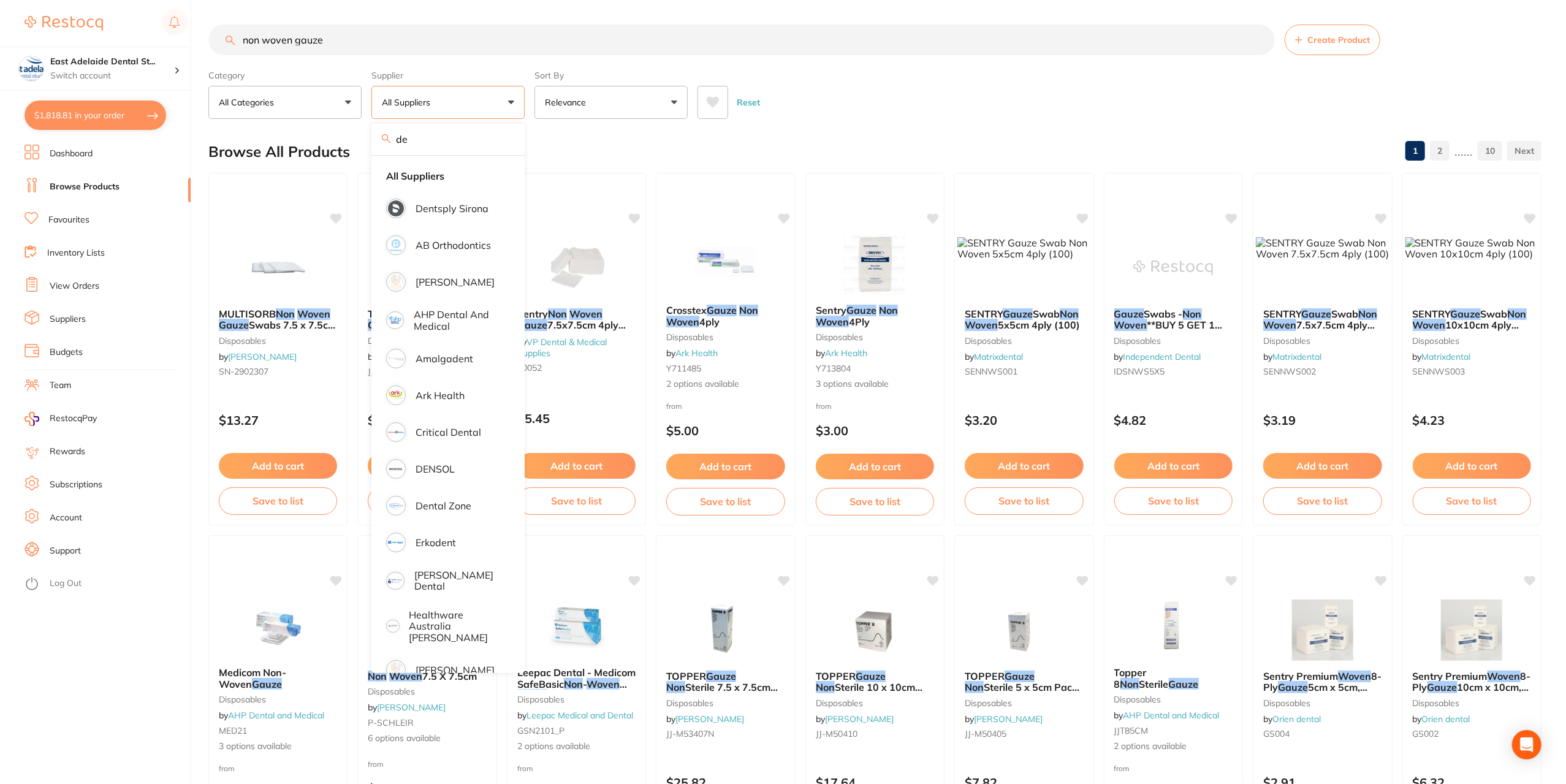
click at [589, 140] on div "Browse All Products 1 2 ...... 10" at bounding box center [875, 151] width 1333 height 41
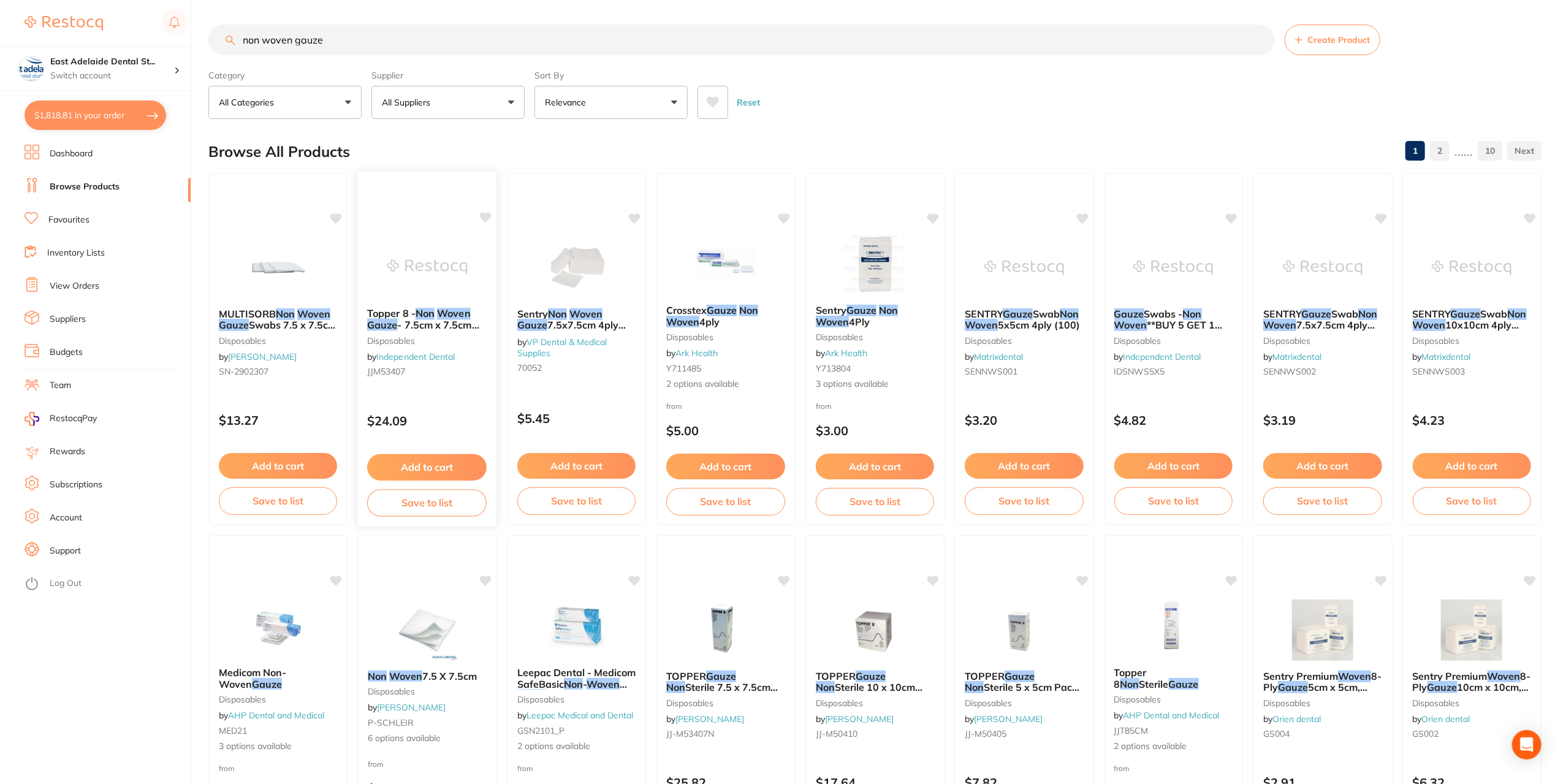
click at [418, 272] on img at bounding box center [427, 267] width 80 height 62
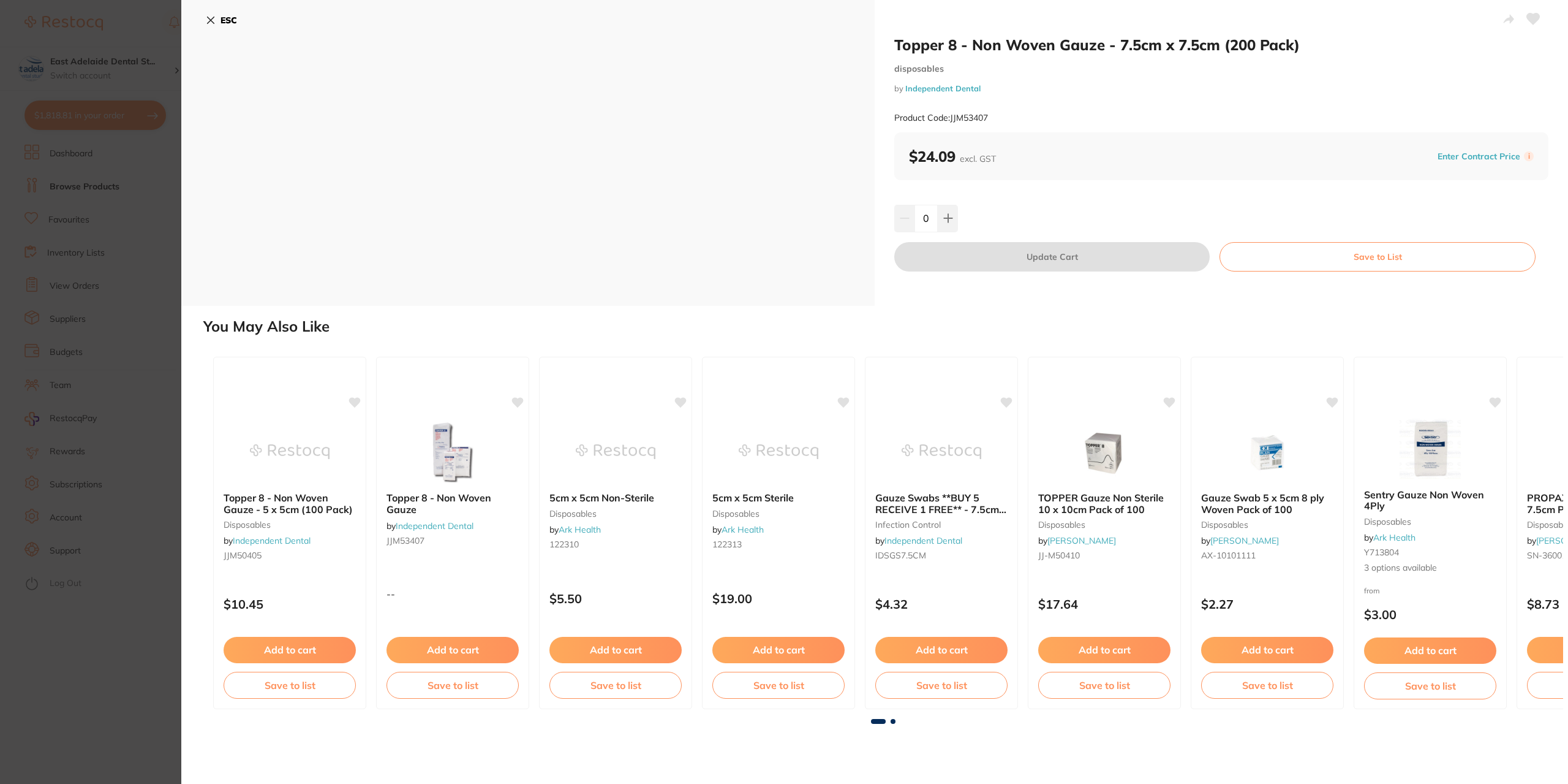
click at [211, 20] on icon at bounding box center [211, 20] width 7 height 7
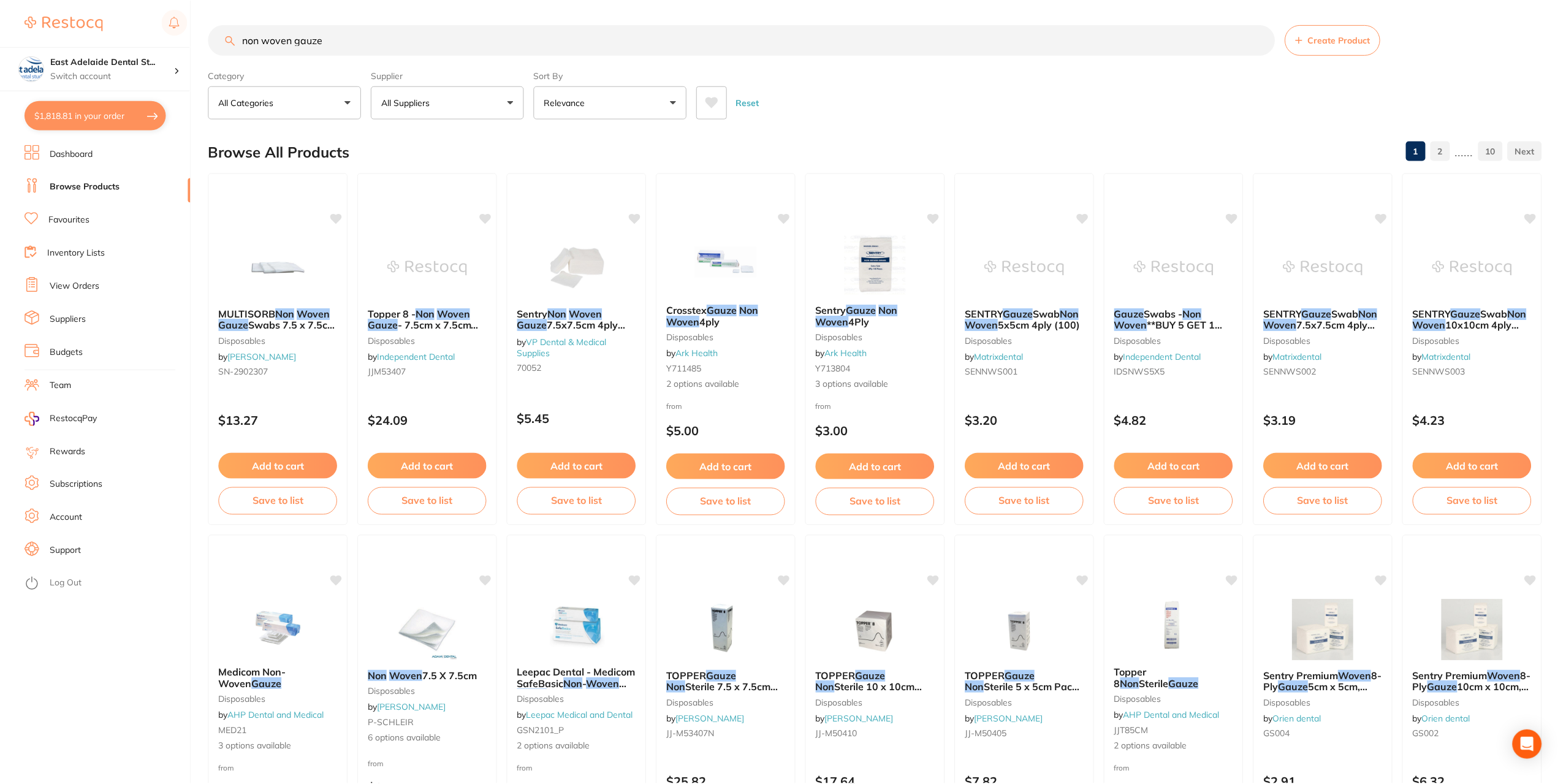
scroll to position [3, 0]
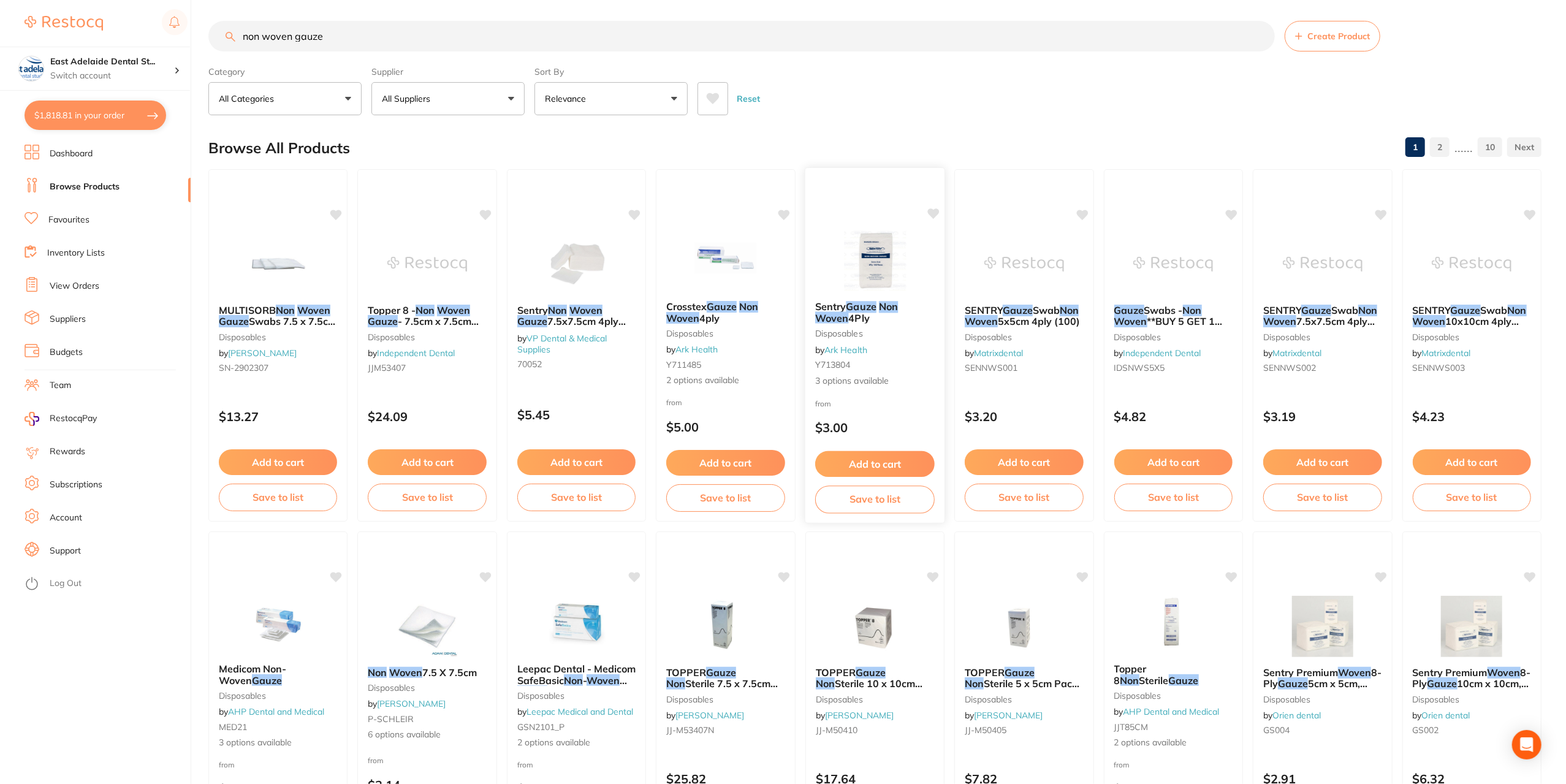
click at [847, 266] on img at bounding box center [875, 260] width 80 height 62
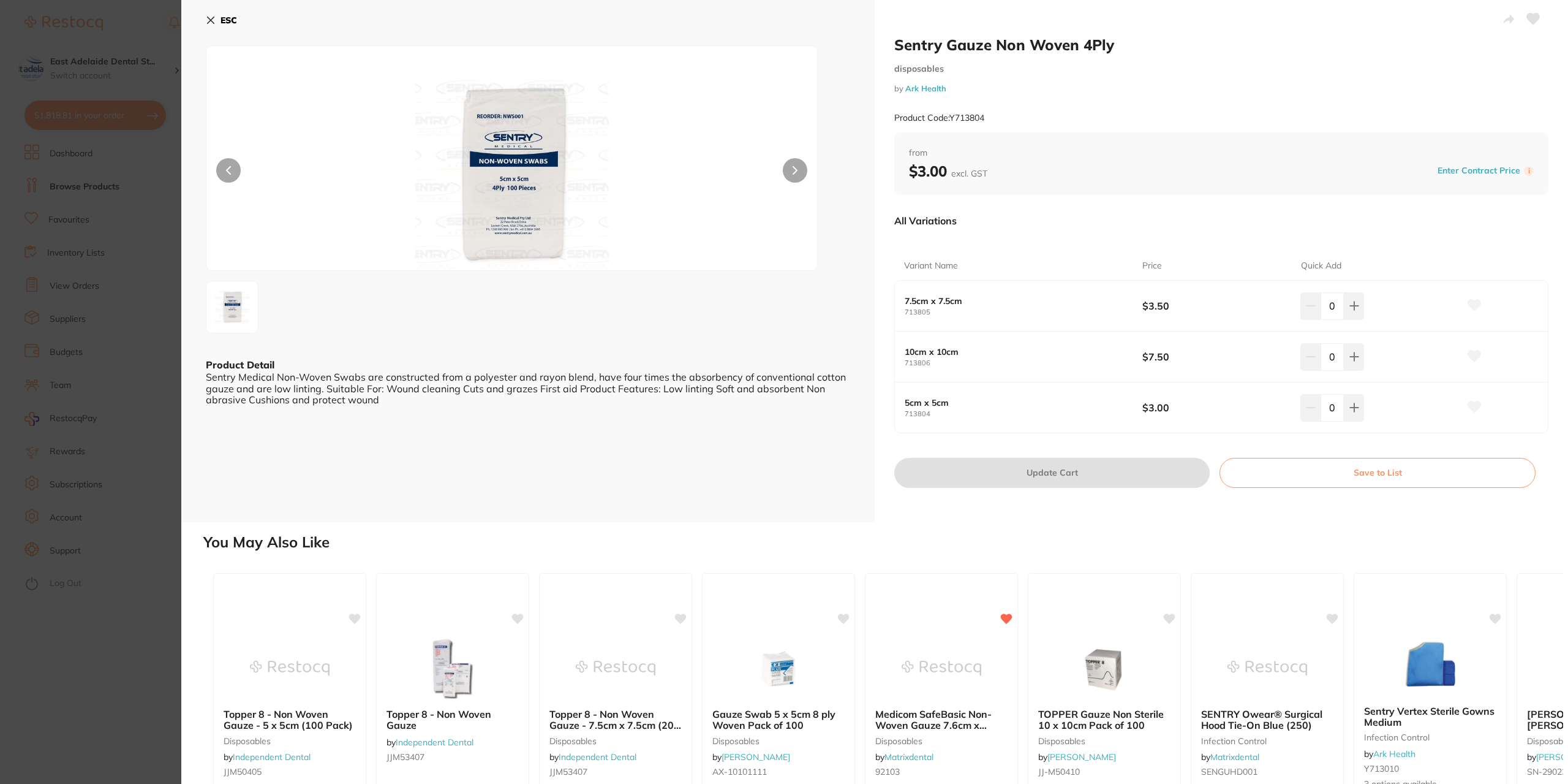
click at [214, 19] on icon at bounding box center [211, 20] width 10 height 10
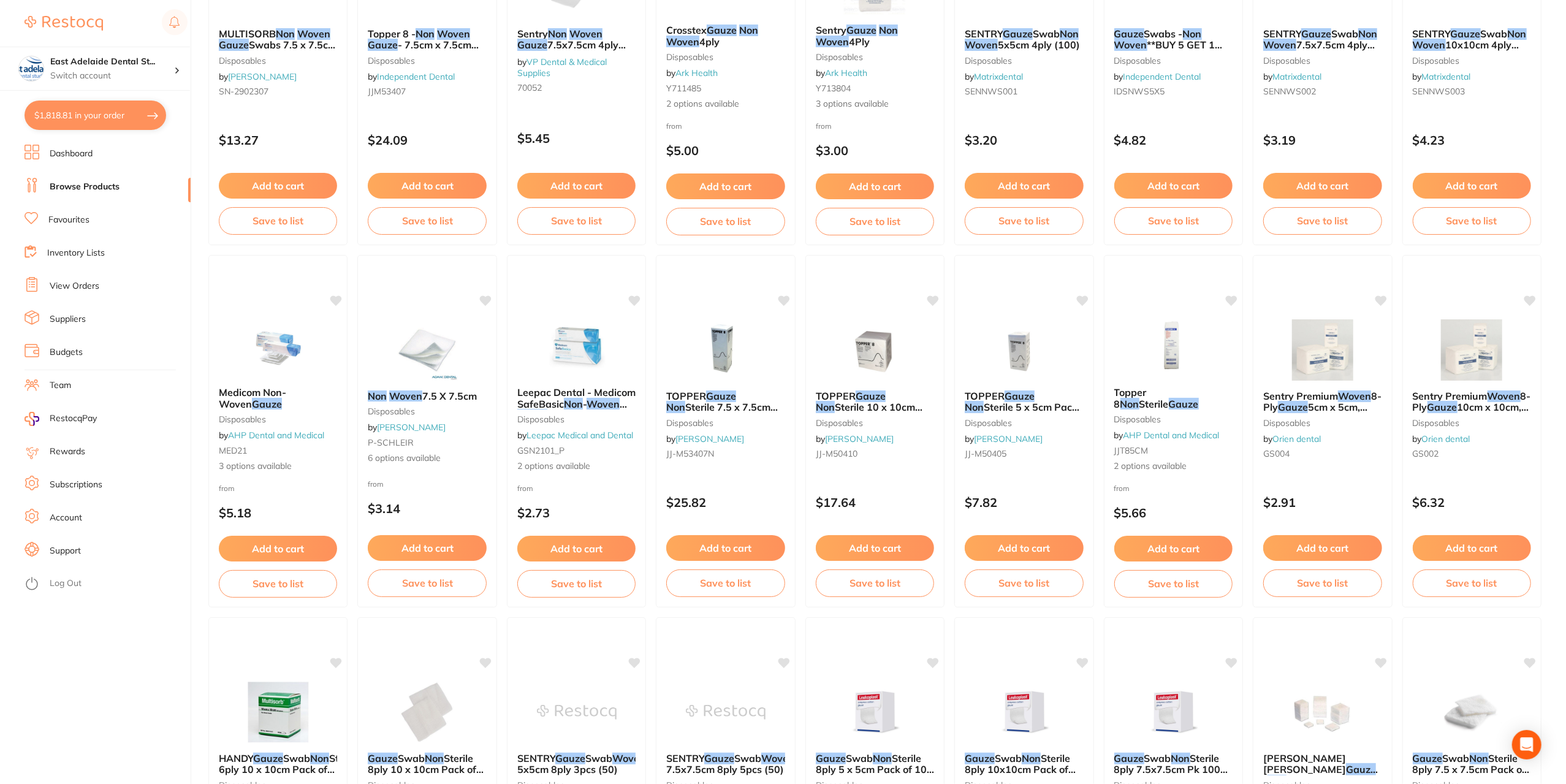
scroll to position [310, 0]
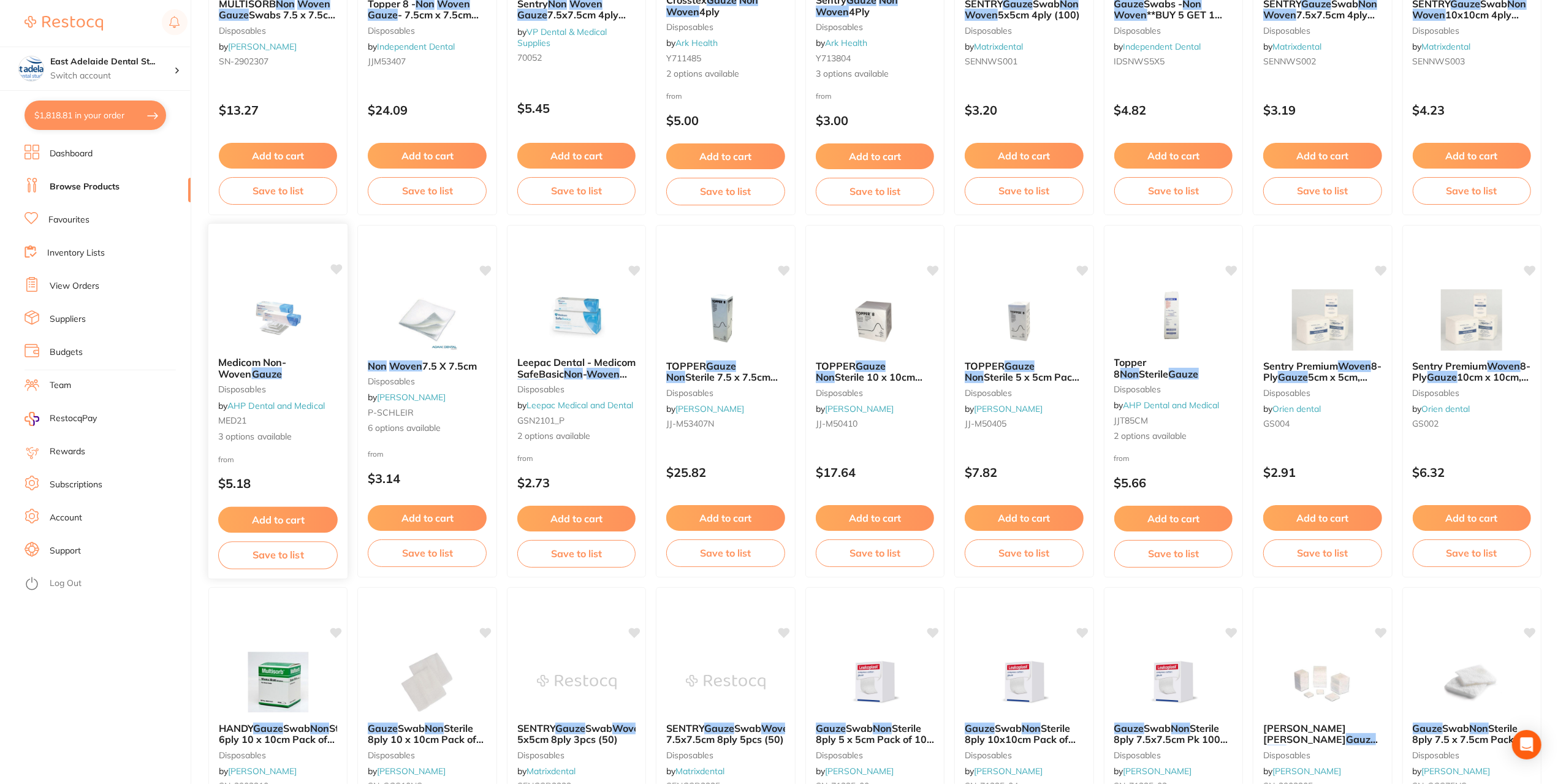
click at [249, 335] on img at bounding box center [278, 316] width 80 height 62
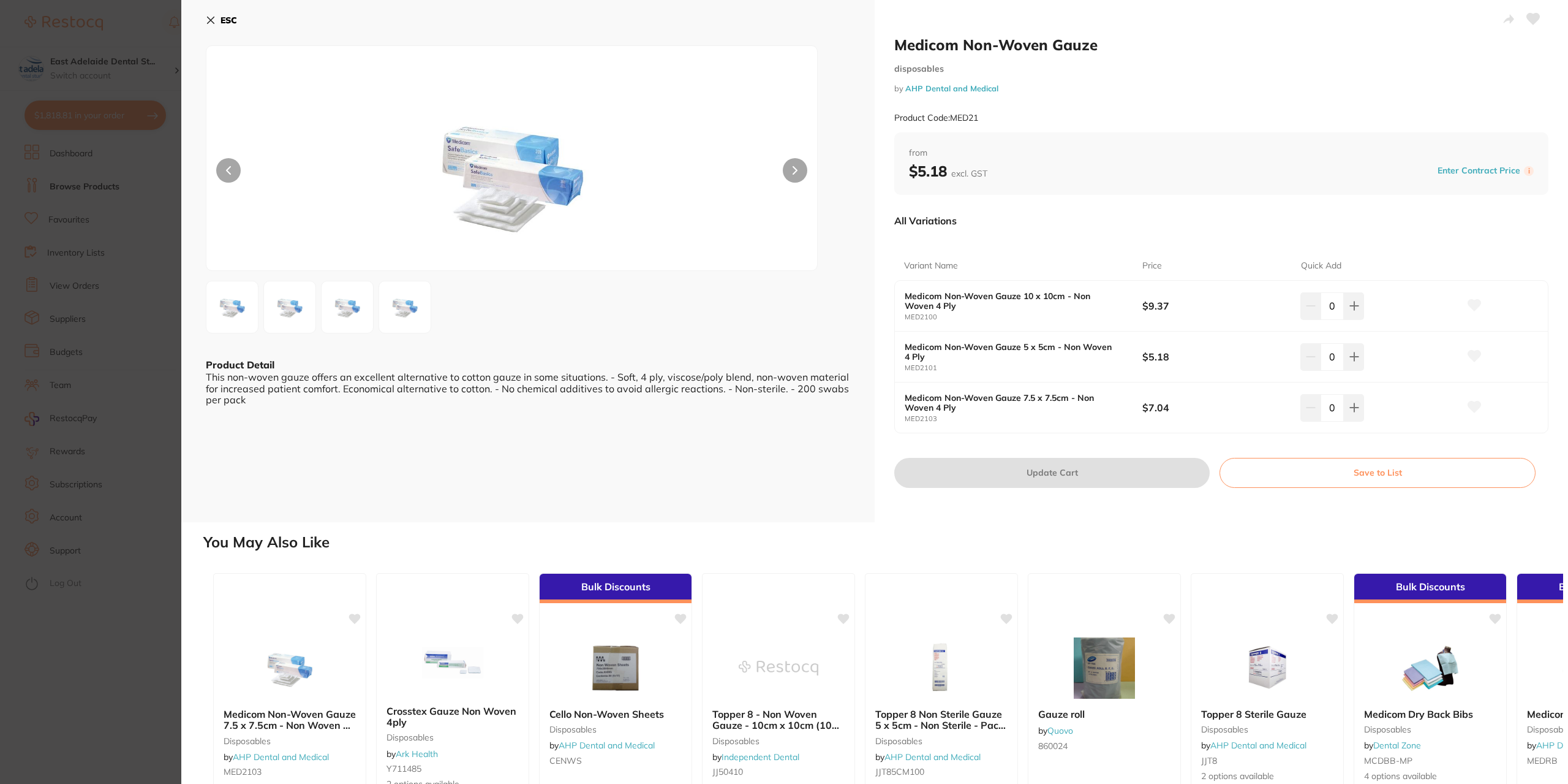
click at [211, 24] on icon at bounding box center [211, 20] width 10 height 10
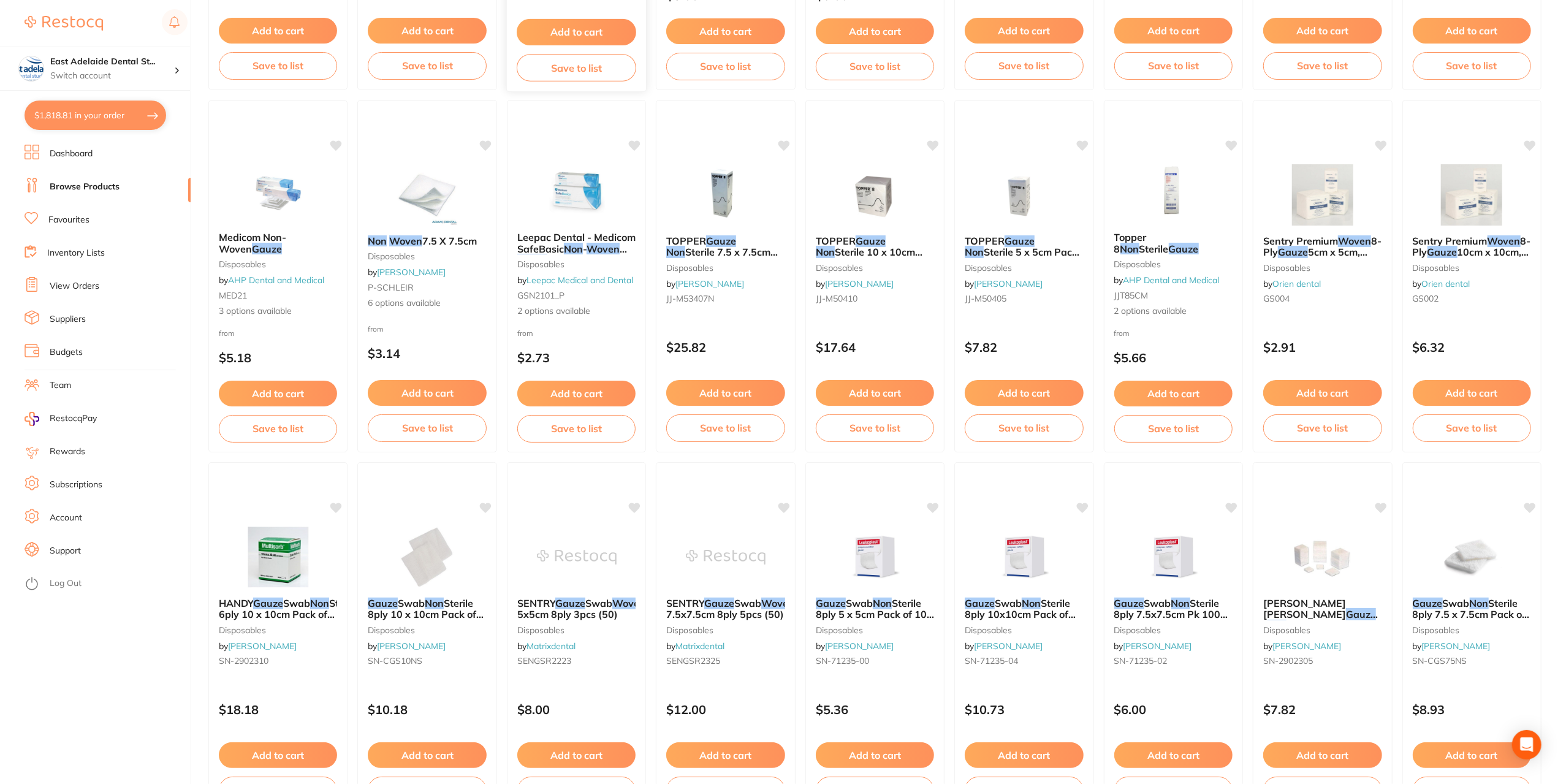
scroll to position [516, 0]
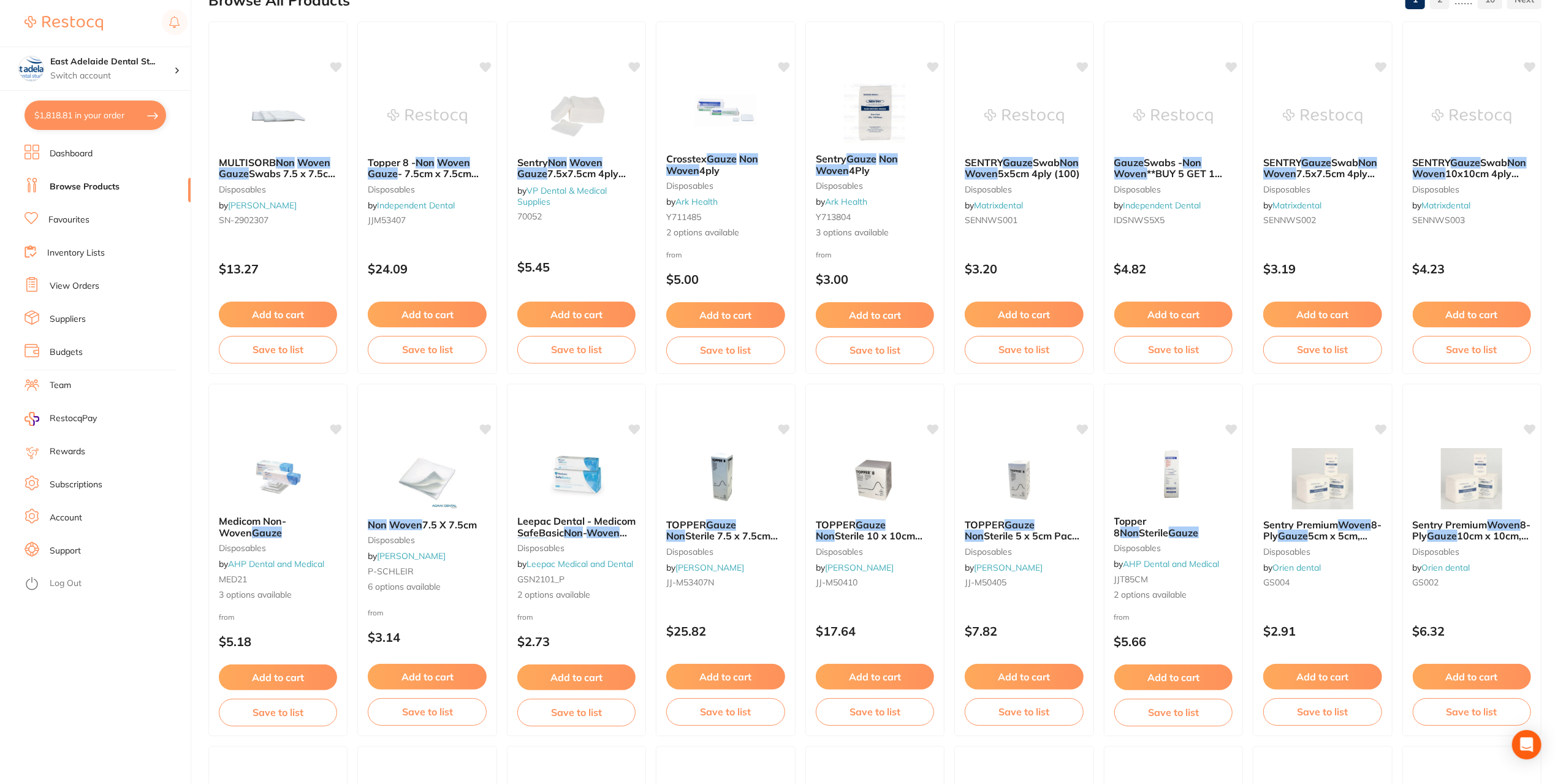
scroll to position [127, 0]
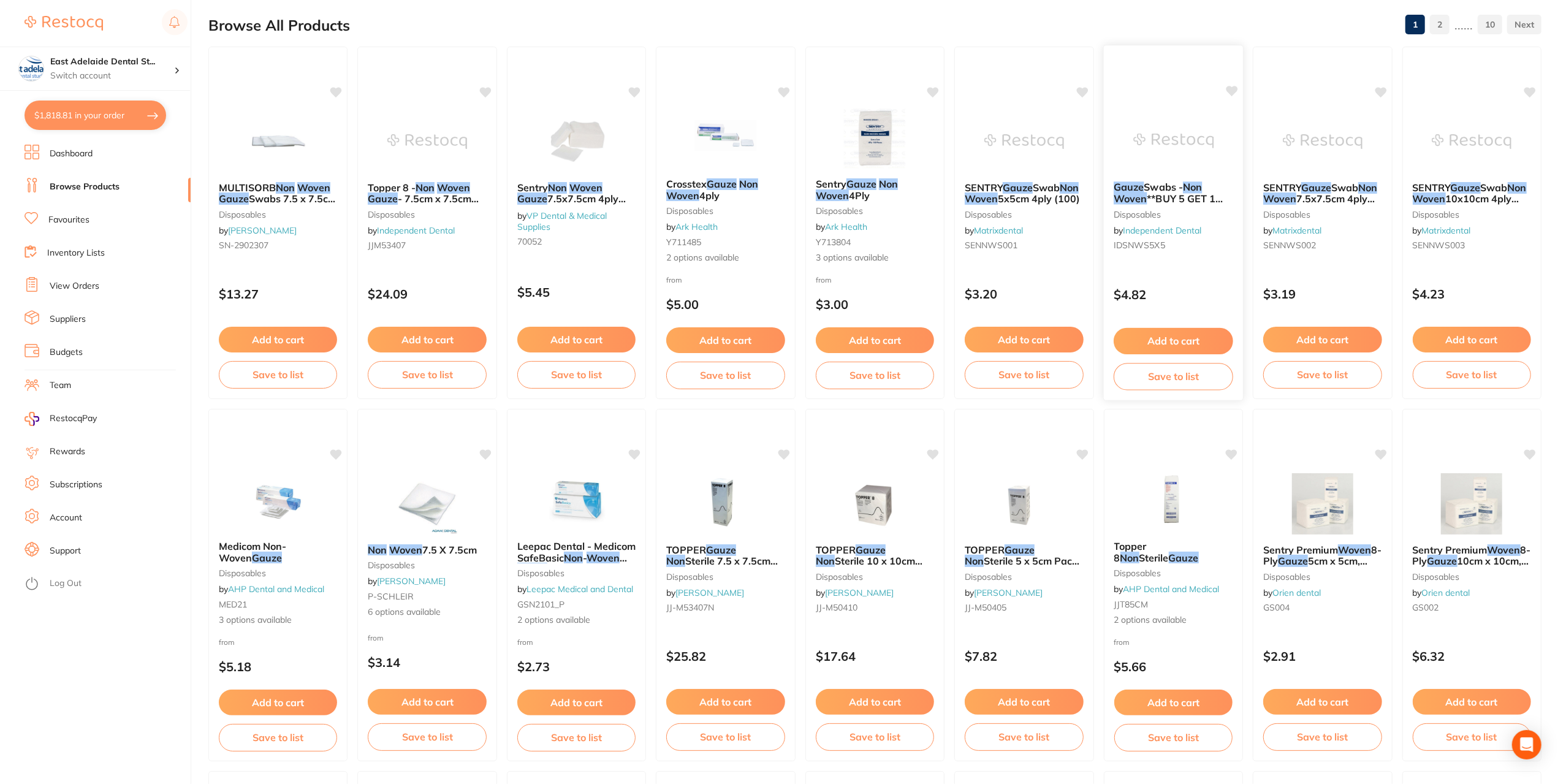
click at [1167, 167] on img at bounding box center [1173, 140] width 80 height 62
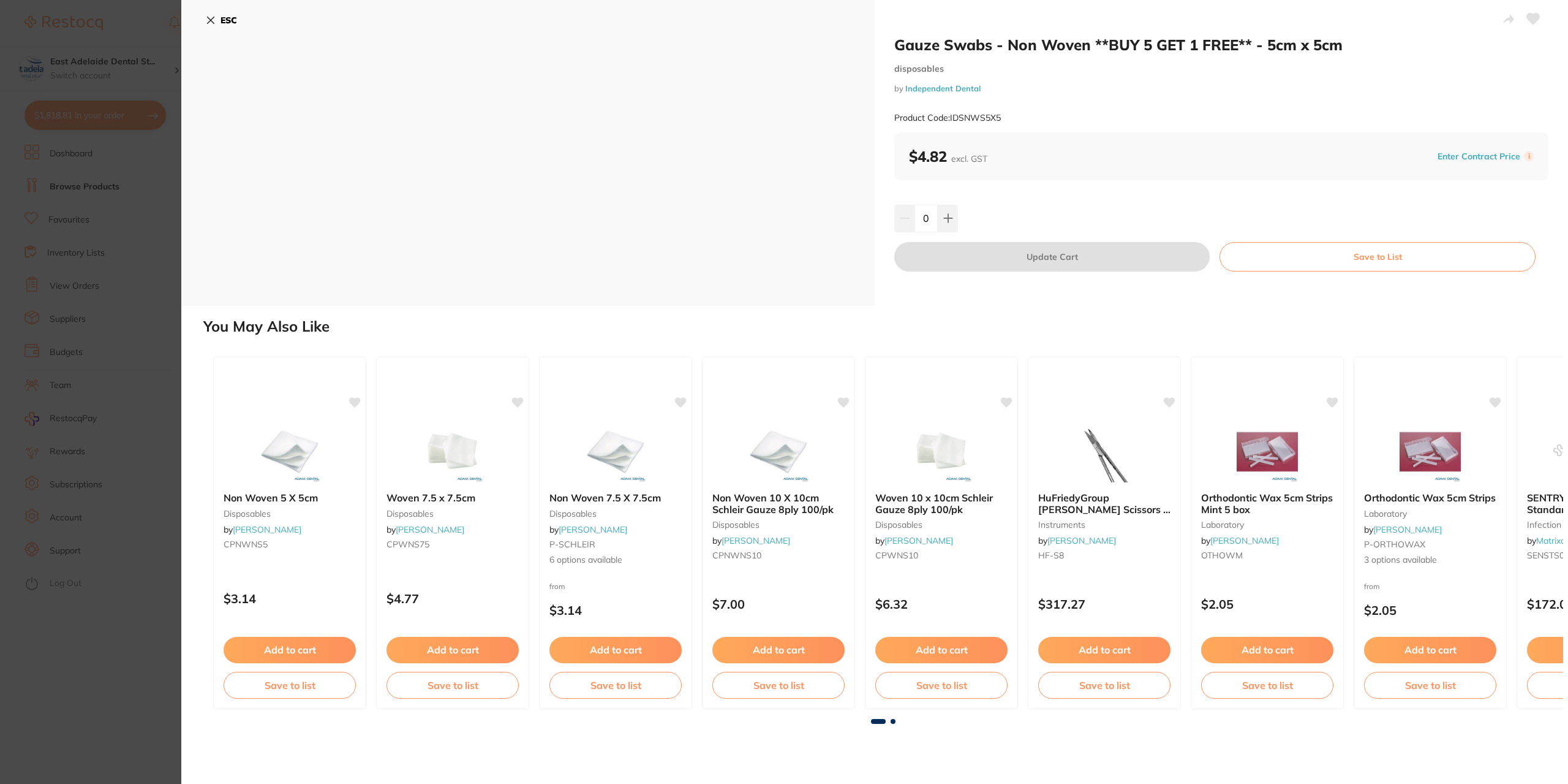
click at [211, 29] on button "ESC" at bounding box center [221, 20] width 31 height 21
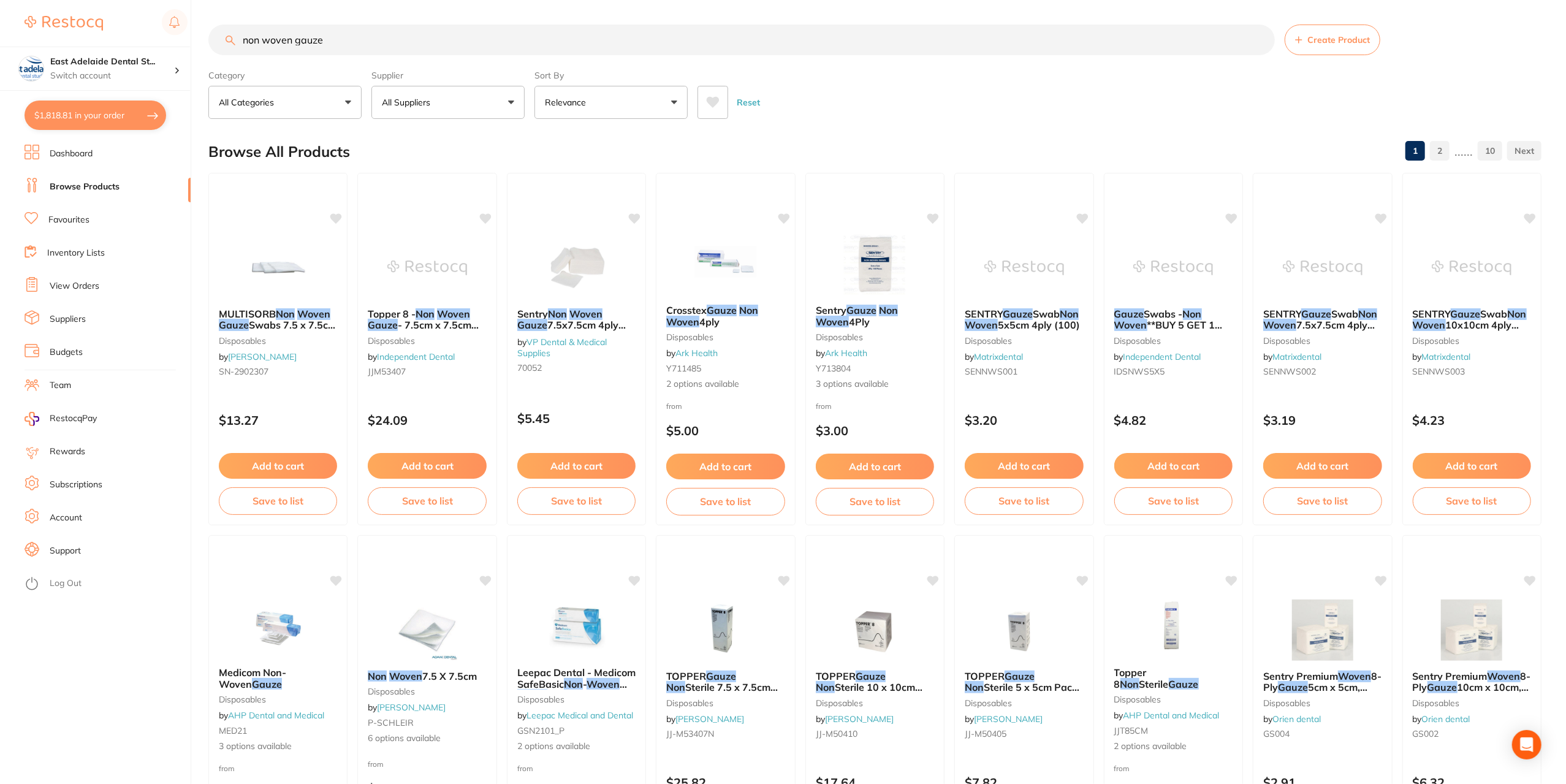
click at [455, 108] on button "All Suppliers" at bounding box center [447, 102] width 153 height 33
type input "d"
click at [464, 218] on p "Independent Dental" at bounding box center [458, 209] width 87 height 23
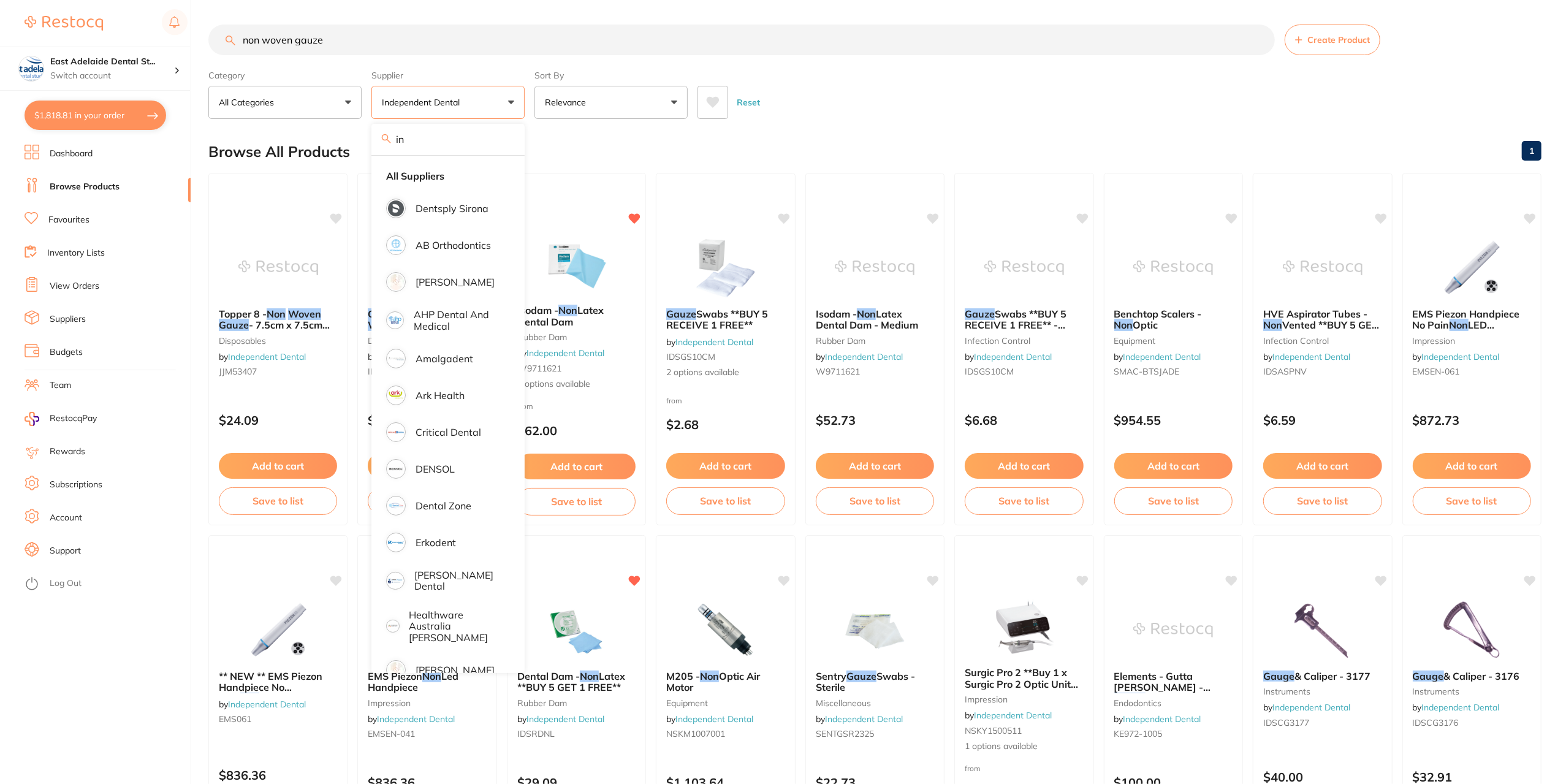
click at [567, 132] on div "Browse All Products 1" at bounding box center [875, 151] width 1333 height 41
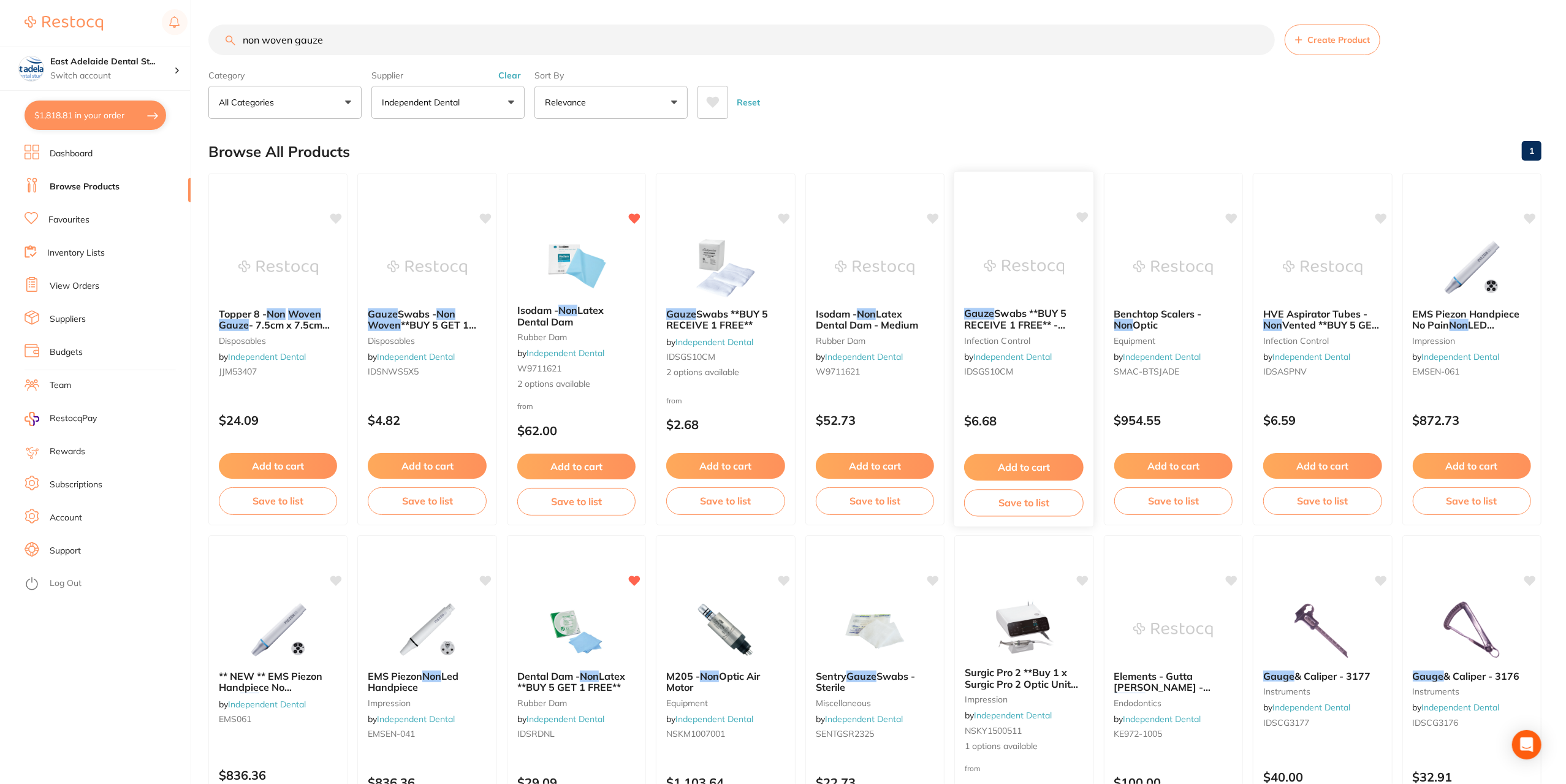
click at [1005, 257] on img at bounding box center [1023, 267] width 80 height 62
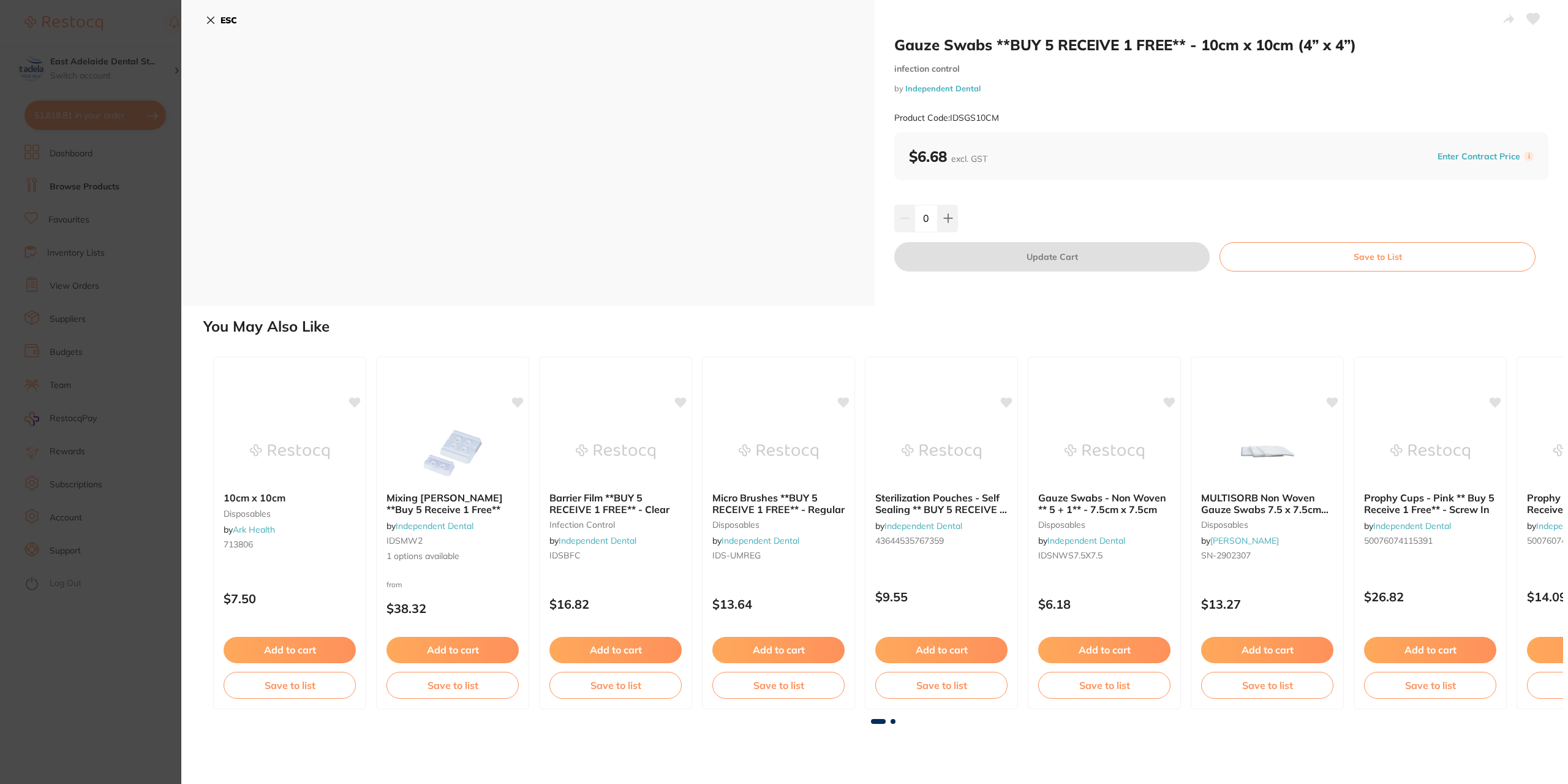
click at [209, 25] on button "ESC" at bounding box center [221, 20] width 31 height 21
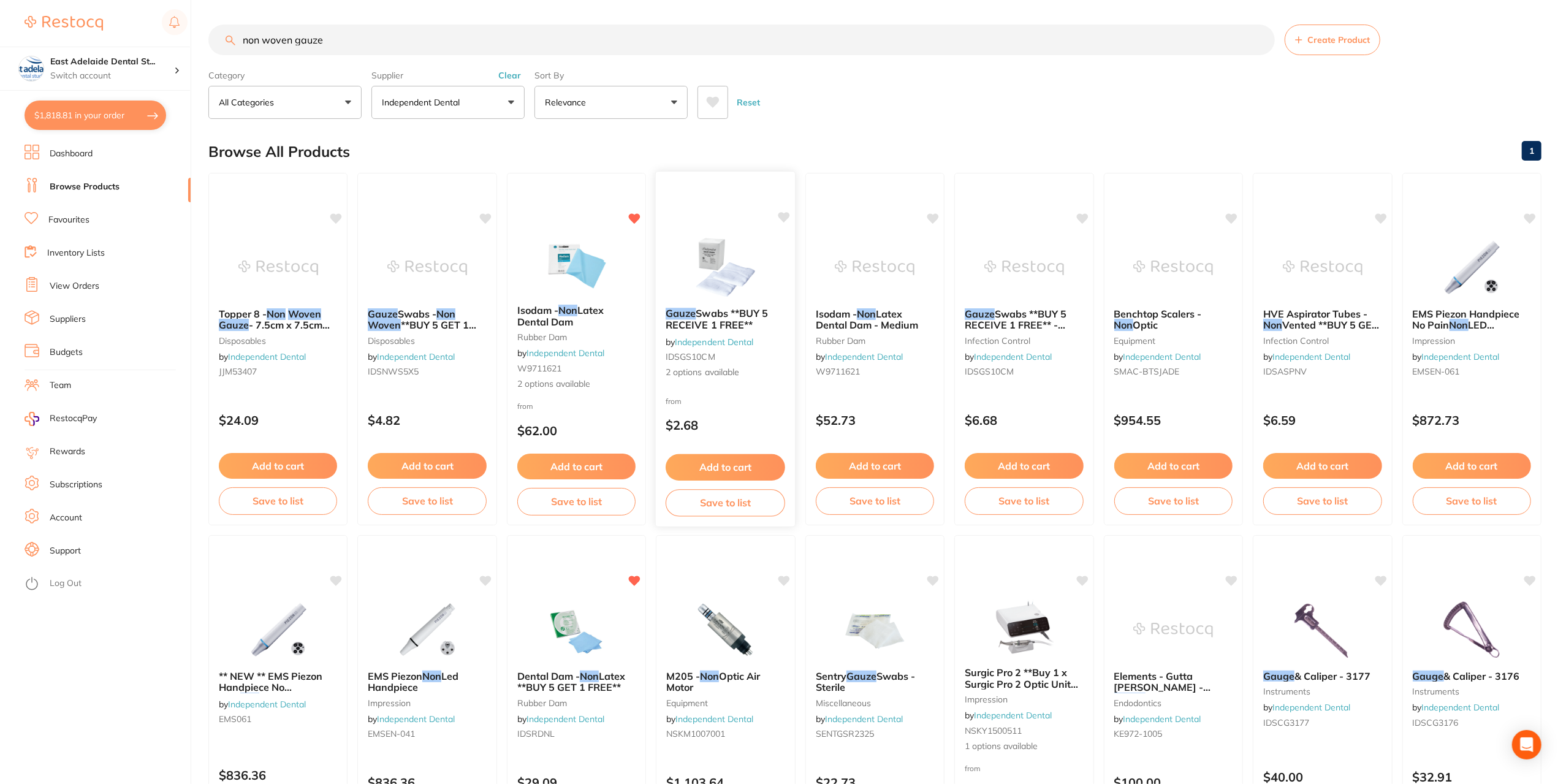
click at [728, 267] on img at bounding box center [725, 267] width 80 height 62
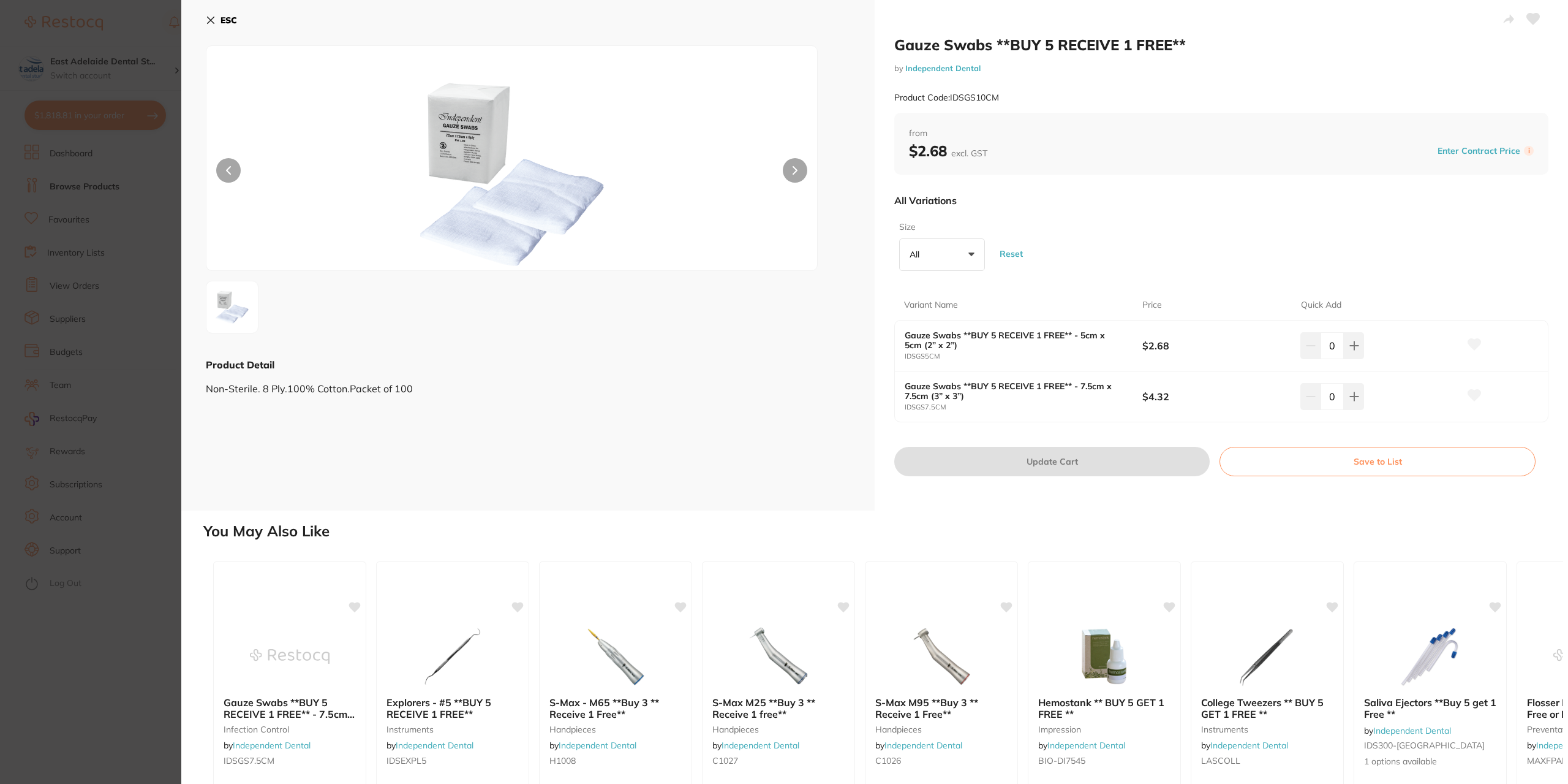
click at [461, 144] on img at bounding box center [511, 173] width 366 height 193
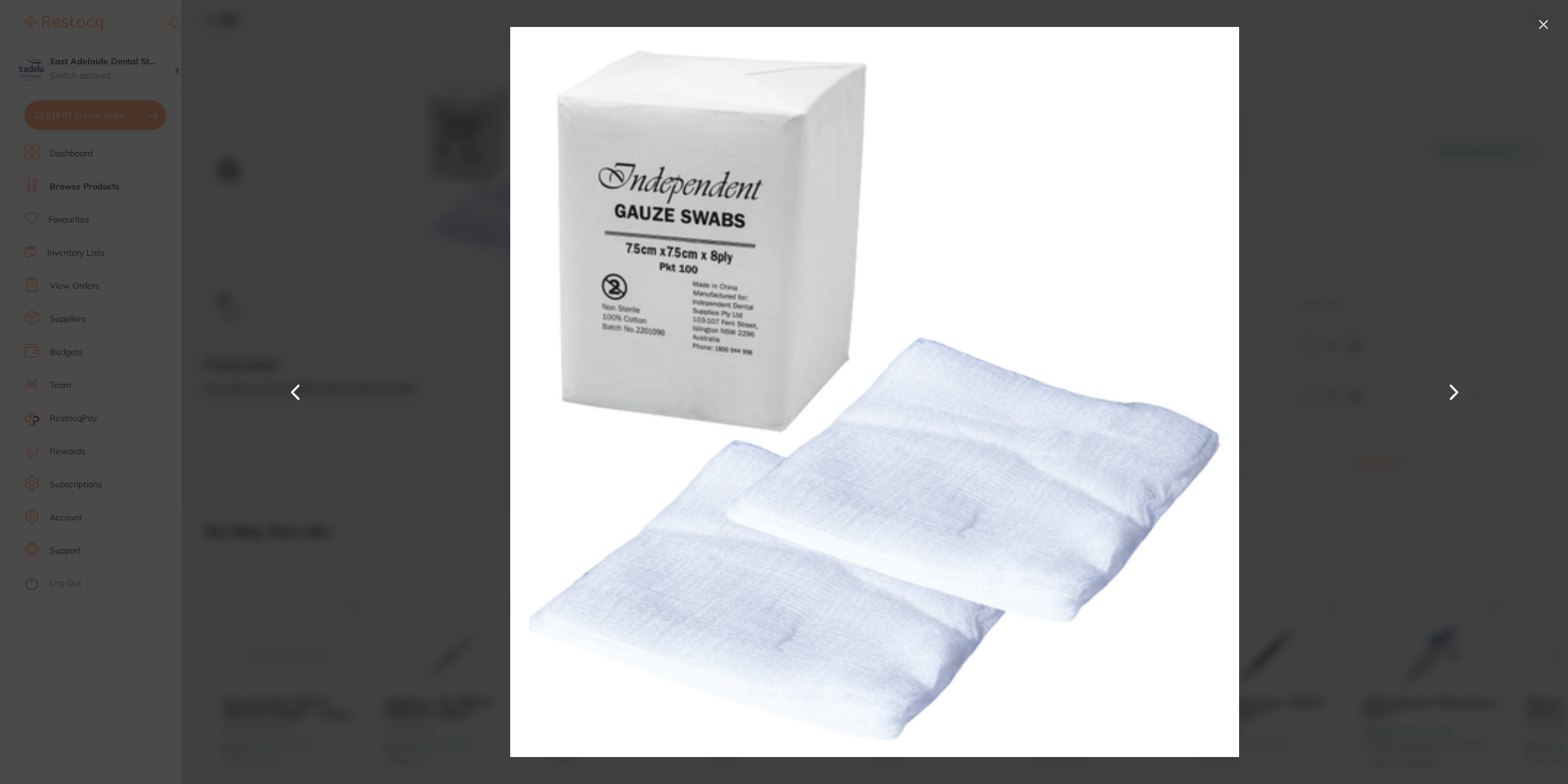
click at [434, 441] on div at bounding box center [875, 392] width 1387 height 784
click at [1541, 25] on button at bounding box center [1543, 24] width 19 height 19
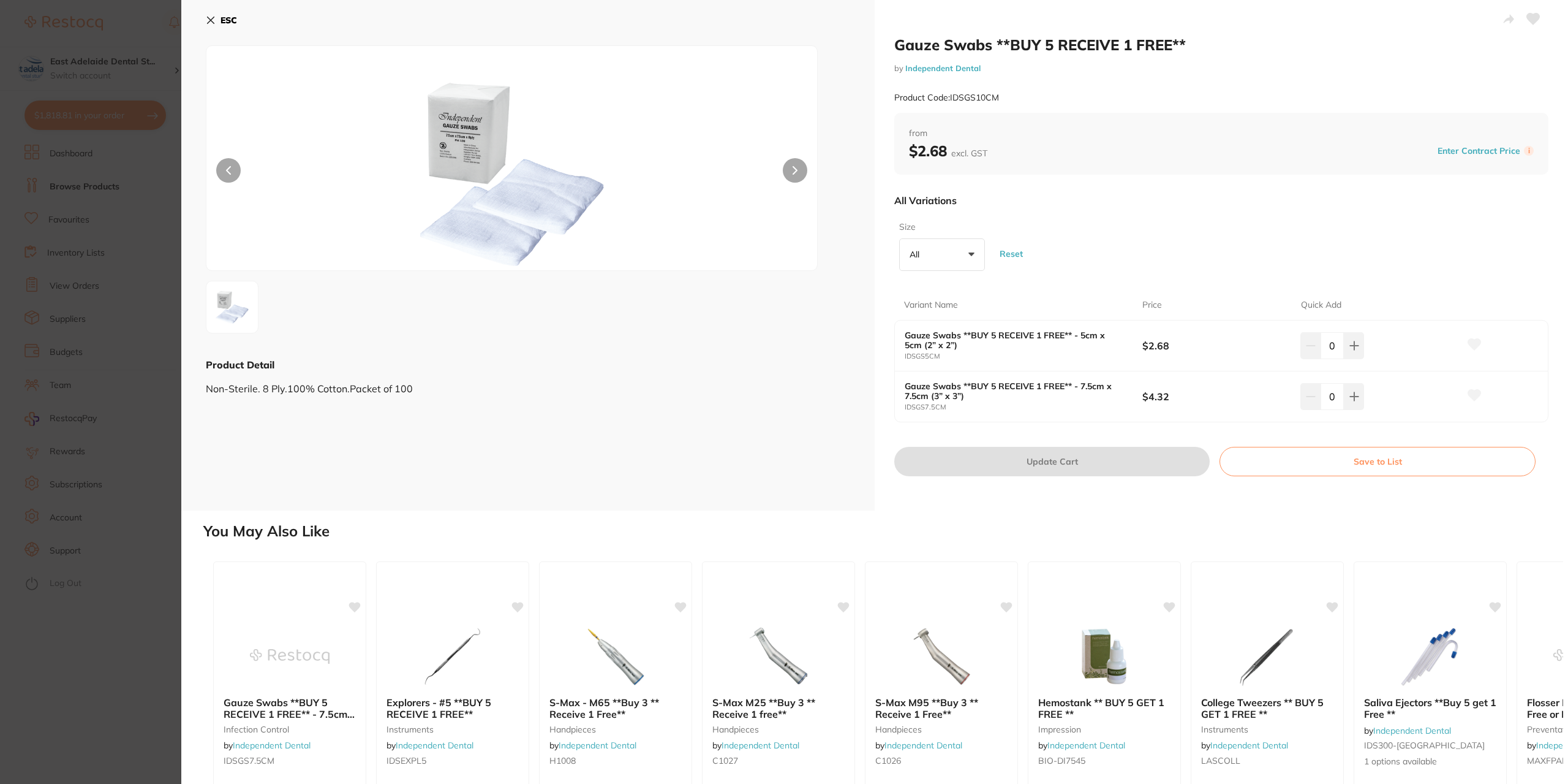
click at [212, 19] on icon at bounding box center [211, 20] width 7 height 7
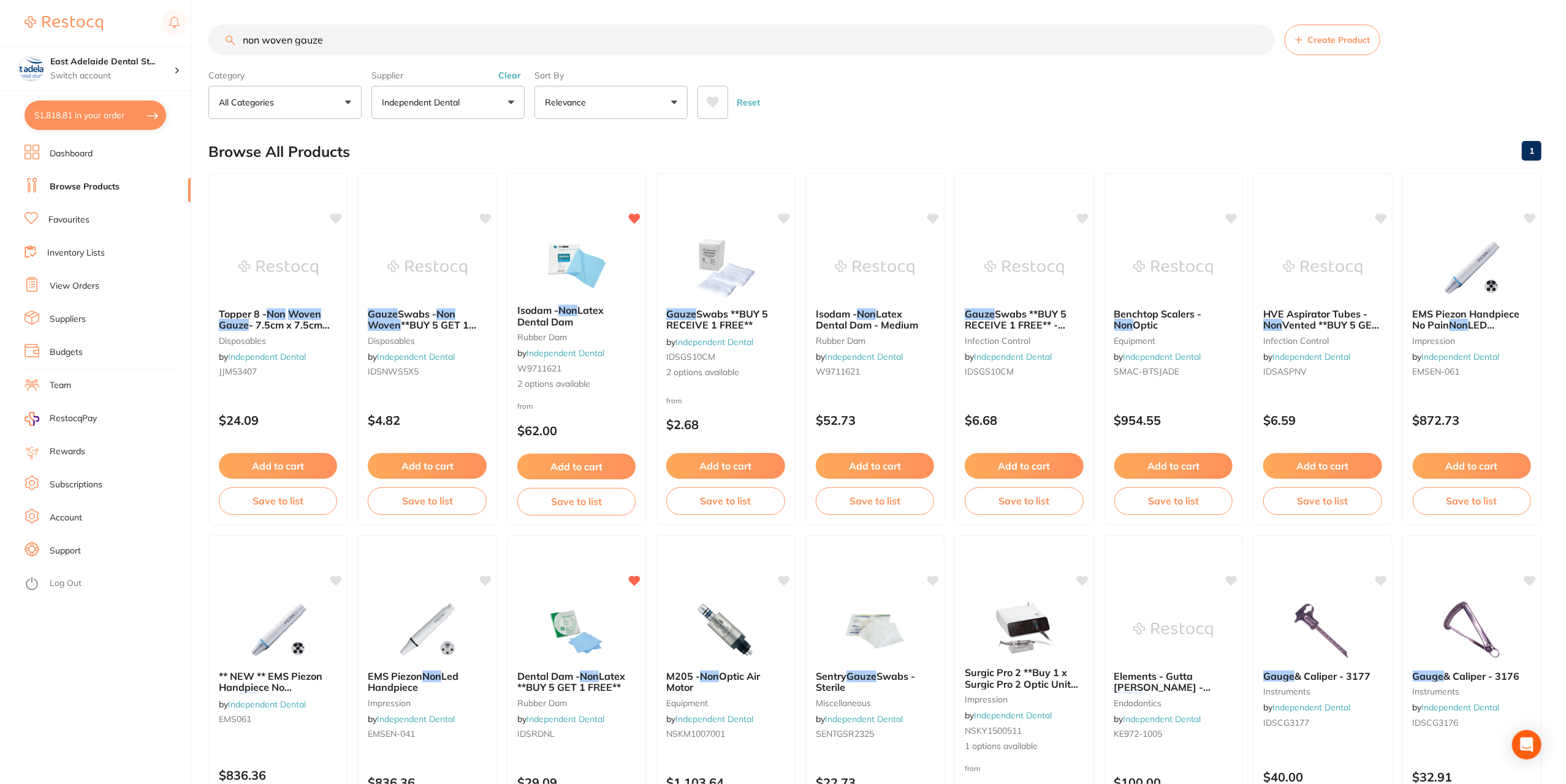
click at [480, 104] on button "Independent Dental" at bounding box center [447, 102] width 153 height 33
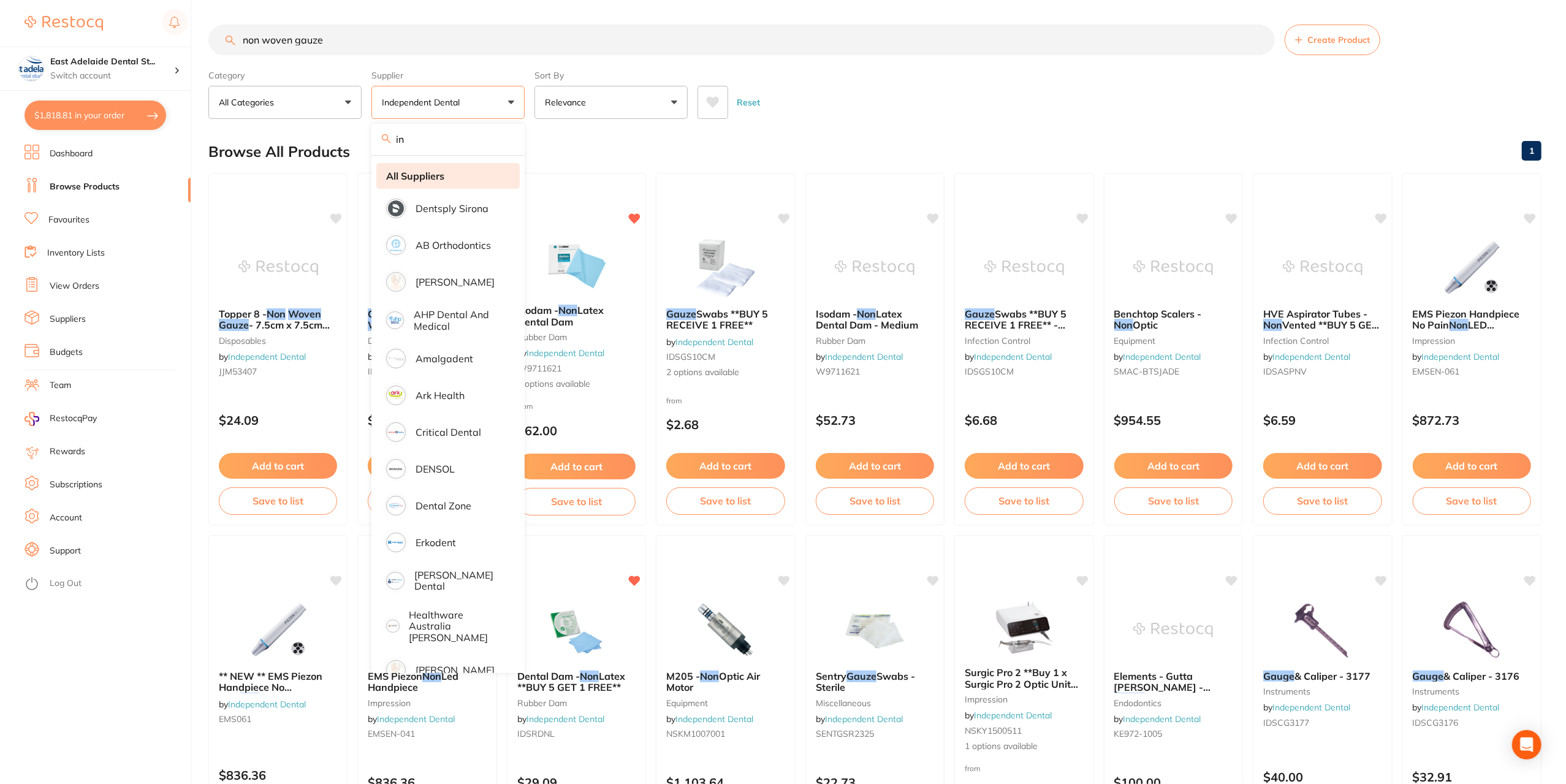
click at [470, 176] on li "All Suppliers" at bounding box center [448, 176] width 144 height 25
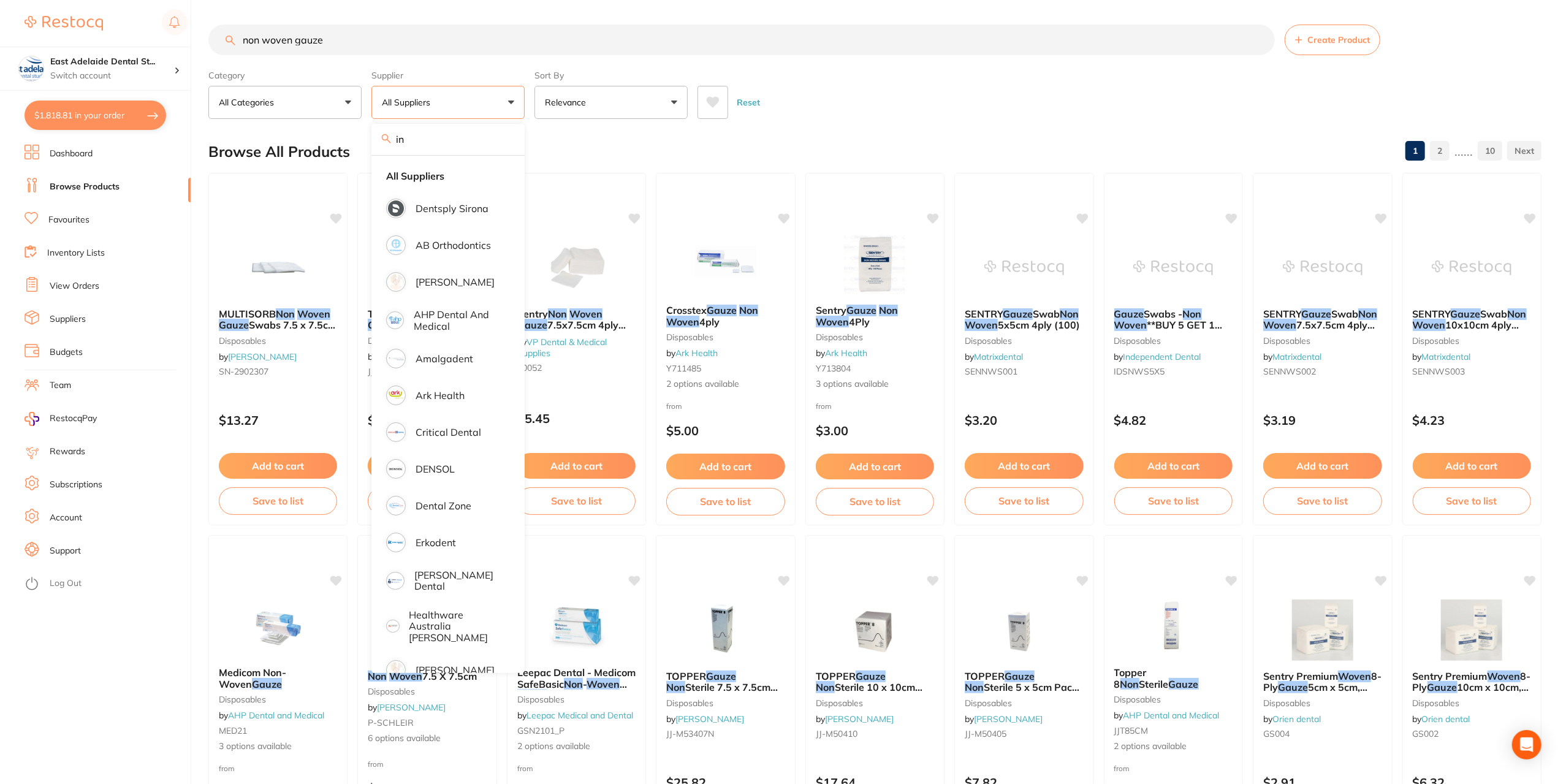
click at [593, 134] on div "Browse All Products 1 2 ...... 10" at bounding box center [875, 151] width 1333 height 41
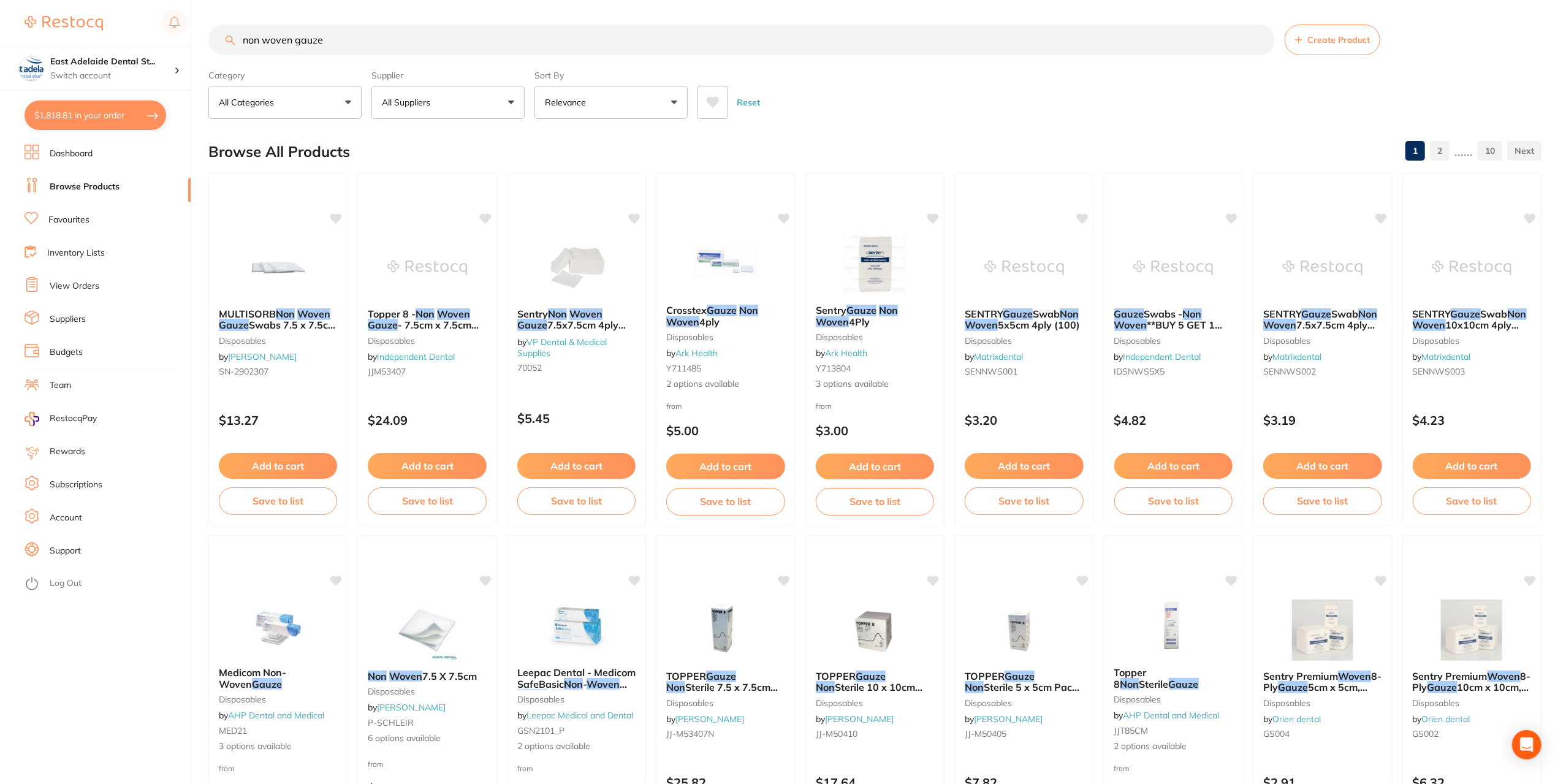
click at [490, 102] on button "All Suppliers" at bounding box center [447, 102] width 153 height 33
type input "i"
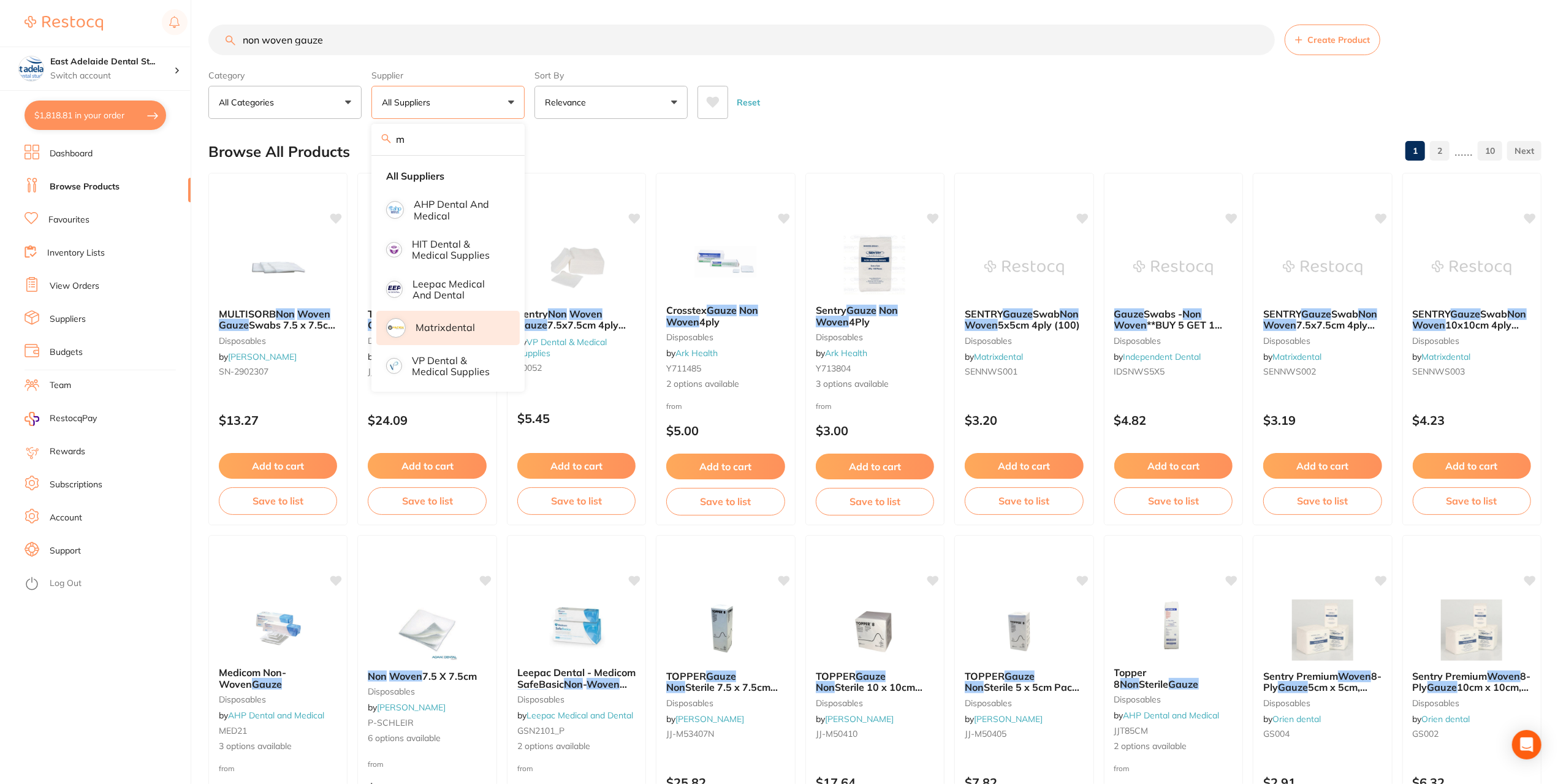
type input "m"
click at [456, 322] on p "Matrixdental" at bounding box center [445, 327] width 59 height 11
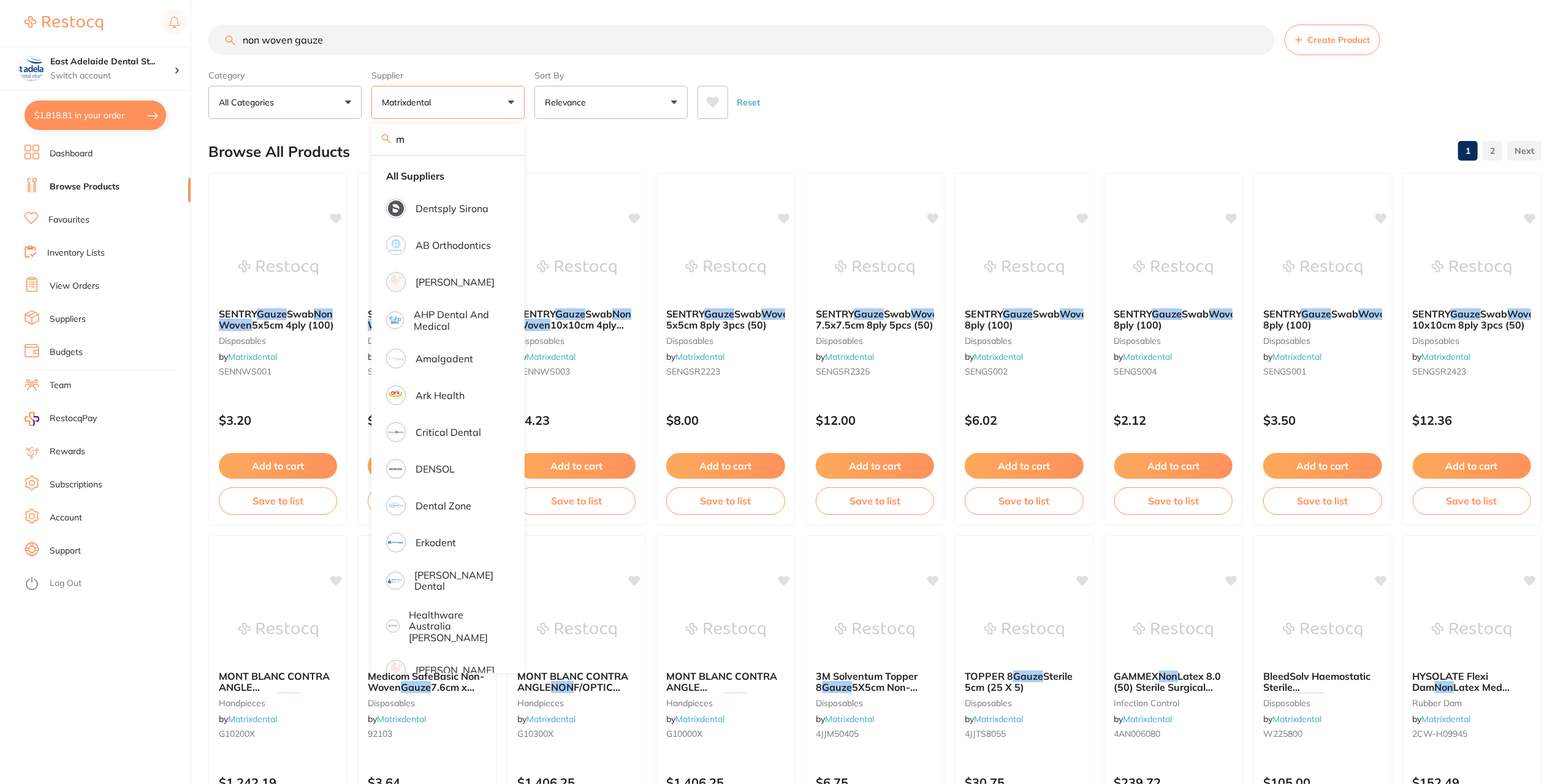
click at [626, 133] on div "Browse All Products 1 2" at bounding box center [875, 151] width 1333 height 41
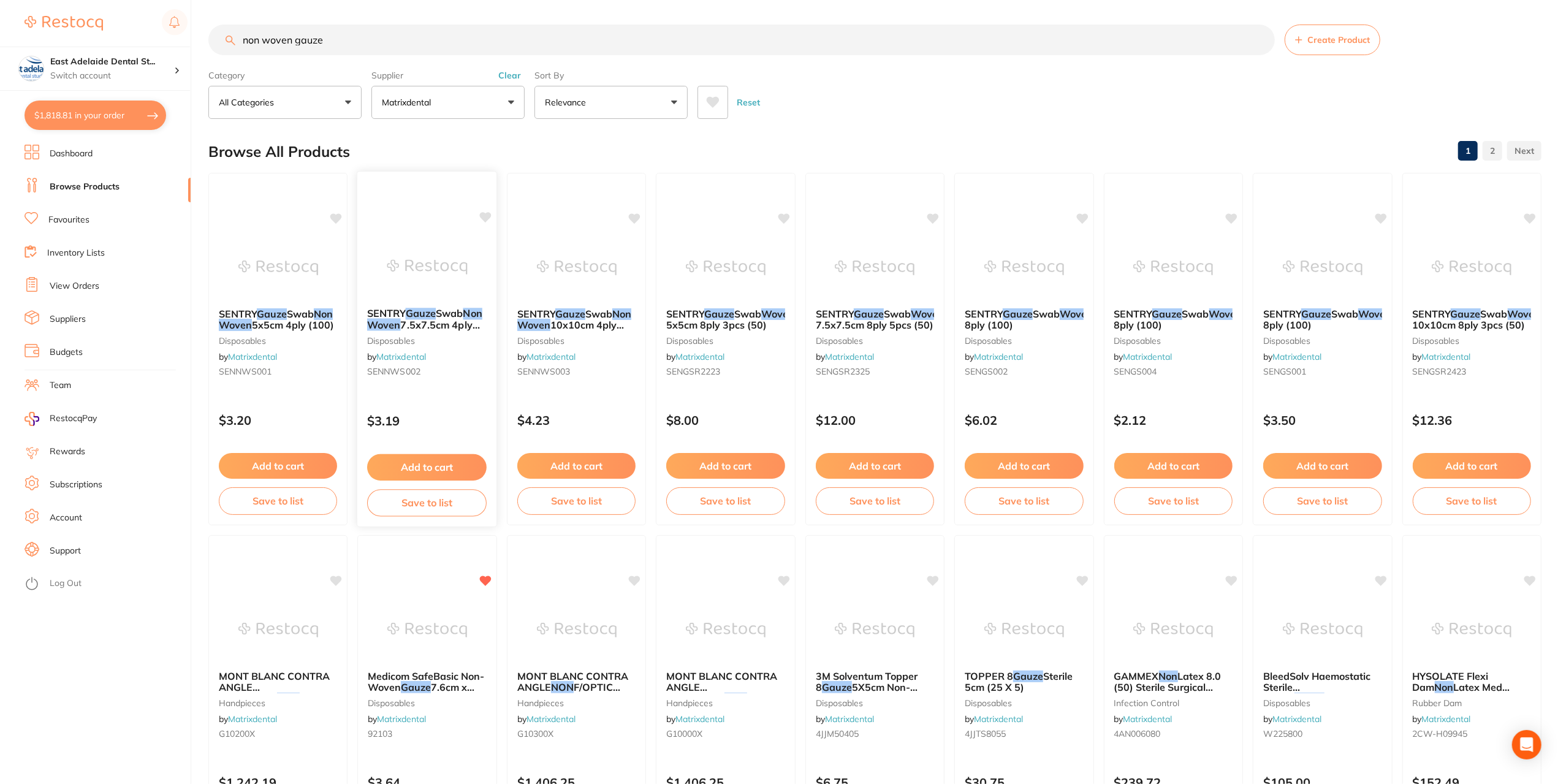
click at [432, 281] on img at bounding box center [427, 267] width 80 height 62
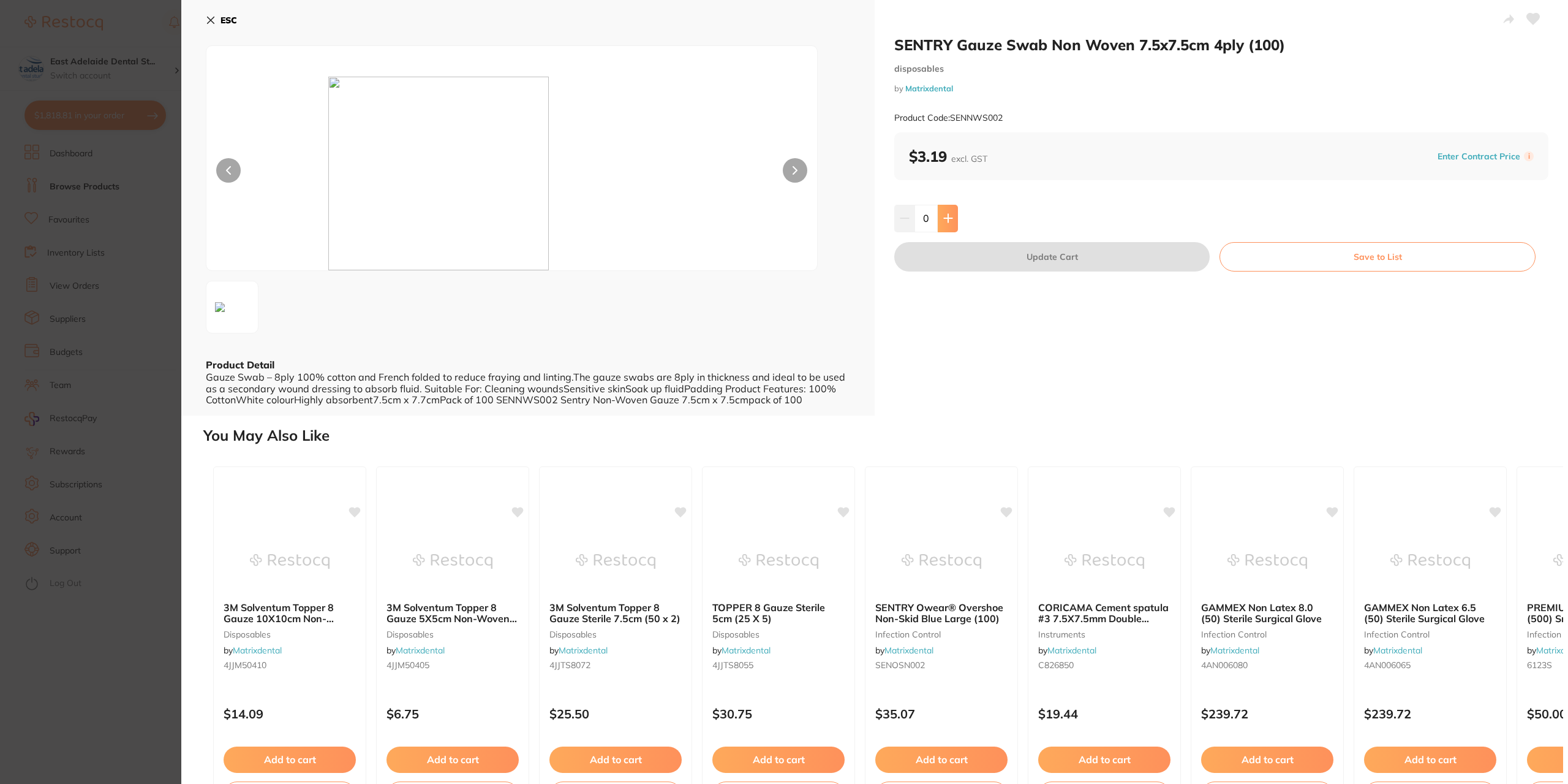
click at [951, 215] on button at bounding box center [947, 218] width 20 height 27
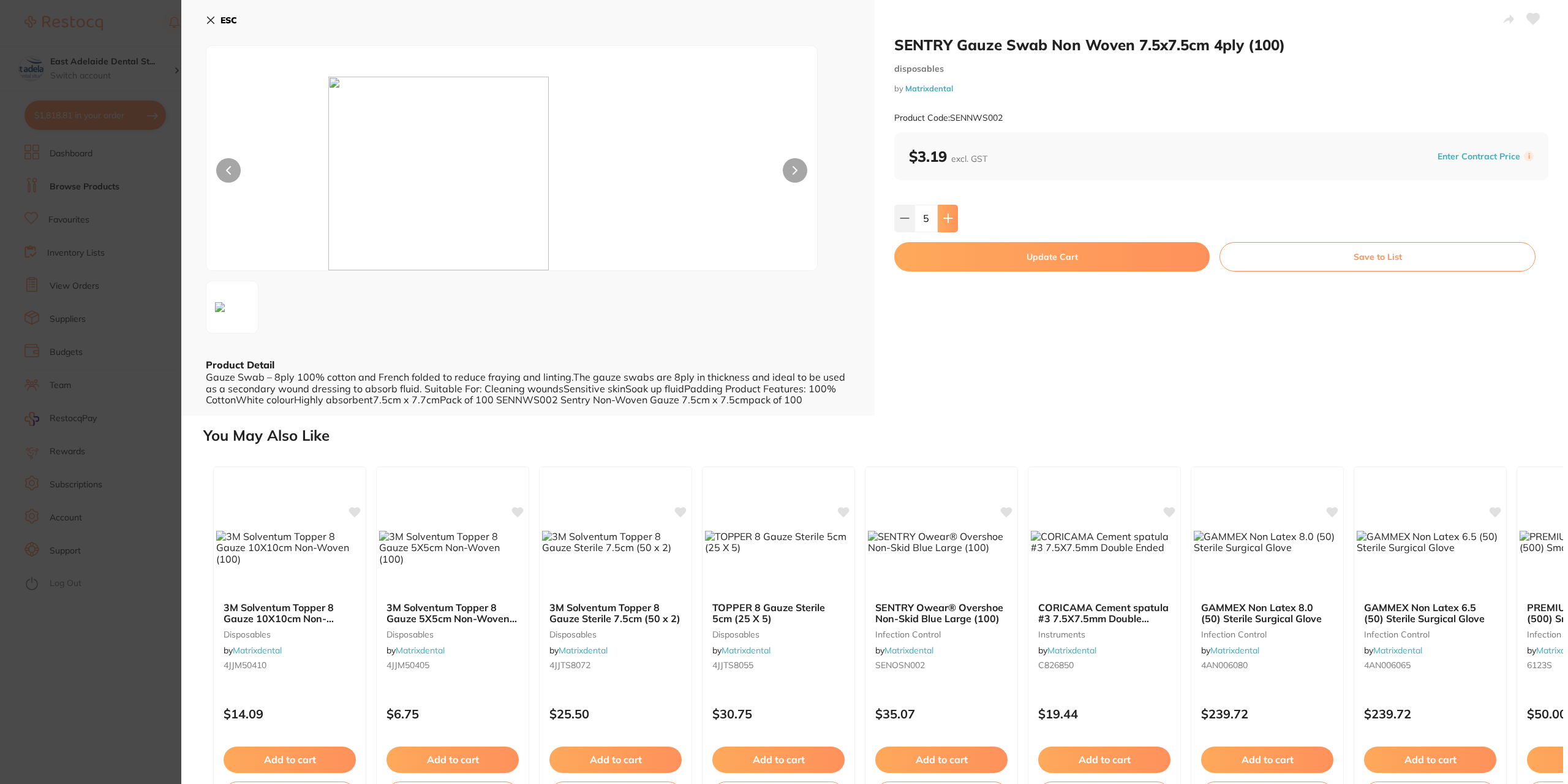
click at [951, 215] on button at bounding box center [947, 218] width 20 height 27
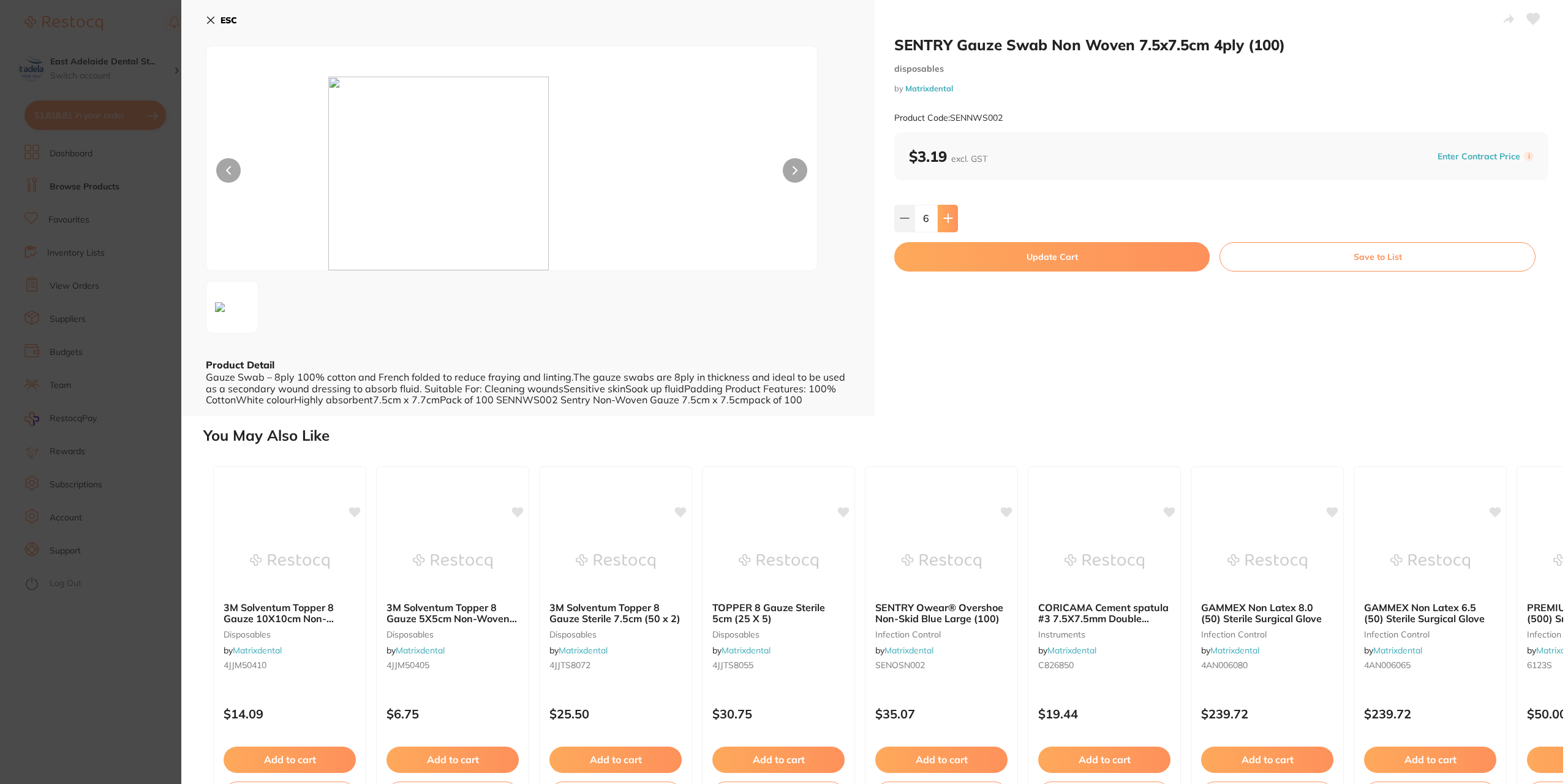
click at [951, 215] on button at bounding box center [947, 218] width 20 height 27
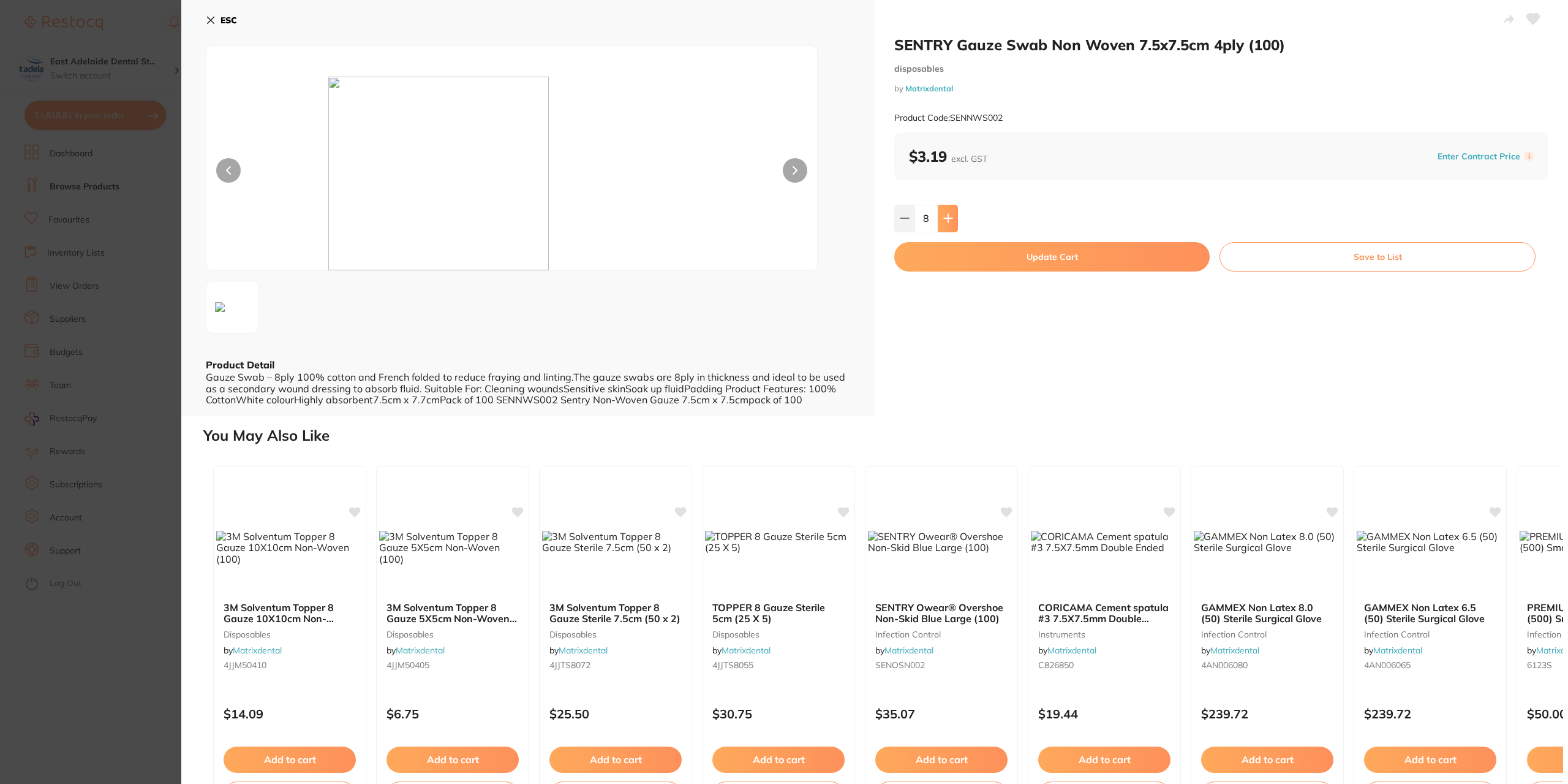
click at [951, 215] on button at bounding box center [947, 218] width 20 height 27
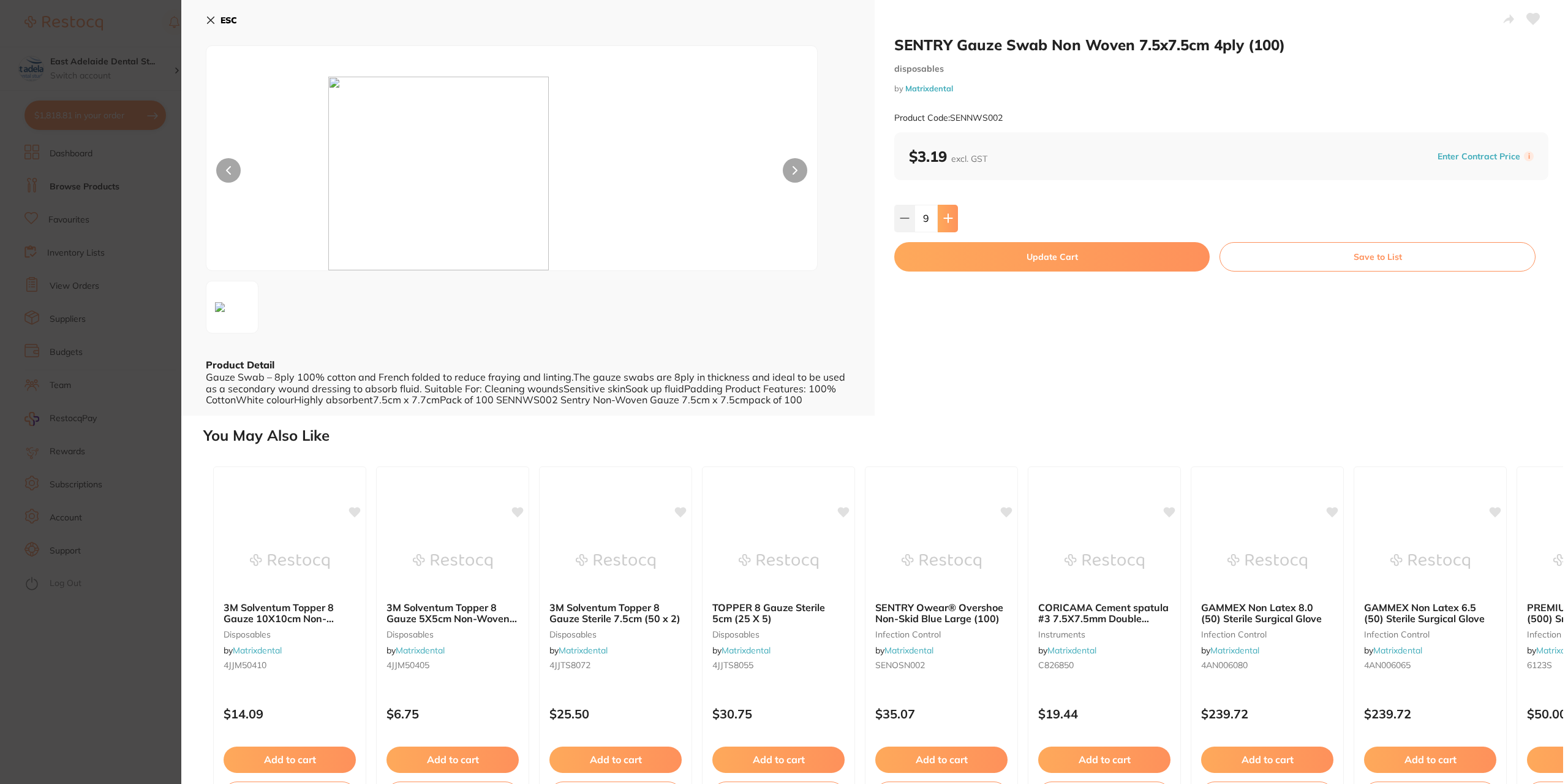
click at [951, 215] on button at bounding box center [947, 218] width 20 height 27
type input "10"
click at [971, 254] on button "Update Cart" at bounding box center [1052, 257] width 315 height 30
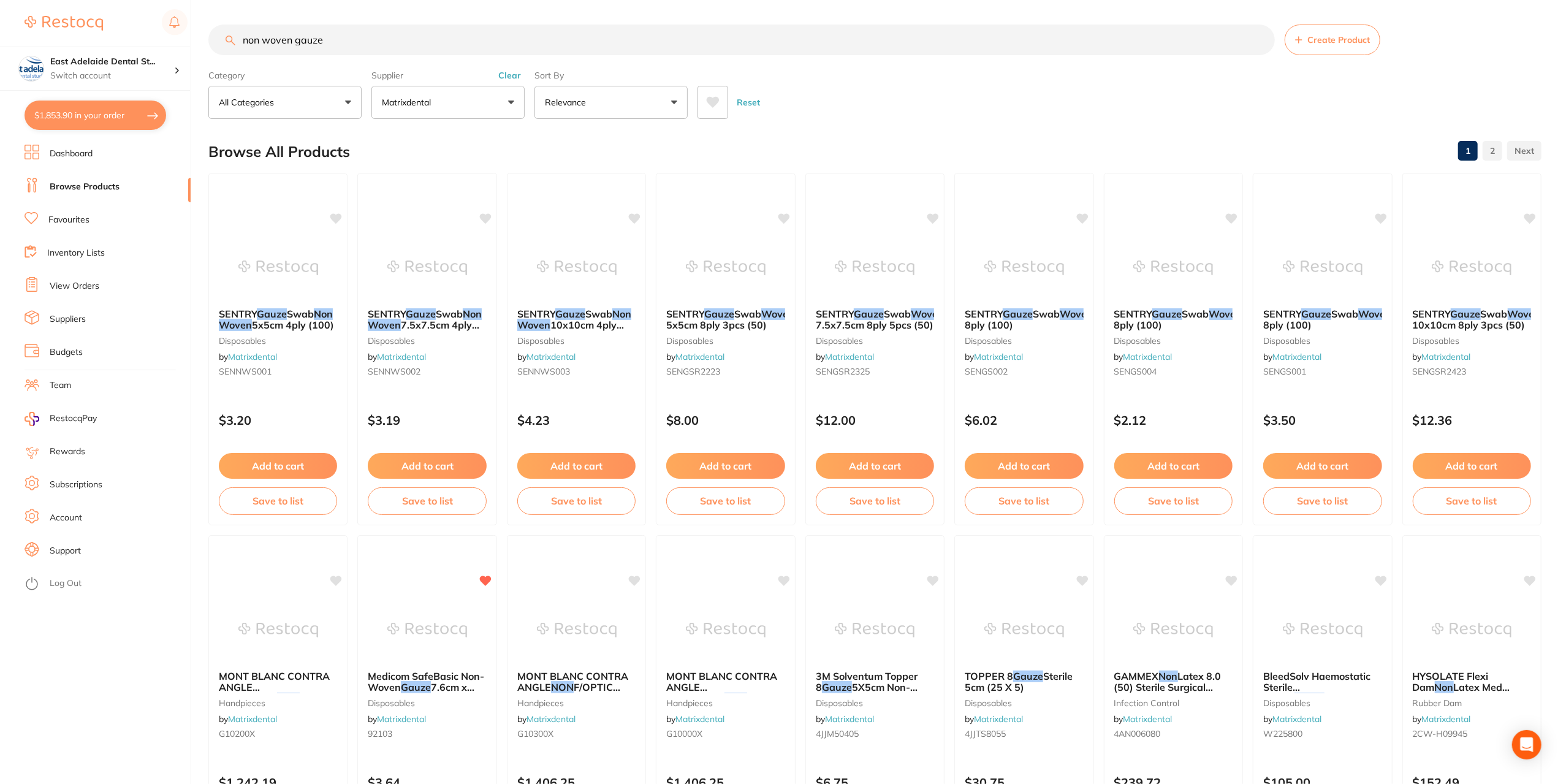
click at [86, 112] on button "$1,853.90 in your order" at bounding box center [95, 115] width 142 height 30
checkbox input "true"
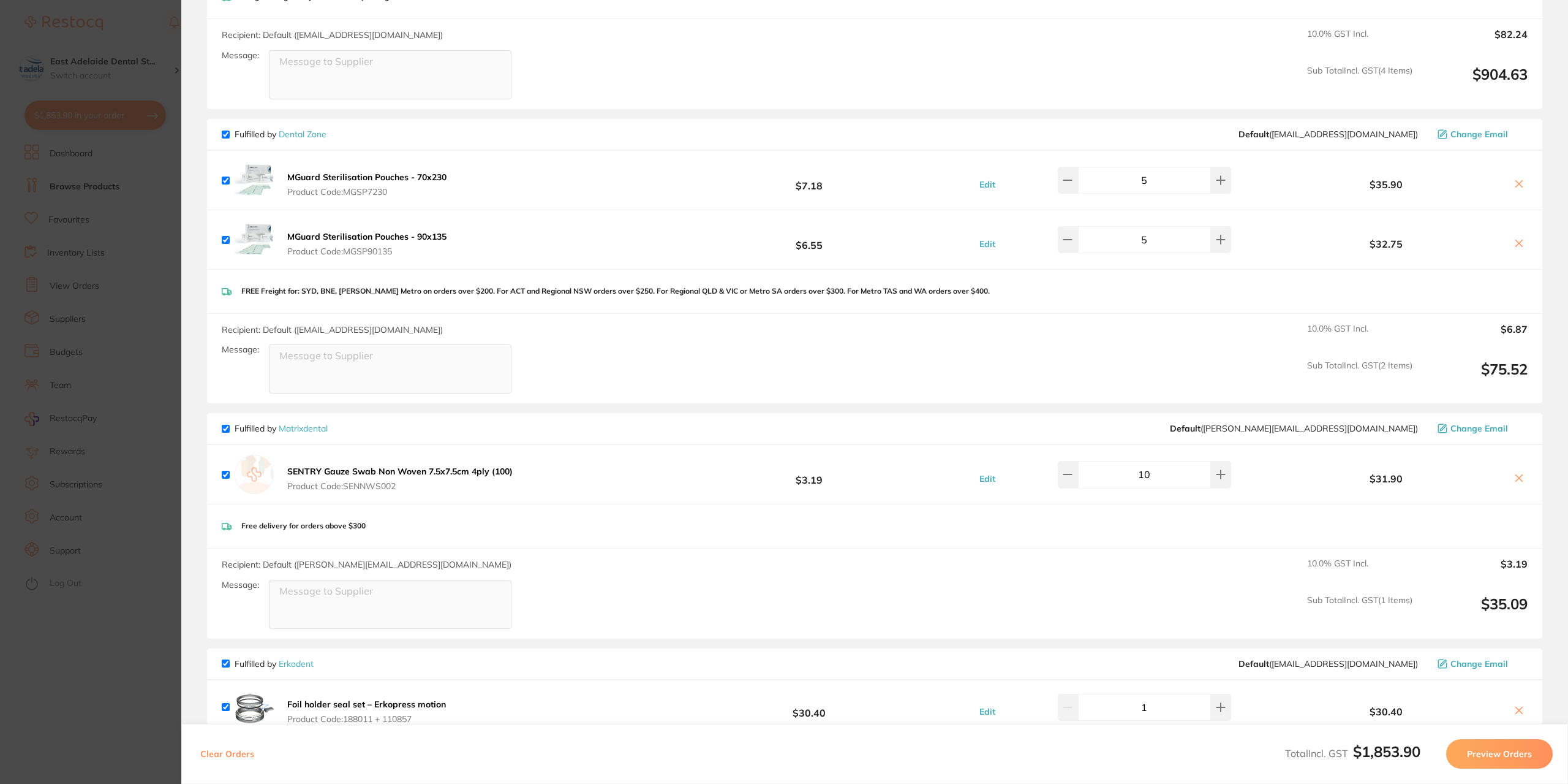
scroll to position [1593, 0]
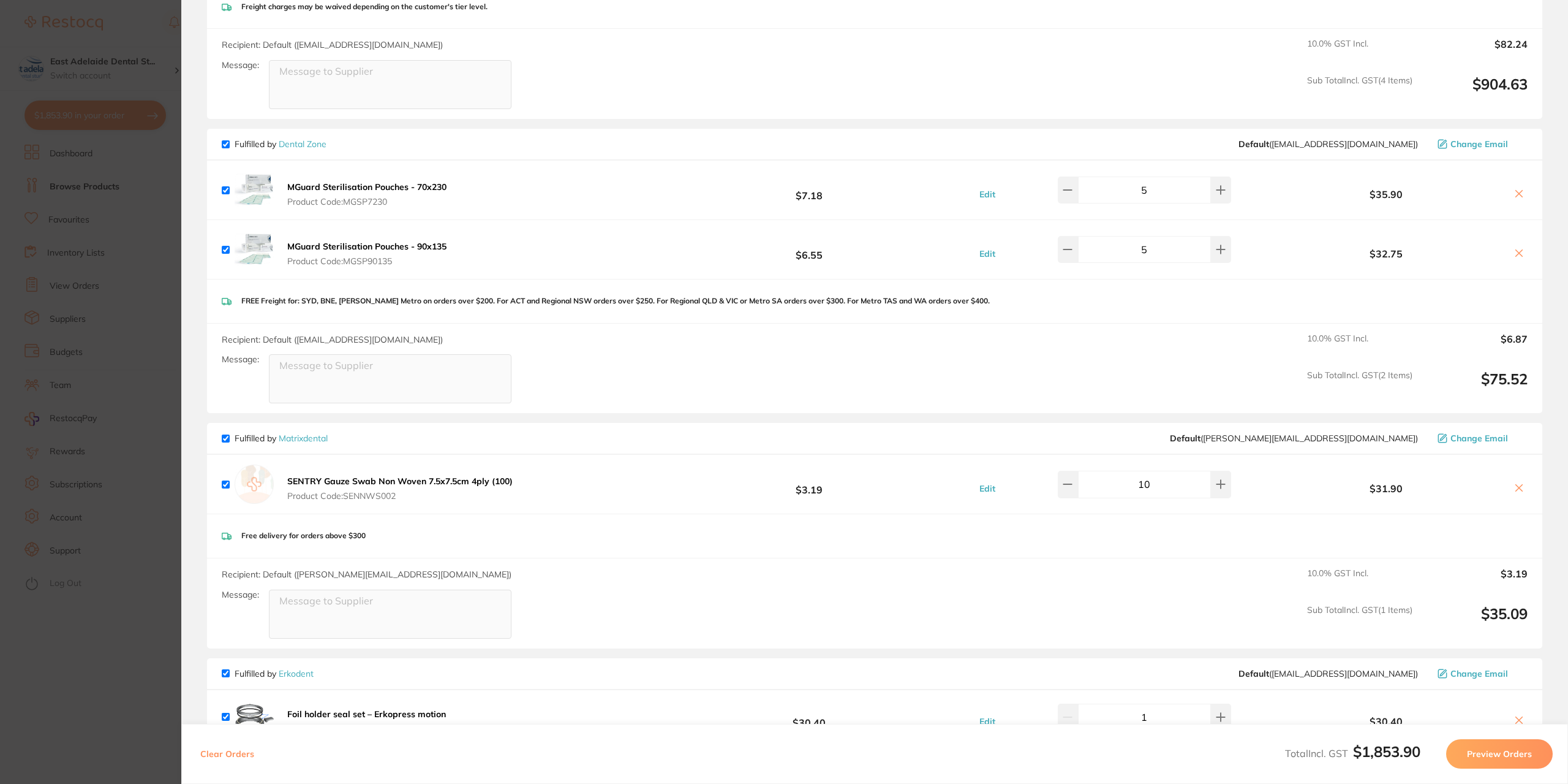
click at [90, 679] on section "Update RRP Set your pre negotiated price for this item. Item Agreed RRP (excl. …" at bounding box center [784, 392] width 1568 height 784
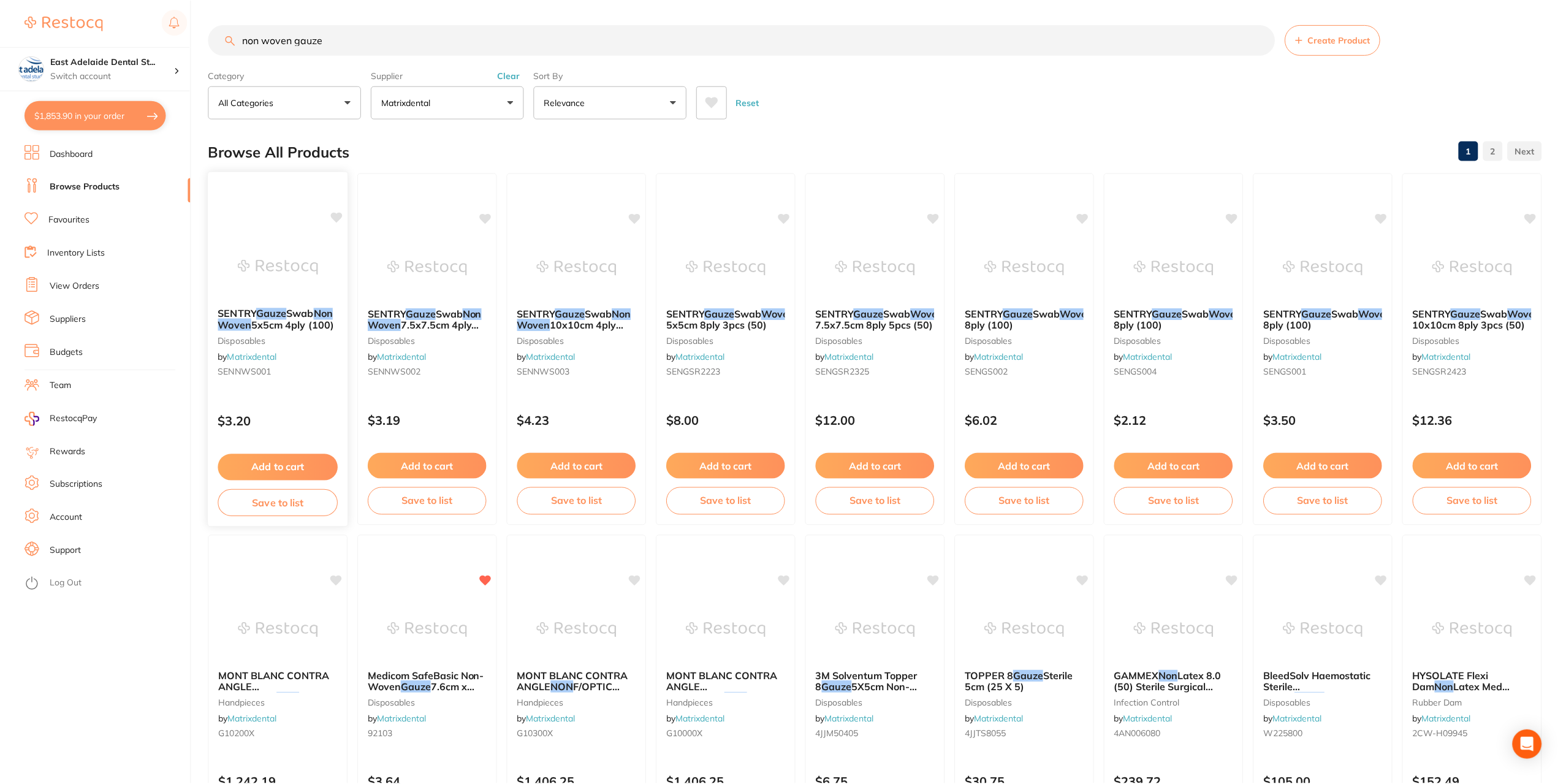
scroll to position [0, 0]
drag, startPoint x: 321, startPoint y: 32, endPoint x: 201, endPoint y: 17, distance: 120.9
click at [201, 17] on div "$1,853.90 [STREET_ADDRESS] Switch account East Adelaide Dental Studio $1,853.90…" at bounding box center [783, 392] width 1566 height 784
type input "dry tips"
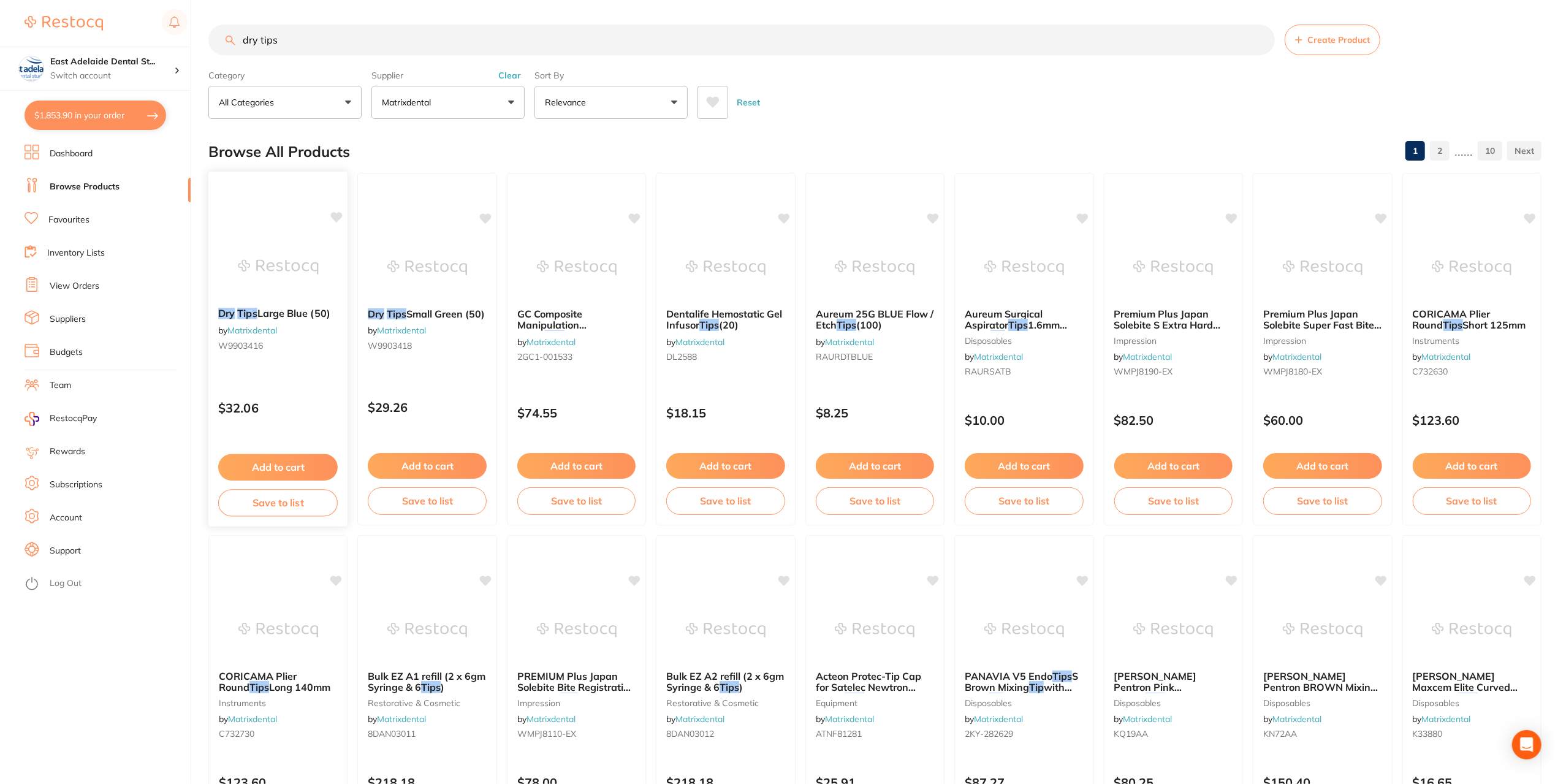
click at [267, 241] on img at bounding box center [278, 267] width 80 height 62
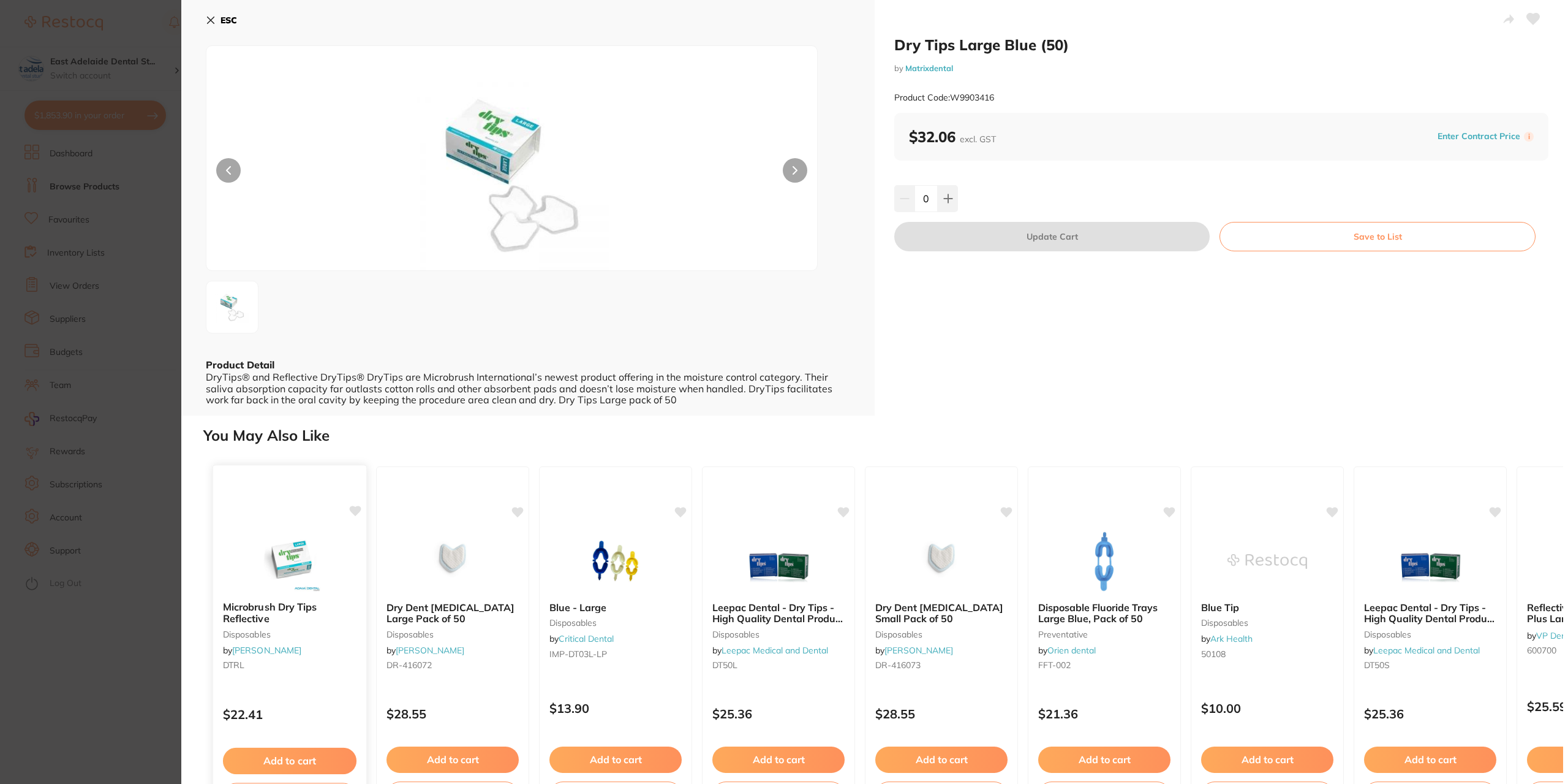
click at [278, 538] on img at bounding box center [288, 560] width 80 height 62
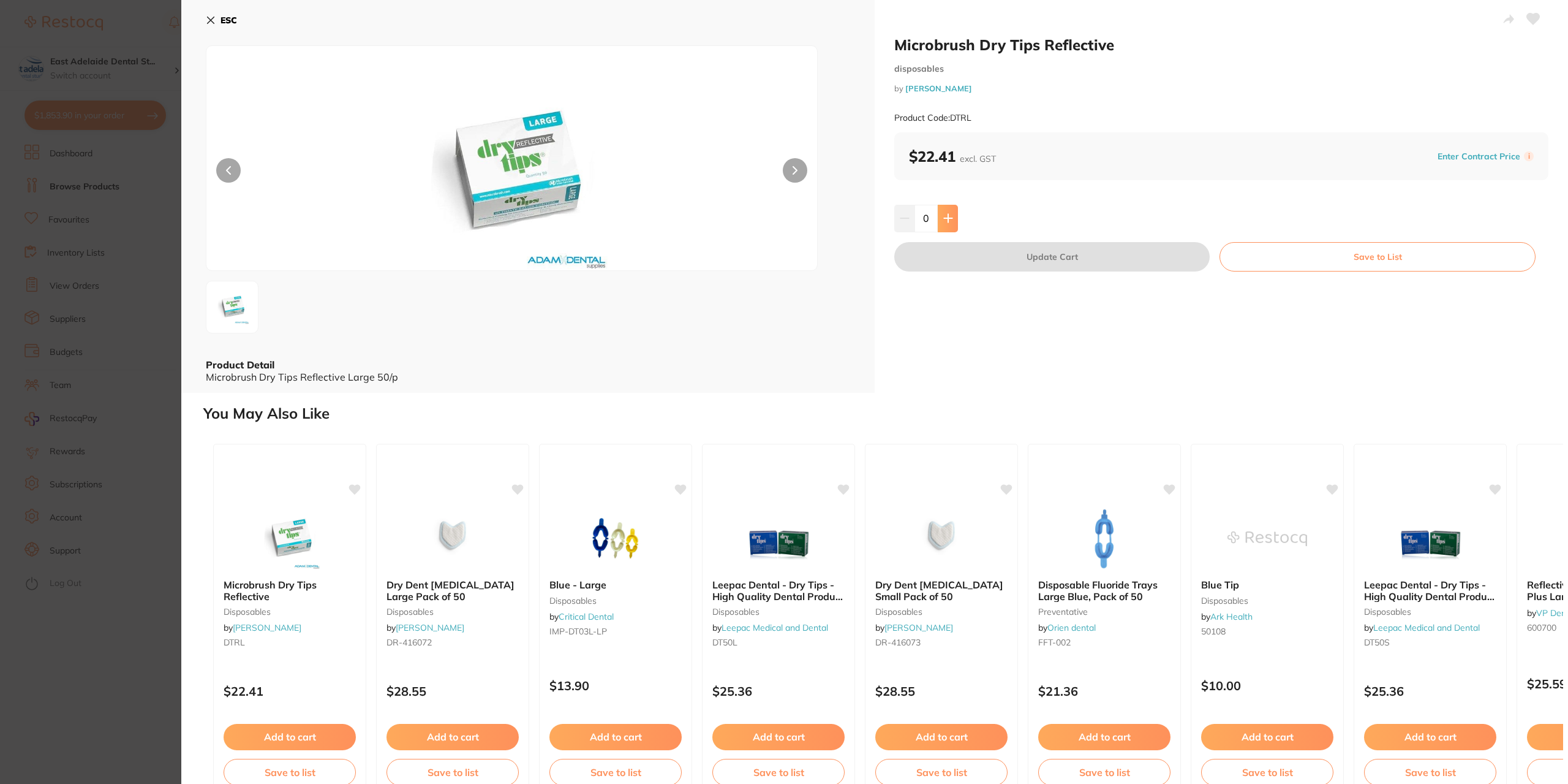
click at [954, 219] on div "0" at bounding box center [1220, 218] width 654 height 27
click at [953, 219] on button at bounding box center [947, 218] width 20 height 27
type input "2"
click at [977, 260] on button "Update Cart" at bounding box center [1052, 257] width 315 height 30
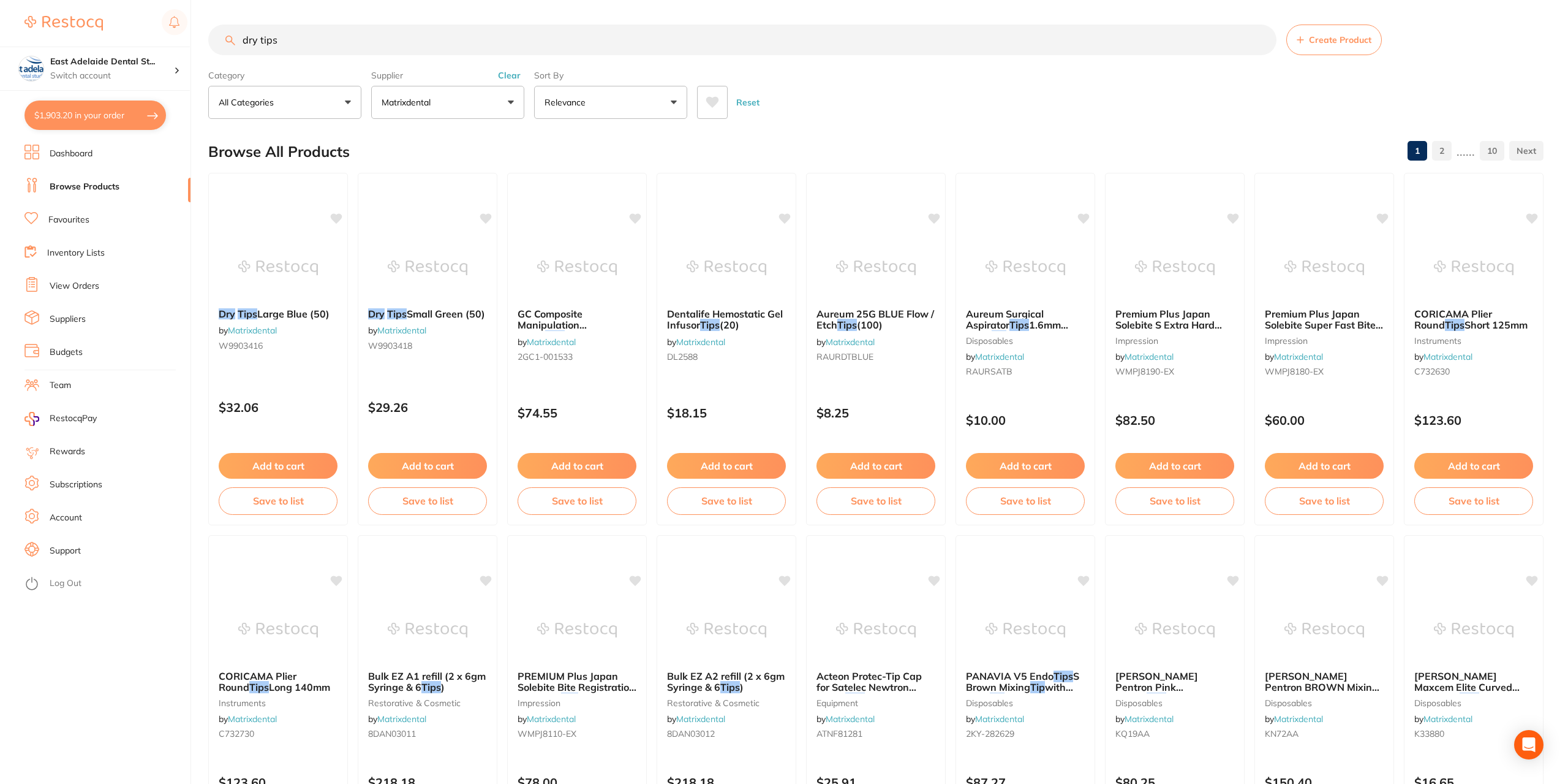
checkbox input "false"
click at [120, 120] on button "$1,903.20 in your order" at bounding box center [95, 115] width 142 height 30
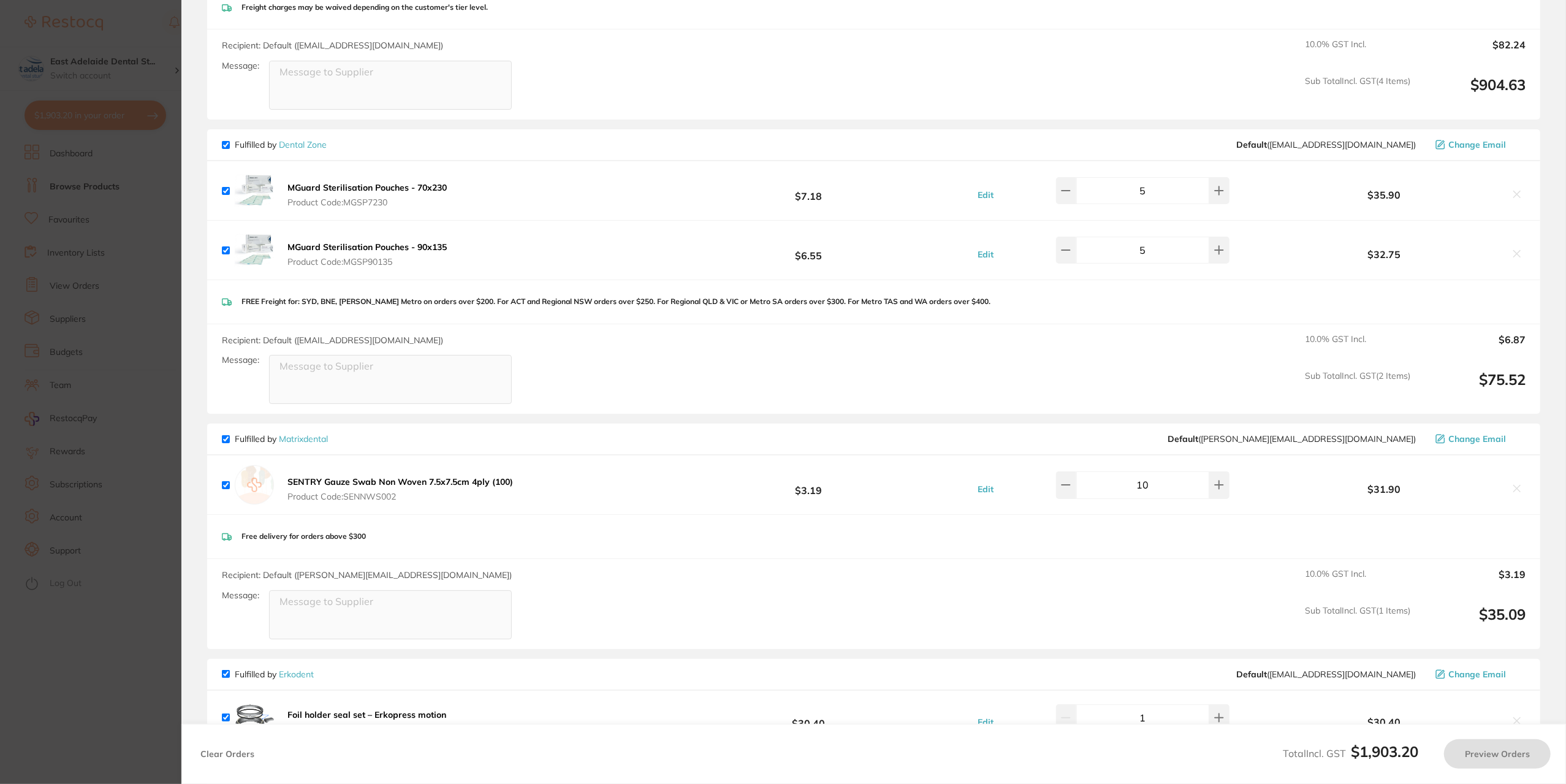
checkbox input "true"
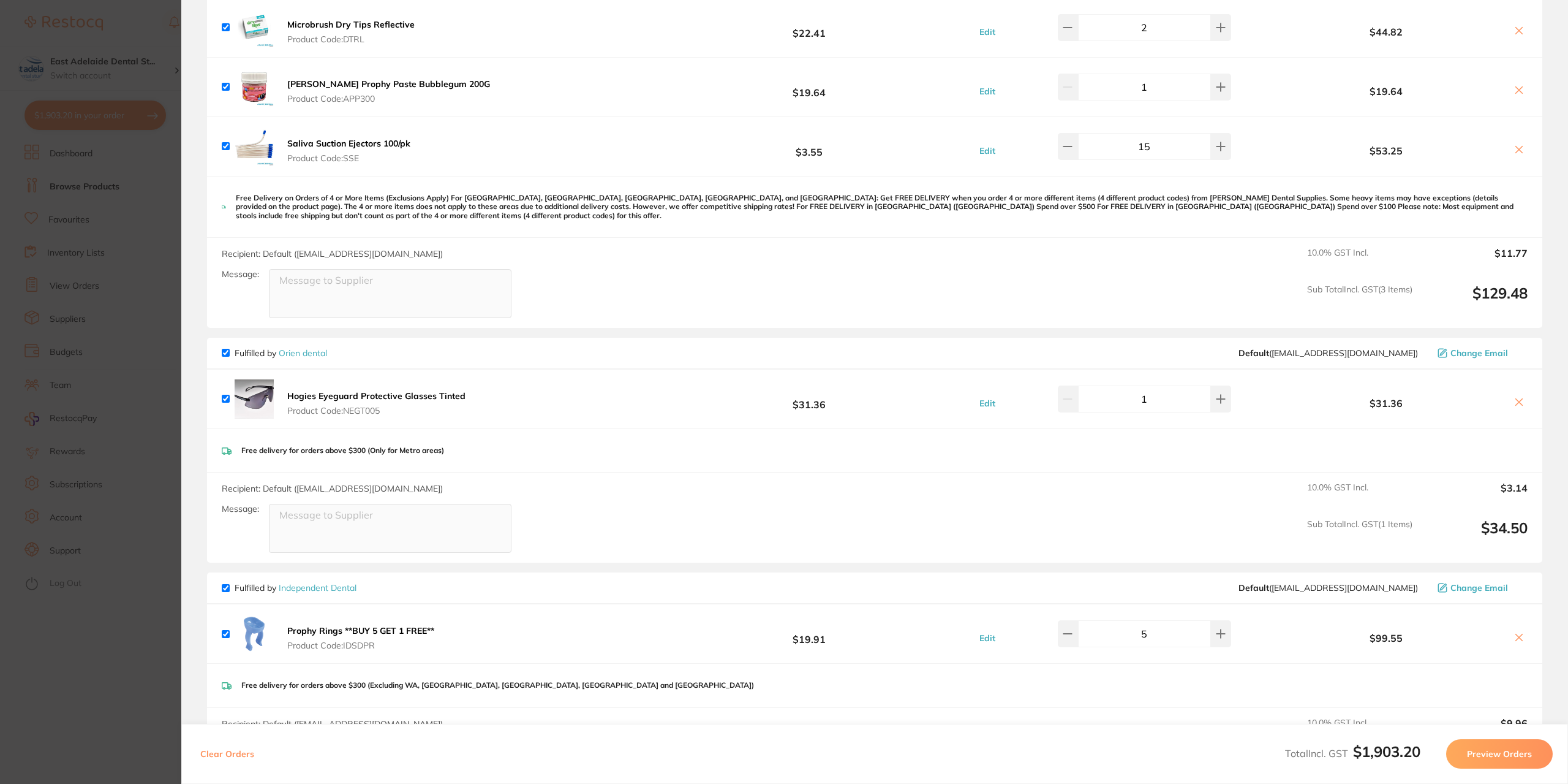
scroll to position [0, 0]
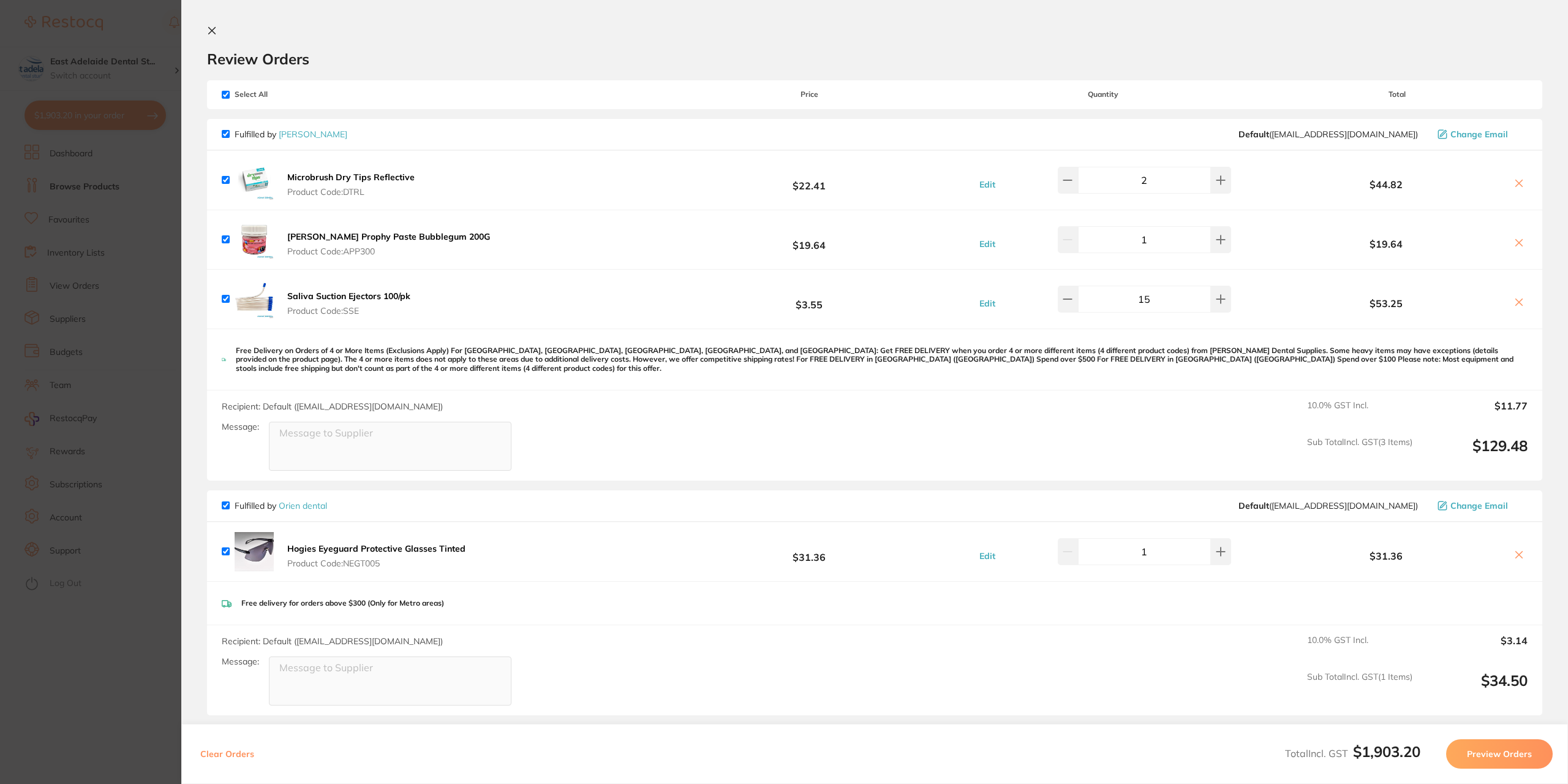
click at [73, 213] on section "Update RRP Set your pre negotiated price for this item. Item Agreed RRP (excl. …" at bounding box center [784, 392] width 1568 height 784
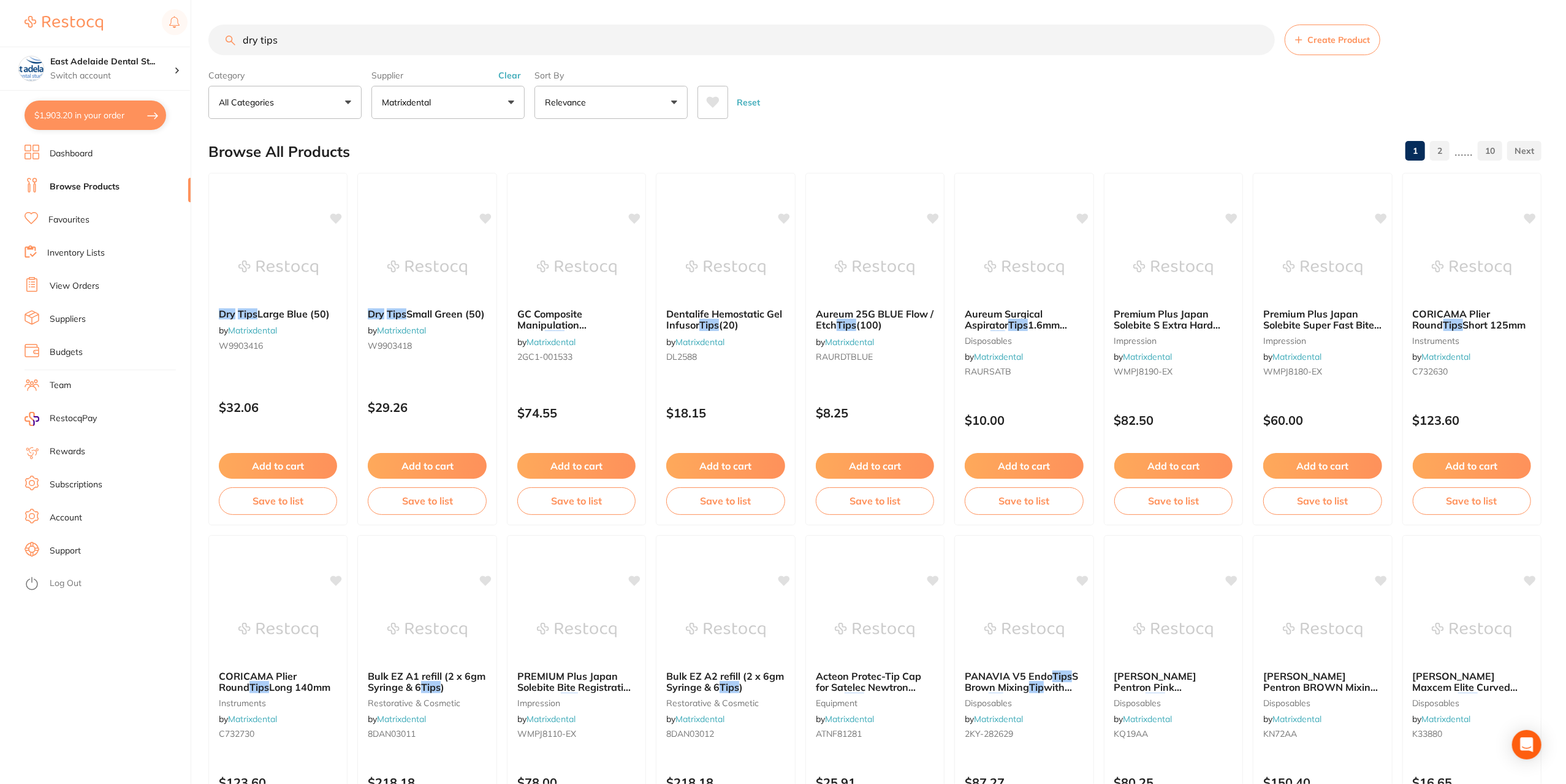
click at [86, 283] on link "View Orders" at bounding box center [74, 286] width 50 height 13
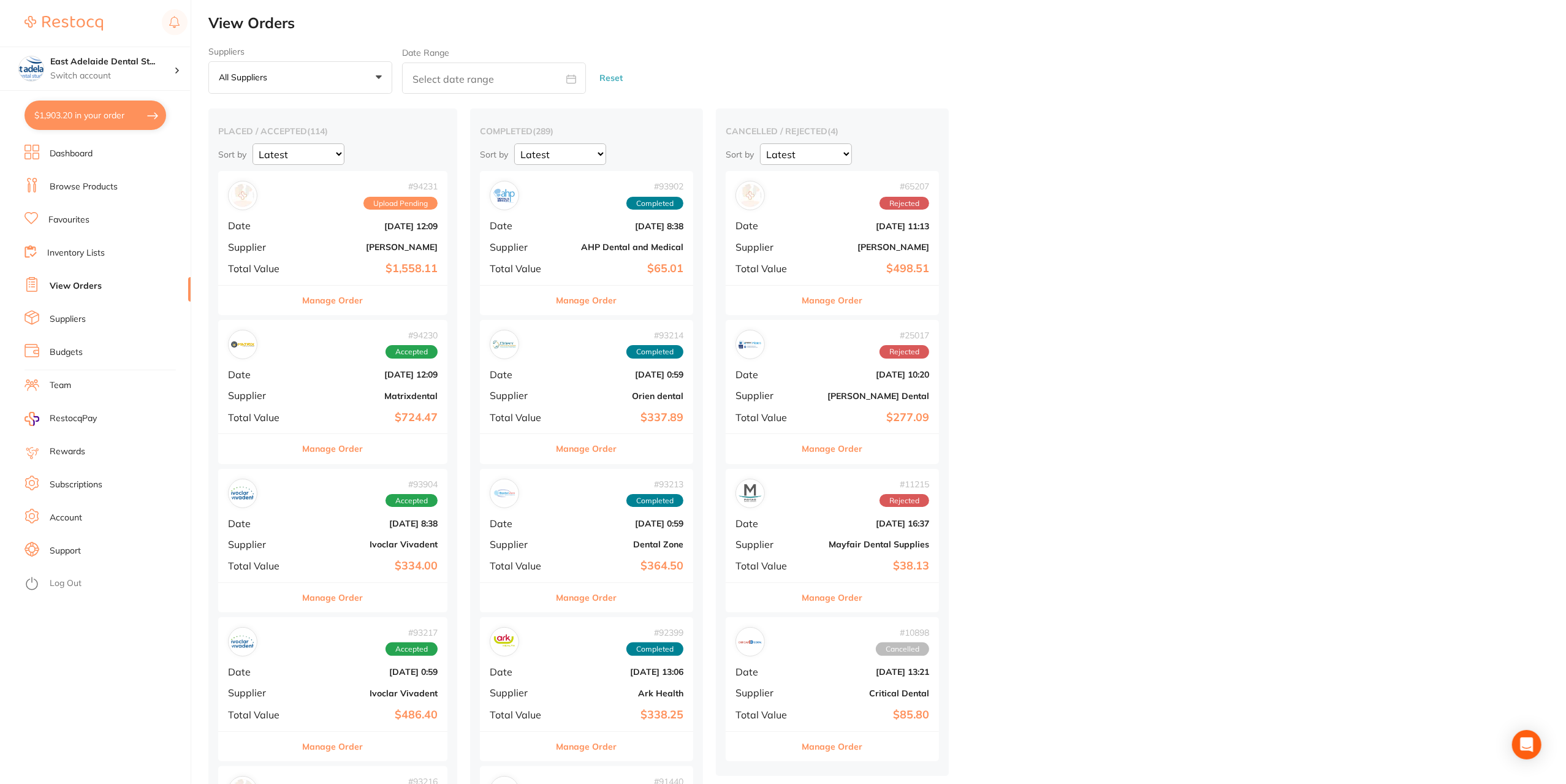
drag, startPoint x: 352, startPoint y: 304, endPoint x: 609, endPoint y: 386, distance: 269.8
click at [351, 304] on button "Manage Order" at bounding box center [333, 300] width 61 height 30
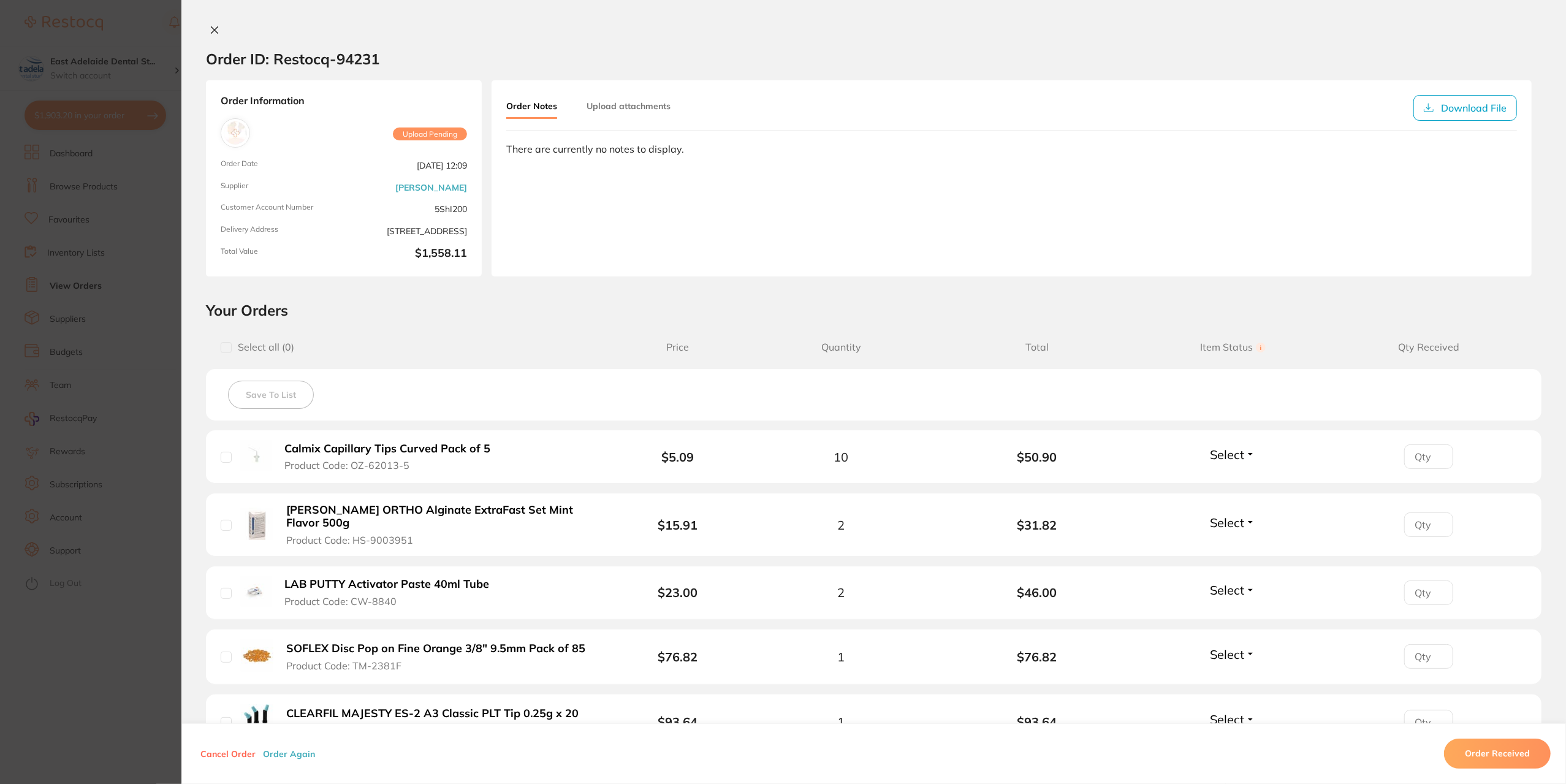
scroll to position [245, 0]
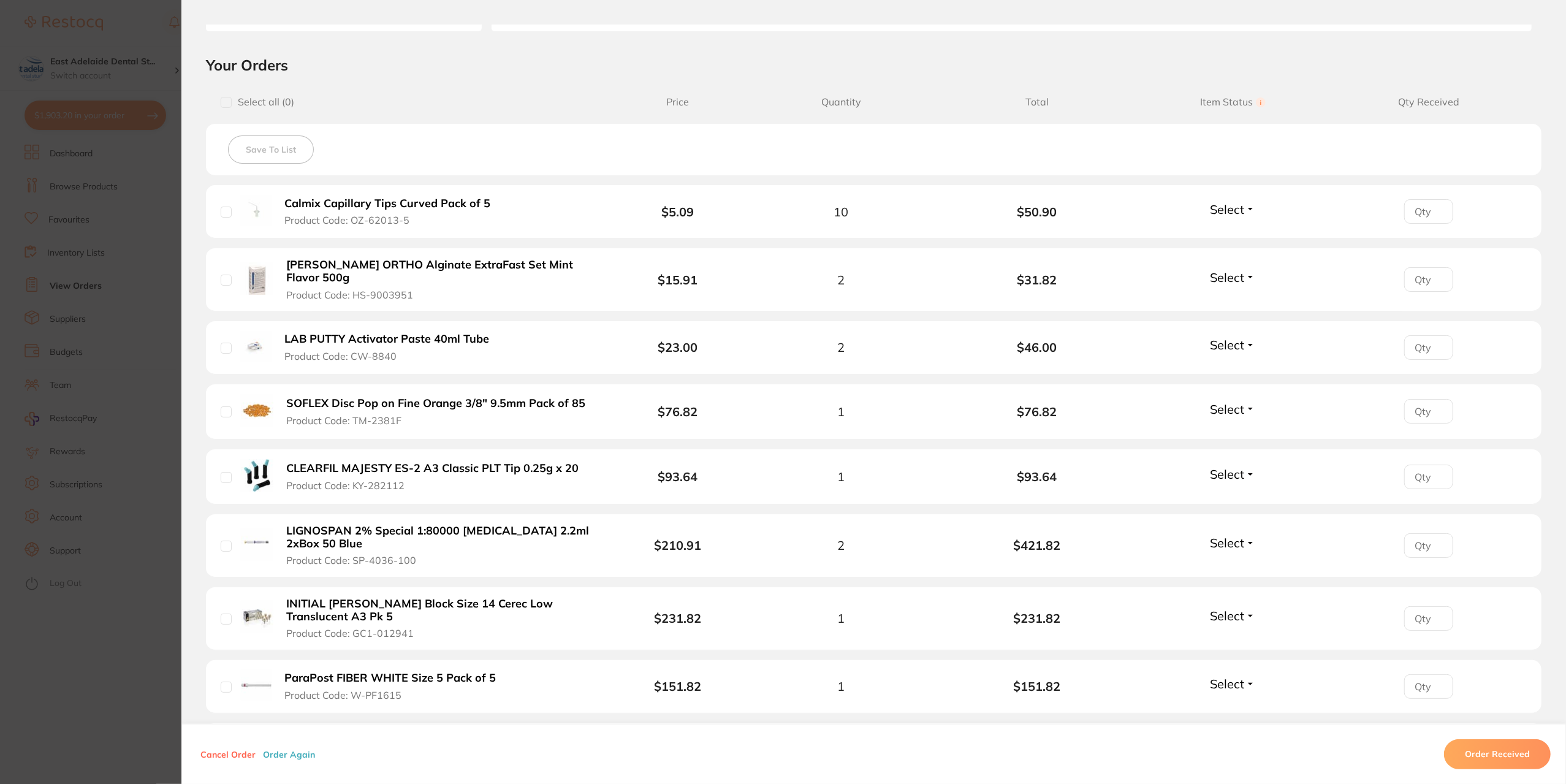
drag, startPoint x: 124, startPoint y: 688, endPoint x: 173, endPoint y: 9, distance: 680.8
click at [125, 687] on section "Order ID: Restocq- 94231 Order Information Upload Pending Order Date Sept 21 20…" at bounding box center [783, 392] width 1566 height 784
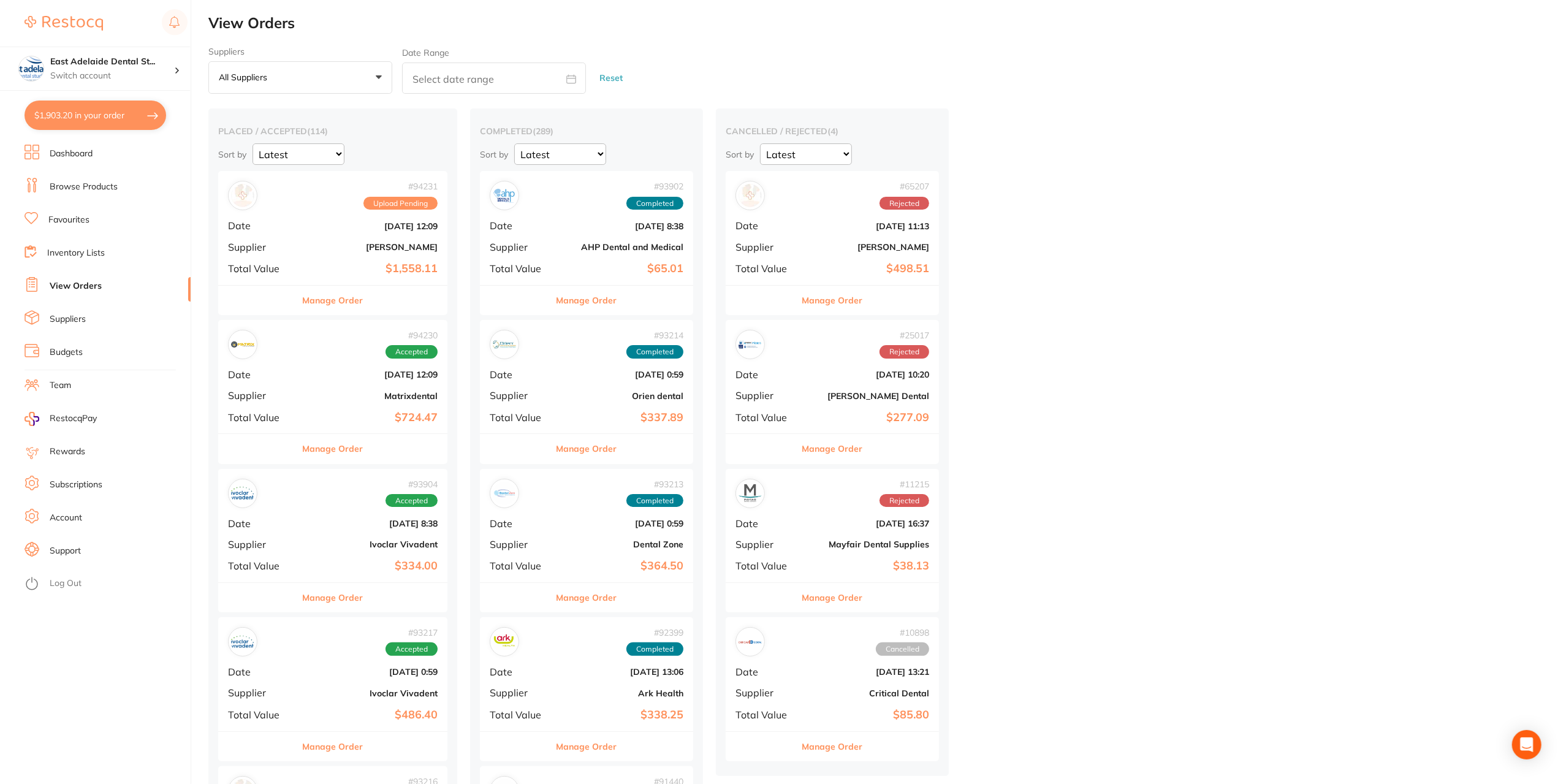
click at [328, 296] on button "Manage Order" at bounding box center [333, 300] width 61 height 30
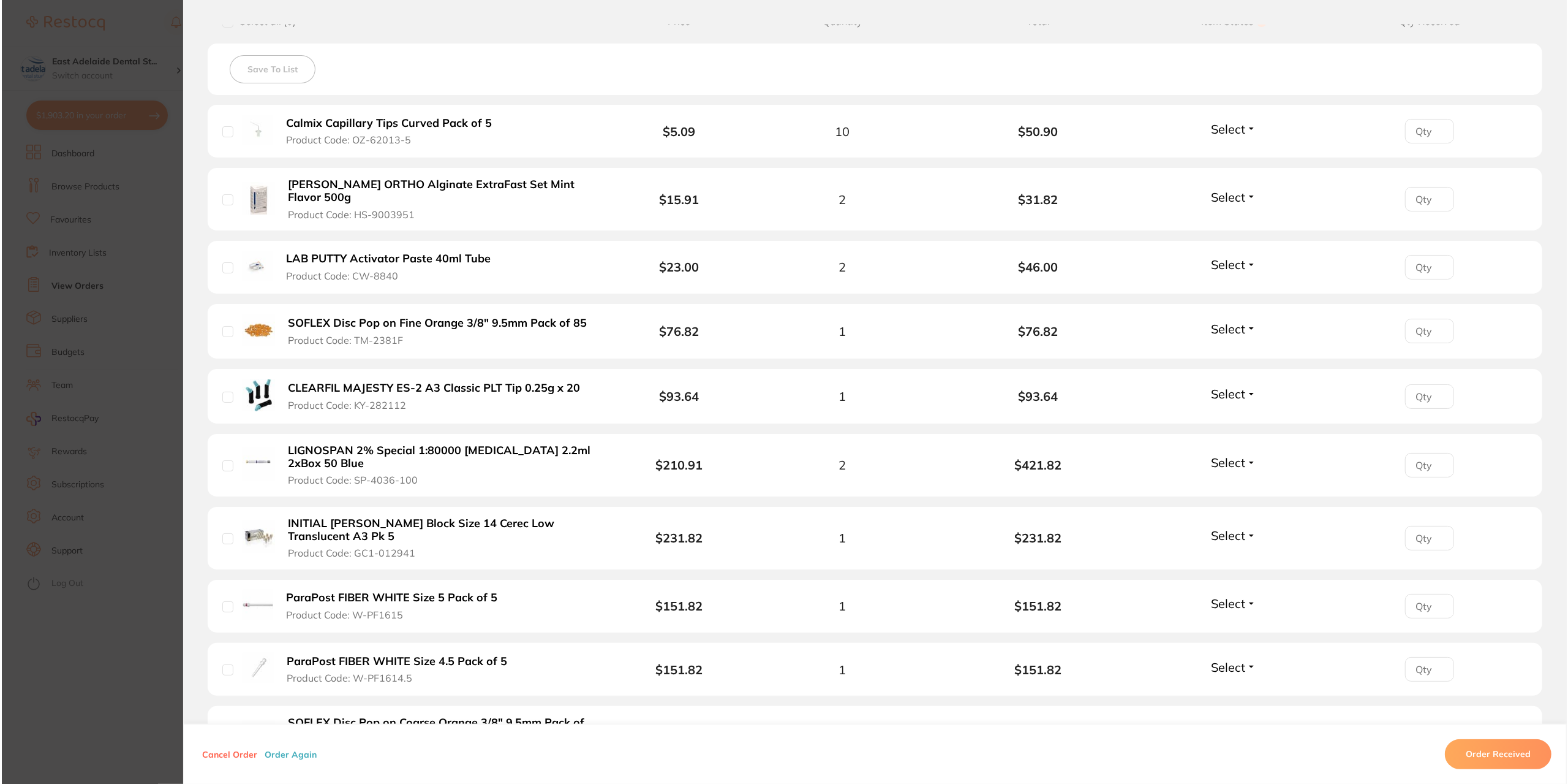
scroll to position [306, 0]
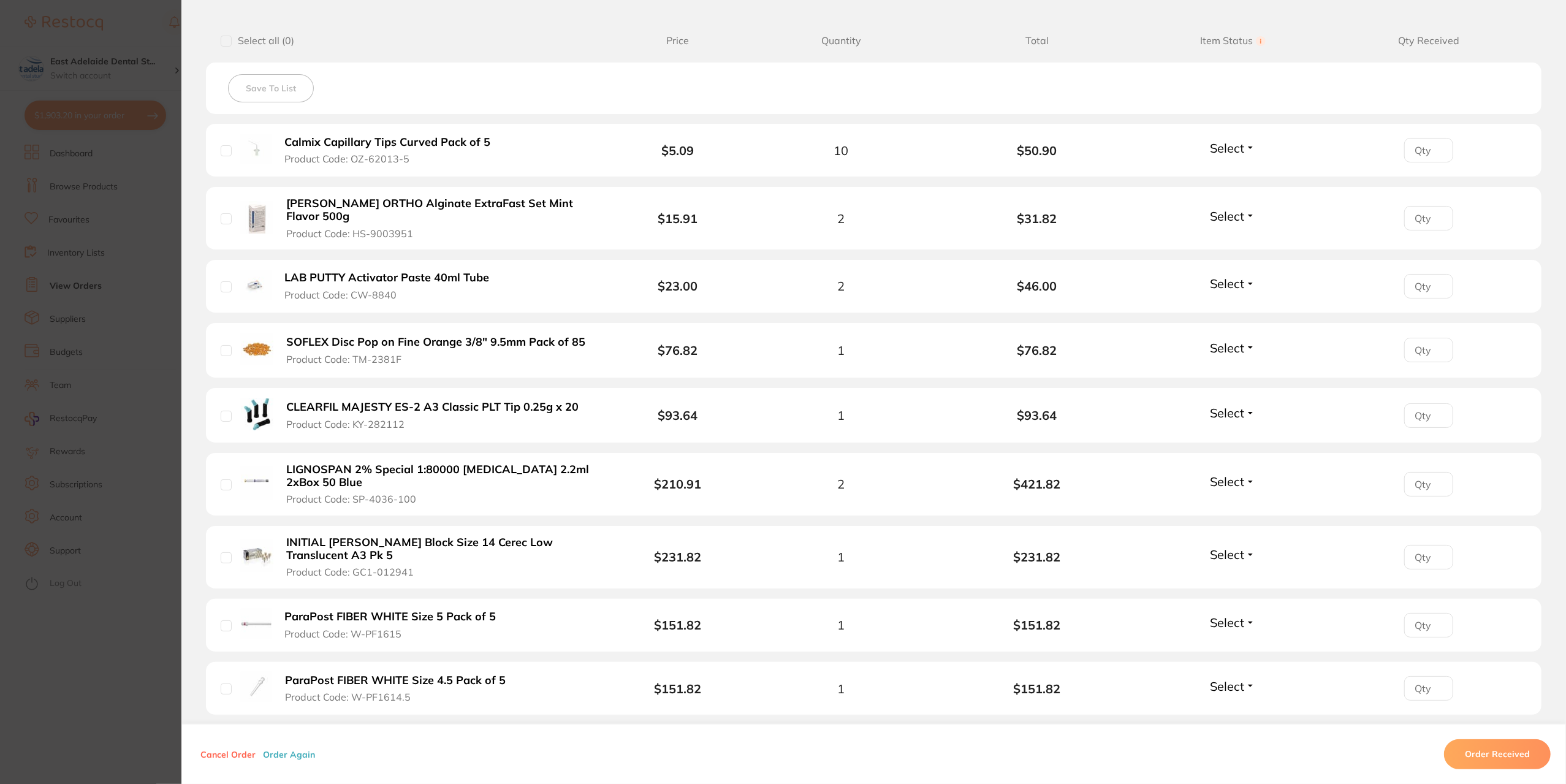
click at [147, 219] on section "Order ID: Restocq- 94231 Order Information Upload Pending Order Date [DATE] 12:…" at bounding box center [783, 392] width 1566 height 784
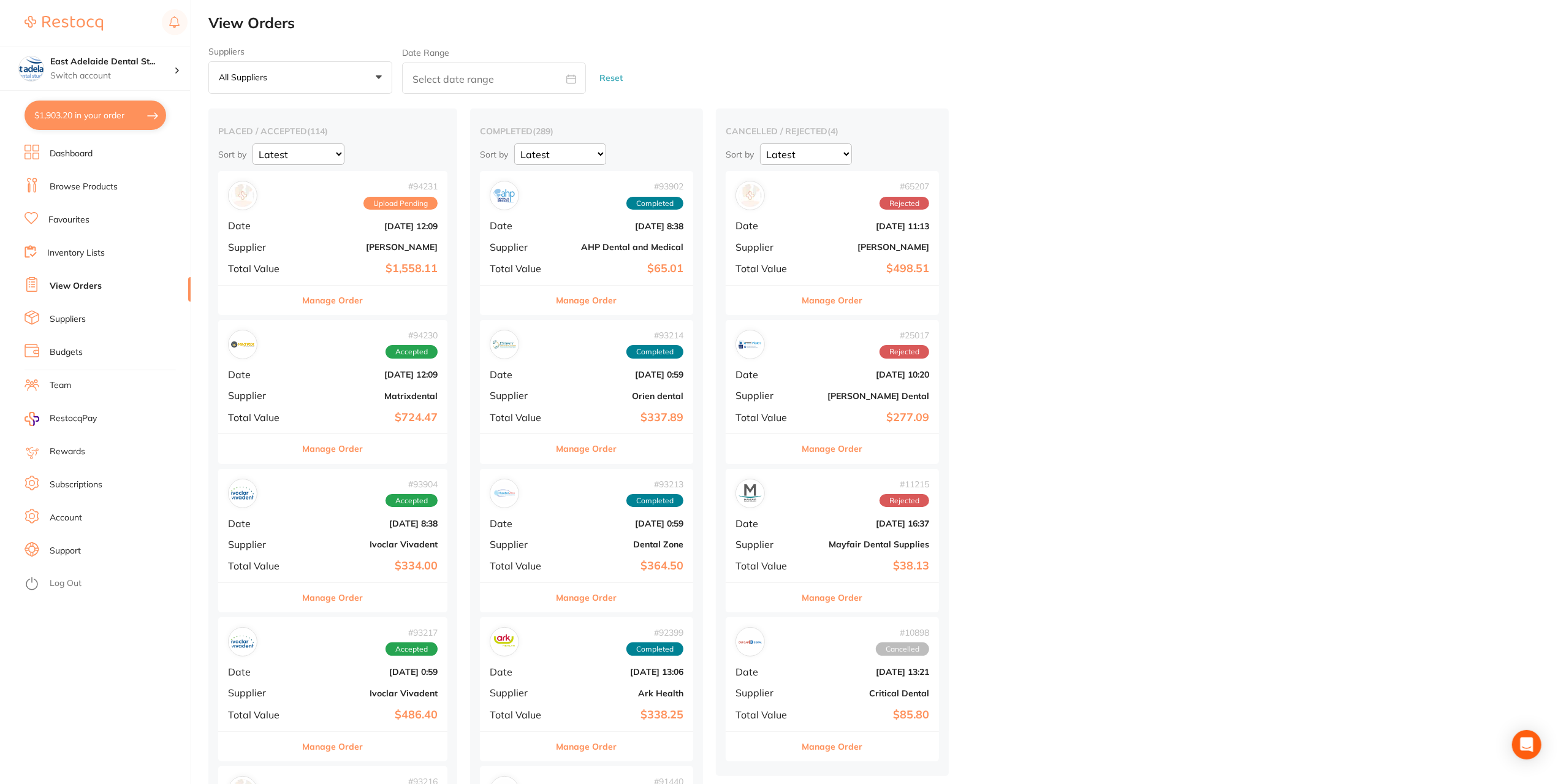
click at [100, 186] on link "Browse Products" at bounding box center [84, 187] width 68 height 13
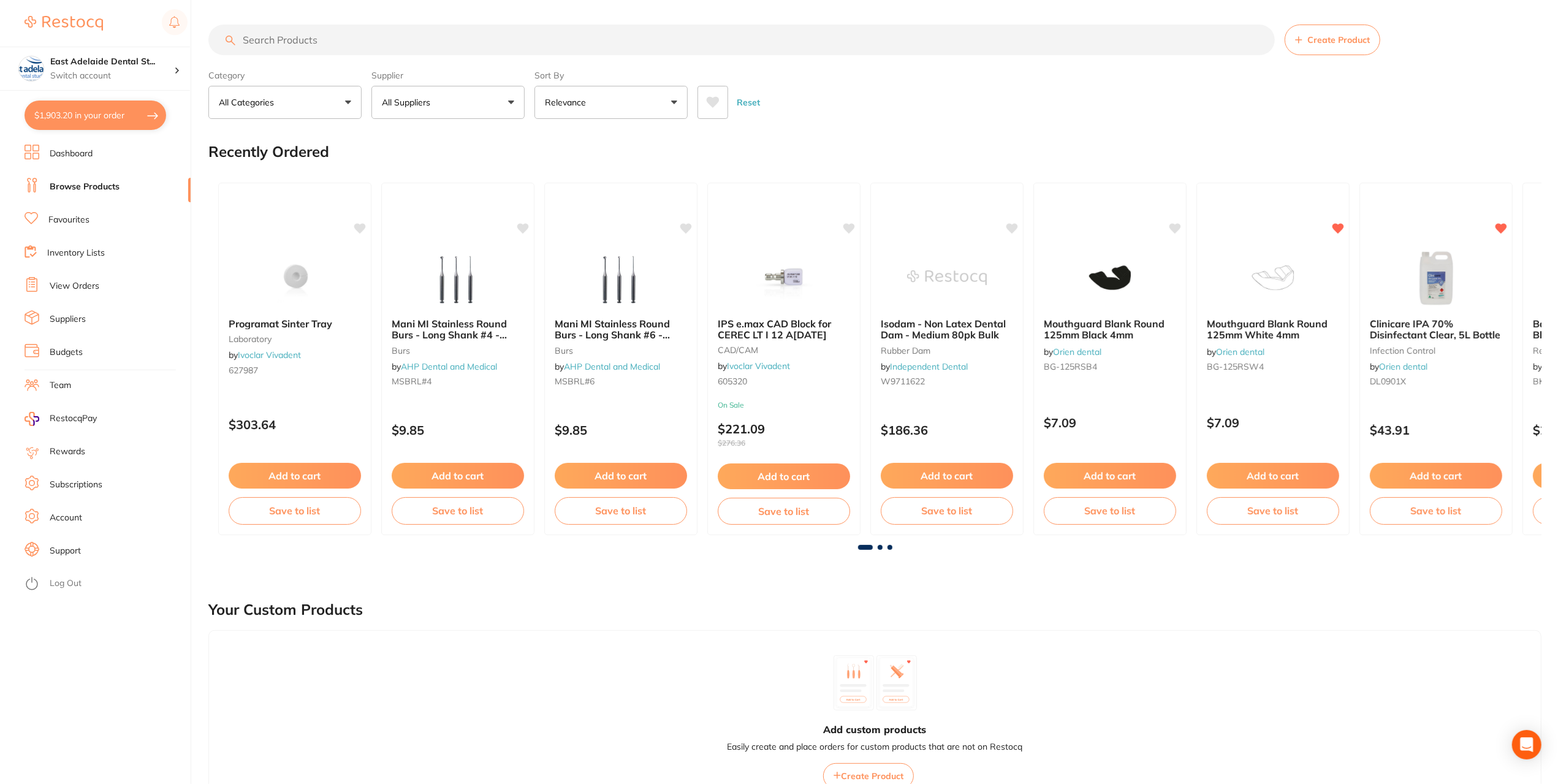
click at [344, 52] on input "search" at bounding box center [741, 40] width 1066 height 30
click at [138, 118] on button "$1,903.20 in your order" at bounding box center [95, 115] width 142 height 30
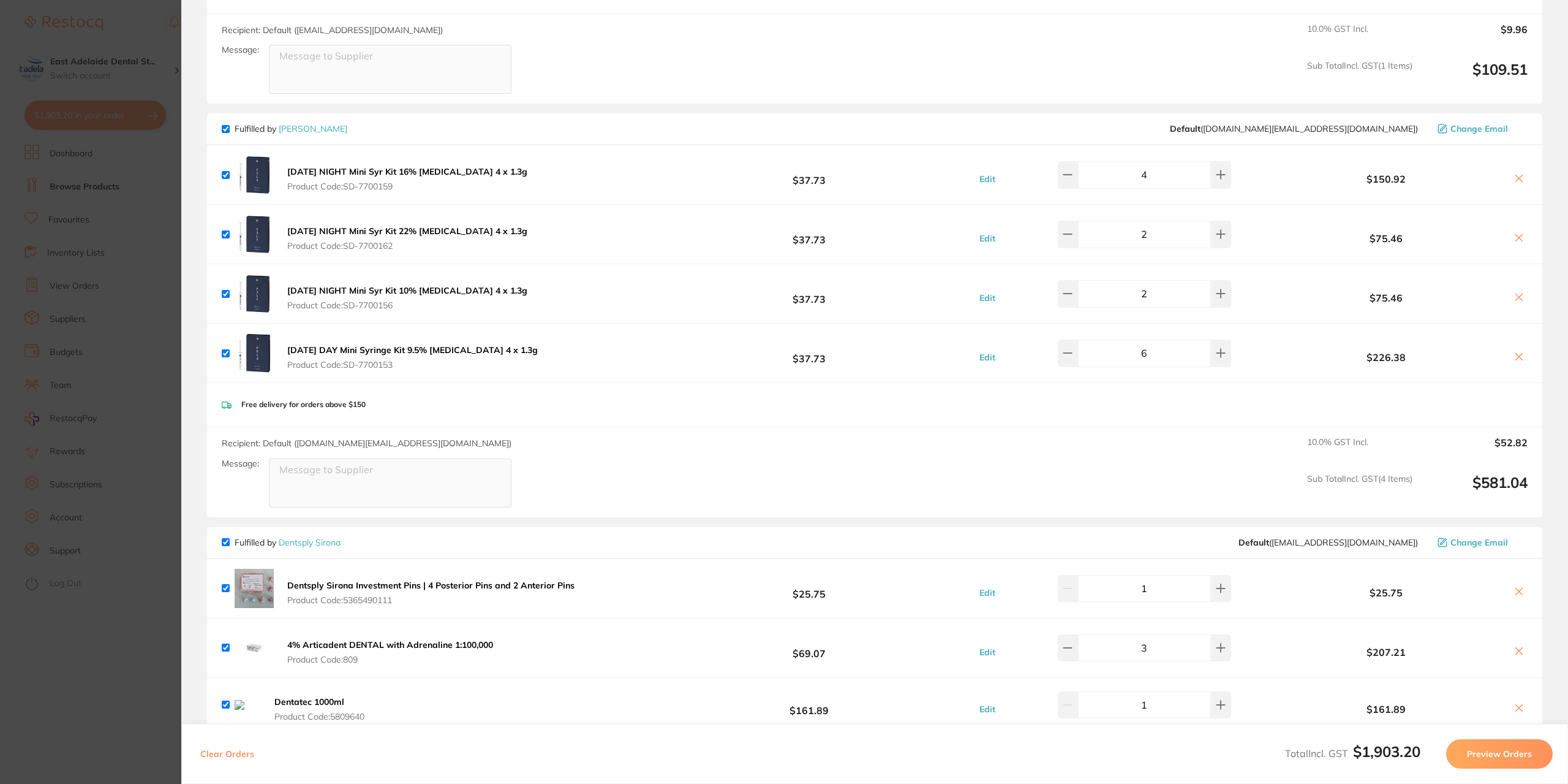
scroll to position [857, 0]
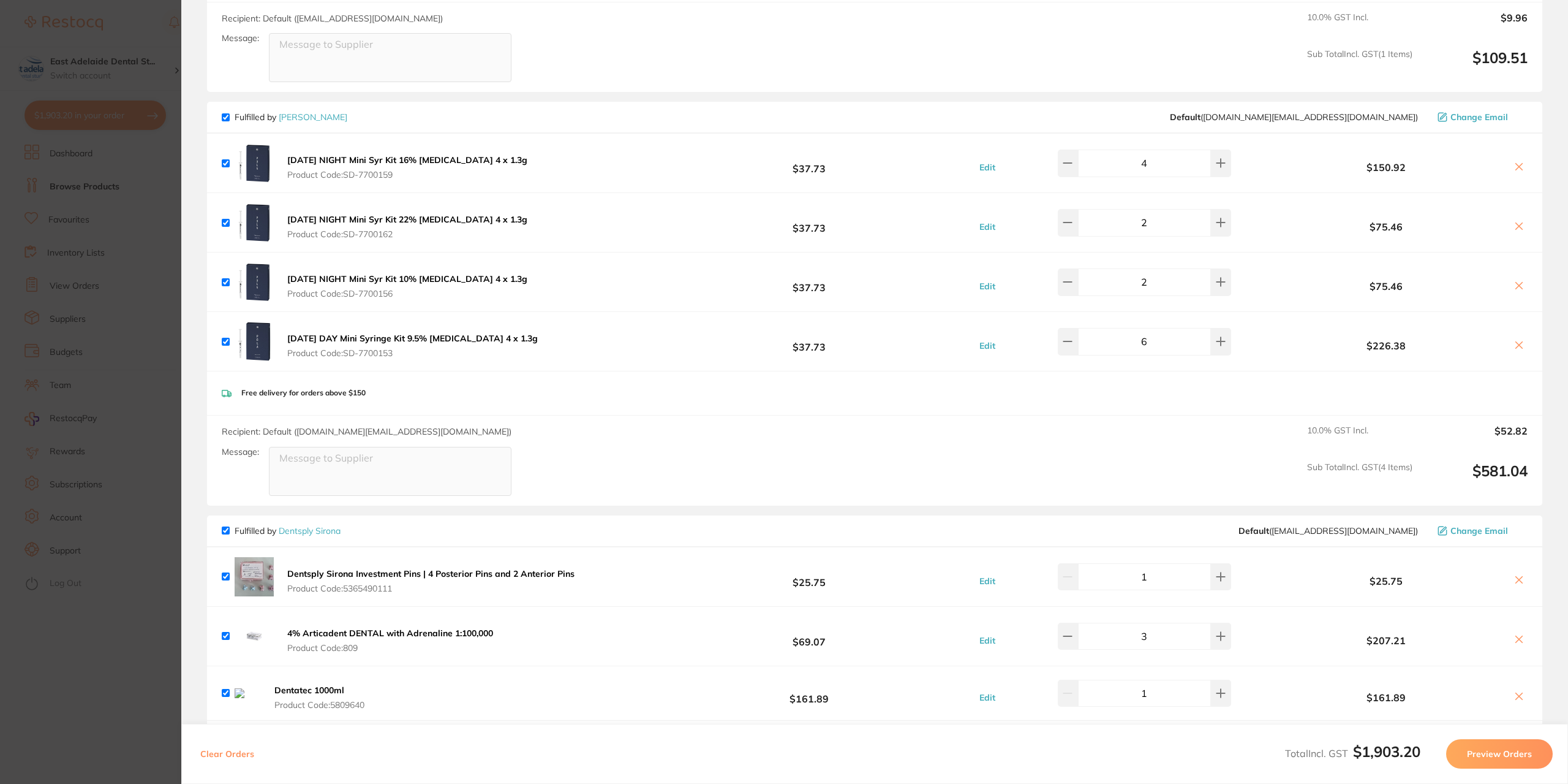
click at [115, 582] on section "Update RRP Set your pre negotiated price for this item. Item Agreed RRP (excl. …" at bounding box center [784, 392] width 1568 height 784
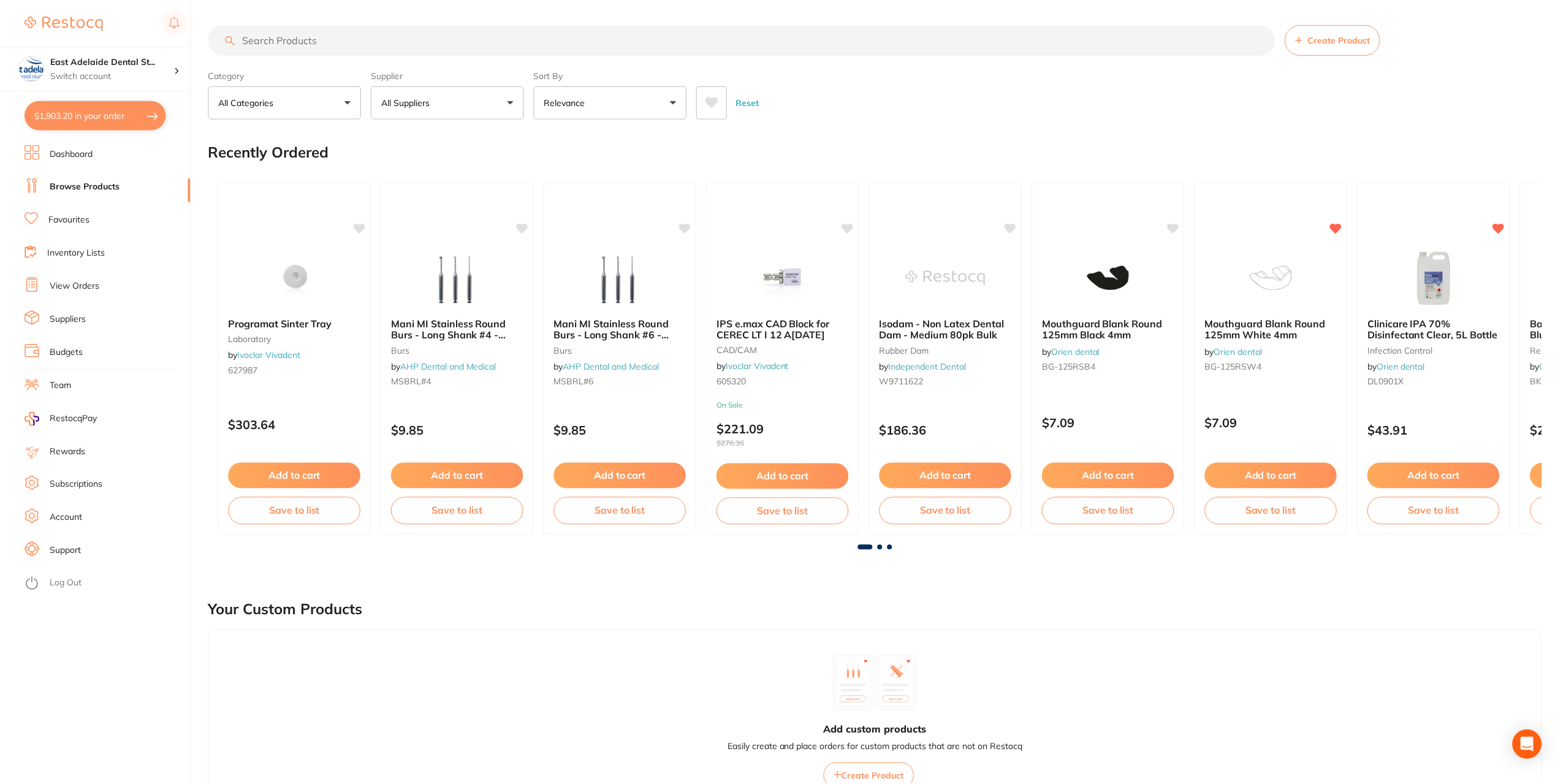
scroll to position [0, 0]
click at [328, 38] on input "search" at bounding box center [741, 40] width 1066 height 30
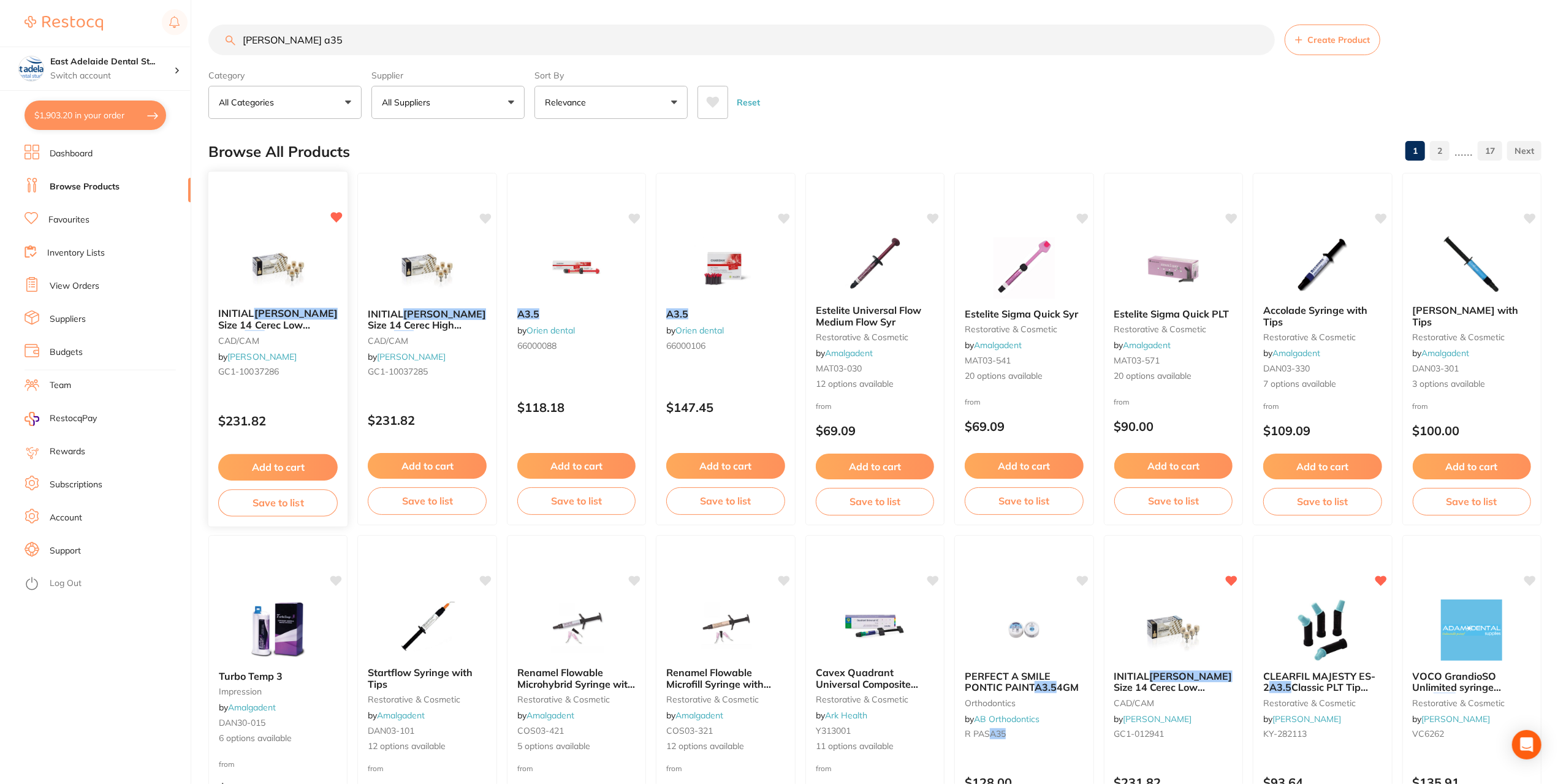
type input "lisi a35"
click at [263, 274] on img at bounding box center [278, 267] width 80 height 62
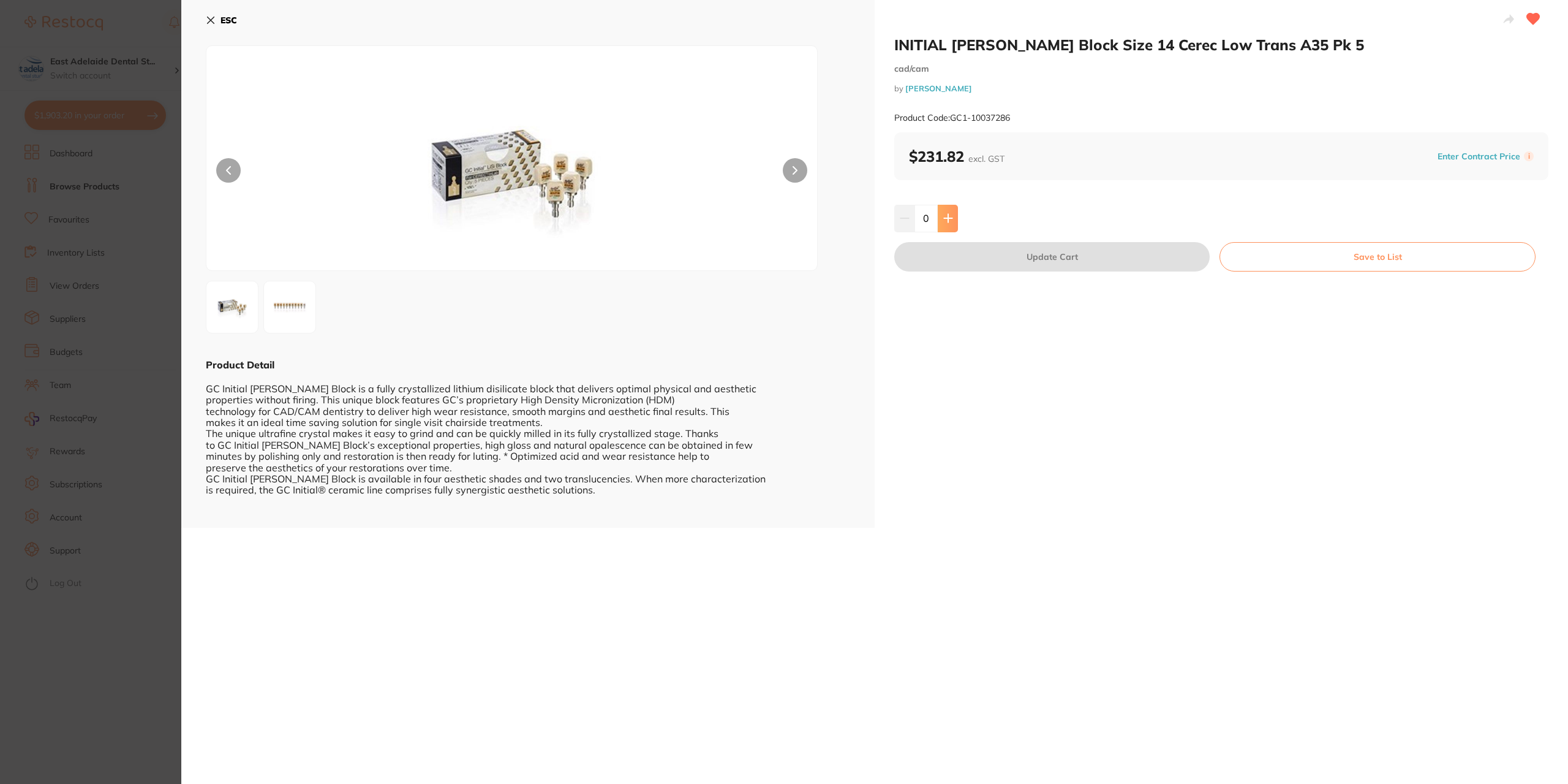
click at [949, 230] on button at bounding box center [947, 218] width 20 height 27
type input "1"
click at [994, 264] on button "Update Cart" at bounding box center [1052, 257] width 315 height 30
checkbox input "false"
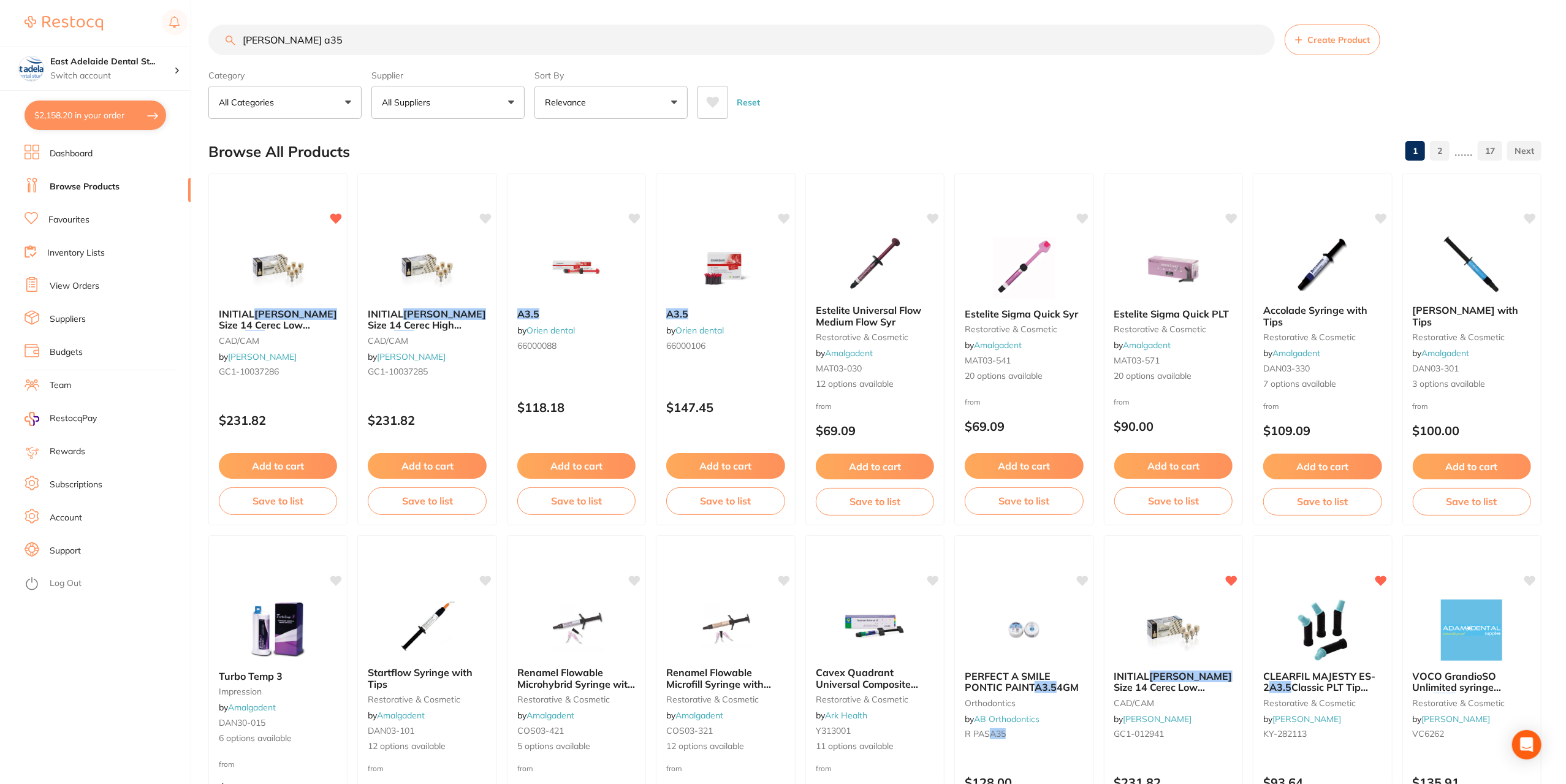
drag, startPoint x: 319, startPoint y: 40, endPoint x: 218, endPoint y: 10, distance: 105.4
type input "scandonest"
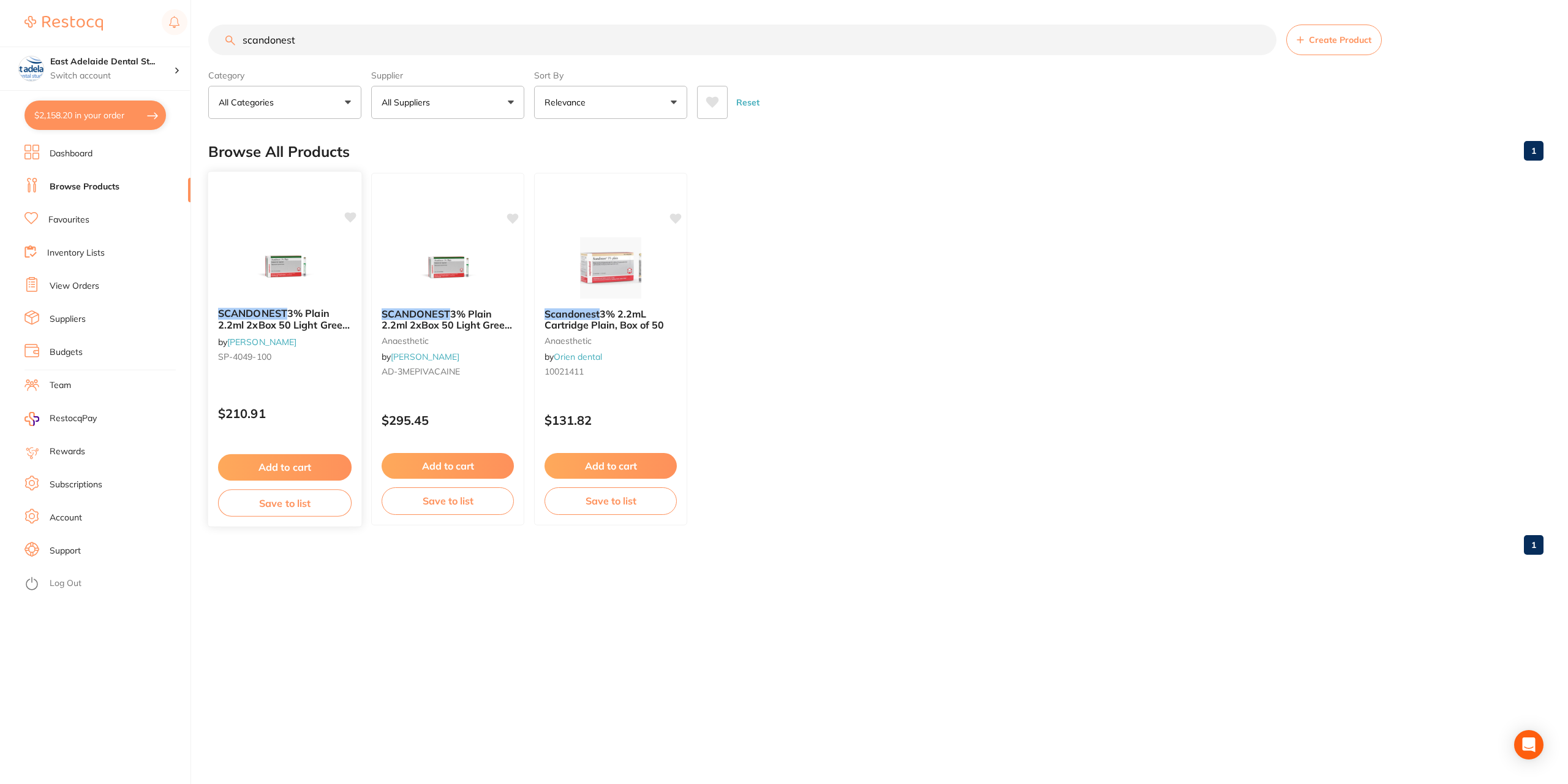
click at [311, 471] on button "Add to cart" at bounding box center [284, 467] width 133 height 26
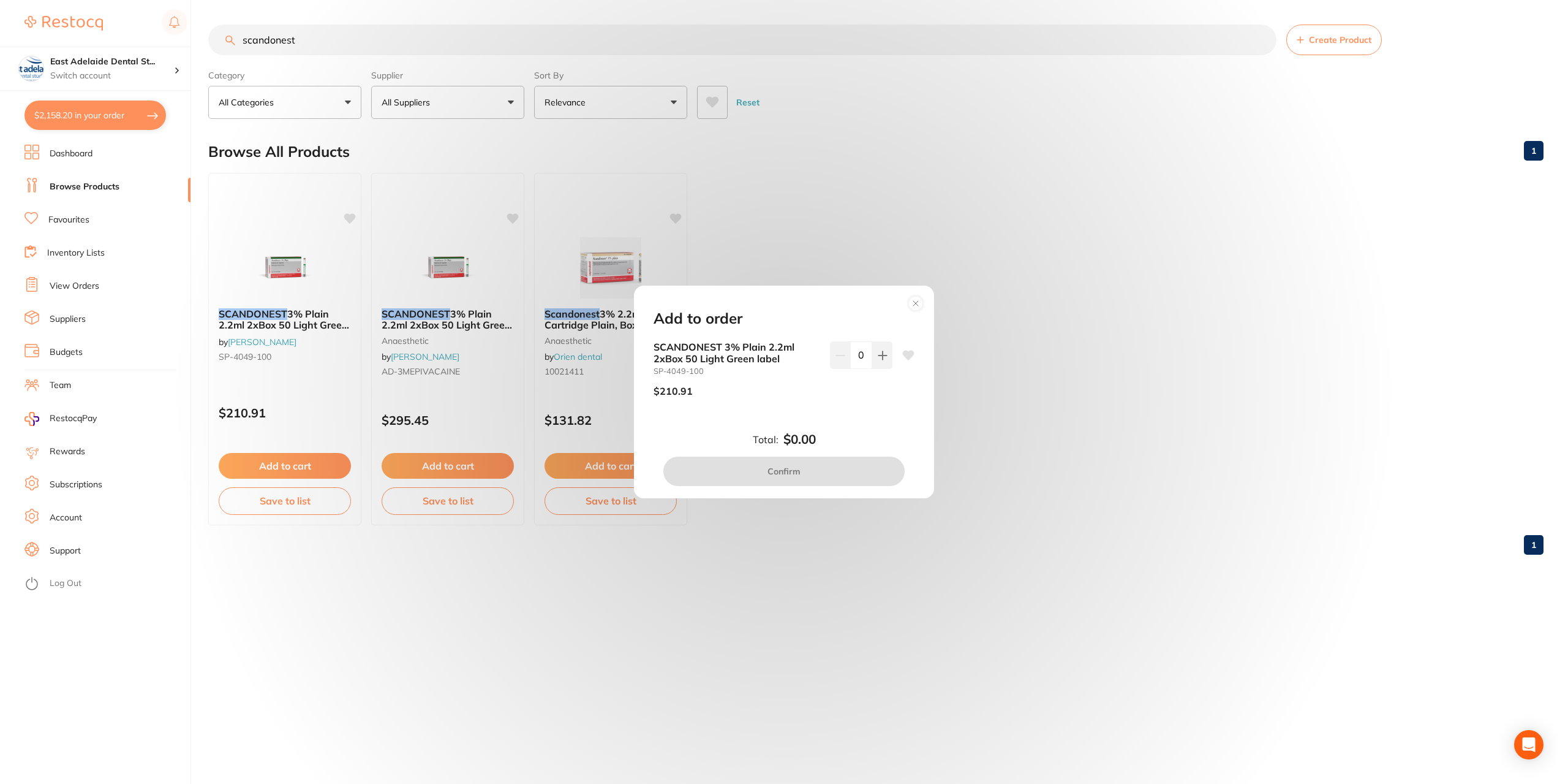
click at [885, 370] on div "0" at bounding box center [861, 373] width 62 height 65
click at [877, 354] on icon at bounding box center [882, 355] width 10 height 10
type input "1"
click at [835, 464] on button "Confirm" at bounding box center [784, 471] width 241 height 30
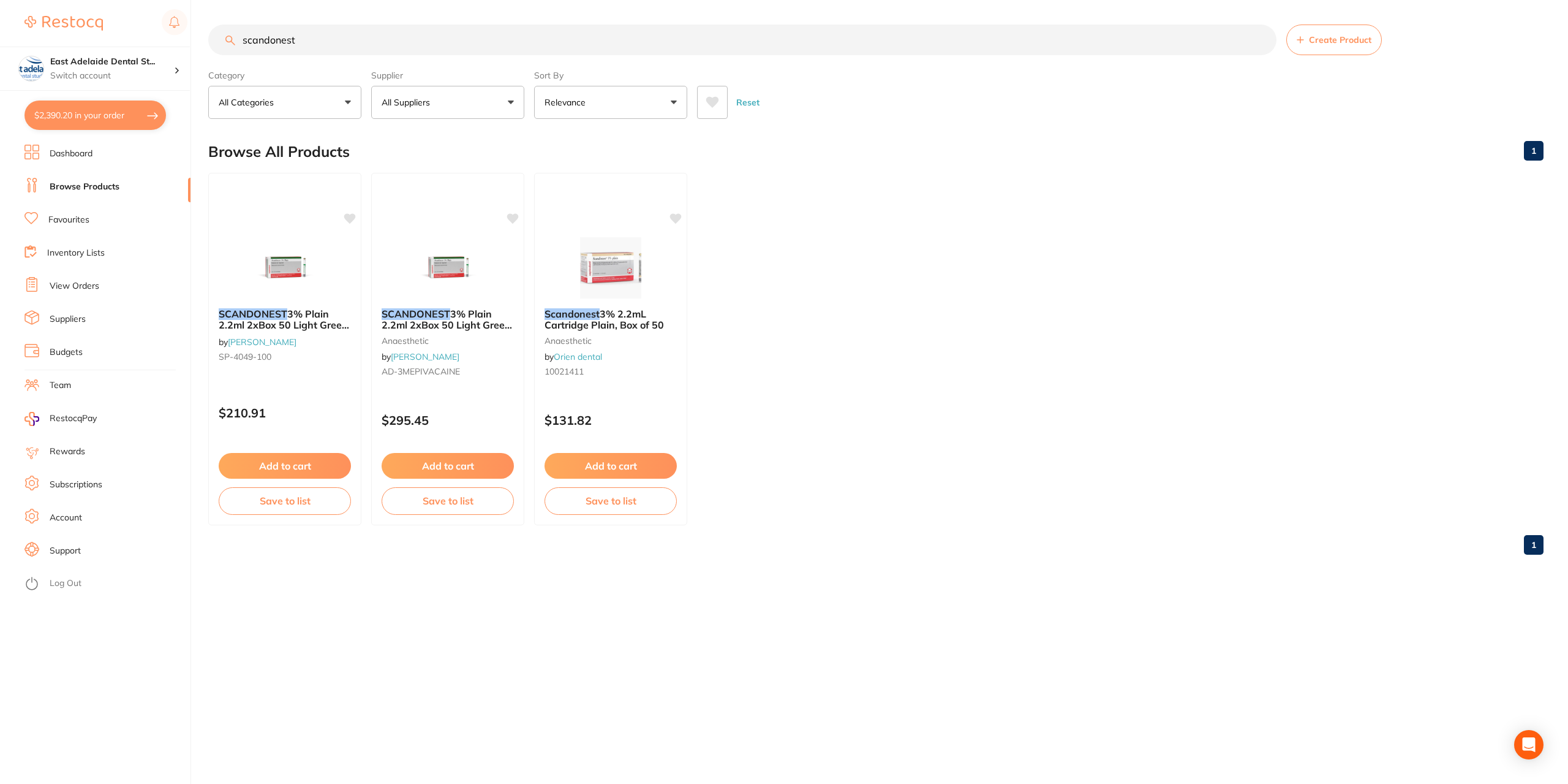
click at [114, 103] on button "$2,390.20 in your order" at bounding box center [95, 115] width 142 height 30
checkbox input "true"
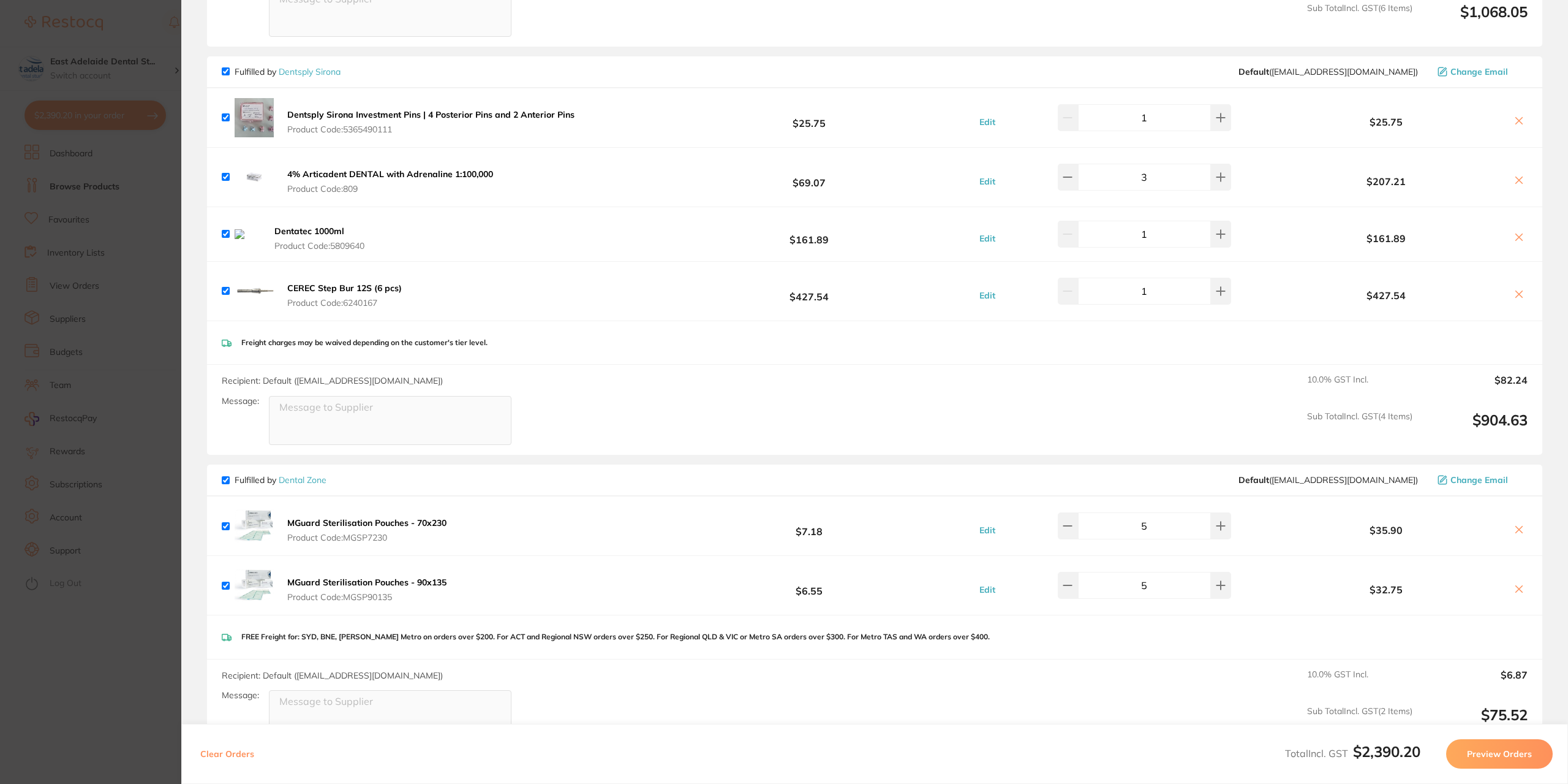
scroll to position [1409, 0]
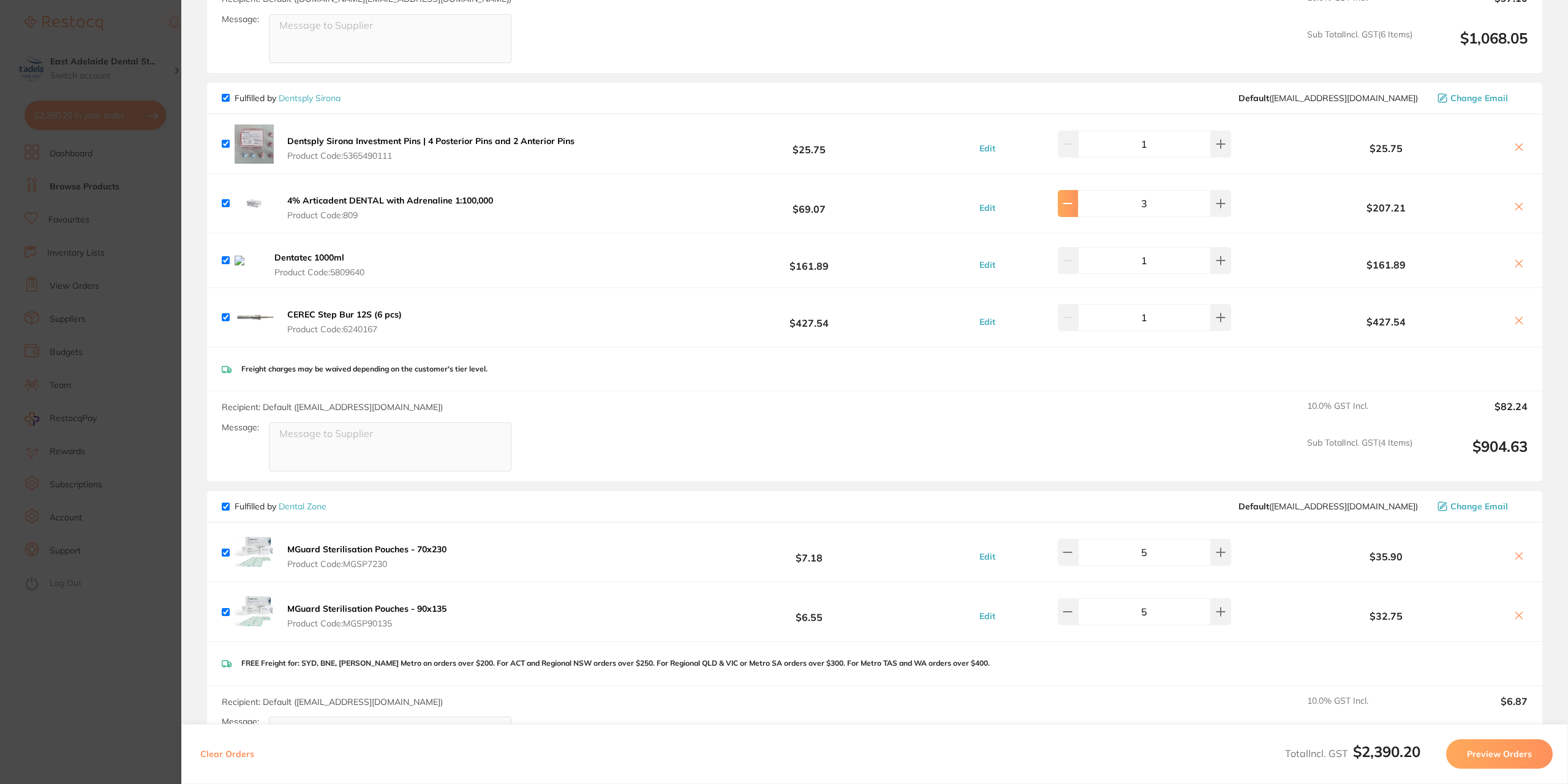
click at [1072, 198] on icon at bounding box center [1068, 203] width 10 height 10
type input "1"
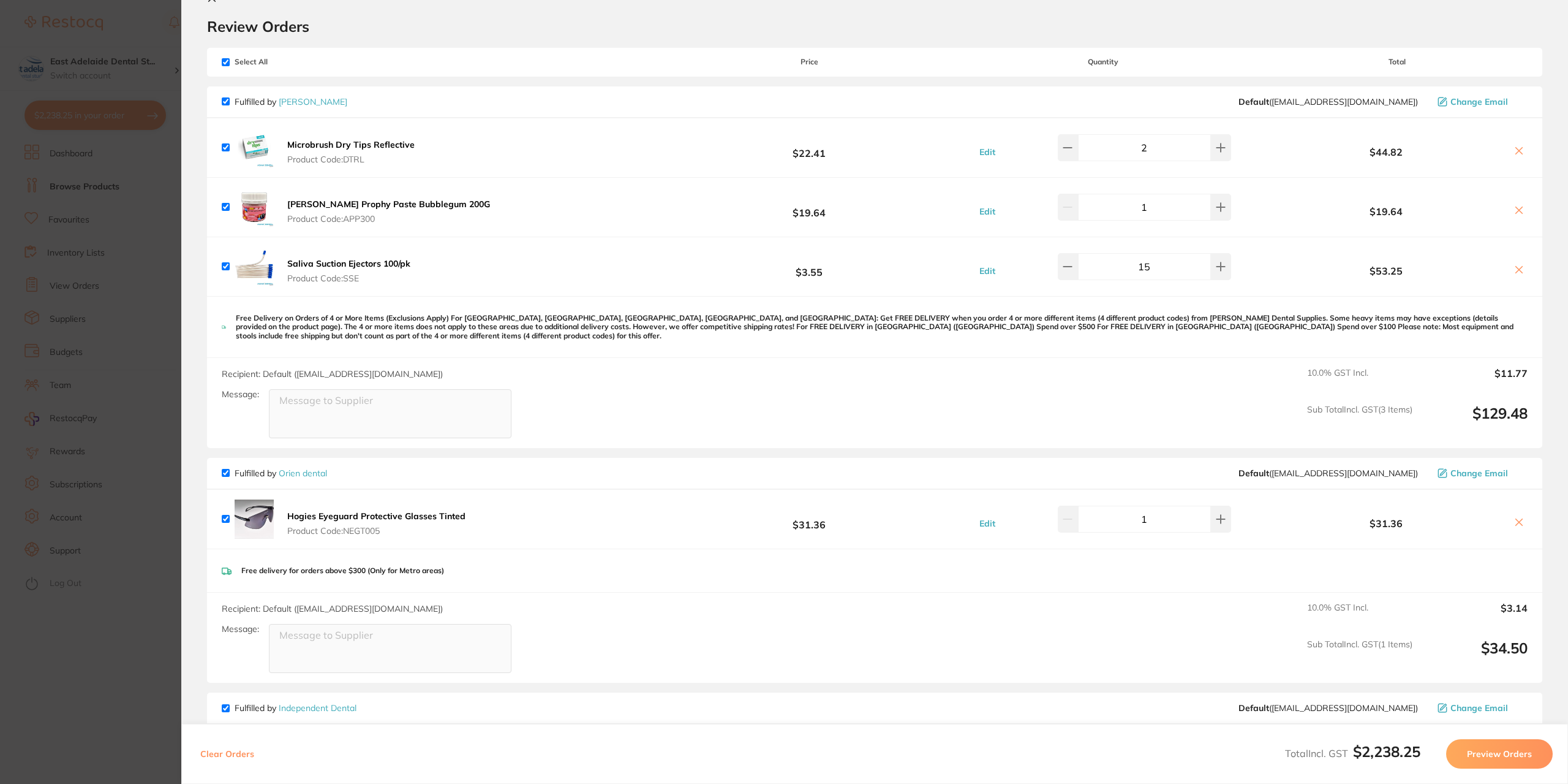
scroll to position [0, 0]
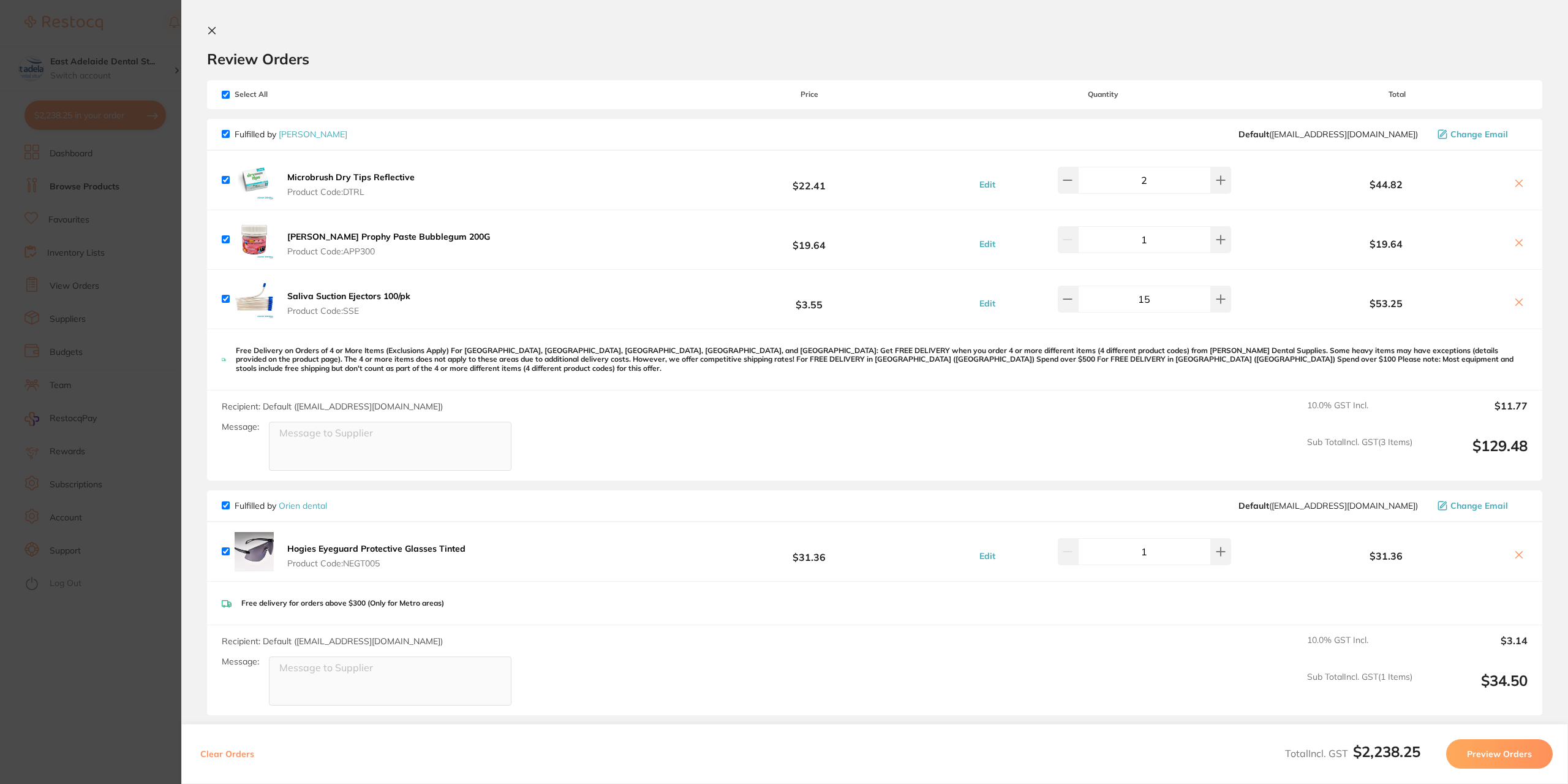
click at [140, 220] on section "Update RRP Set your pre negotiated price for this item. Item Agreed RRP (excl. …" at bounding box center [784, 392] width 1568 height 784
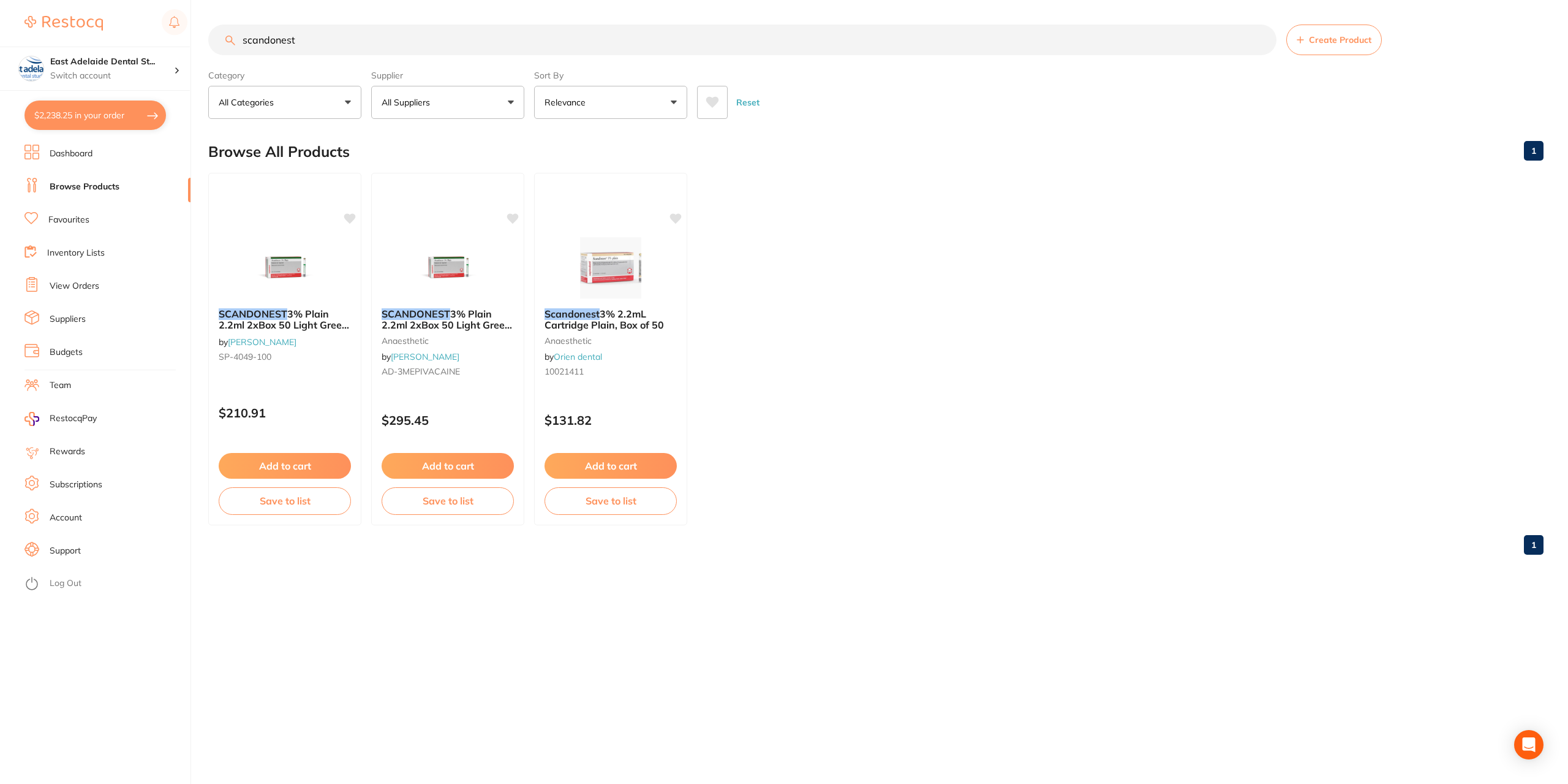
drag, startPoint x: 307, startPoint y: 38, endPoint x: 222, endPoint y: 26, distance: 85.8
click at [222, 26] on input "scandonest" at bounding box center [742, 40] width 1068 height 30
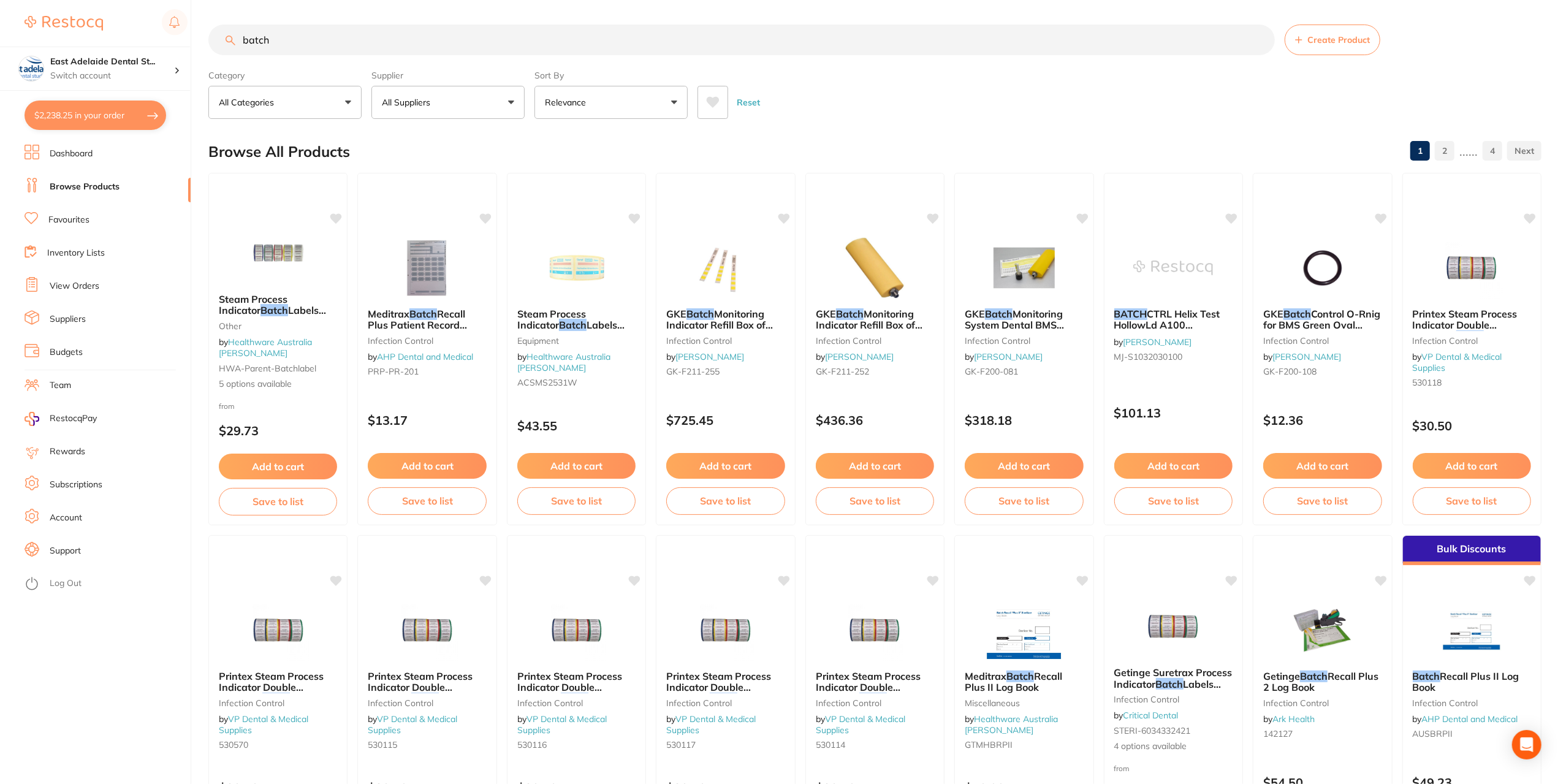
click at [447, 108] on button "All Suppliers" at bounding box center [447, 102] width 153 height 33
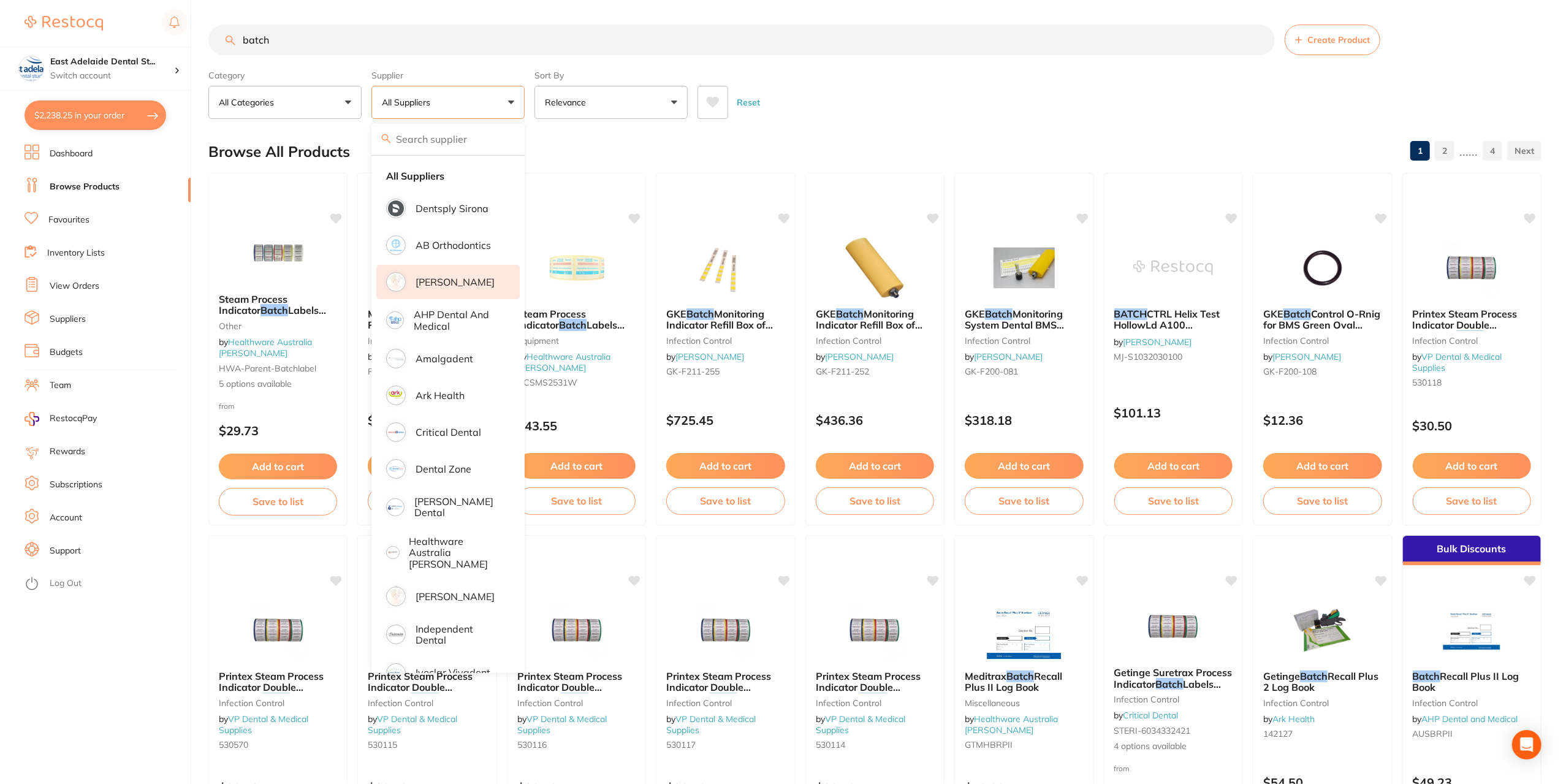
click at [472, 292] on li "[PERSON_NAME]" at bounding box center [448, 282] width 144 height 35
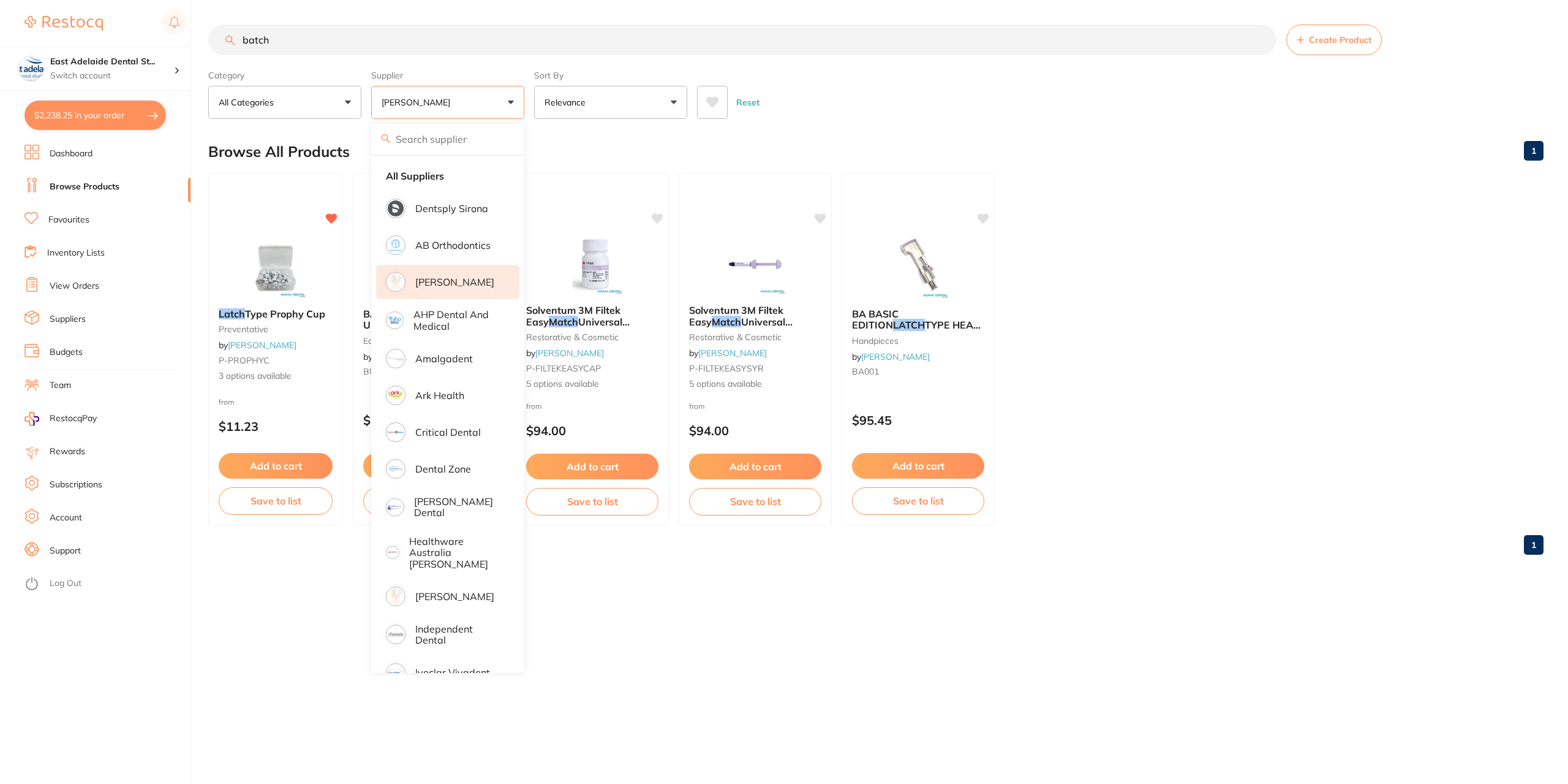
click at [597, 137] on div "Browse All Products 1" at bounding box center [876, 151] width 1335 height 41
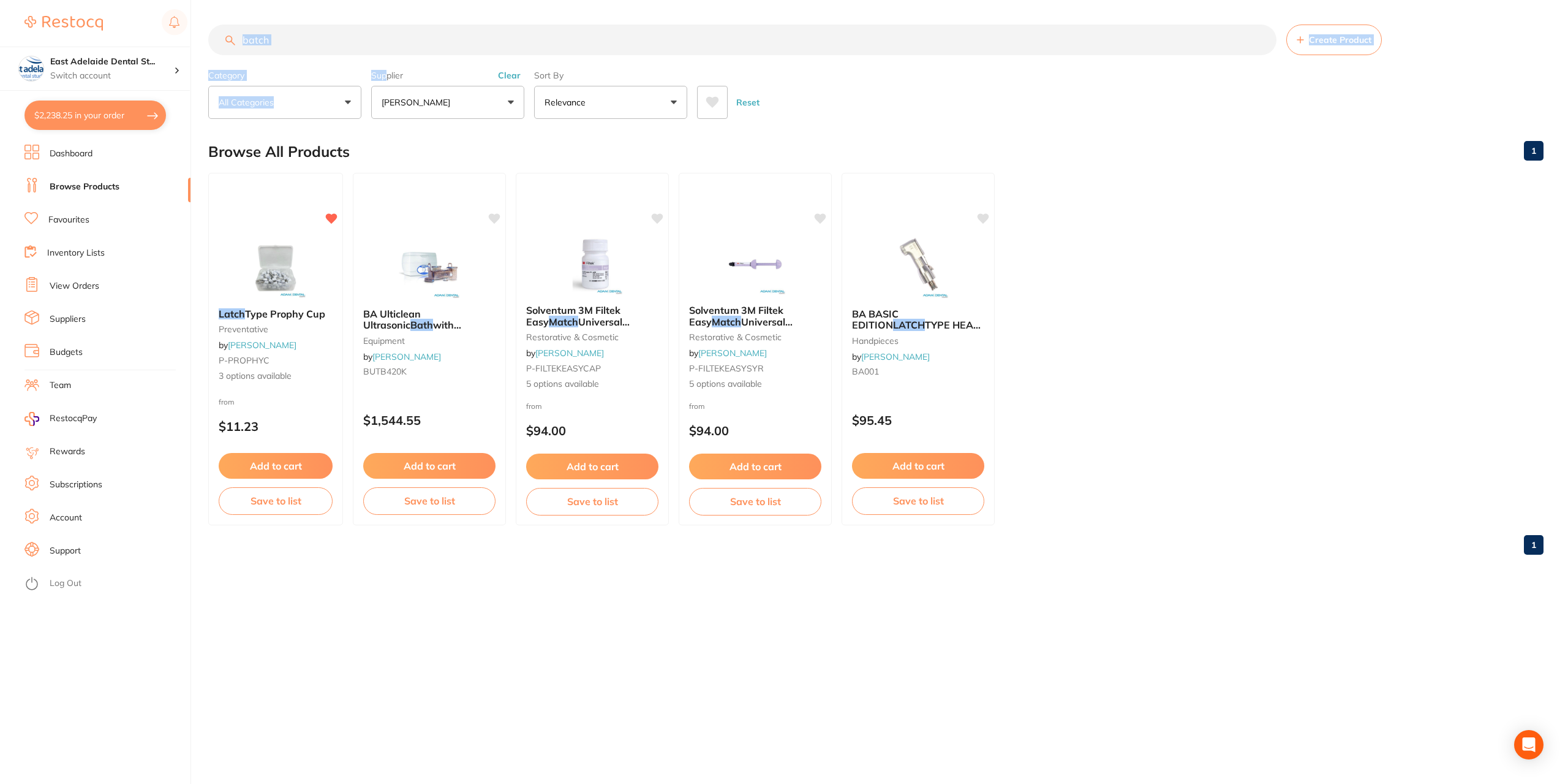
drag, startPoint x: 288, startPoint y: 51, endPoint x: 257, endPoint y: 42, distance: 32.3
click at [257, 42] on section "batch Create Product Category All Categories All Categories equipment handpiece…" at bounding box center [876, 72] width 1335 height 95
click at [282, 39] on input "batch" at bounding box center [742, 40] width 1068 height 30
drag, startPoint x: 282, startPoint y: 39, endPoint x: 222, endPoint y: 28, distance: 61.0
click at [222, 28] on input "batch" at bounding box center [742, 40] width 1068 height 30
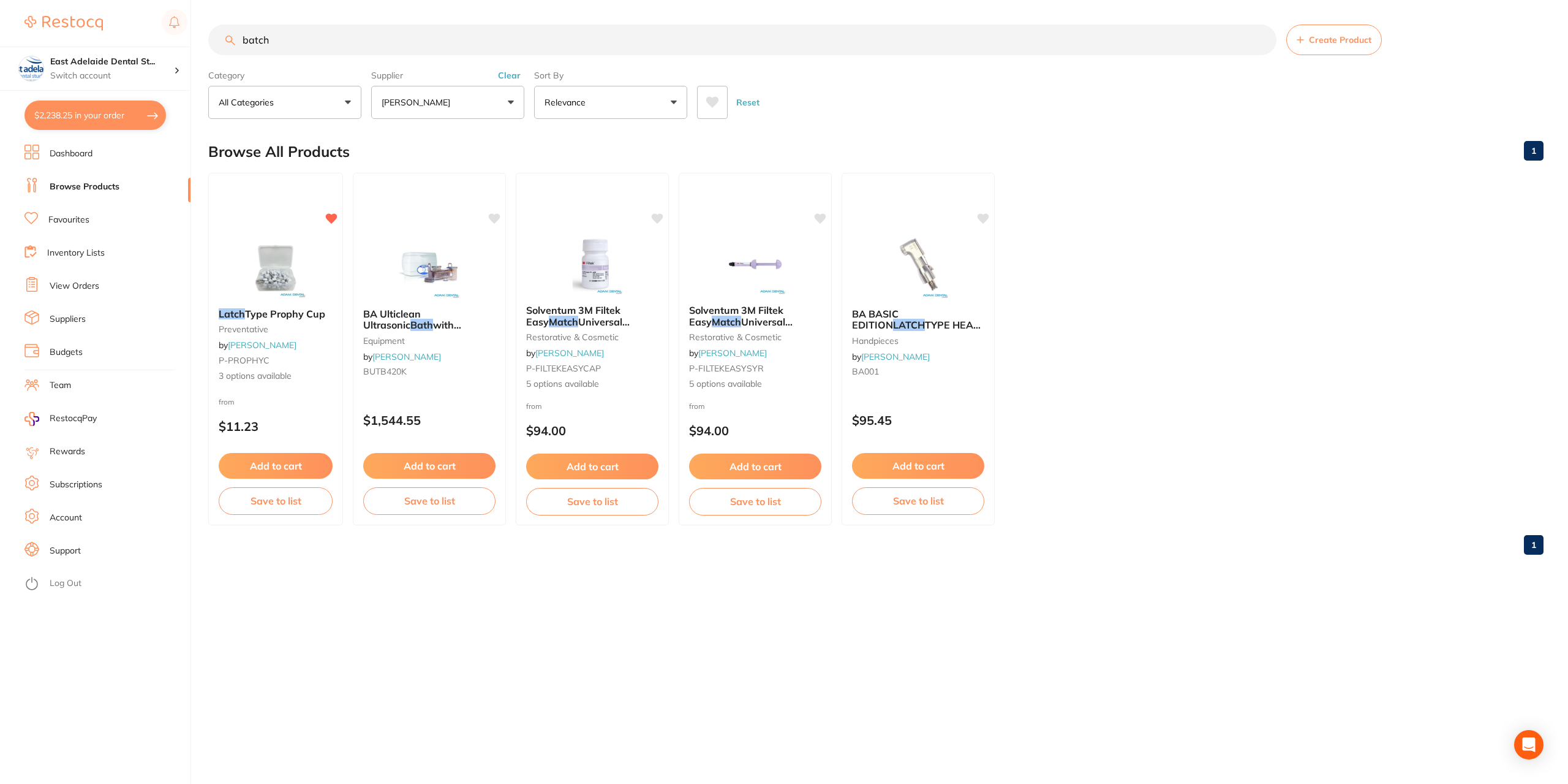
paste input "P-INDILABELS"
type input "P-INDILABELS"
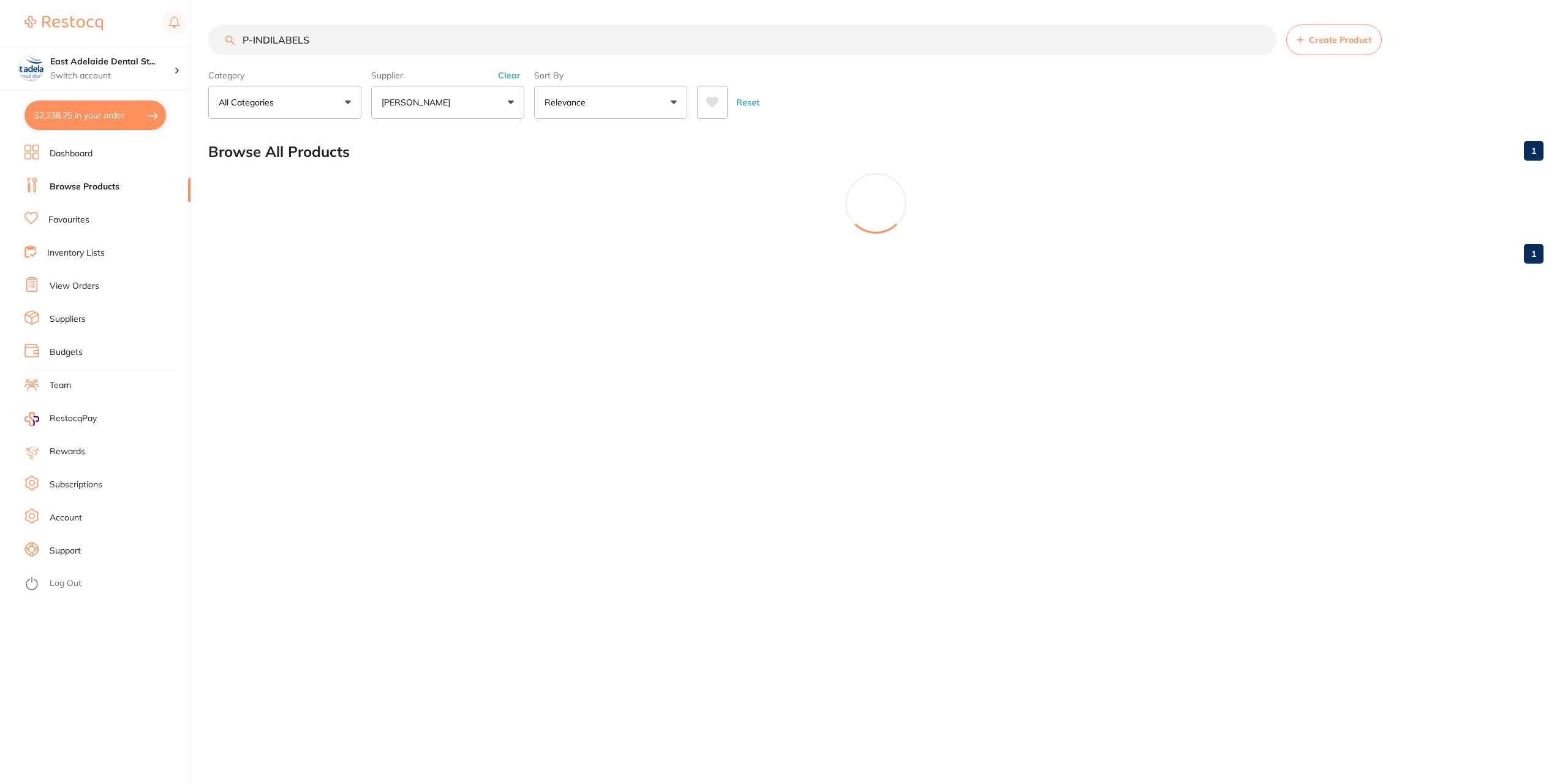
click at [294, 231] on div at bounding box center [876, 203] width 1335 height 62
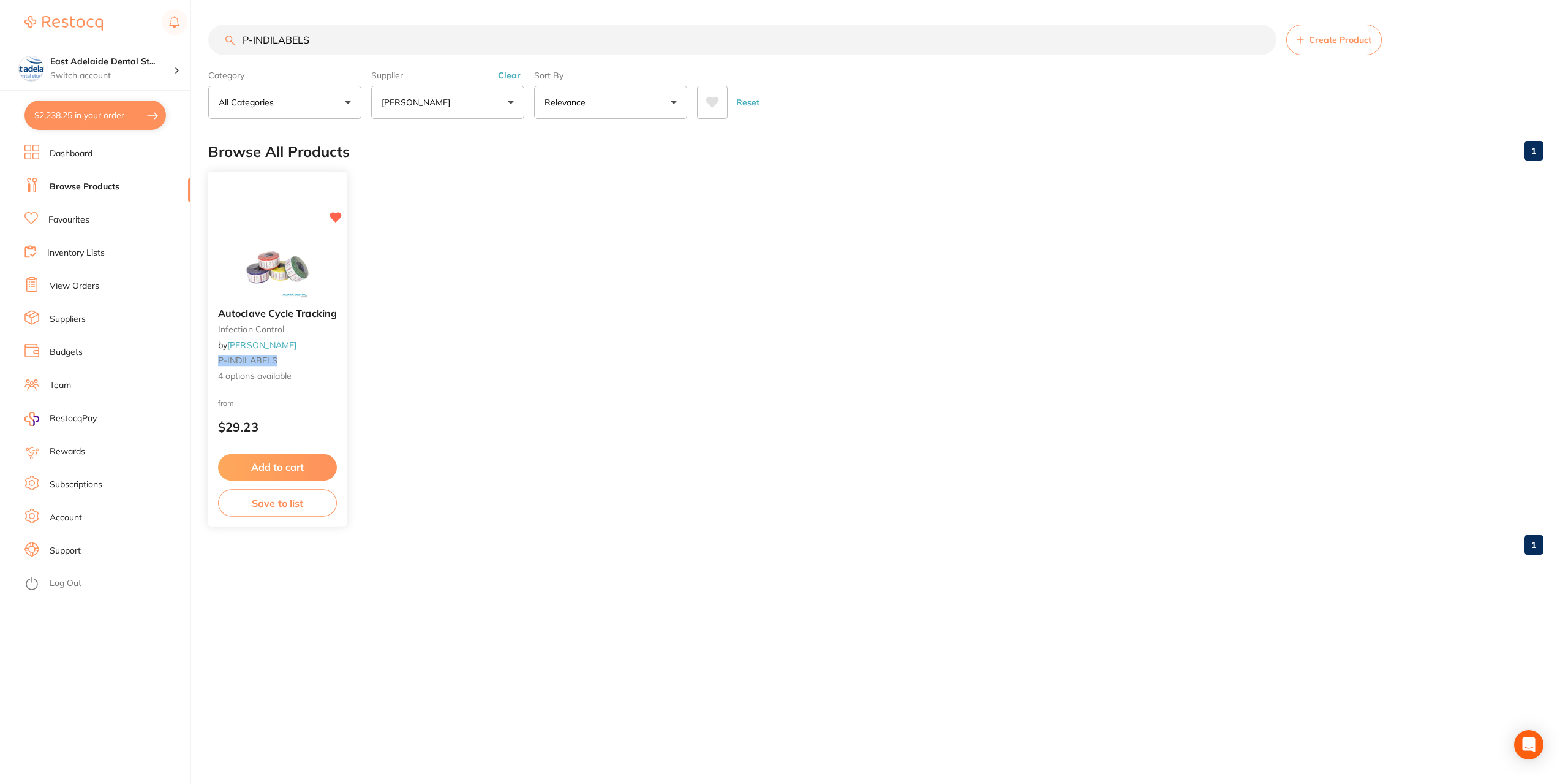
click at [277, 270] on img at bounding box center [277, 267] width 80 height 62
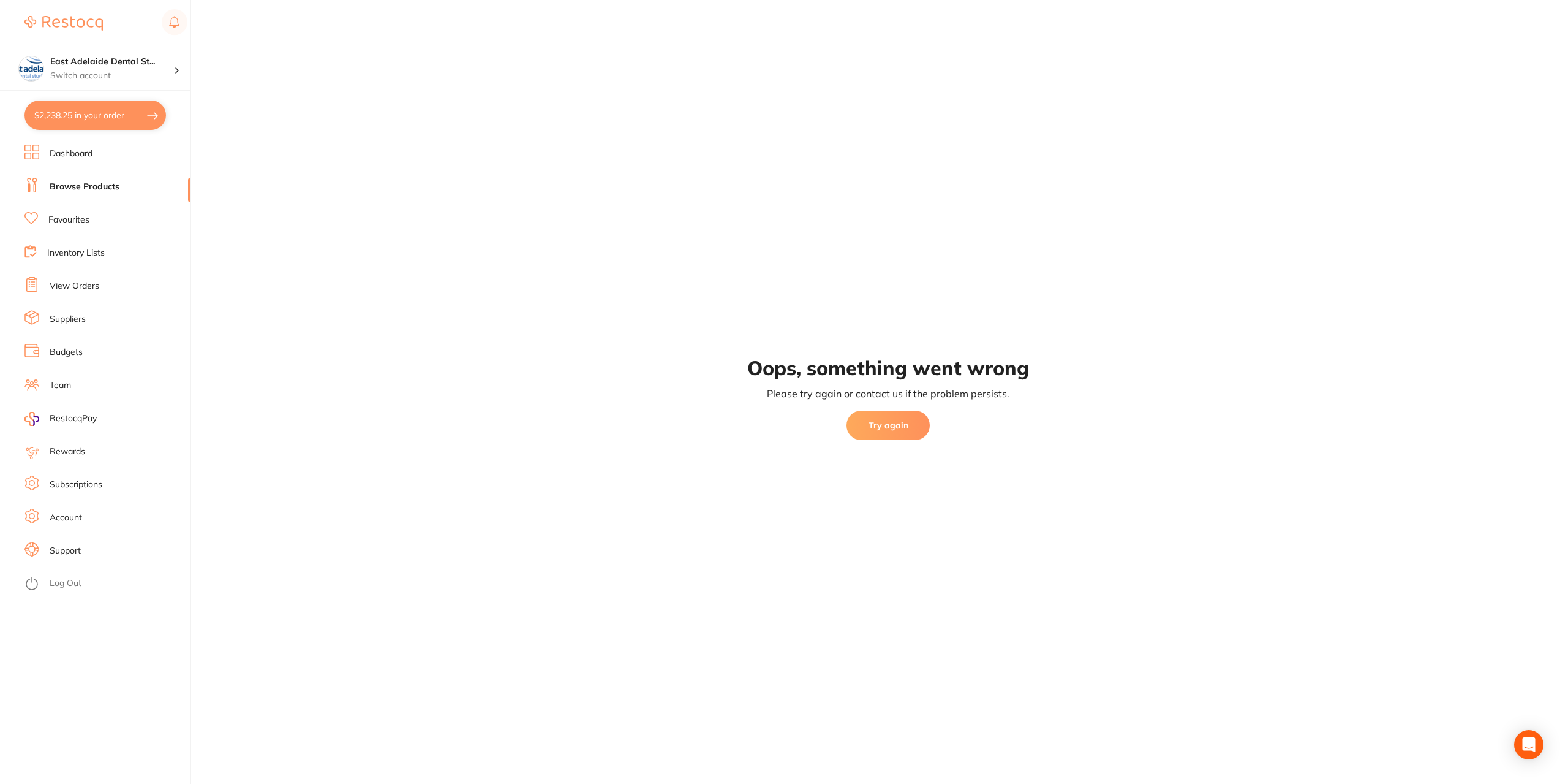
click at [889, 429] on button "Try again" at bounding box center [887, 424] width 84 height 30
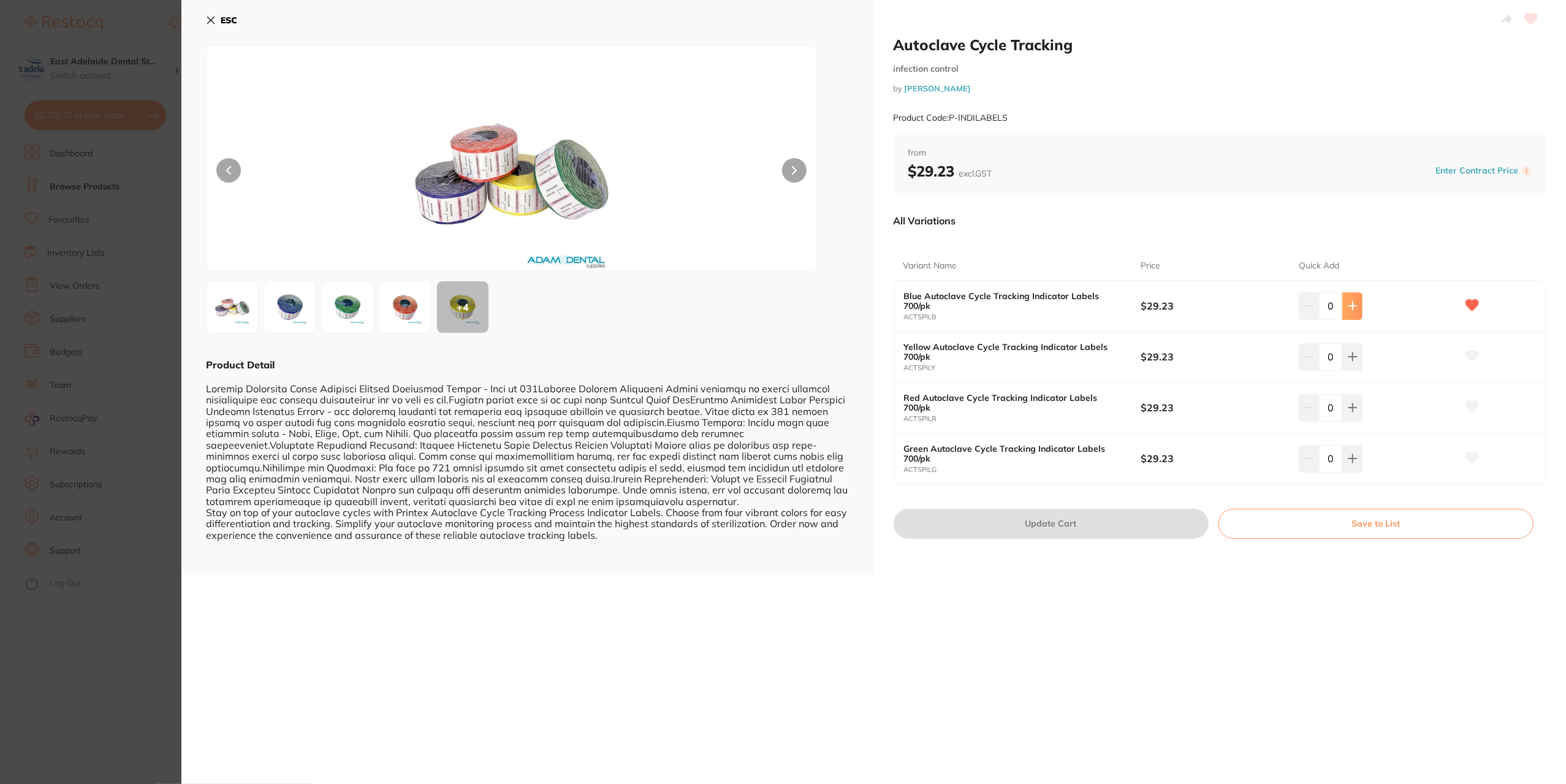
click at [1348, 314] on button at bounding box center [1352, 305] width 20 height 27
click at [1347, 314] on button at bounding box center [1352, 305] width 20 height 27
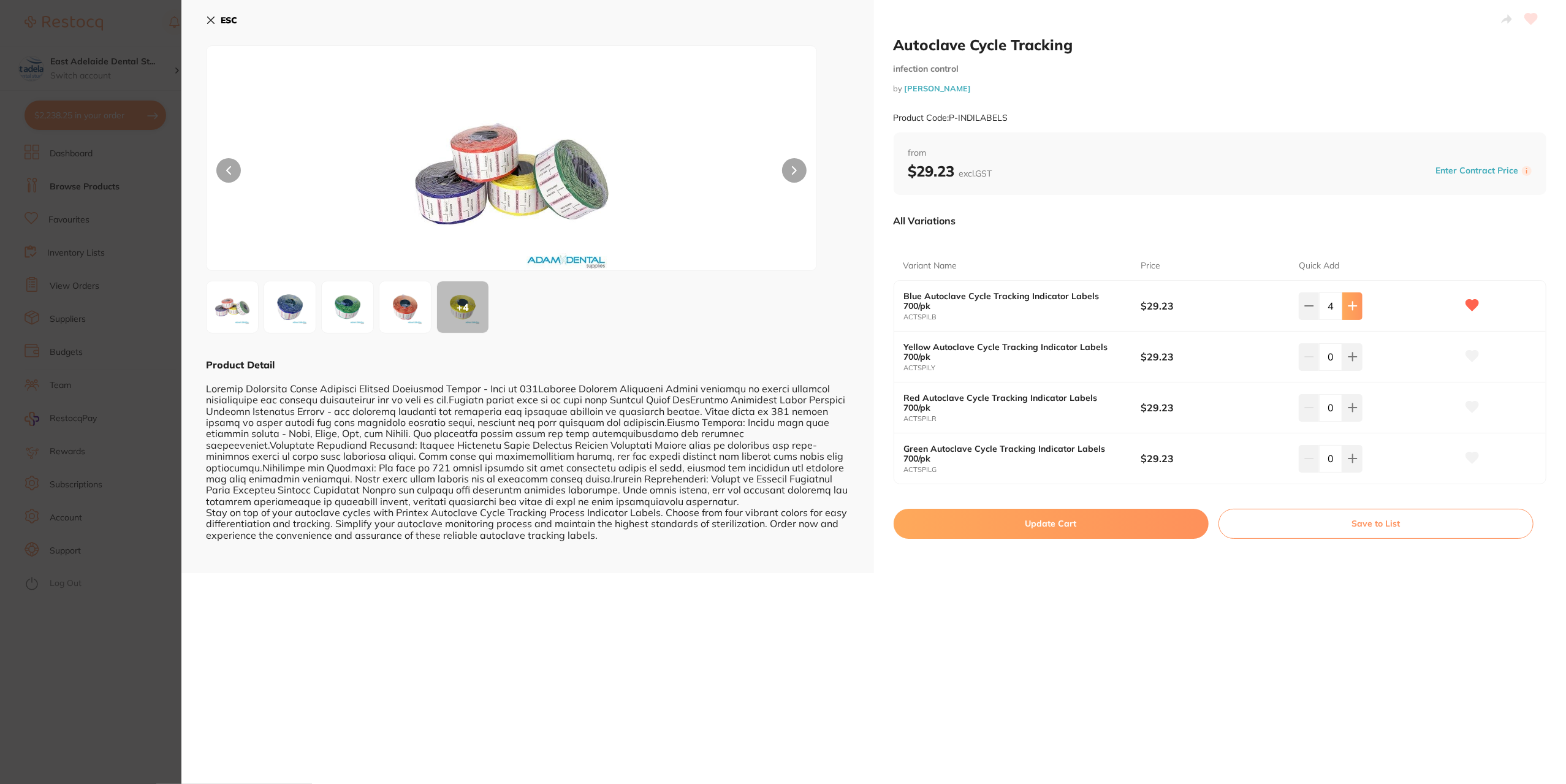
type input "5"
drag, startPoint x: 1113, startPoint y: 528, endPoint x: 569, endPoint y: 312, distance: 585.3
click at [1112, 528] on button "Update Cart" at bounding box center [1050, 523] width 315 height 30
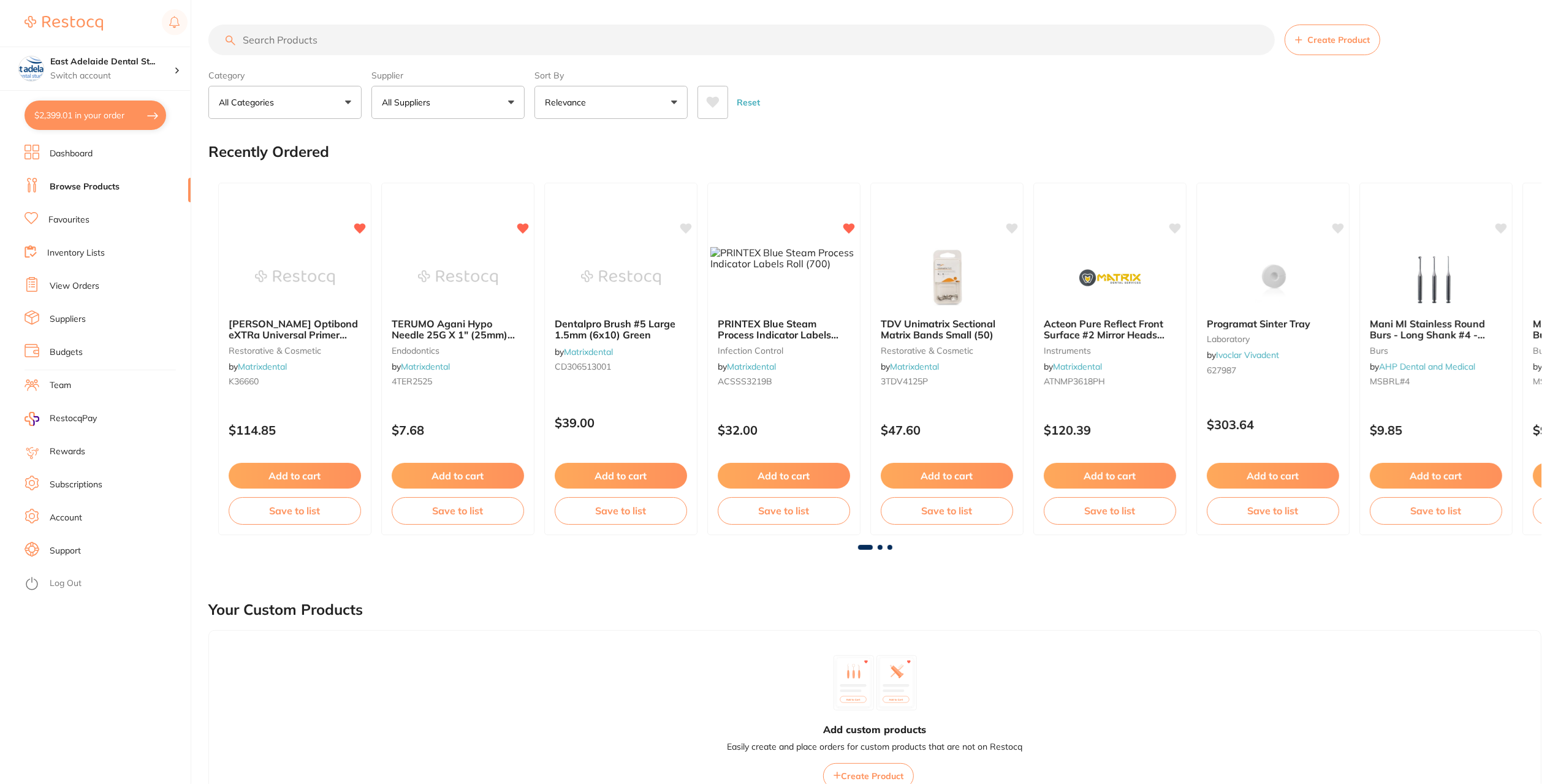
click at [104, 121] on button "$2,399.01 in your order" at bounding box center [95, 115] width 142 height 30
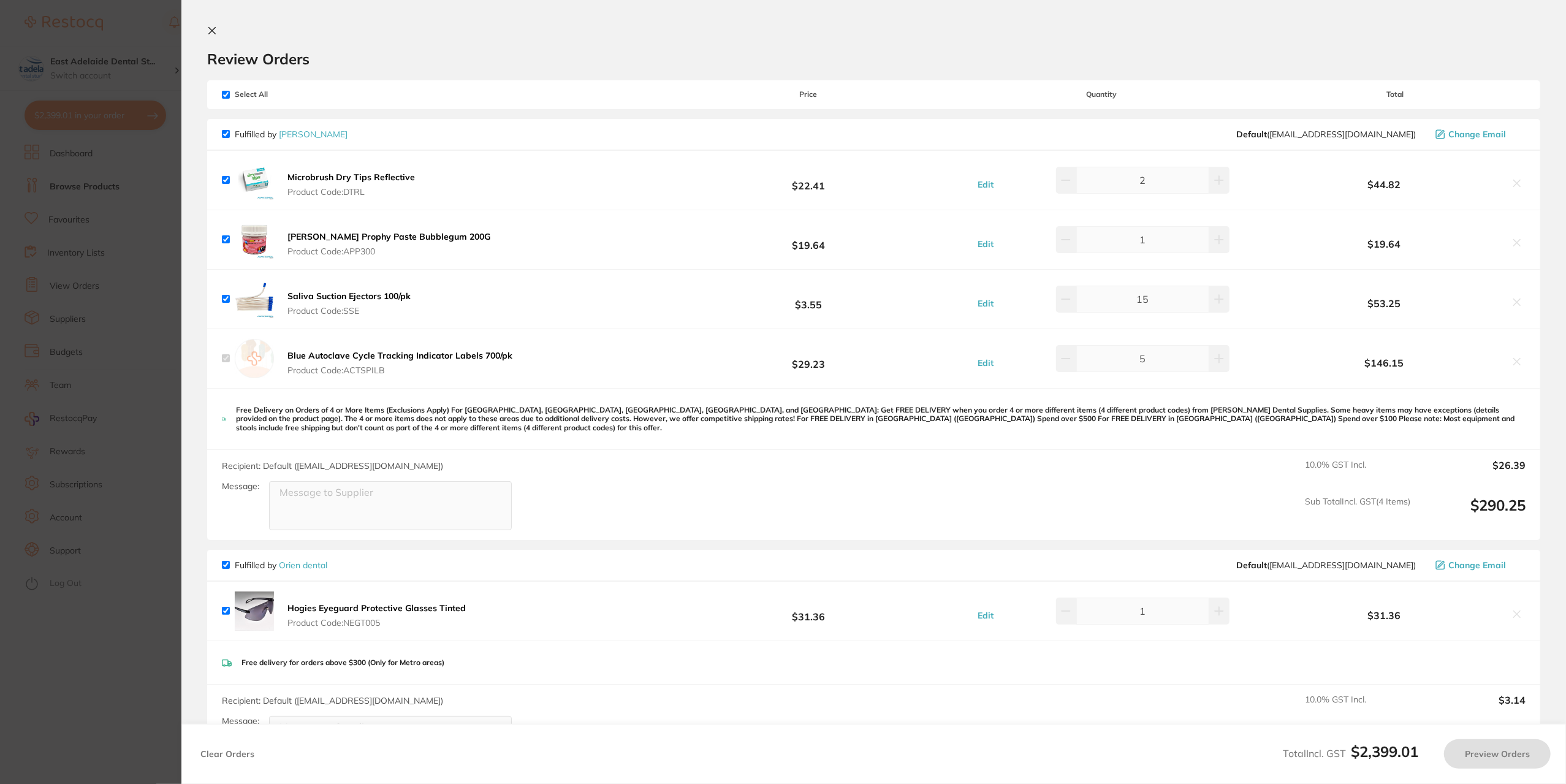
checkbox input "true"
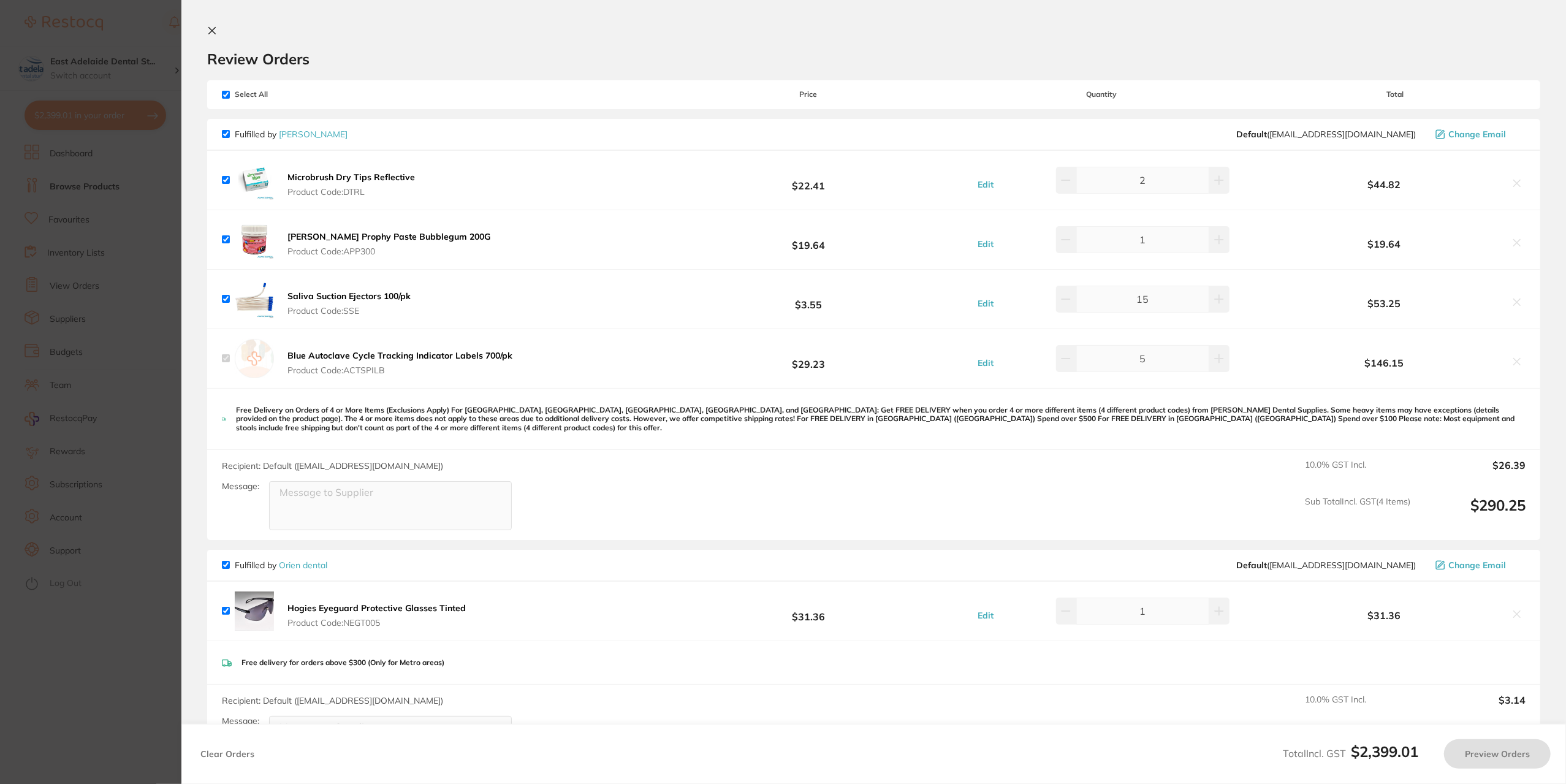
checkbox input "true"
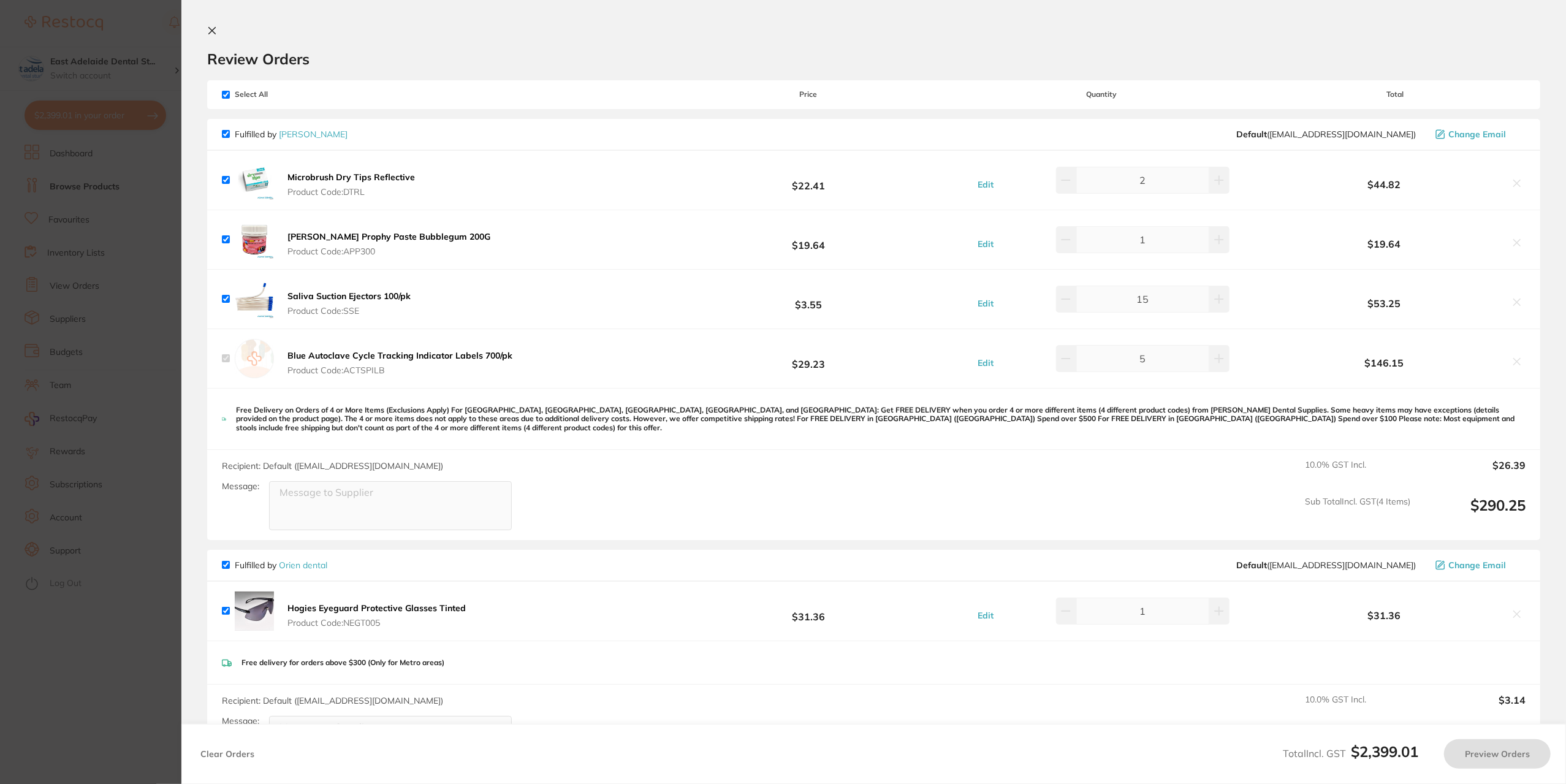
checkbox input "true"
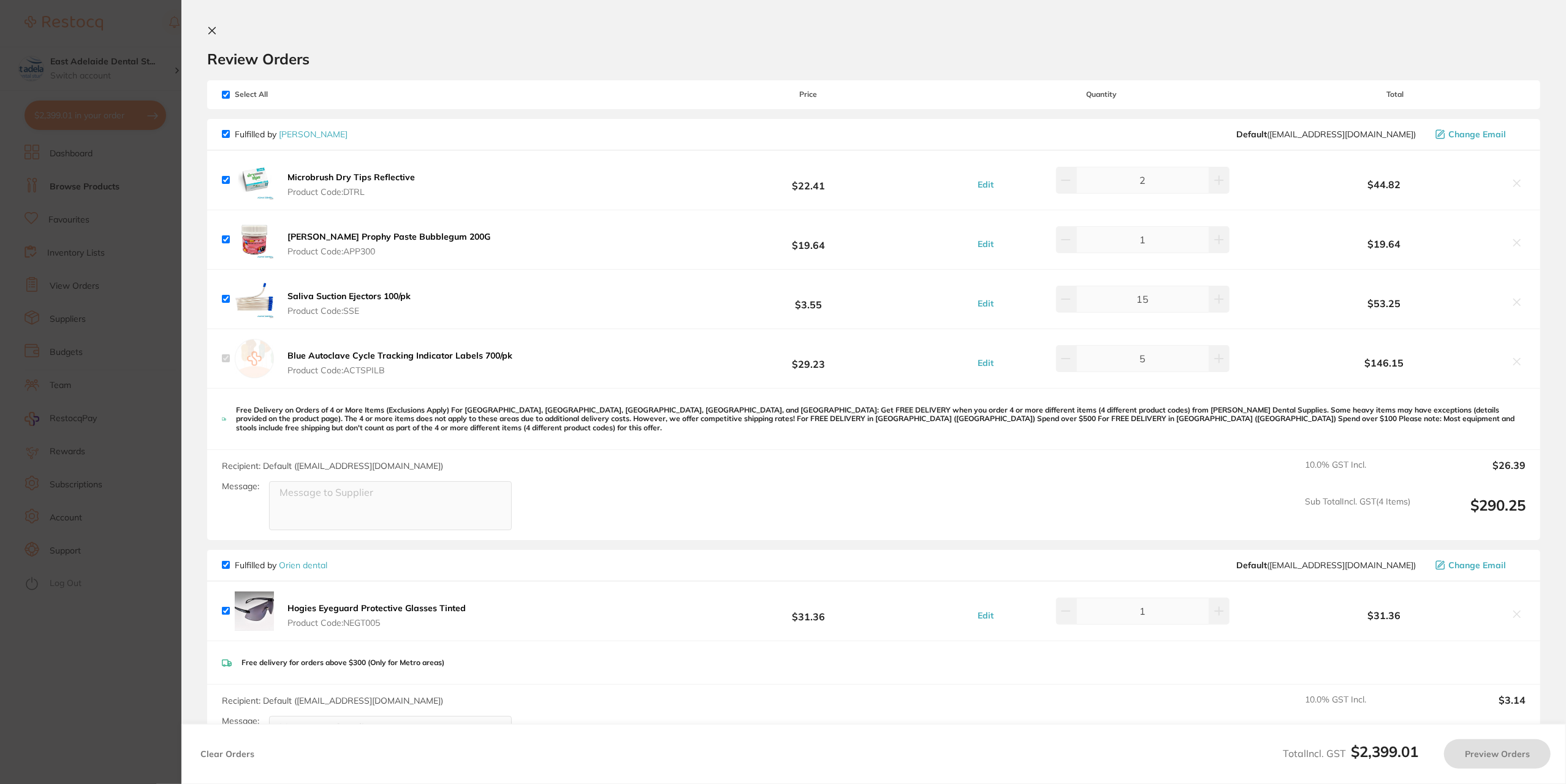
checkbox input "true"
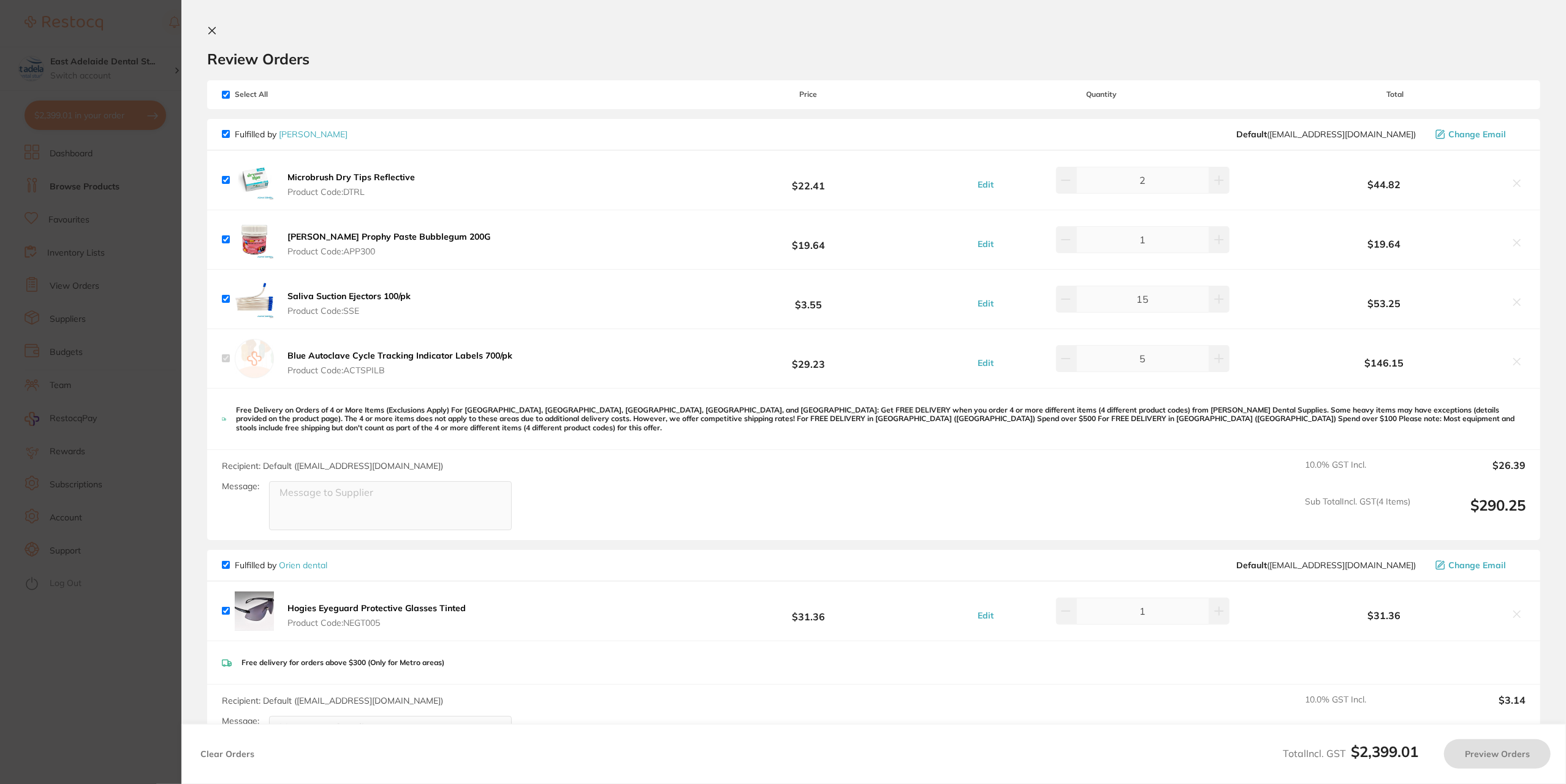
checkbox input "true"
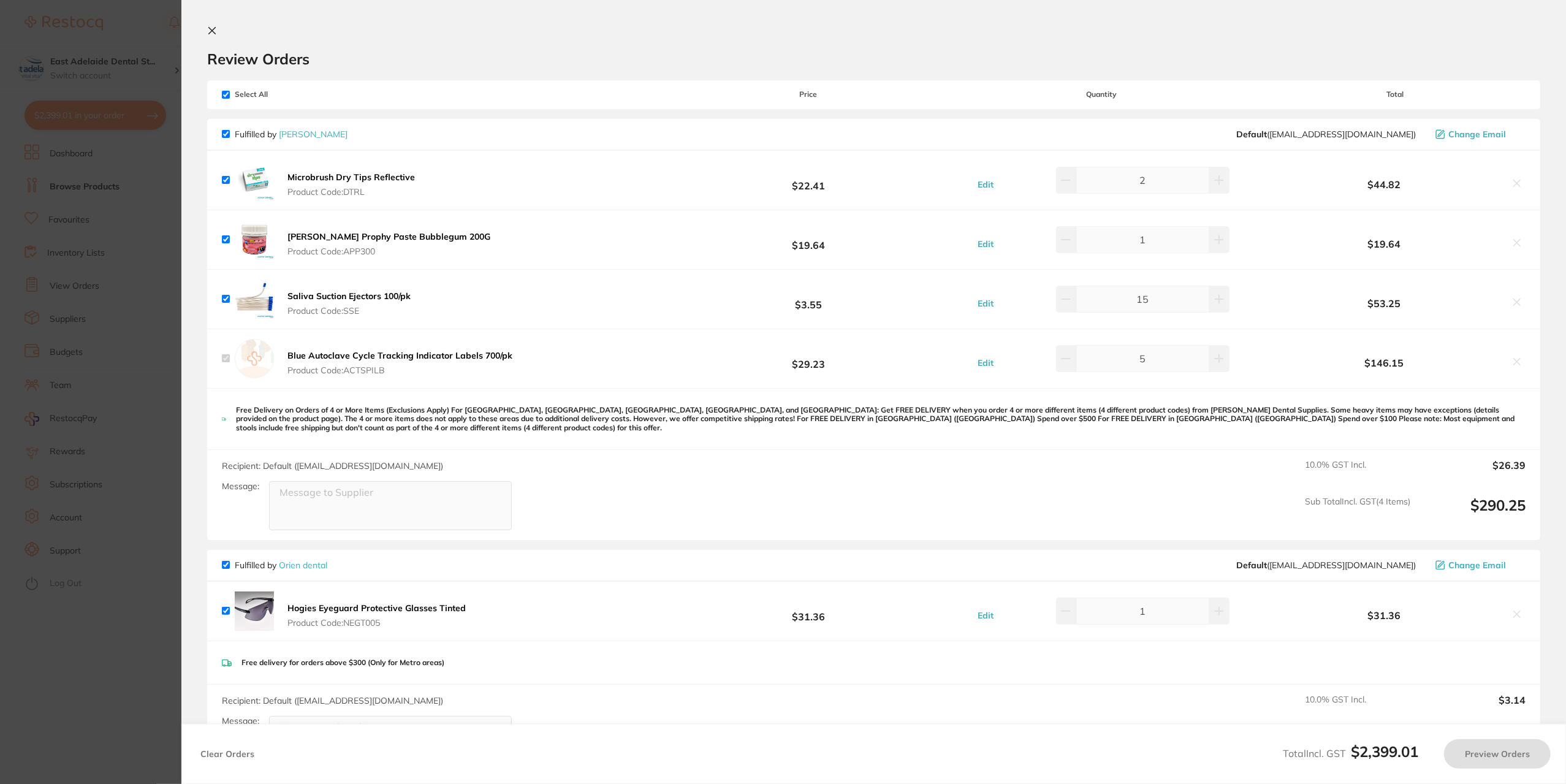
checkbox input "true"
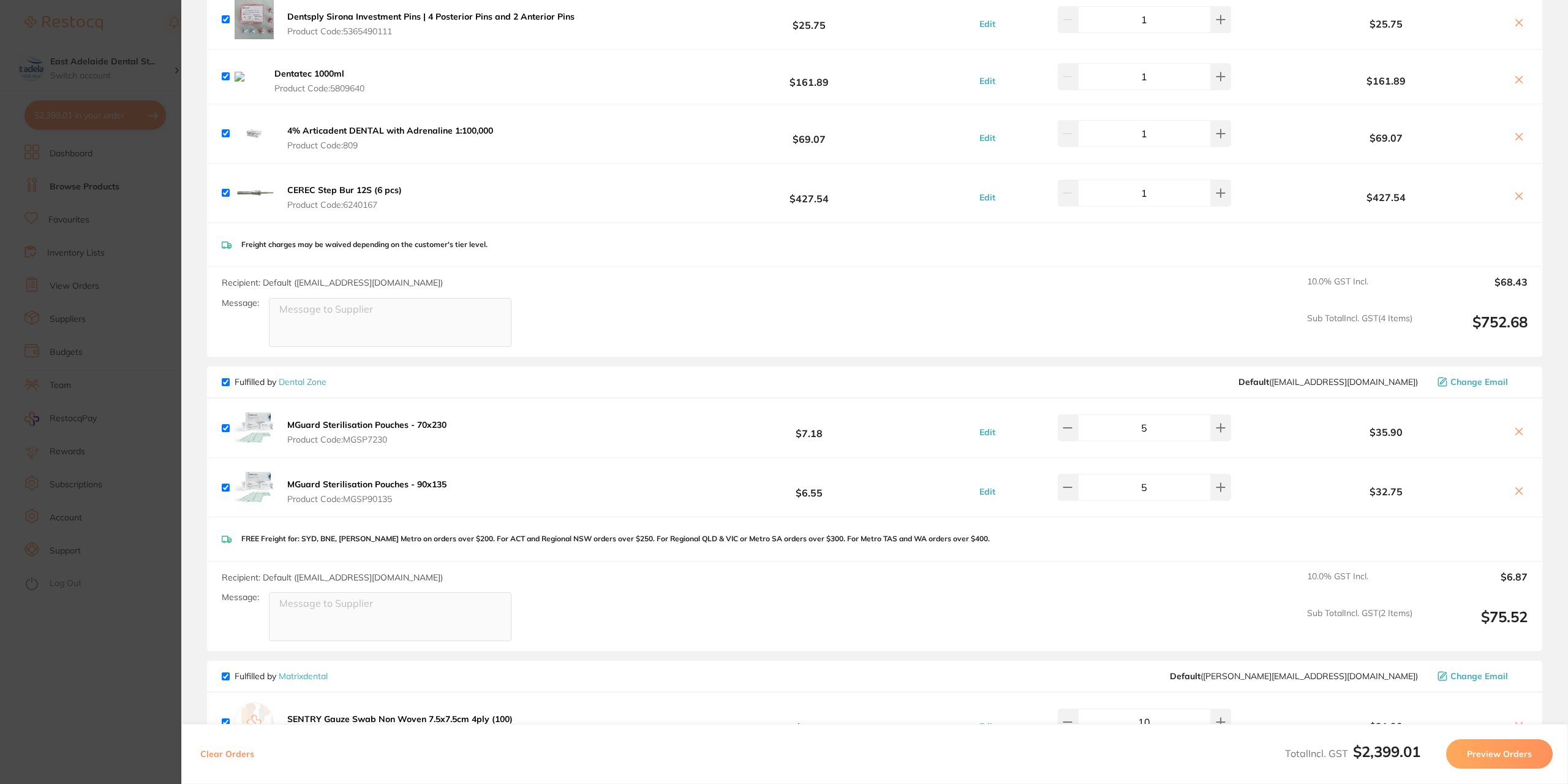
scroll to position [1225, 0]
